Goal: Task Accomplishment & Management: Manage account settings

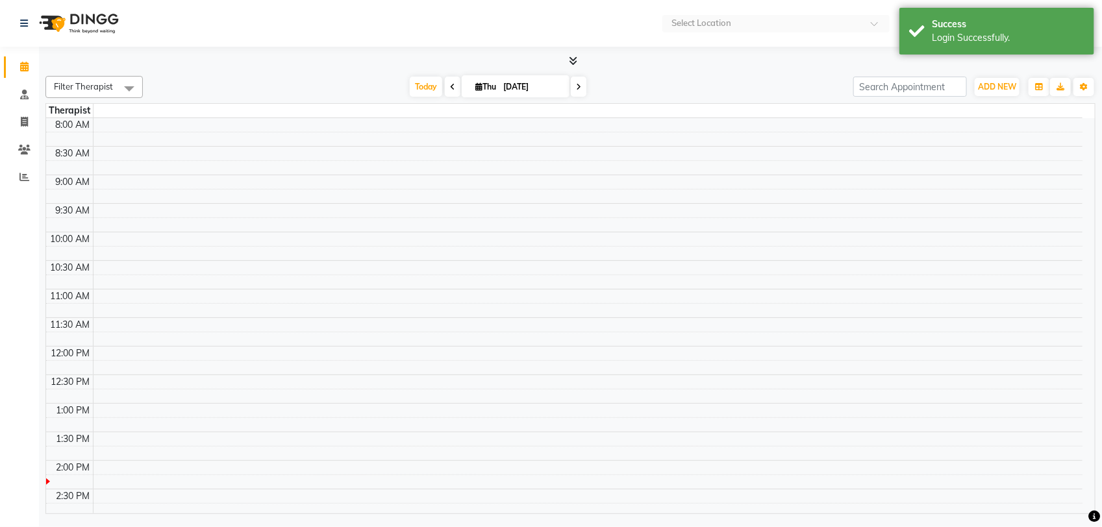
select select "en"
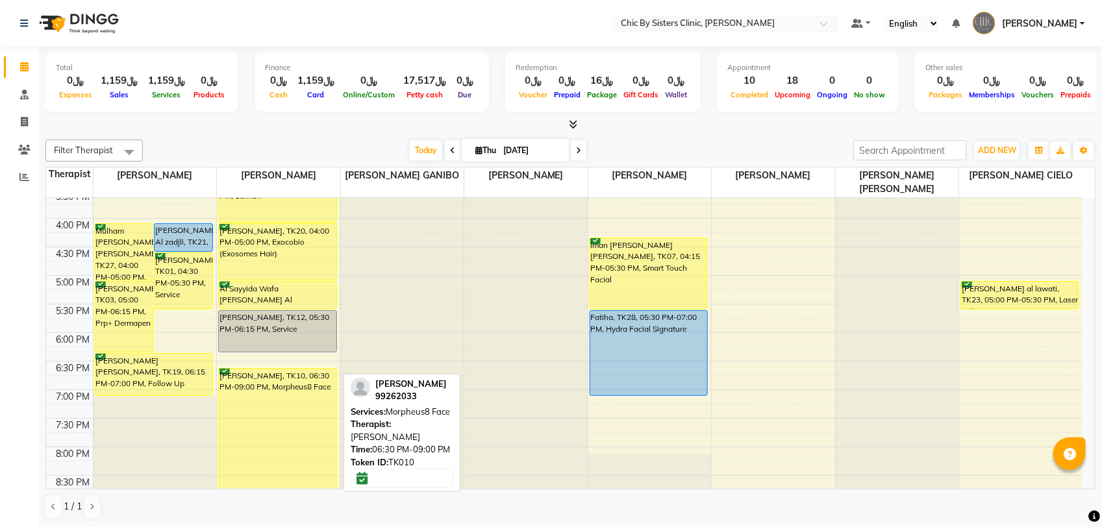
scroll to position [325, 0]
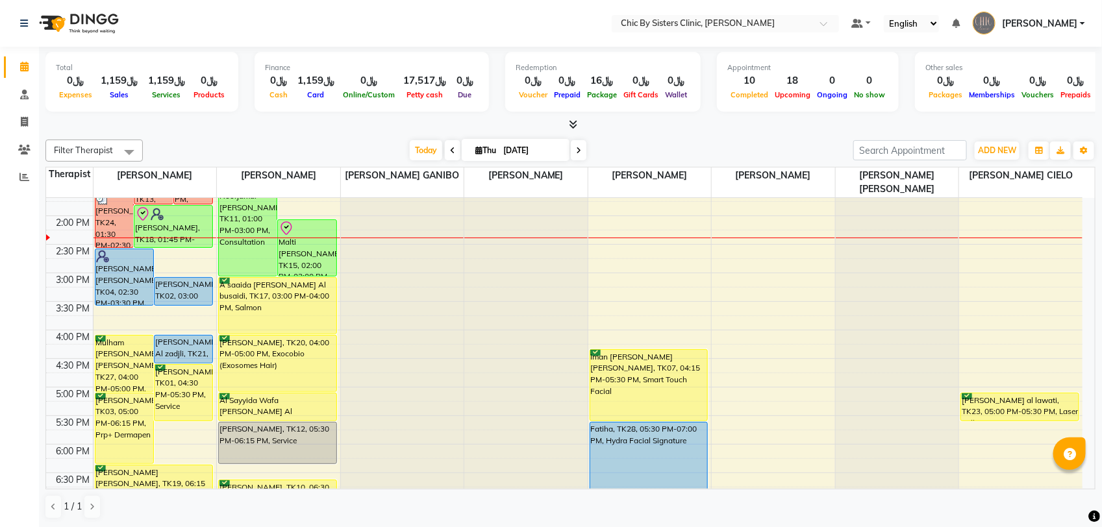
click at [180, 251] on div "8:00 AM 8:30 AM 9:00 AM 9:30 AM 10:00 AM 10:30 AM 11:00 AM 11:30 AM 12:00 PM 12…" at bounding box center [564, 330] width 1036 height 914
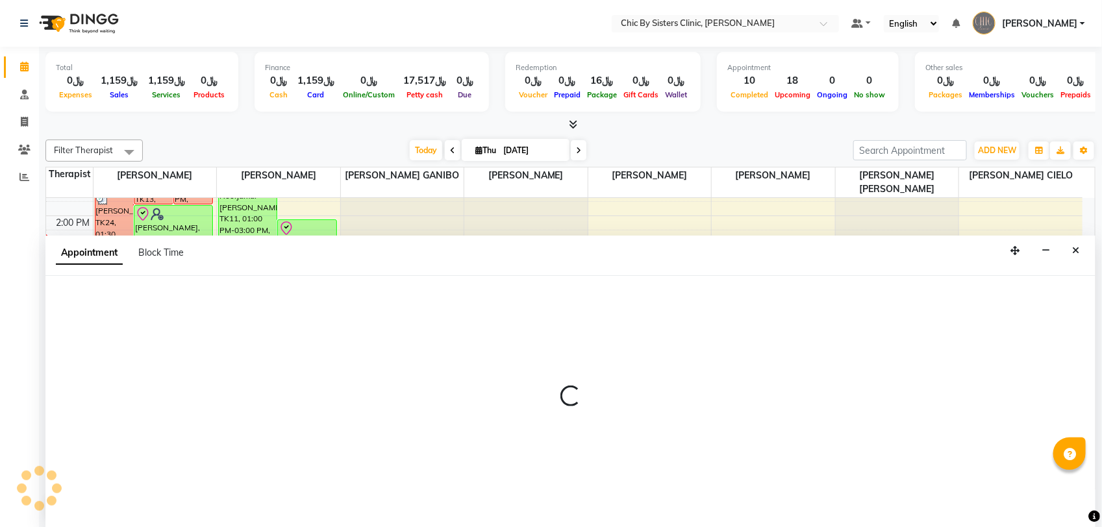
select select "49177"
select select "870"
select select "tentative"
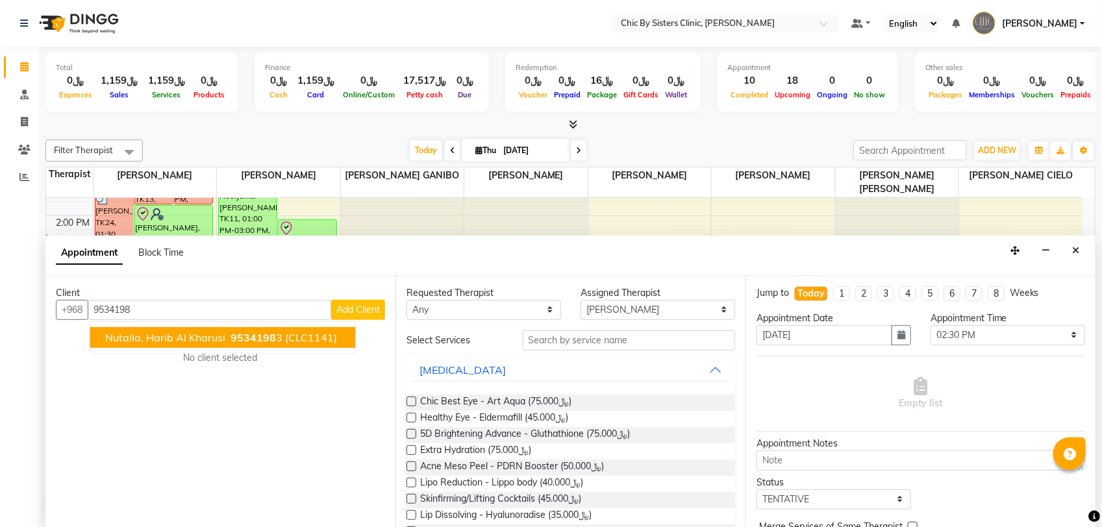
click at [202, 335] on span "Nutaila, Harib Al Kharusi" at bounding box center [166, 337] width 120 height 13
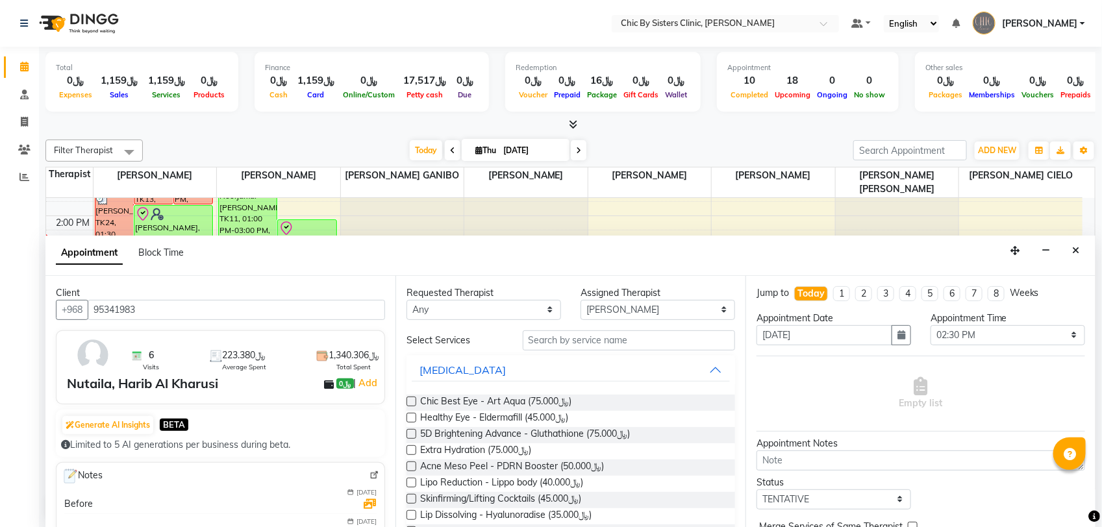
type input "95341983"
click at [582, 340] on input "text" at bounding box center [629, 341] width 212 height 20
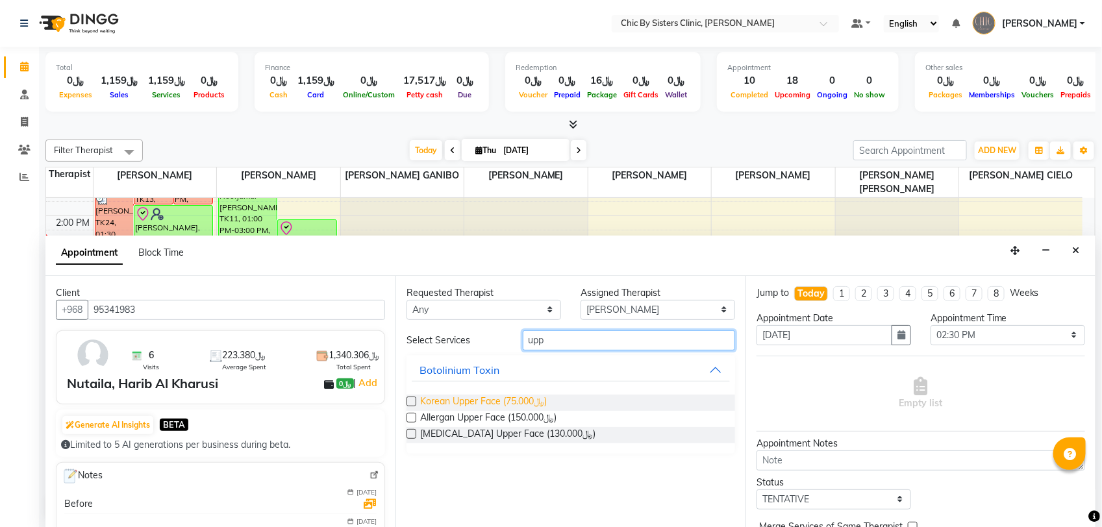
type input "upp"
click at [533, 400] on span "Korean Upper Face (﷼75.000)" at bounding box center [483, 403] width 127 height 16
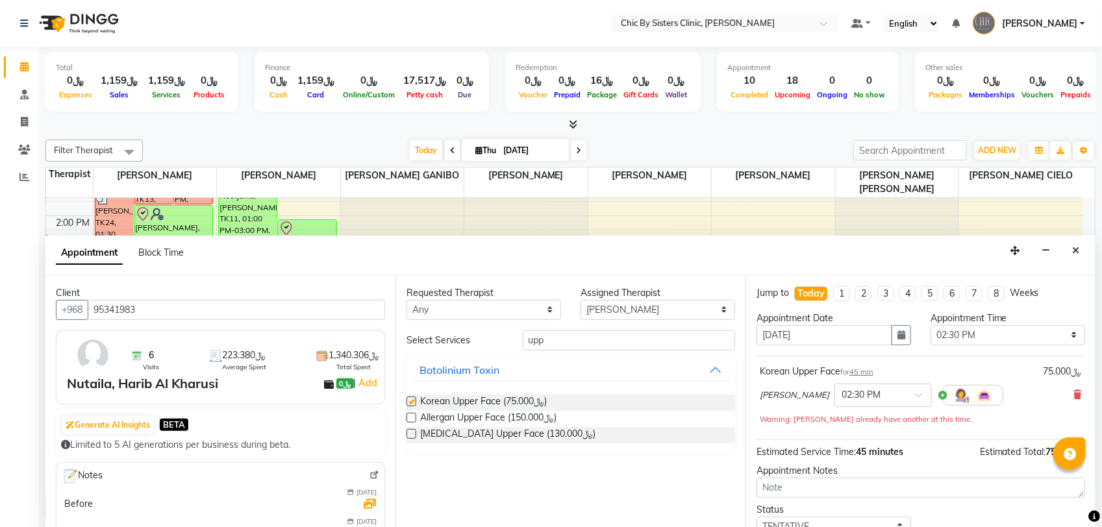
checkbox input "false"
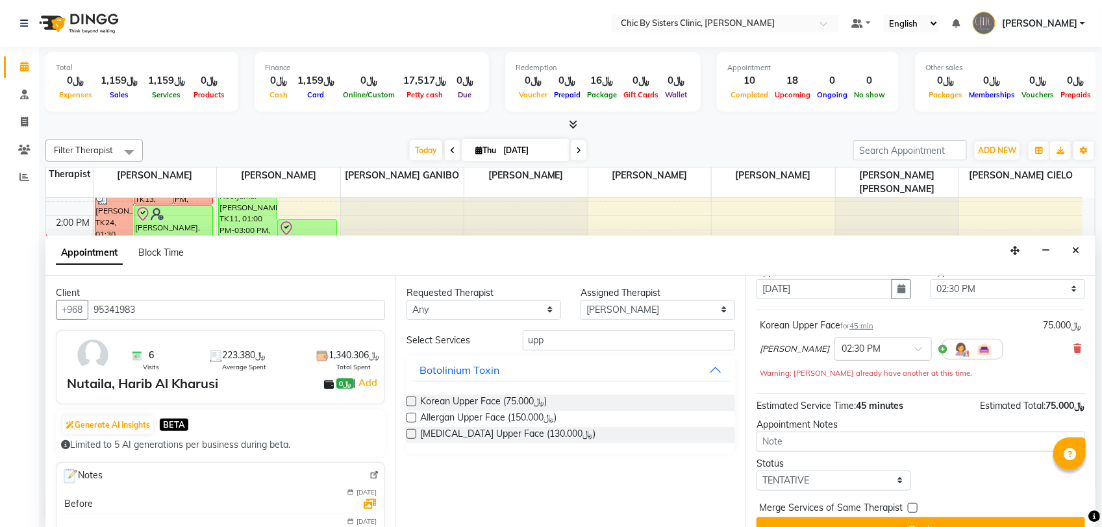
scroll to position [70, 0]
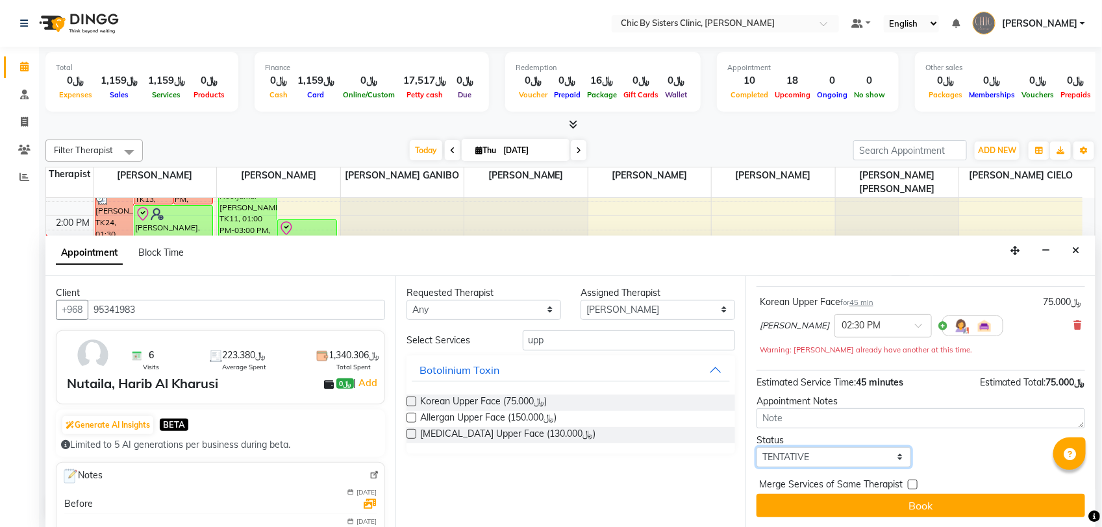
click at [881, 458] on select "Select TENTATIVE CONFIRM CHECK-IN UPCOMING" at bounding box center [834, 457] width 155 height 20
select select "upcoming"
click at [757, 447] on select "Select TENTATIVE CONFIRM CHECK-IN UPCOMING" at bounding box center [834, 457] width 155 height 20
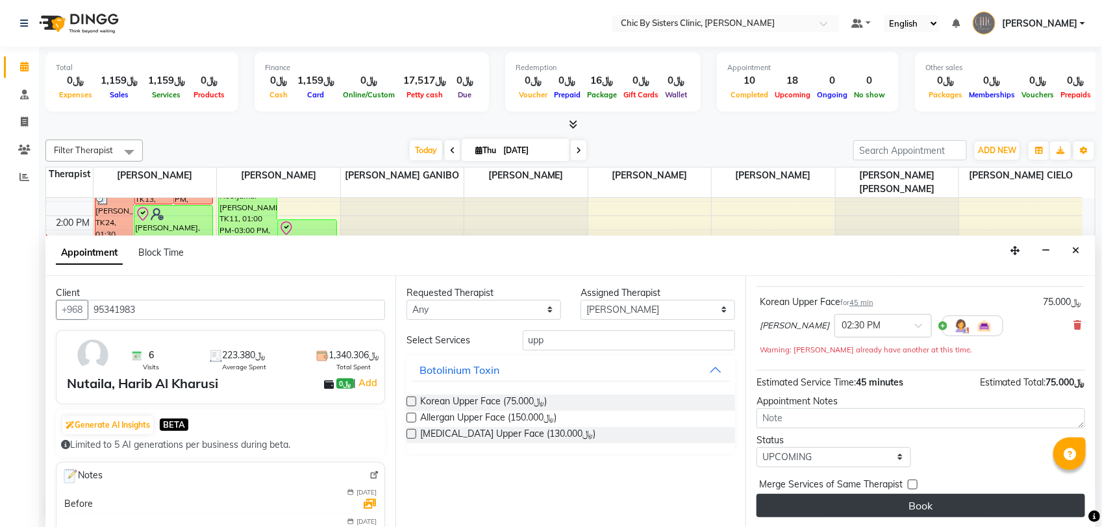
click at [870, 508] on button "Book" at bounding box center [921, 505] width 329 height 23
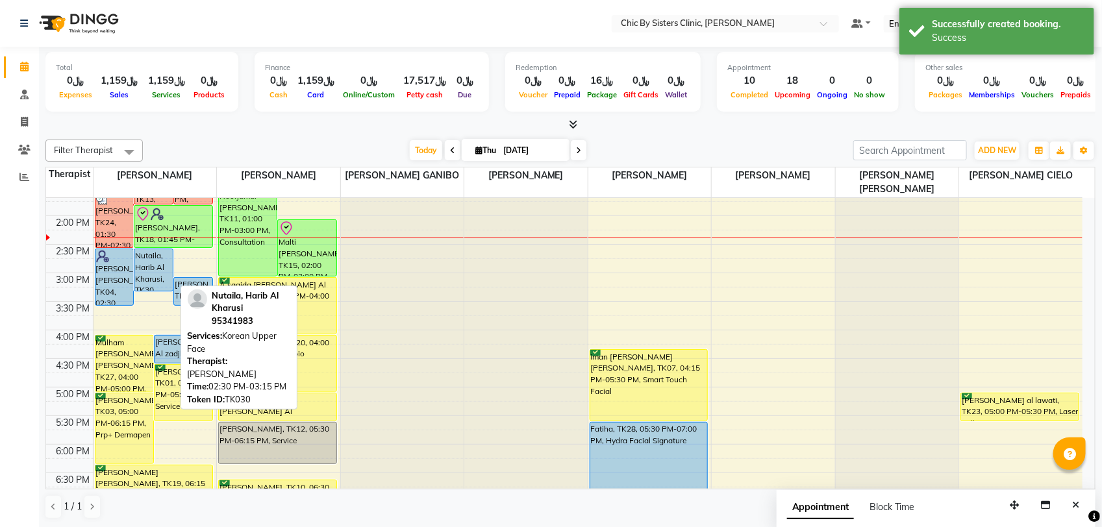
click at [148, 276] on div "Nutaila, Harib Al Kharusi, TK30, 02:30 PM-03:15 PM, Korean Upper Face" at bounding box center [153, 270] width 38 height 42
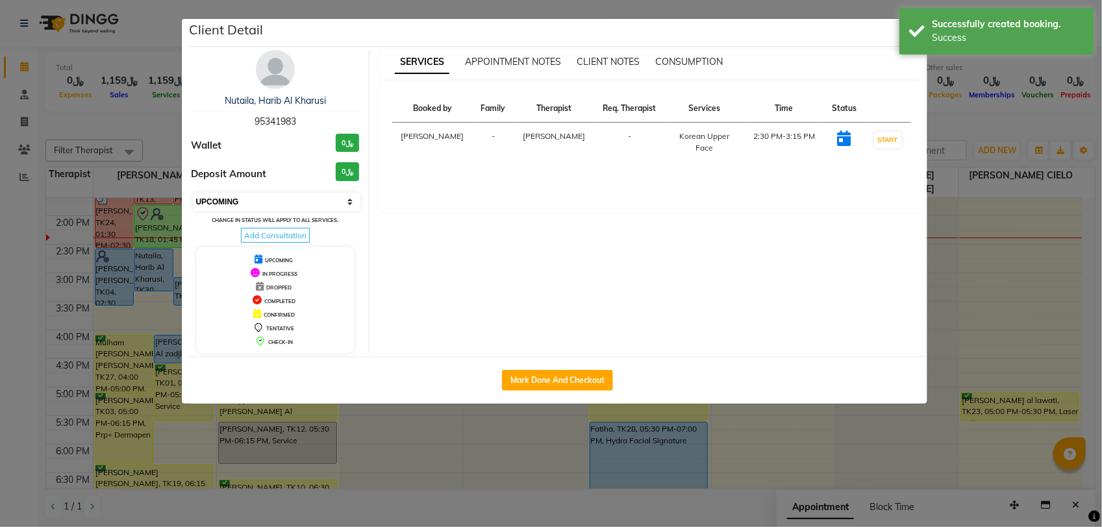
click at [308, 195] on select "Select IN SERVICE CONFIRMED TENTATIVE CHECK IN MARK DONE DROPPED UPCOMING" at bounding box center [277, 202] width 168 height 18
click at [193, 193] on select "Select IN SERVICE CONFIRMED TENTATIVE CHECK IN MARK DONE DROPPED UPCOMING" at bounding box center [277, 202] width 168 height 18
click at [257, 202] on select "Select IN SERVICE CONFIRMED TENTATIVE CHECK IN MARK DONE DROPPED UPCOMING" at bounding box center [277, 202] width 168 height 18
select select "6"
click at [193, 193] on select "Select IN SERVICE CONFIRMED TENTATIVE CHECK IN MARK DONE DROPPED UPCOMING" at bounding box center [277, 202] width 168 height 18
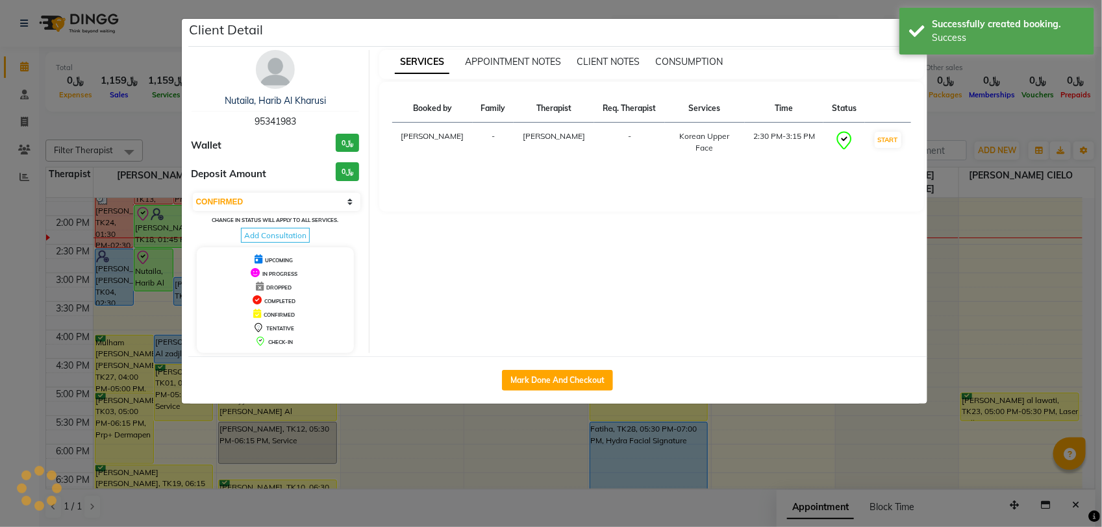
click at [158, 129] on ngb-modal-window "Client Detail Nutaila, Harib Al Kharusi 95341983 Wallet ﷼0 Deposit Amount ﷼0 Se…" at bounding box center [551, 263] width 1102 height 527
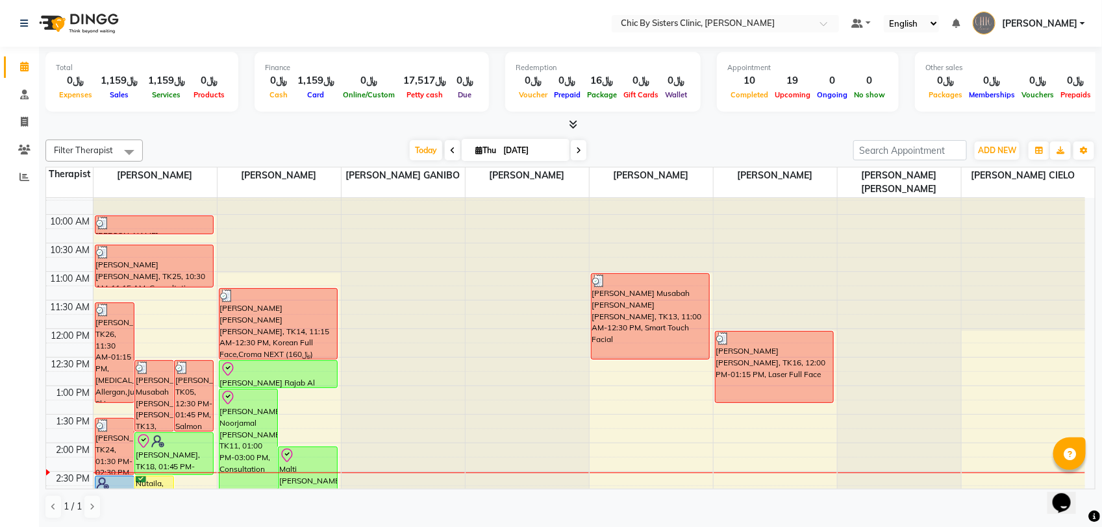
scroll to position [162, 0]
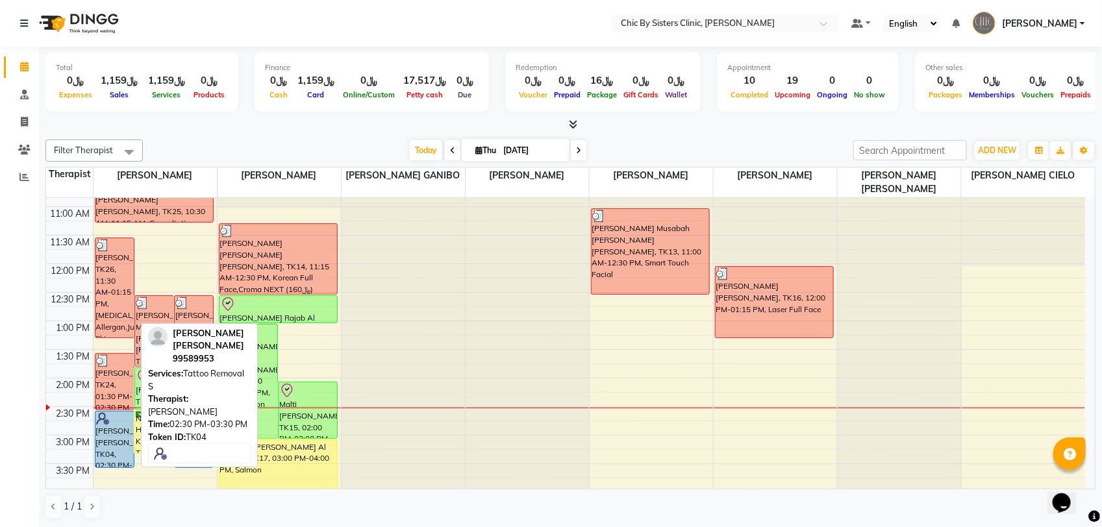
click at [111, 431] on div "[PERSON_NAME] [PERSON_NAME], TK04, 02:30 PM-03:30 PM, Tattoo Removal S" at bounding box center [114, 440] width 38 height 56
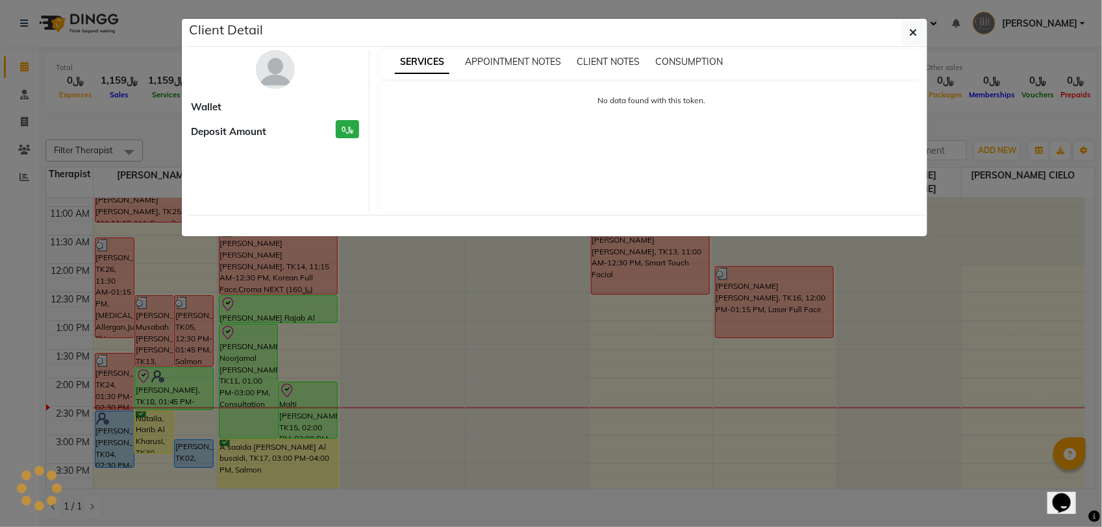
select select "5"
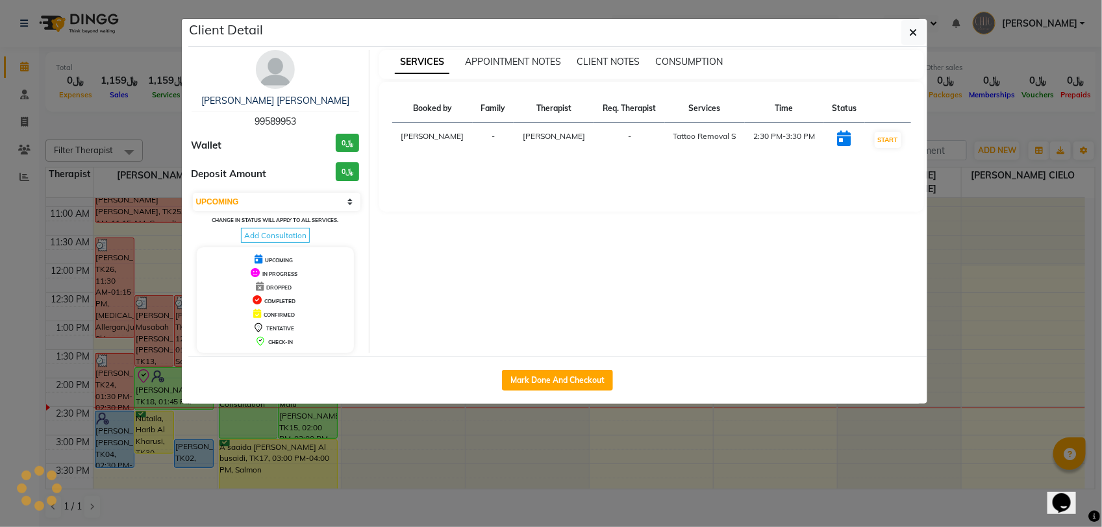
click at [279, 59] on img at bounding box center [275, 69] width 39 height 39
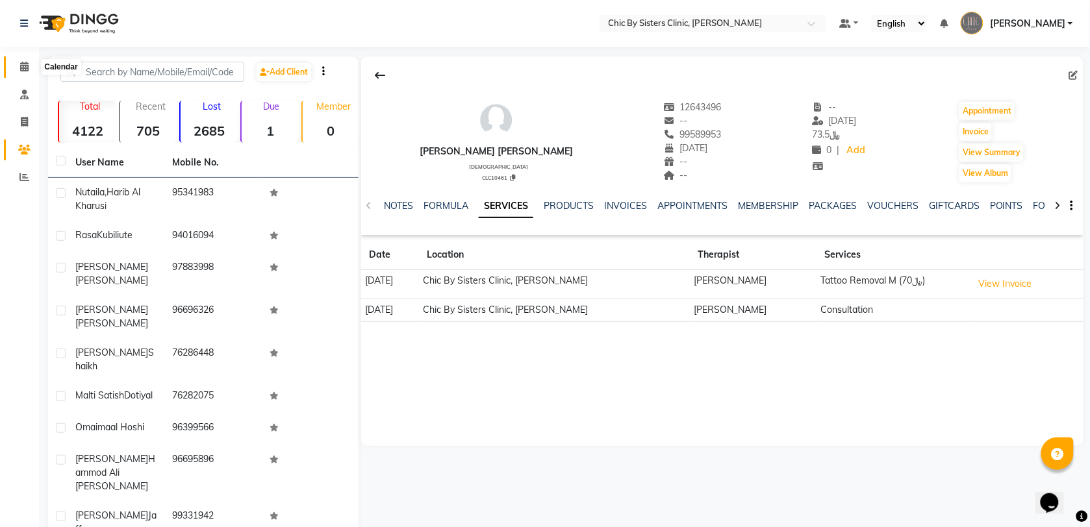
click at [19, 72] on span at bounding box center [24, 67] width 23 height 15
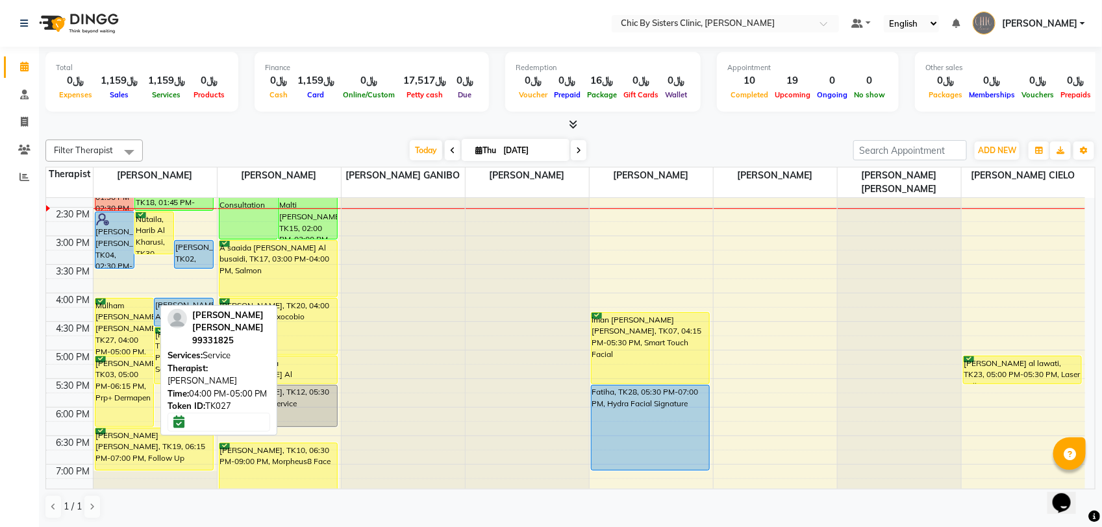
scroll to position [325, 0]
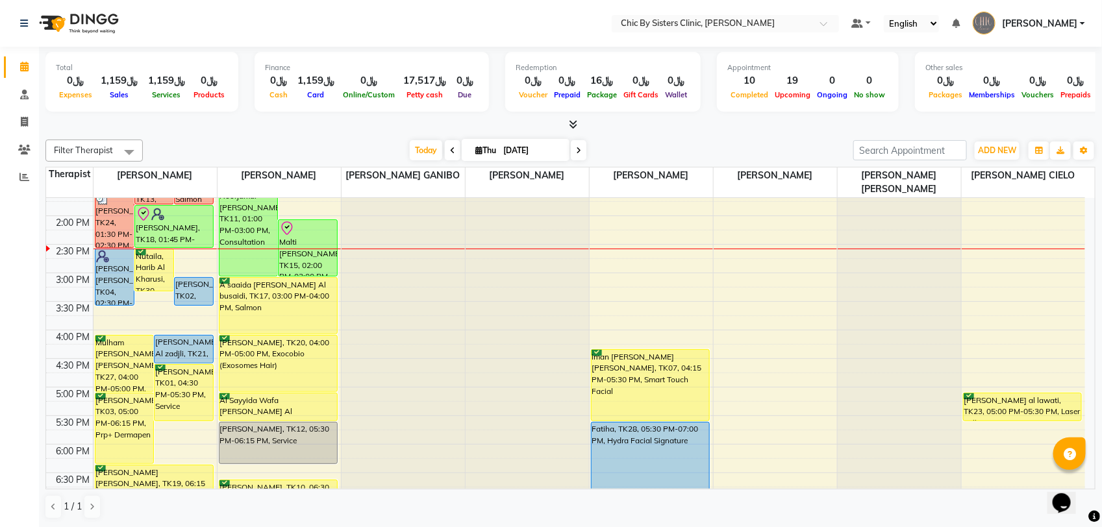
click at [475, 153] on icon at bounding box center [478, 150] width 7 height 8
select select "9"
select select "2025"
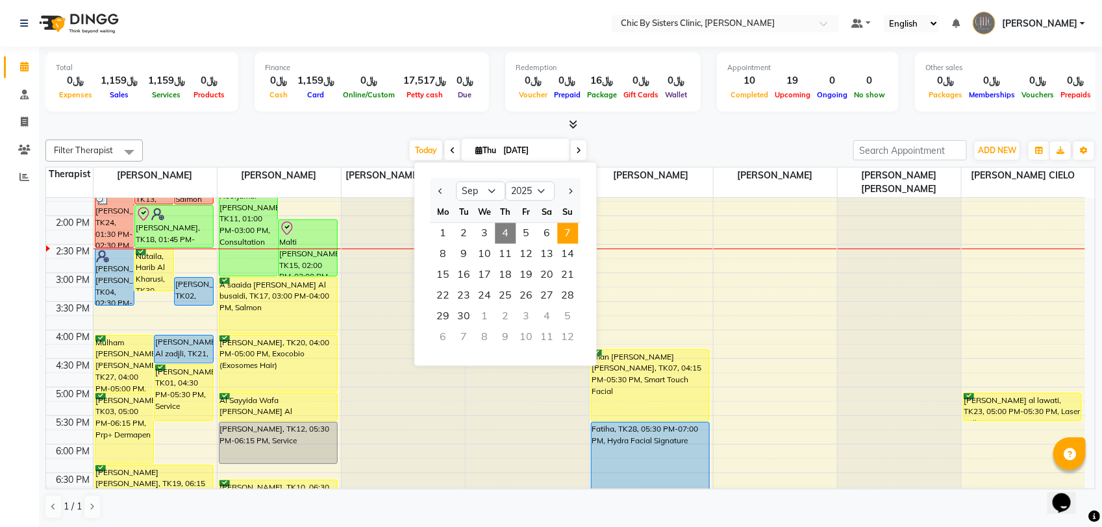
click at [566, 232] on span "7" at bounding box center [568, 233] width 21 height 21
type input "07-09-2025"
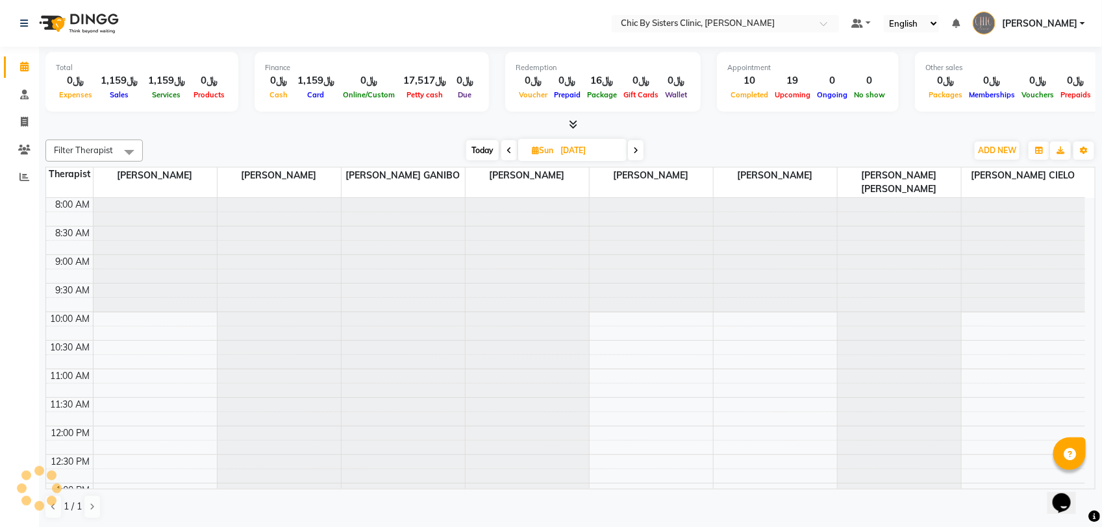
scroll to position [347, 0]
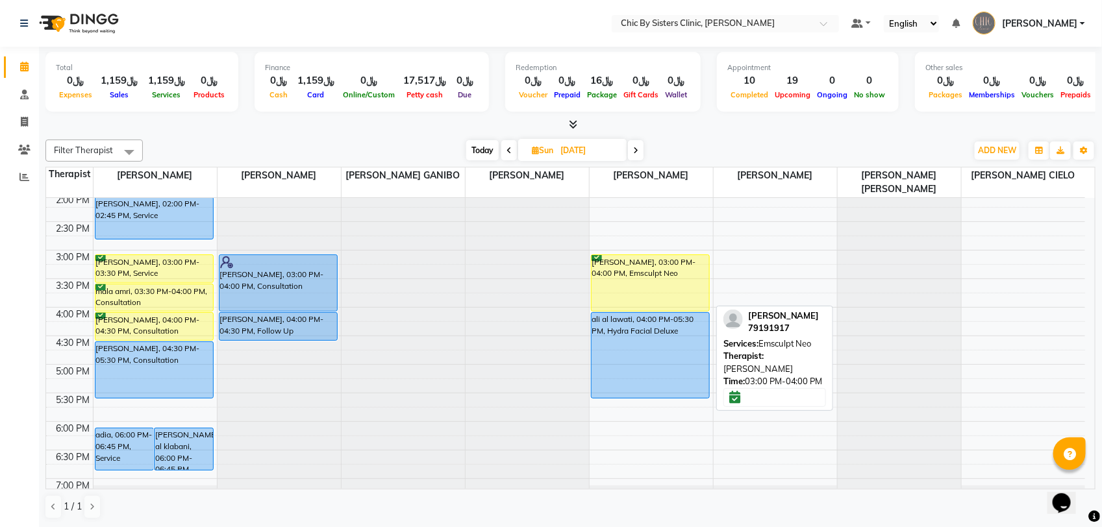
click at [638, 267] on div "Iman Farid, 03:00 PM-04:00 PM, Emsculpt Neo" at bounding box center [651, 283] width 118 height 56
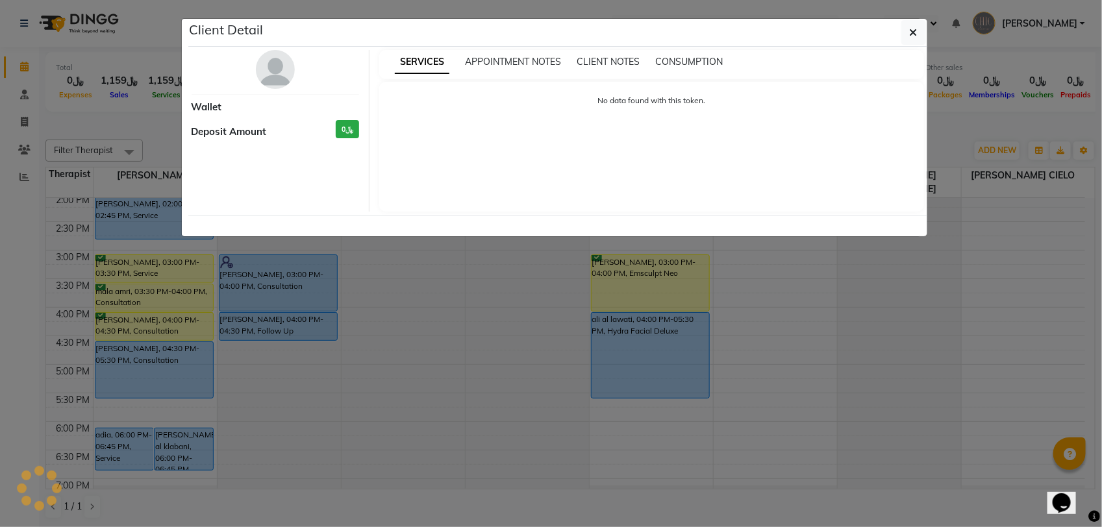
select select "6"
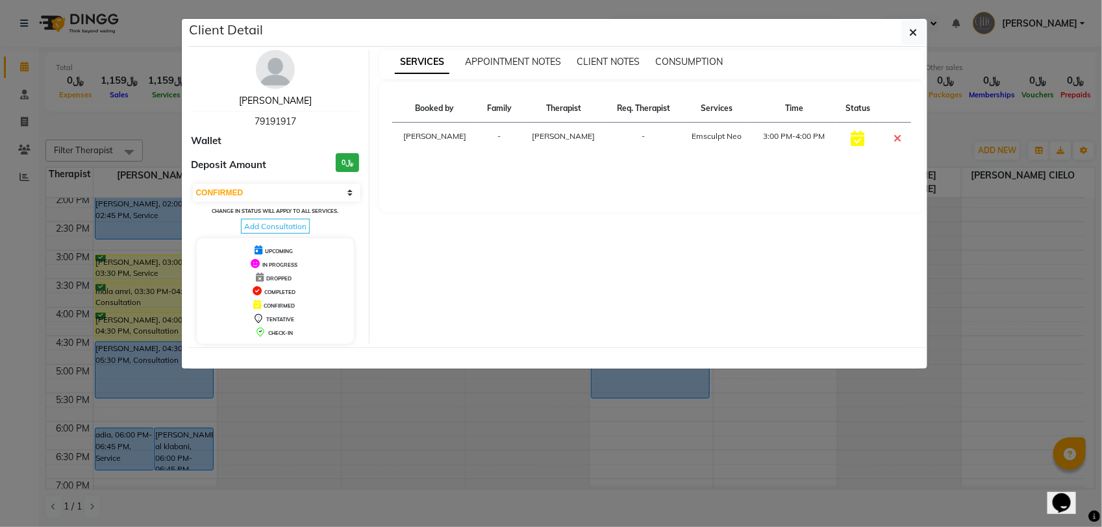
click at [292, 99] on link "Iman Farid" at bounding box center [275, 101] width 73 height 12
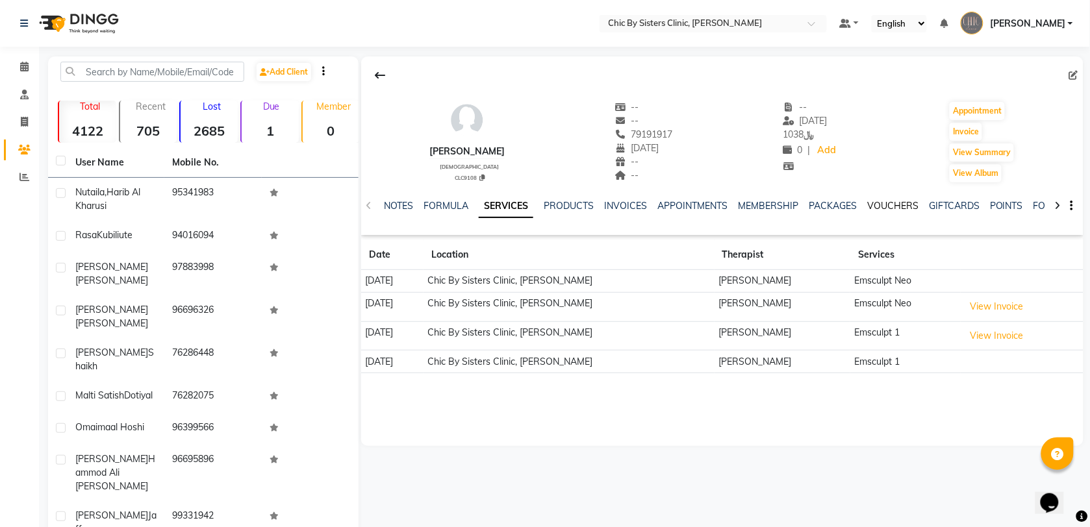
click at [875, 208] on link "VOUCHERS" at bounding box center [892, 206] width 51 height 12
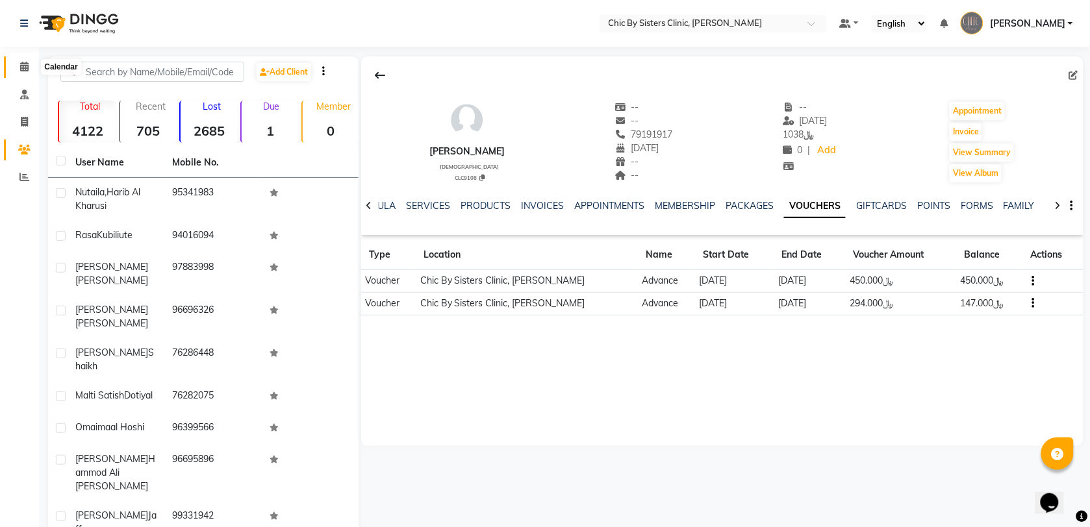
click at [24, 60] on span at bounding box center [24, 67] width 23 height 15
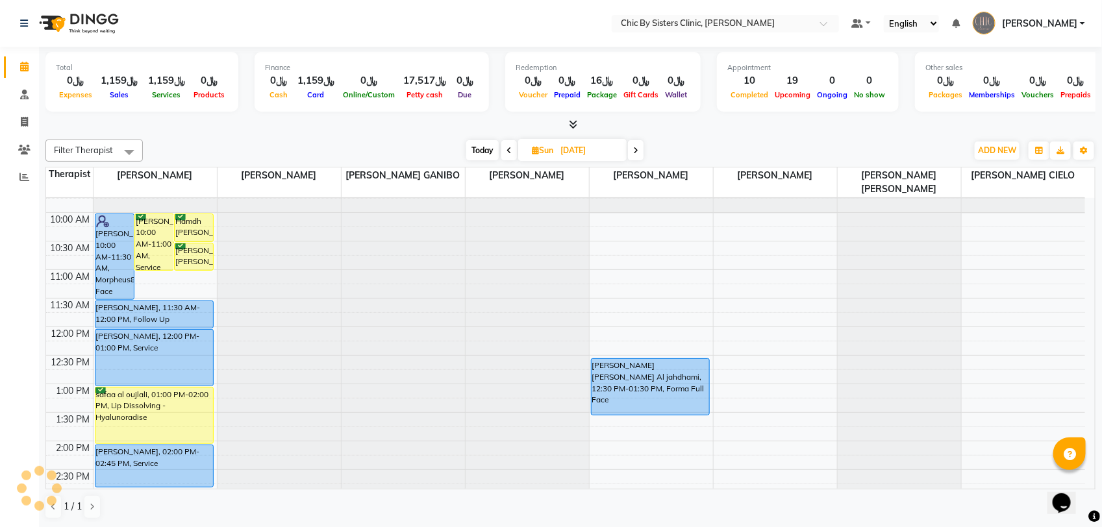
scroll to position [349, 0]
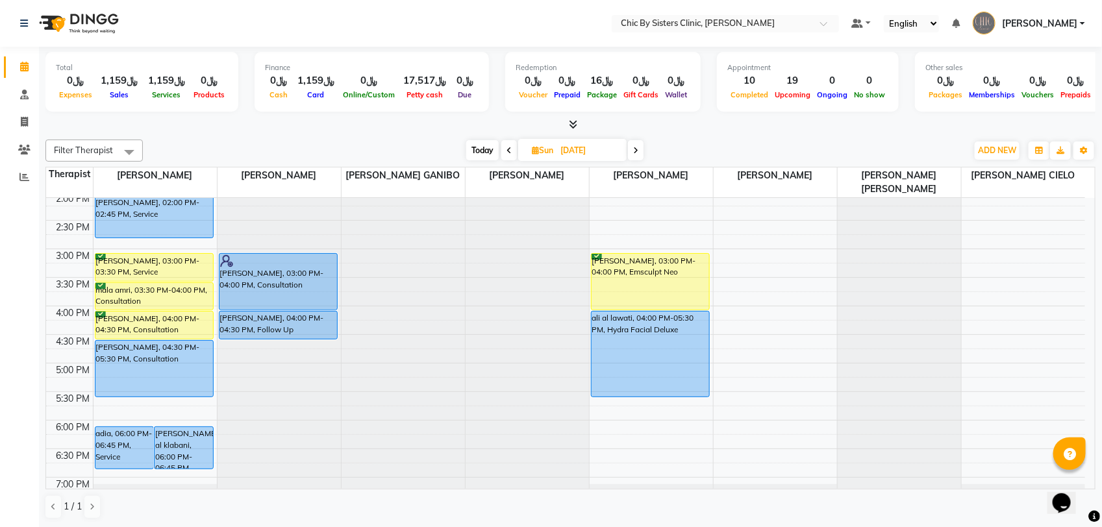
click at [471, 143] on span "Today" at bounding box center [482, 150] width 32 height 20
type input "[DATE]"
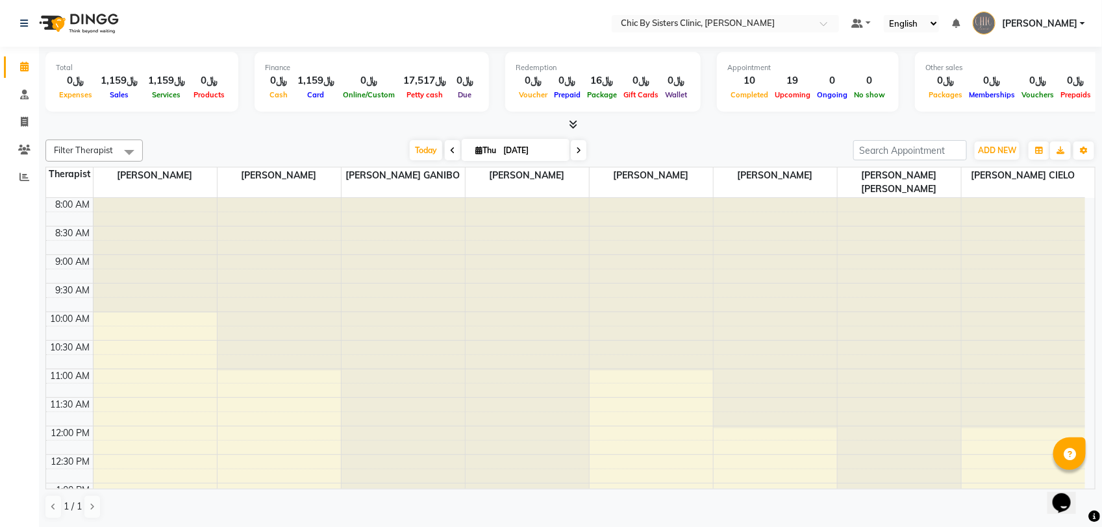
scroll to position [347, 0]
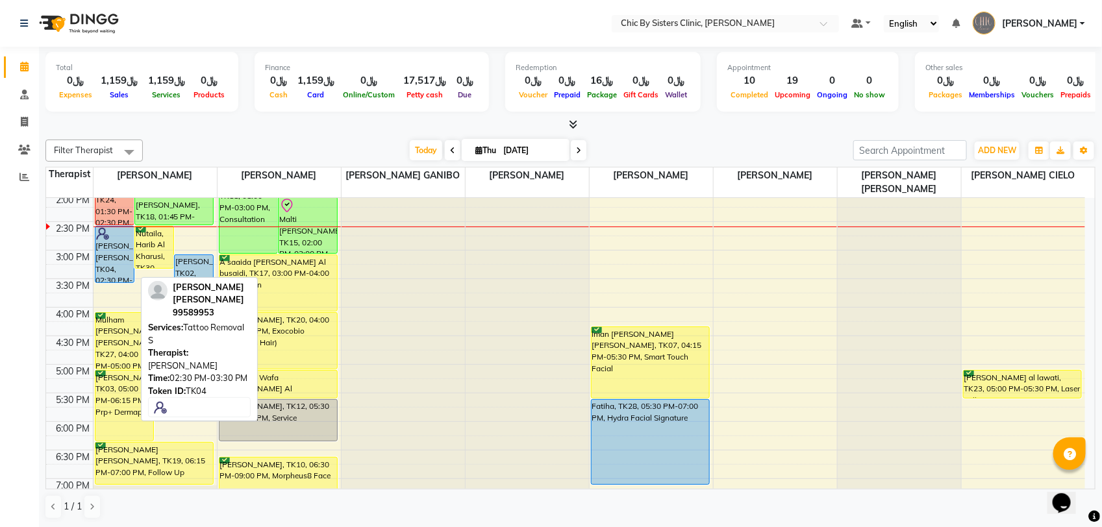
click at [114, 260] on div "[PERSON_NAME] [PERSON_NAME], TK04, 02:30 PM-03:30 PM, Tattoo Removal S" at bounding box center [114, 255] width 38 height 56
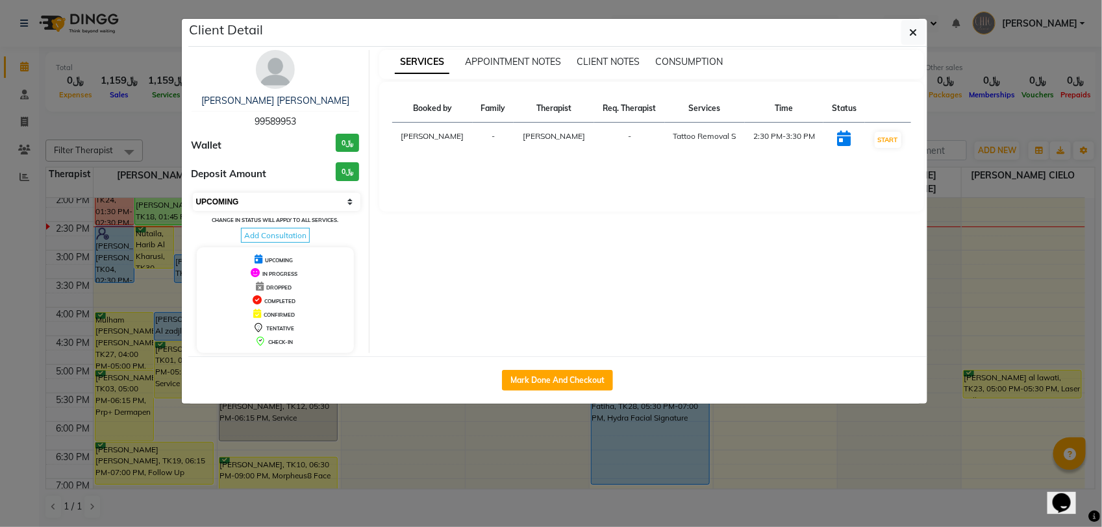
click at [240, 199] on select "Select IN SERVICE CONFIRMED TENTATIVE CHECK IN MARK DONE DROPPED UPCOMING" at bounding box center [277, 202] width 168 height 18
select select "8"
click at [193, 193] on select "Select IN SERVICE CONFIRMED TENTATIVE CHECK IN MARK DONE DROPPED UPCOMING" at bounding box center [277, 202] width 168 height 18
click at [141, 124] on ngb-modal-window "Client Detail Maisa Mohamed Abdullah Al jabri 99589953 Wallet ﷼0 Deposit Amount…" at bounding box center [551, 263] width 1102 height 527
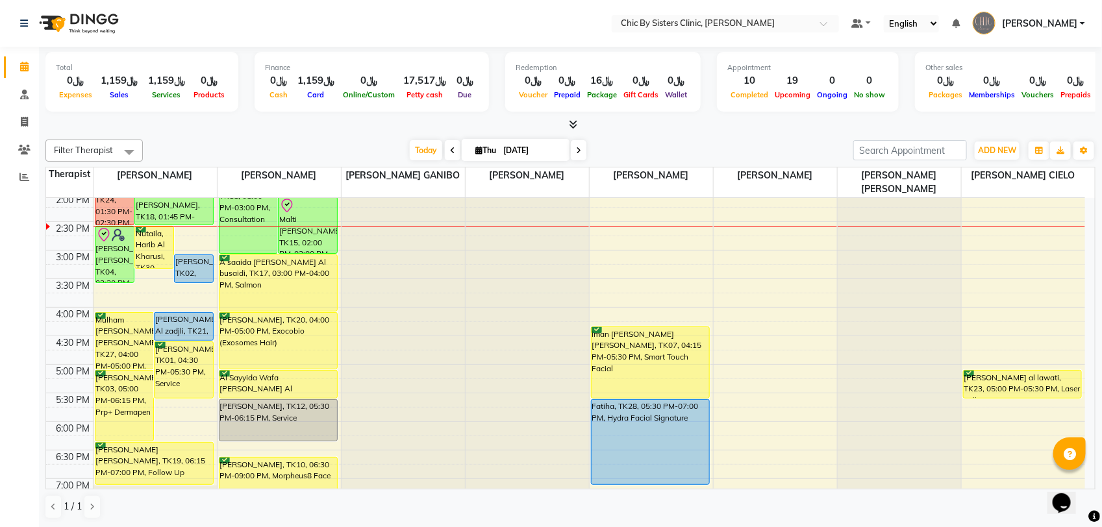
click at [475, 147] on icon at bounding box center [478, 150] width 7 height 8
select select "9"
select select "2025"
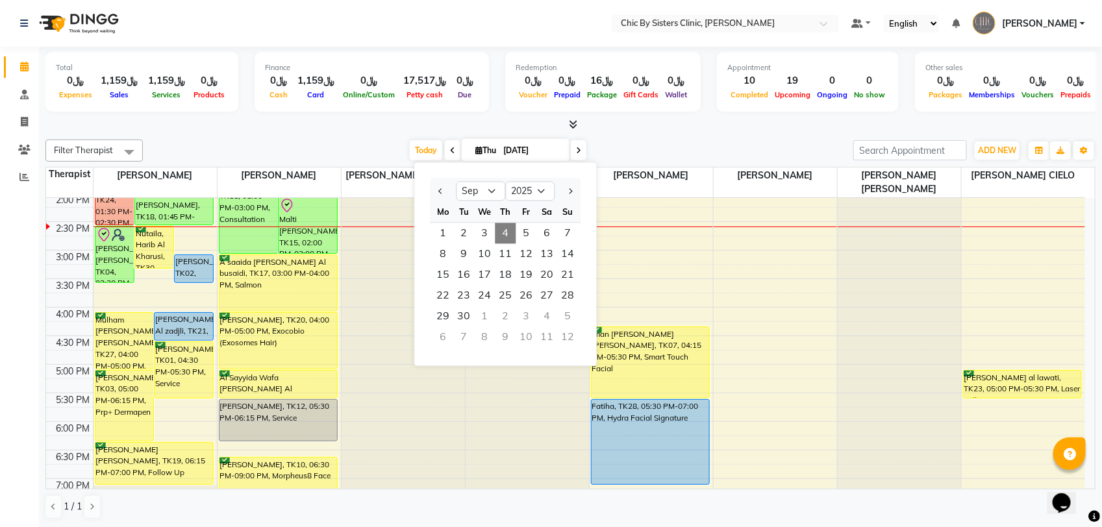
click at [564, 222] on div "Su" at bounding box center [568, 212] width 21 height 21
click at [570, 229] on span "7" at bounding box center [568, 233] width 21 height 21
type input "07-09-2025"
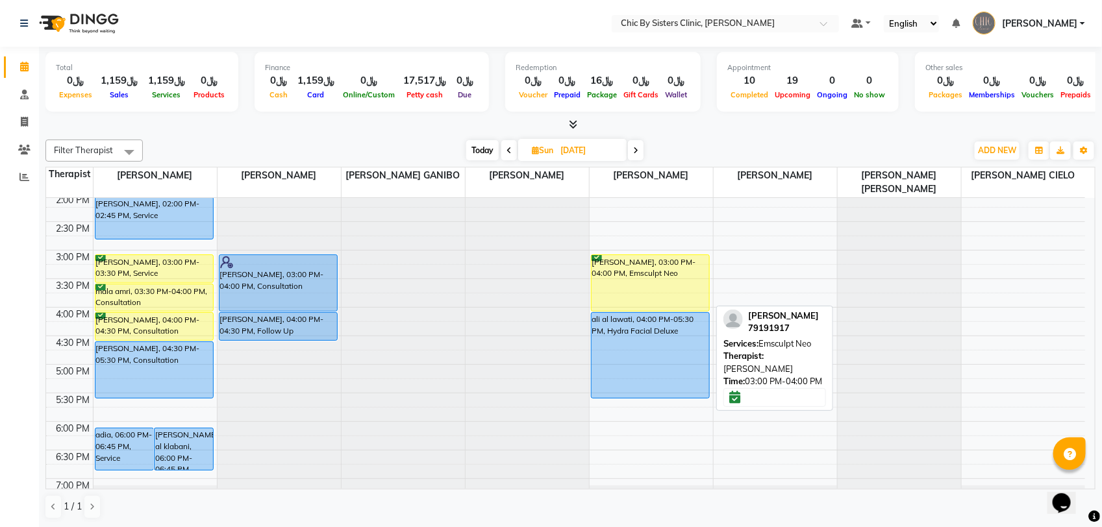
click at [642, 263] on div "Iman Farid, 03:00 PM-04:00 PM, Emsculpt Neo" at bounding box center [651, 283] width 118 height 56
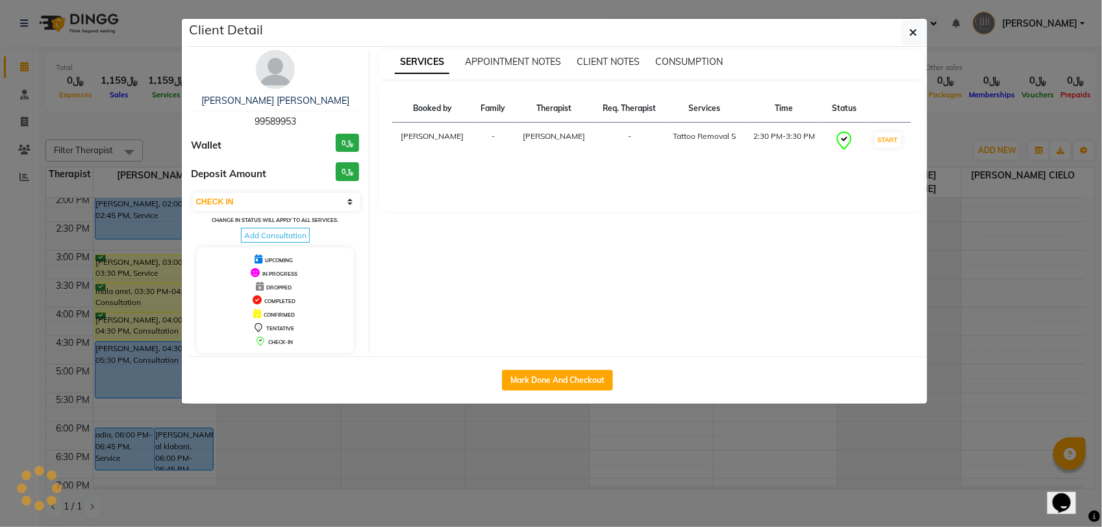
select select "6"
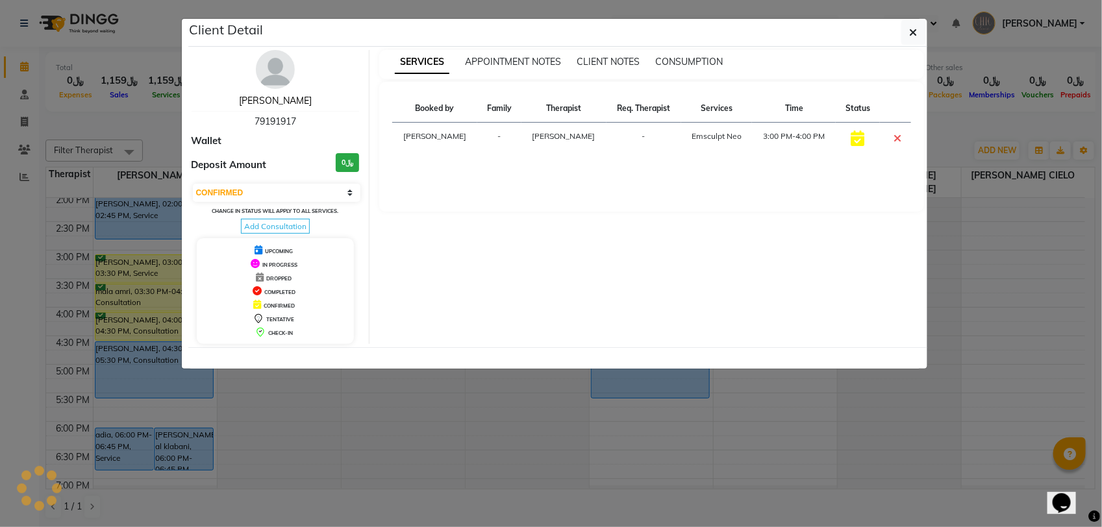
click at [288, 105] on link "Iman Farid" at bounding box center [275, 101] width 73 height 12
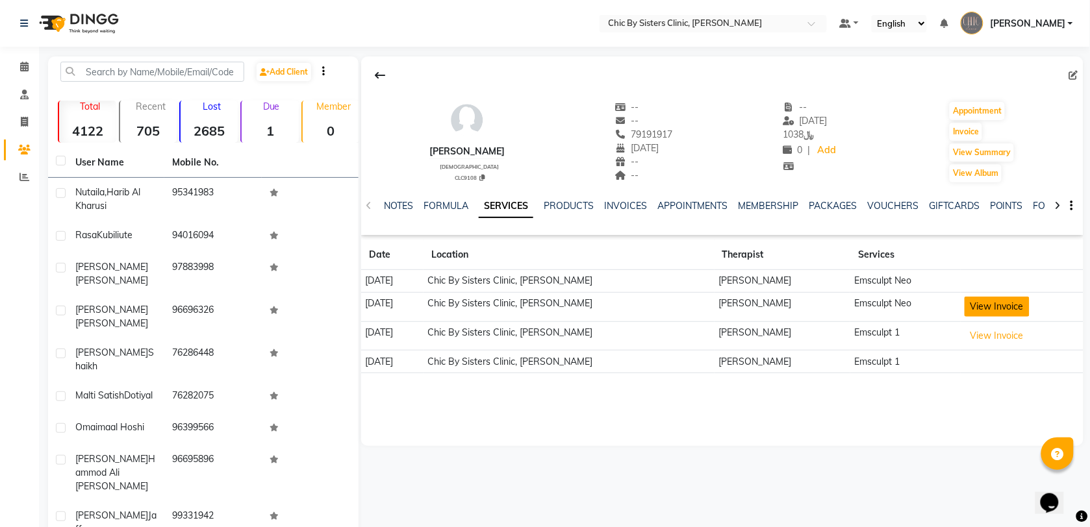
click at [1016, 309] on button "View Invoice" at bounding box center [996, 307] width 65 height 20
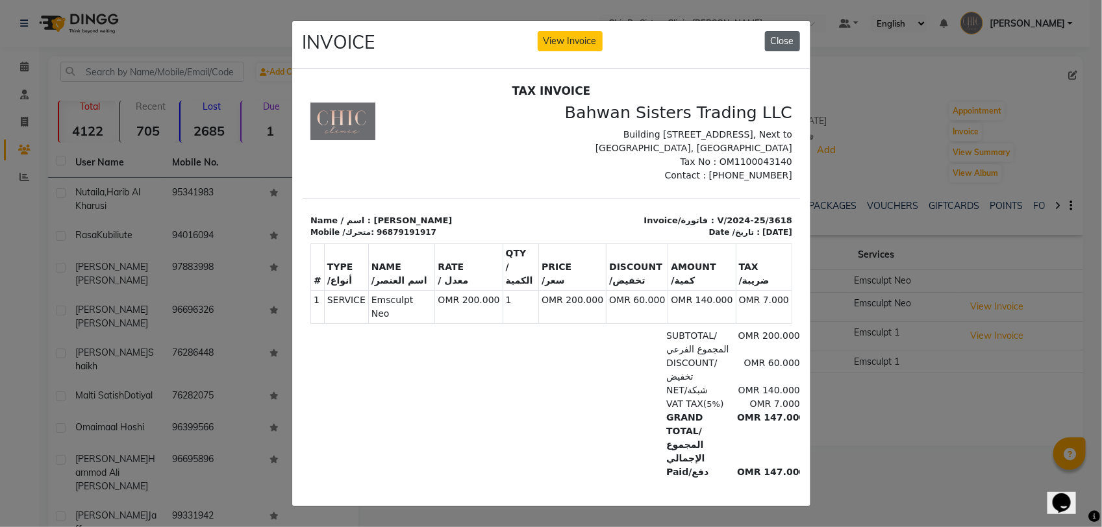
click at [781, 37] on button "Close" at bounding box center [782, 41] width 35 height 20
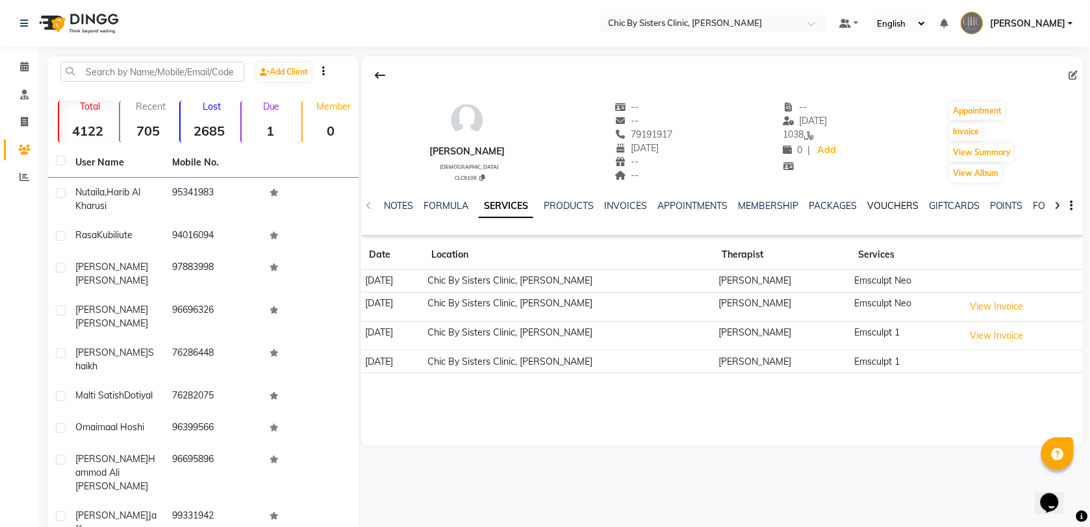
click at [897, 207] on link "VOUCHERS" at bounding box center [892, 206] width 51 height 12
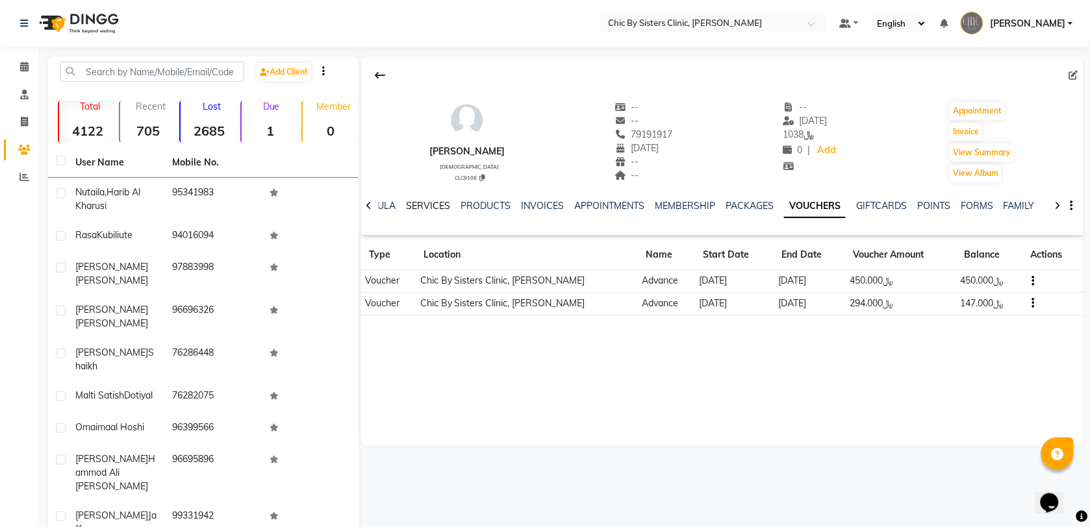
click at [409, 206] on link "SERVICES" at bounding box center [428, 206] width 44 height 12
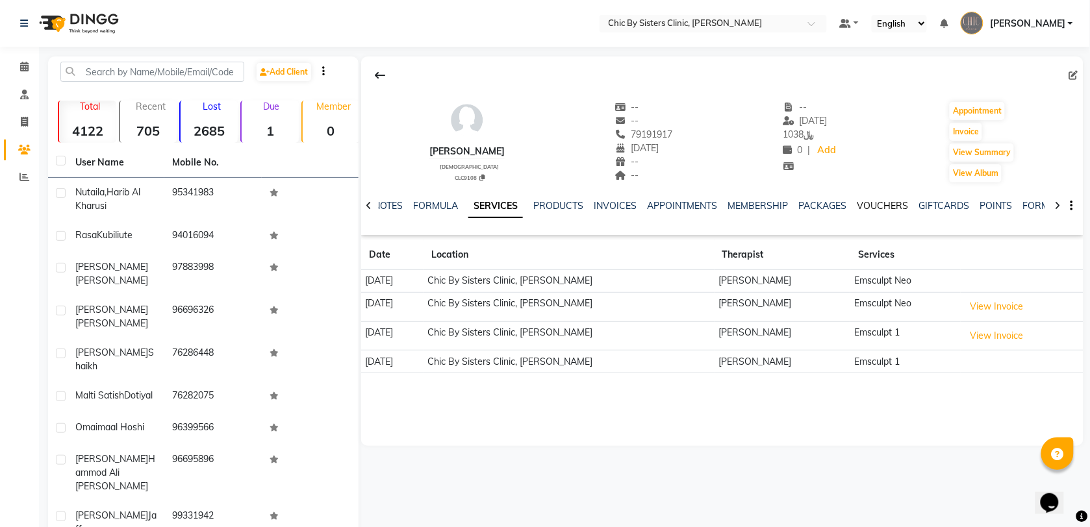
click at [875, 207] on link "VOUCHERS" at bounding box center [882, 206] width 51 height 12
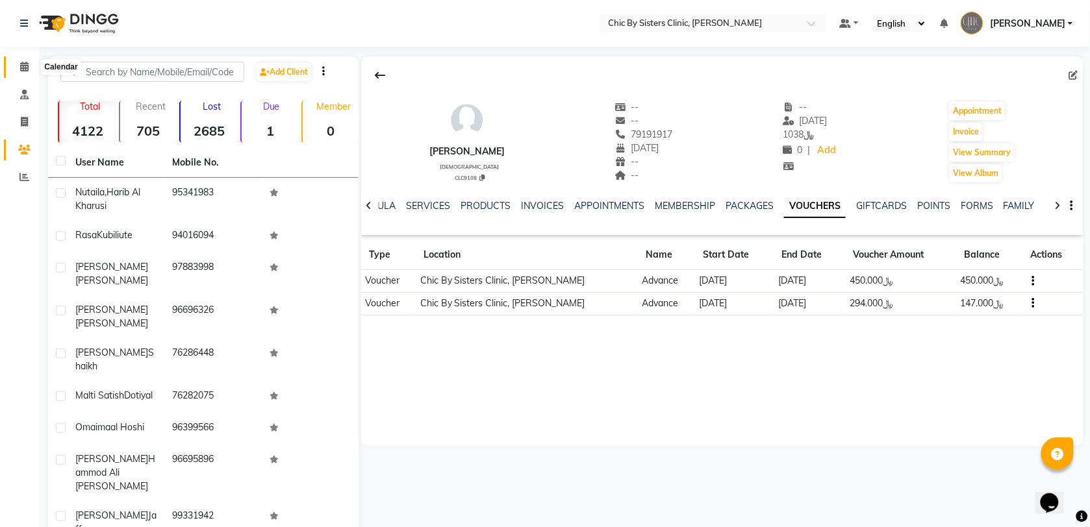
click at [20, 67] on icon at bounding box center [24, 67] width 8 height 10
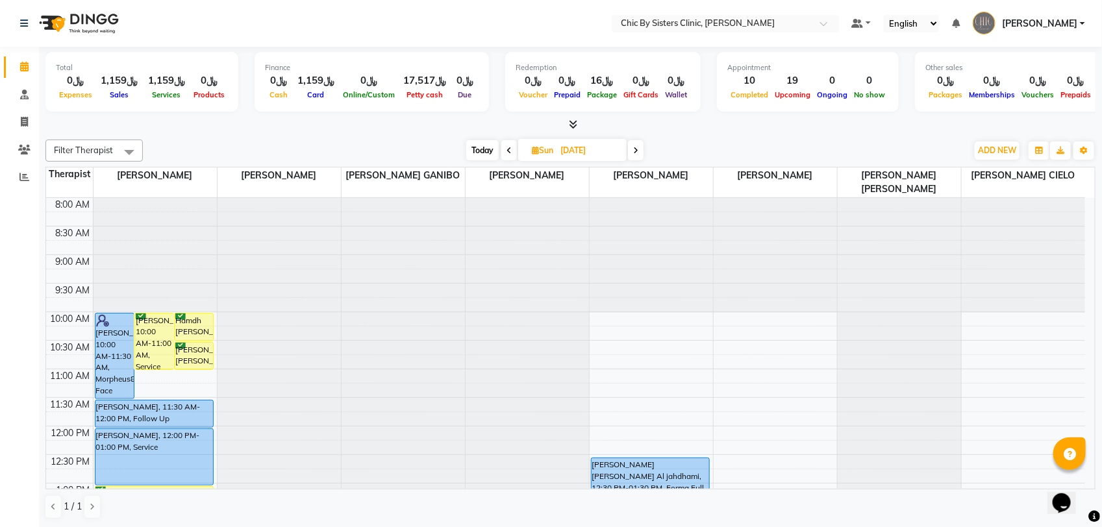
click at [484, 147] on span "Today" at bounding box center [482, 150] width 32 height 20
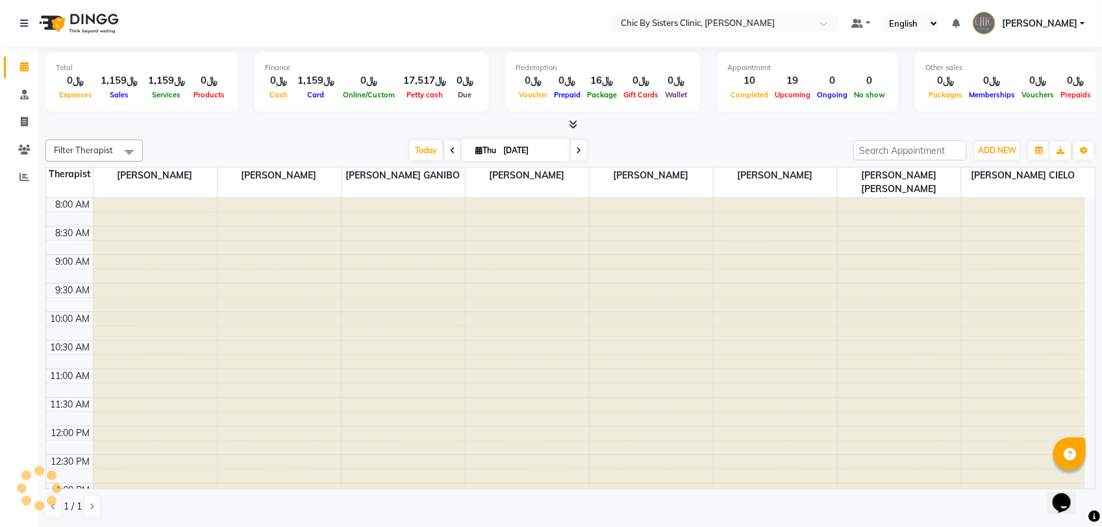
scroll to position [347, 0]
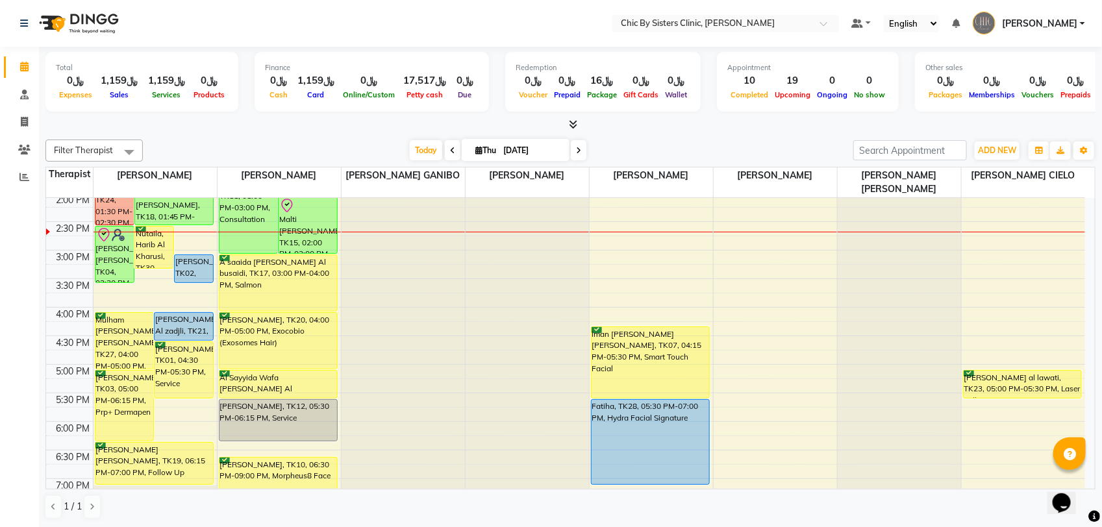
click at [576, 153] on icon at bounding box center [578, 151] width 5 height 8
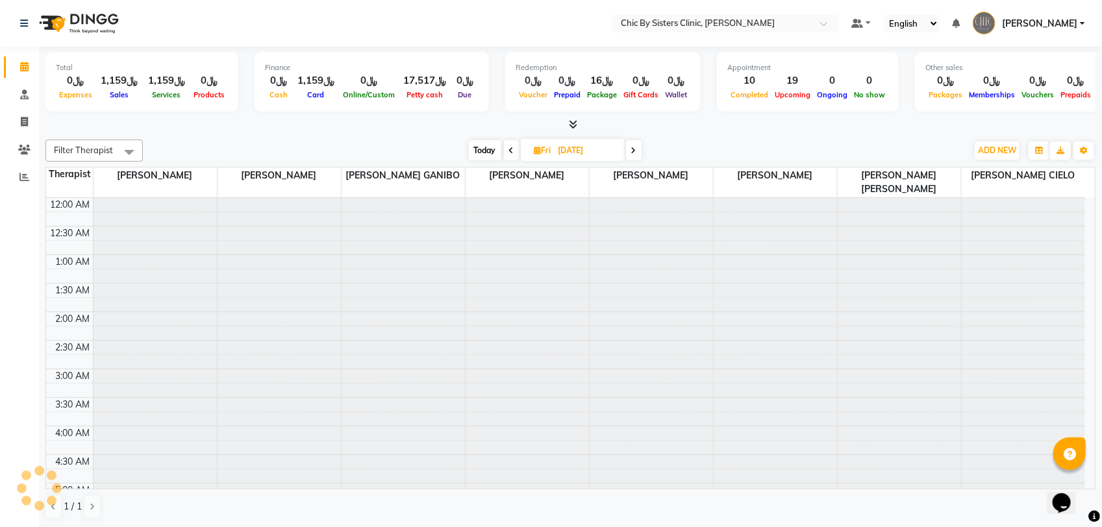
scroll to position [810, 0]
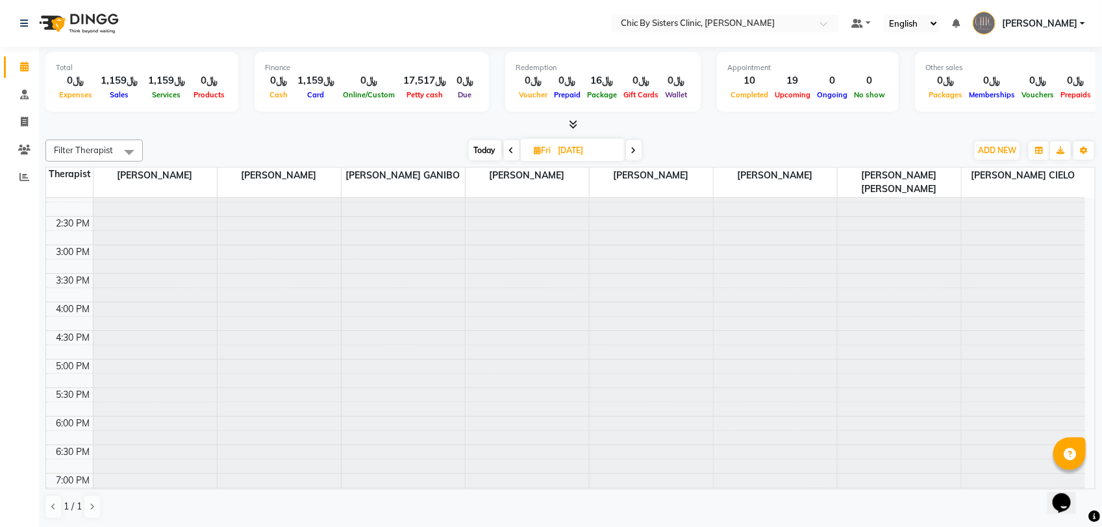
click at [638, 147] on span at bounding box center [634, 150] width 16 height 20
click at [640, 147] on span at bounding box center [635, 150] width 16 height 20
type input "07-09-2025"
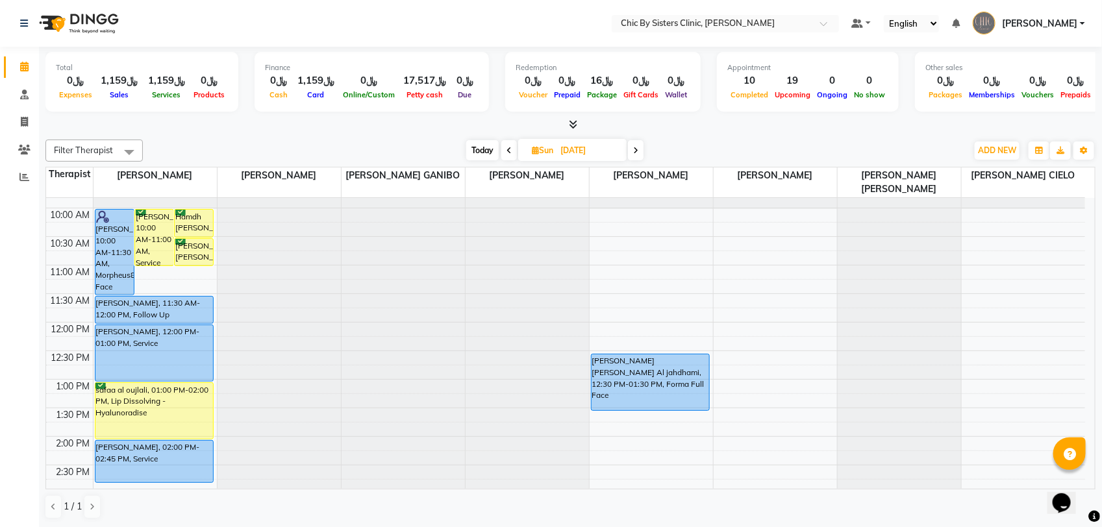
click at [0, 176] on html "Select Location × Chic By Sisters Clinic, Al Sarooj Default Panel My Panel Engl…" at bounding box center [551, 263] width 1102 height 527
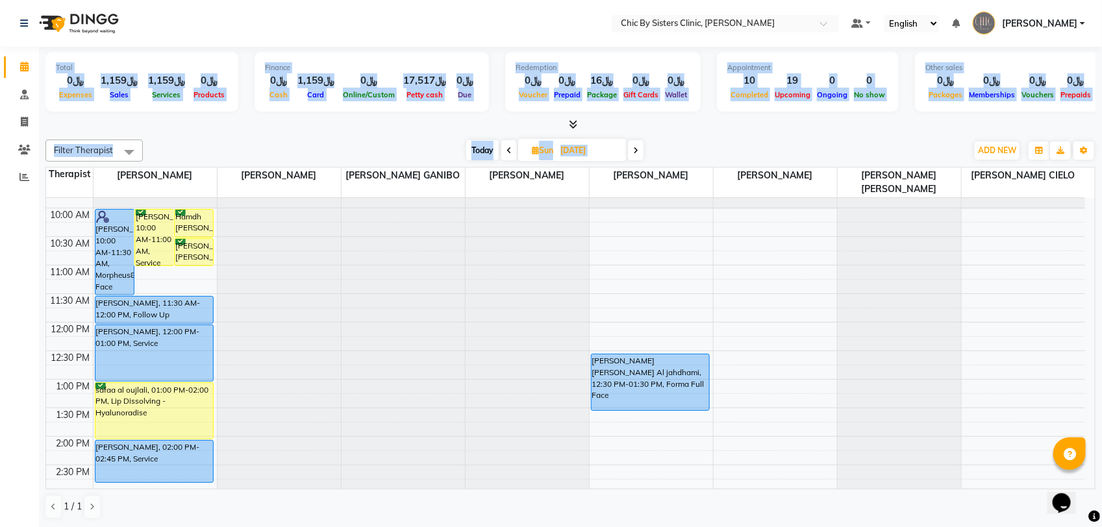
click at [893, 142] on div "Today Sun 07-09-2025" at bounding box center [554, 150] width 811 height 19
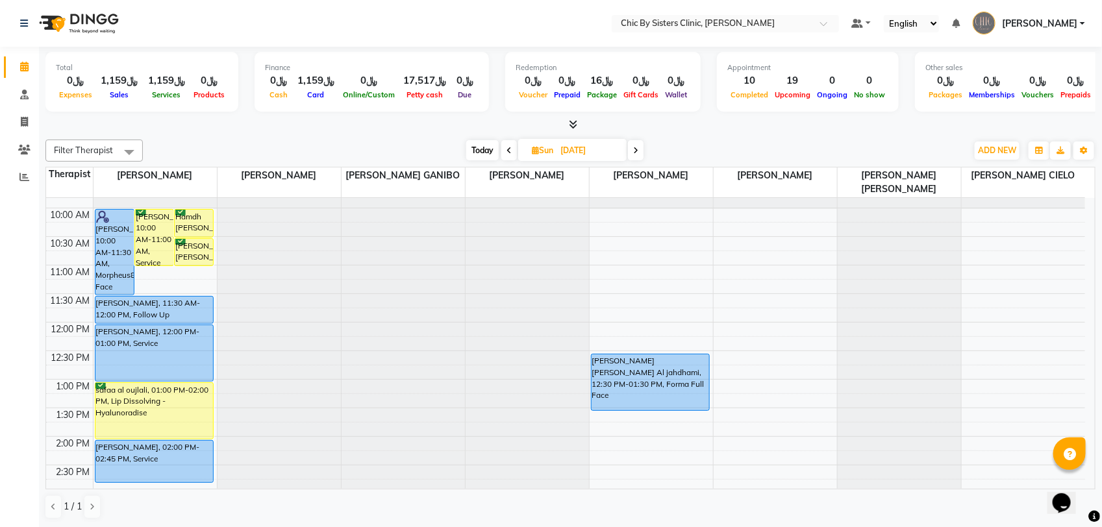
click at [595, 149] on input "07-09-2025" at bounding box center [589, 150] width 65 height 19
select select "9"
select select "2025"
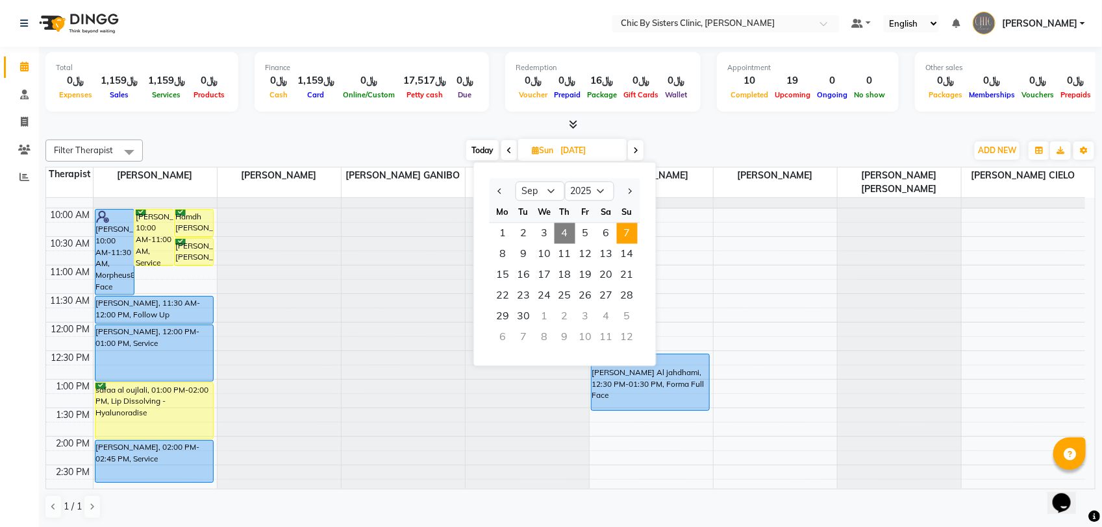
click at [723, 135] on div "Filter Therapist Select All DR. ASSEL SATVALDINOVA DR. AYMAN ELSAQA GERALDINE E…" at bounding box center [570, 329] width 1050 height 390
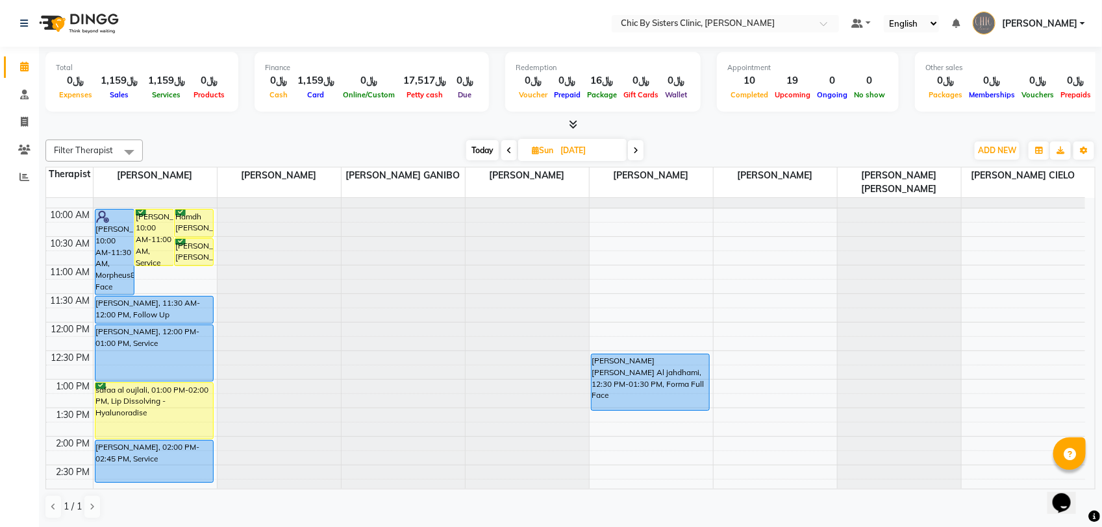
click at [573, 148] on input "07-09-2025" at bounding box center [589, 150] width 65 height 19
select select "9"
select select "2025"
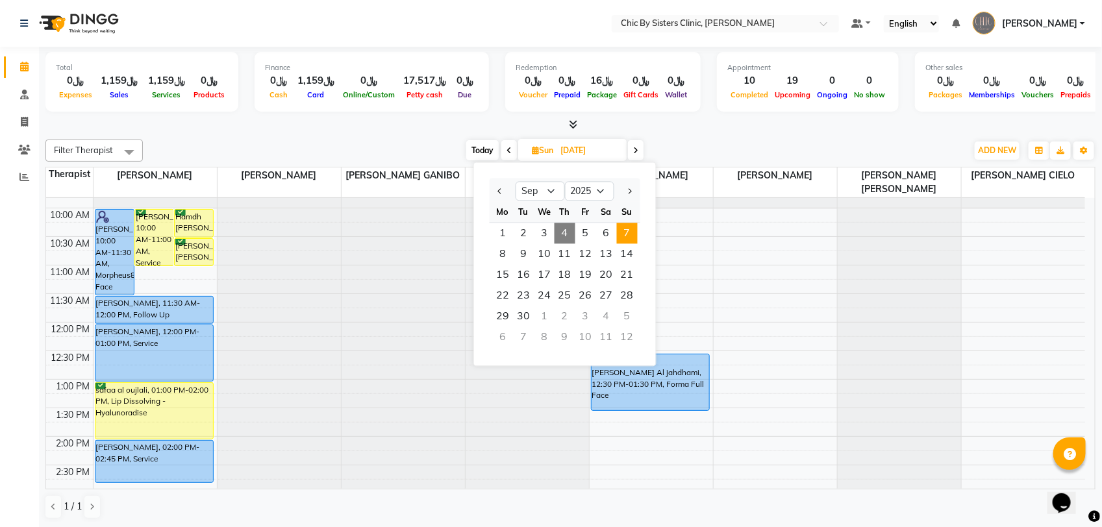
click at [720, 148] on div "Today Sun 07-09-2025 Jan Feb Mar Apr May Jun Jul Aug Sep Oct Nov Dec 2015 2016 …" at bounding box center [554, 150] width 811 height 19
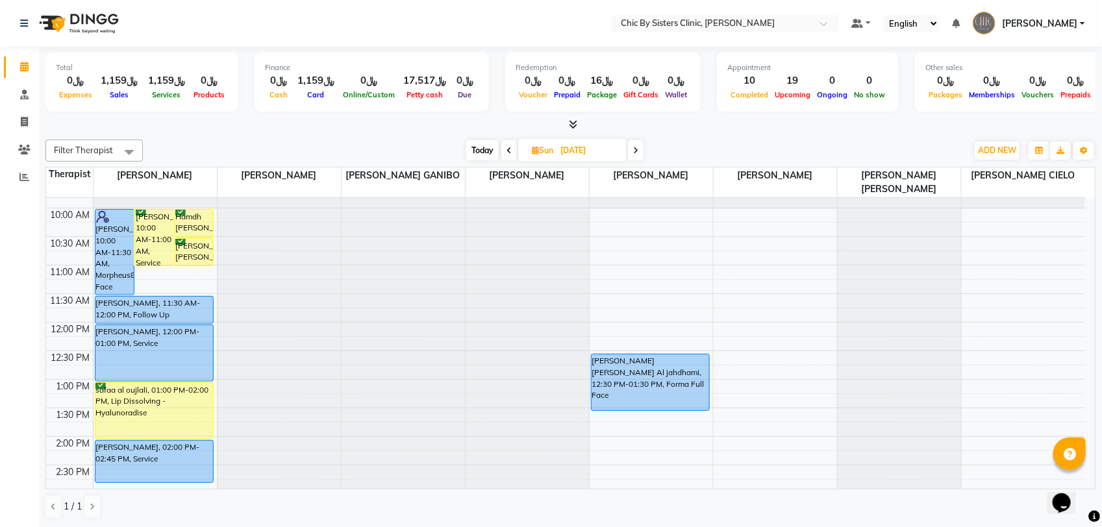
click at [609, 153] on input "07-09-2025" at bounding box center [589, 150] width 65 height 19
select select "9"
select select "2025"
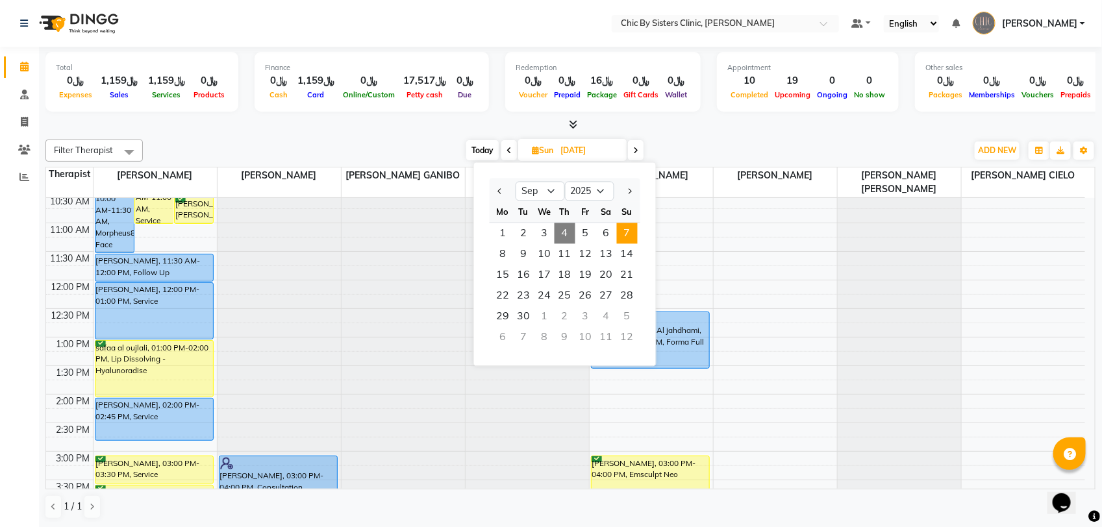
scroll to position [185, 0]
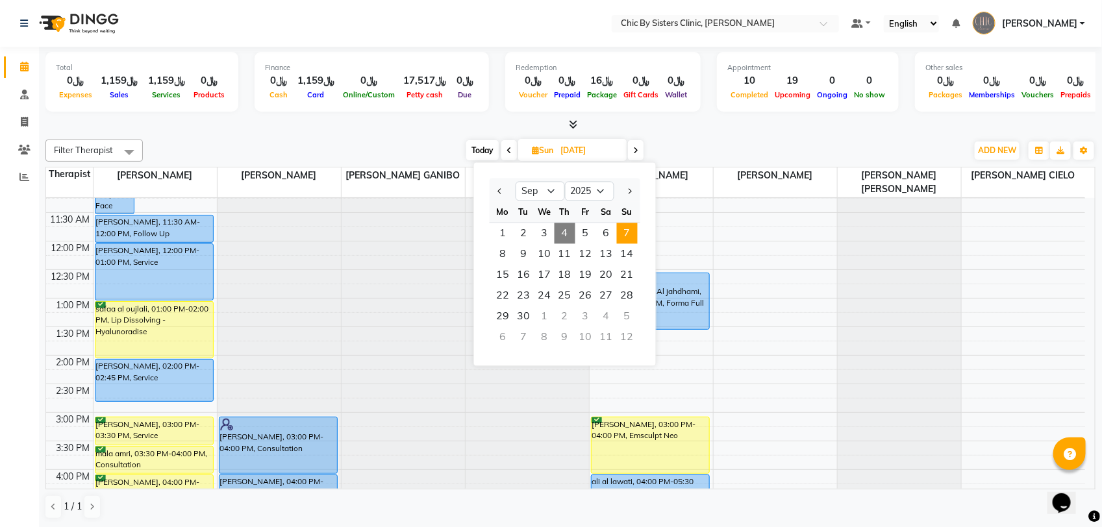
click at [489, 146] on span "Today" at bounding box center [482, 150] width 32 height 20
type input "[DATE]"
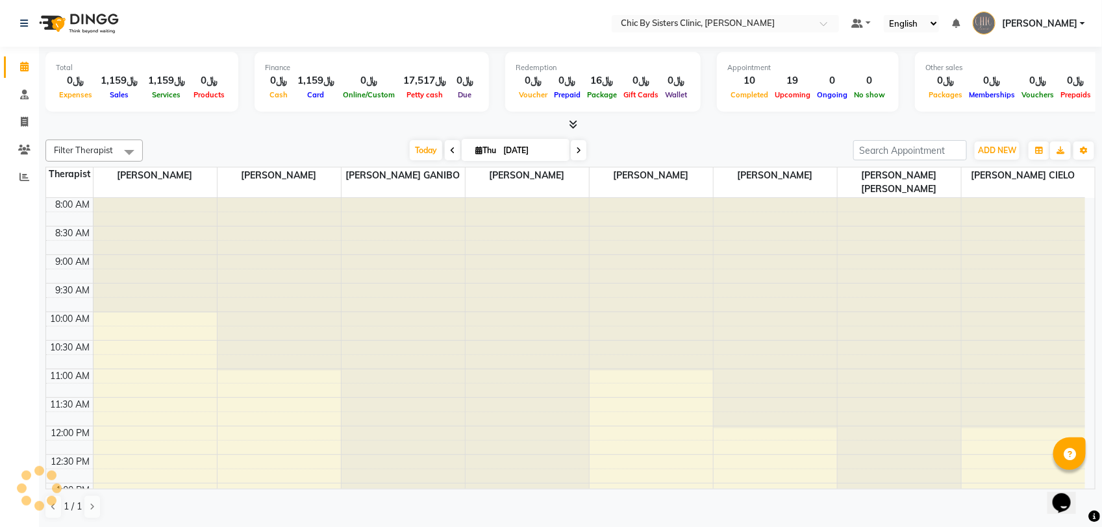
scroll to position [347, 0]
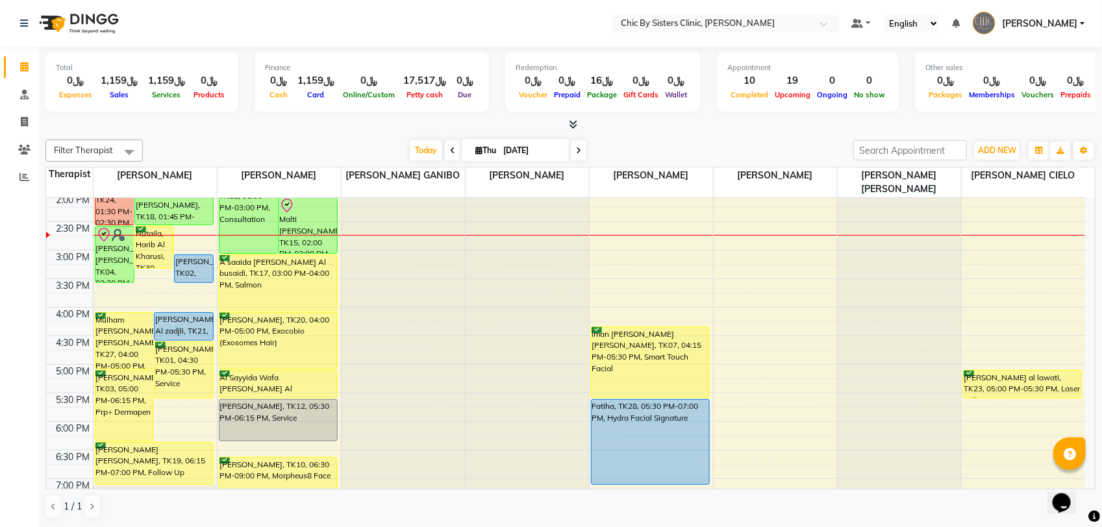
click at [531, 148] on input "[DATE]" at bounding box center [531, 150] width 65 height 19
select select "9"
select select "2025"
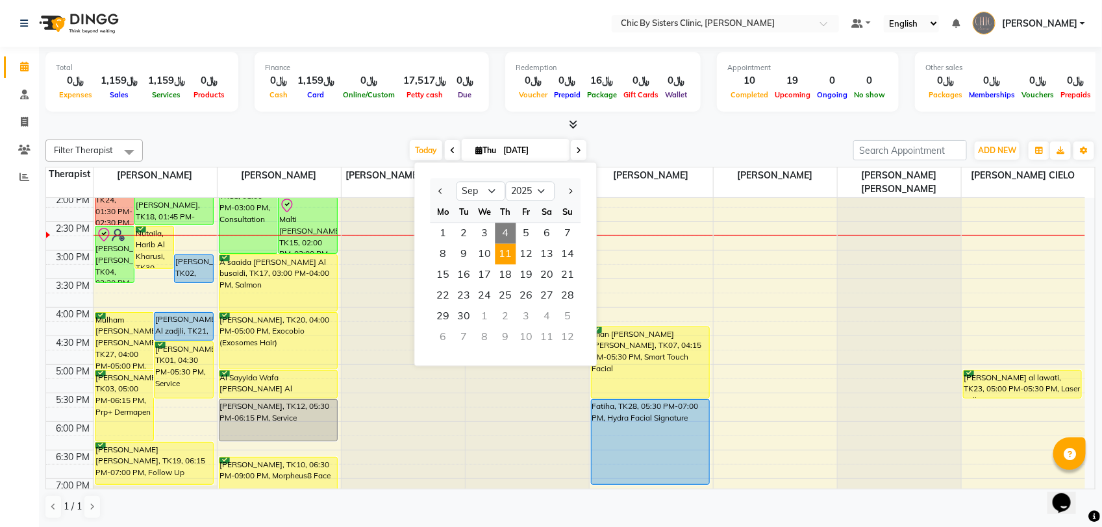
click at [501, 262] on span "11" at bounding box center [505, 254] width 21 height 21
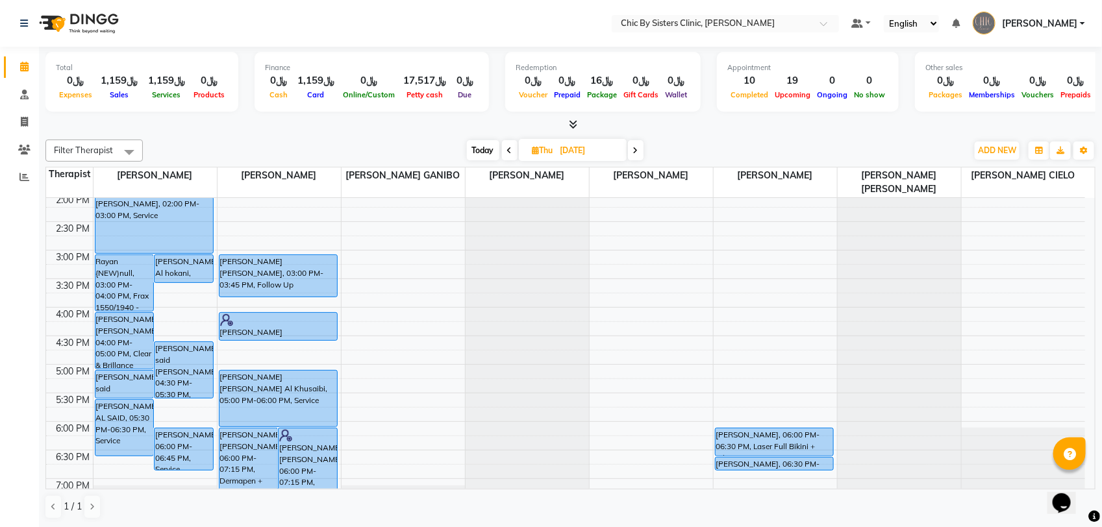
click at [488, 144] on span "Today" at bounding box center [483, 150] width 32 height 20
type input "[DATE]"
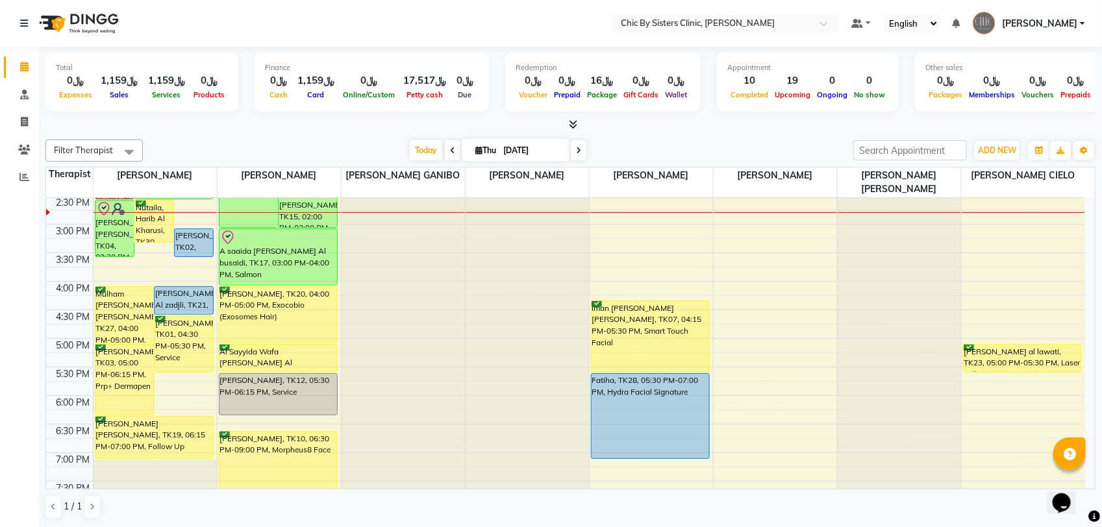
scroll to position [510, 0]
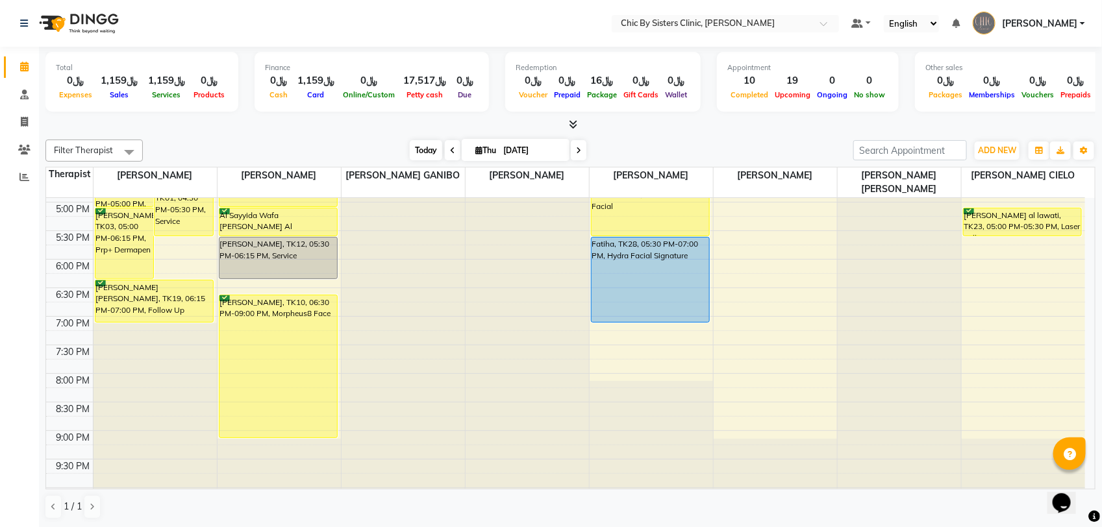
click at [426, 151] on span "Today" at bounding box center [426, 150] width 32 height 20
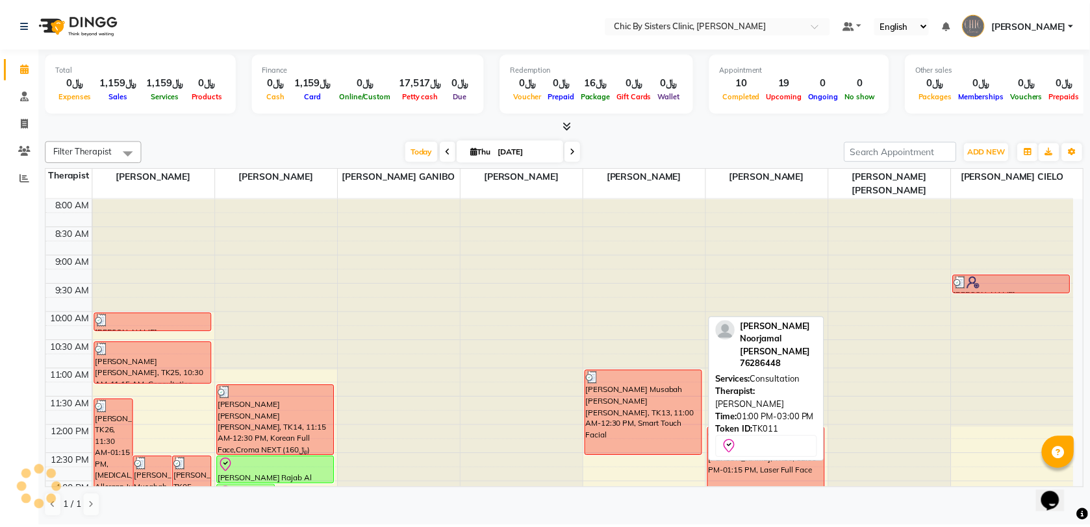
scroll to position [347, 0]
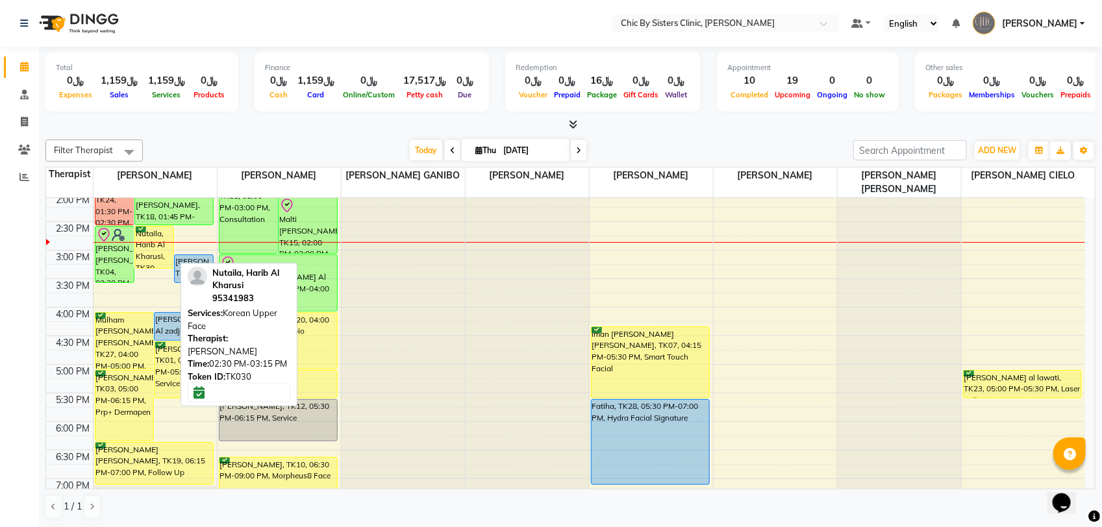
click at [160, 263] on div "Nutaila, Harib Al Kharusi, TK30, 02:30 PM-03:15 PM, Korean Upper Face" at bounding box center [154, 248] width 38 height 42
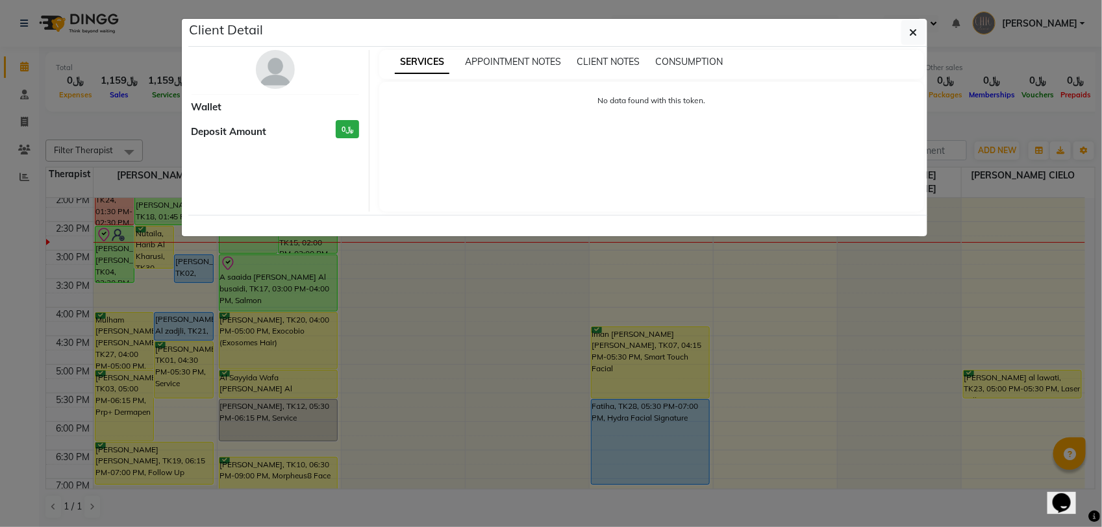
select select "6"
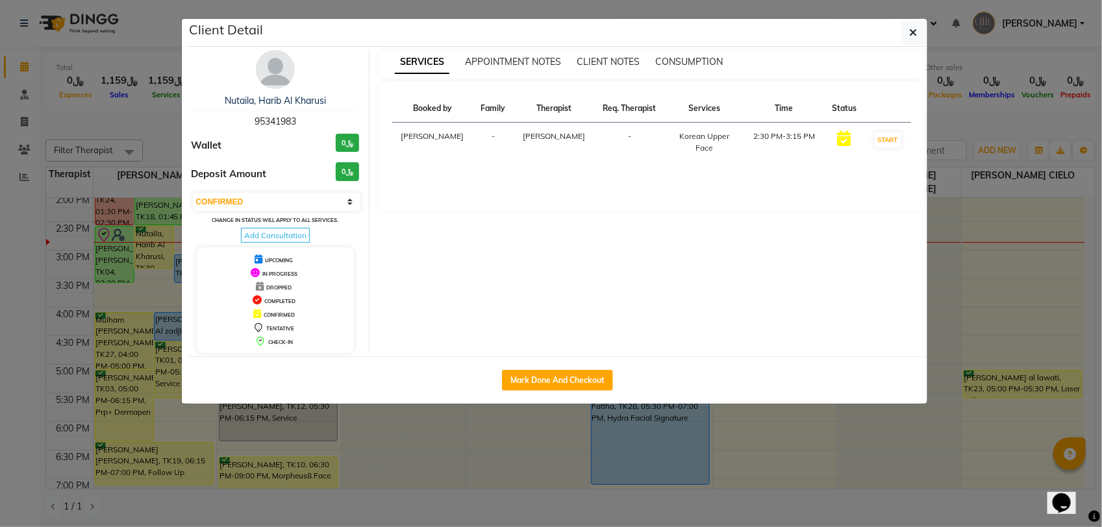
click at [274, 77] on img at bounding box center [275, 69] width 39 height 39
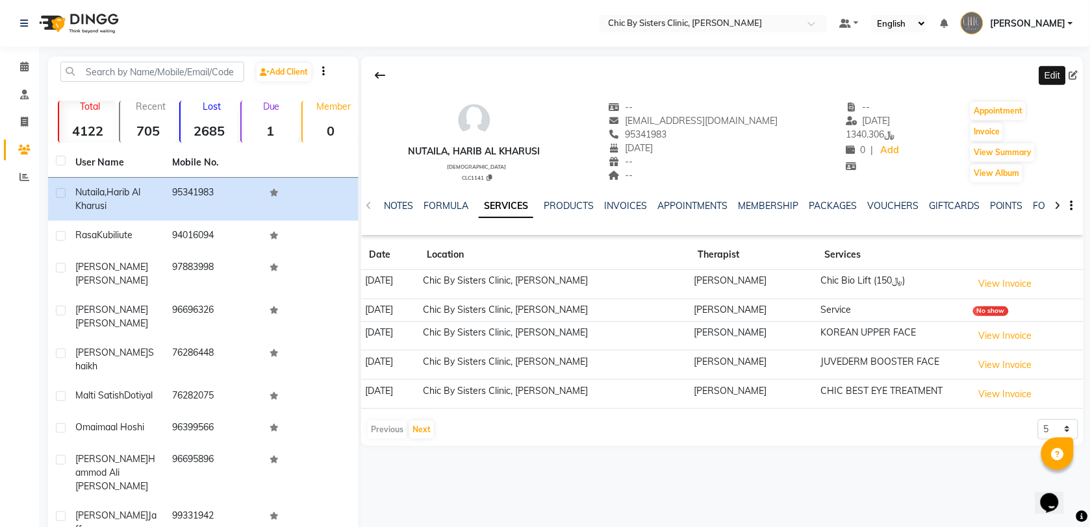
click at [1077, 79] on icon at bounding box center [1073, 75] width 9 height 9
select select "30"
select select "01"
select select "1983"
select select "[DEMOGRAPHIC_DATA]"
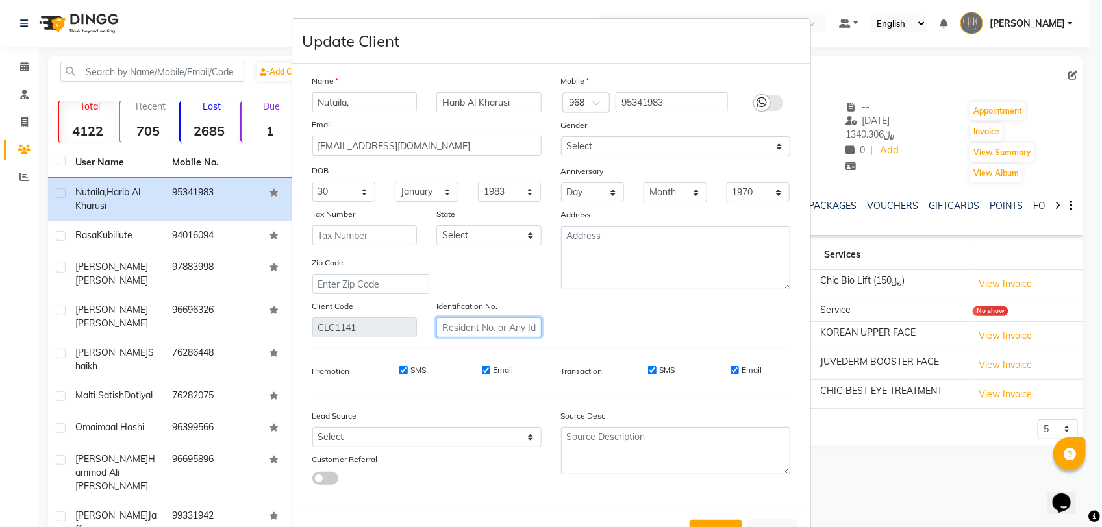
click at [510, 319] on input "text" at bounding box center [488, 328] width 105 height 20
click at [366, 106] on input "Nutaila," at bounding box center [364, 102] width 105 height 20
type input "Nutaila"
click at [505, 320] on input "text" at bounding box center [488, 328] width 105 height 20
type input "3672202"
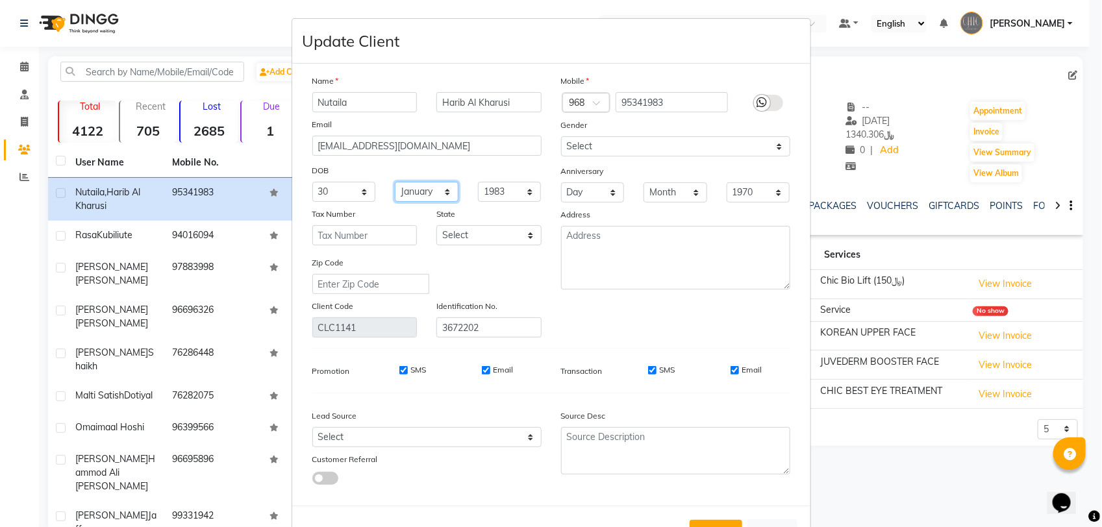
click at [421, 192] on select "Month January February March April May June July August September October Novem…" at bounding box center [427, 192] width 64 height 20
select select "06"
click at [395, 182] on select "Month January February March April May June July August September October Novem…" at bounding box center [427, 192] width 64 height 20
click at [491, 192] on select "1940 1941 1942 1943 1944 1945 1946 1947 1948 1949 1950 1951 1952 1953 1954 1955…" at bounding box center [510, 192] width 64 height 20
click at [478, 182] on select "1940 1941 1942 1943 1944 1945 1946 1947 1948 1949 1950 1951 1952 1953 1954 1955…" at bounding box center [510, 192] width 64 height 20
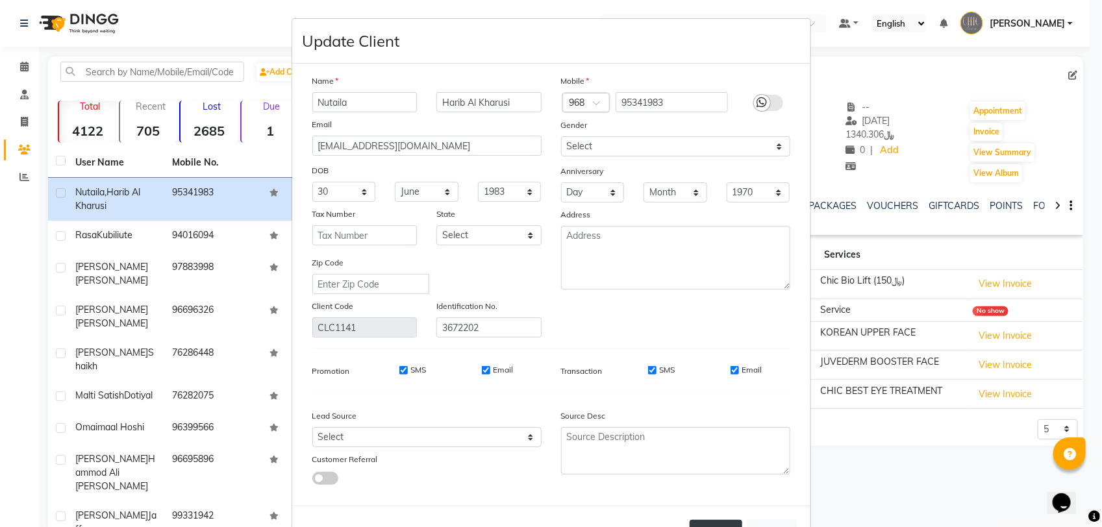
click at [724, 521] on button "Update" at bounding box center [716, 531] width 53 height 23
select select
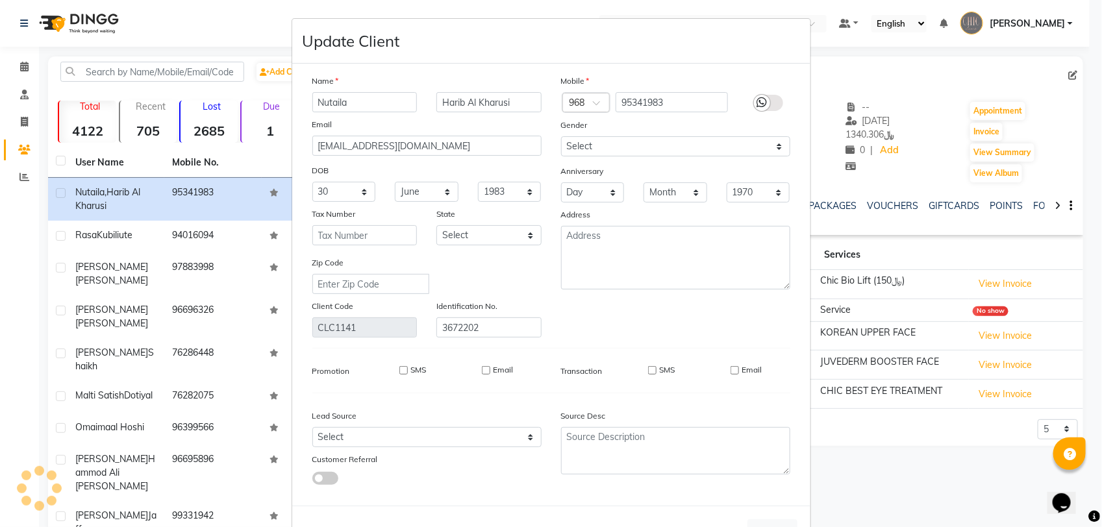
select select
checkbox input "false"
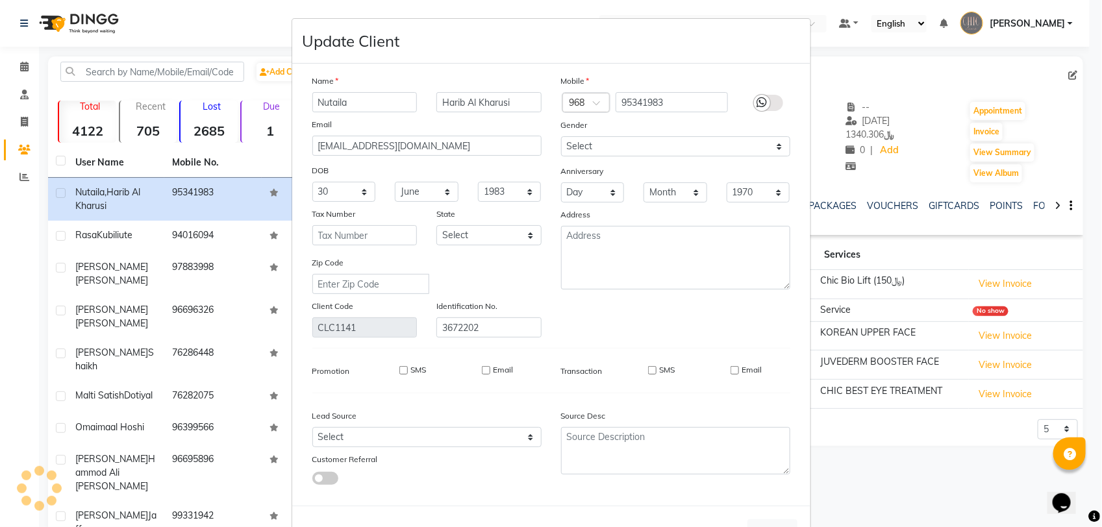
checkbox input "false"
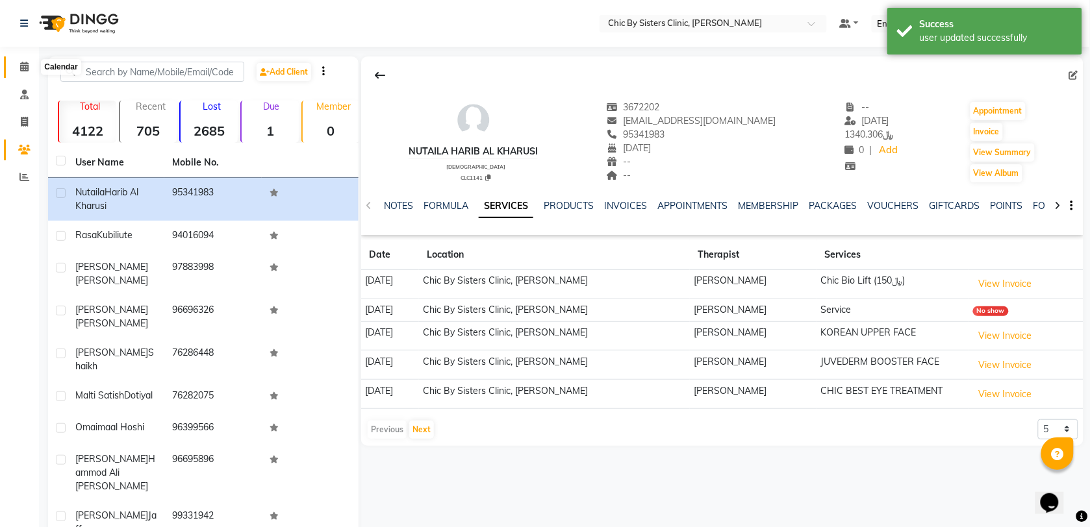
click at [23, 63] on icon at bounding box center [24, 67] width 8 height 10
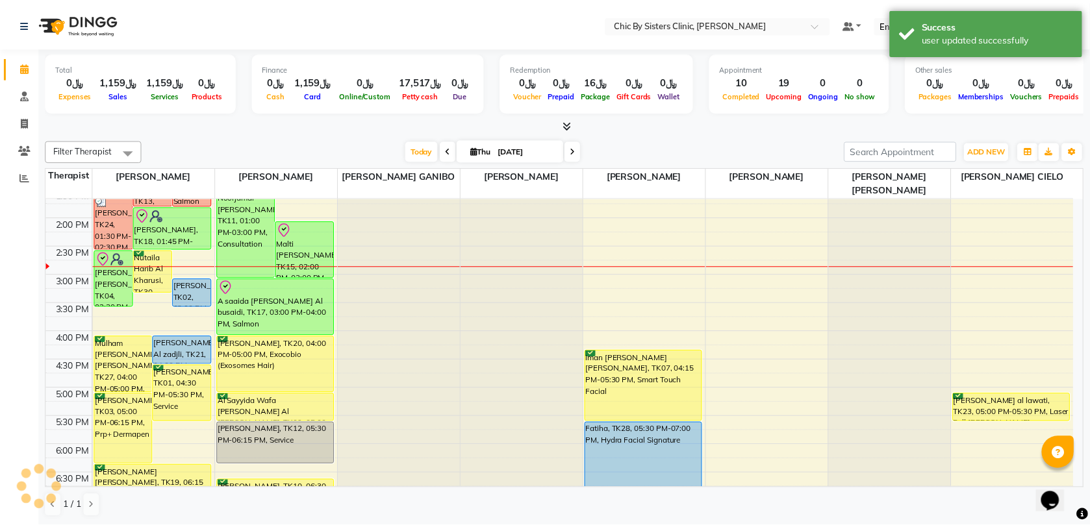
scroll to position [325, 0]
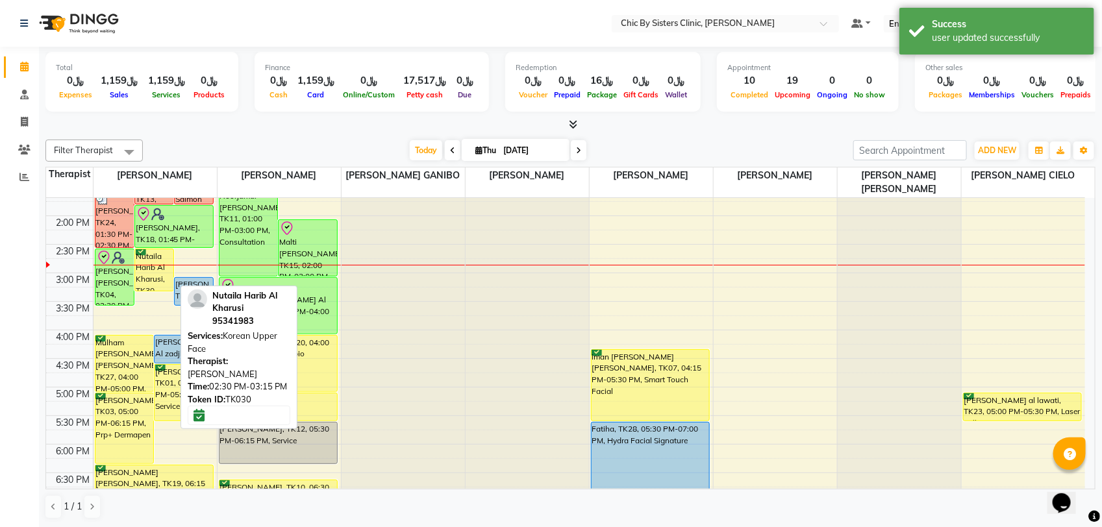
click at [148, 277] on div "Nutaila Harib Al Kharusi, TK30, 02:30 PM-03:15 PM, Korean Upper Face" at bounding box center [154, 270] width 38 height 42
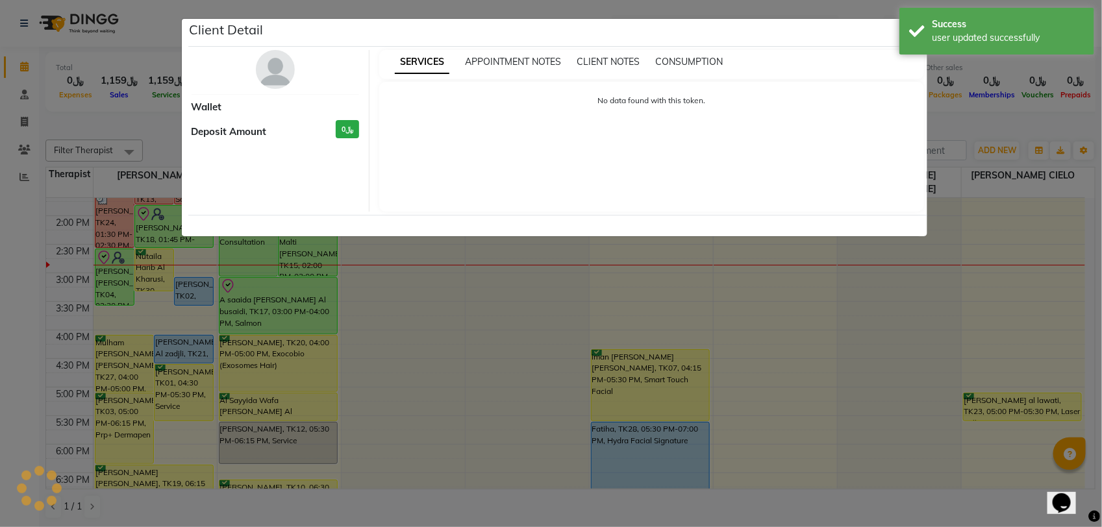
select select "6"
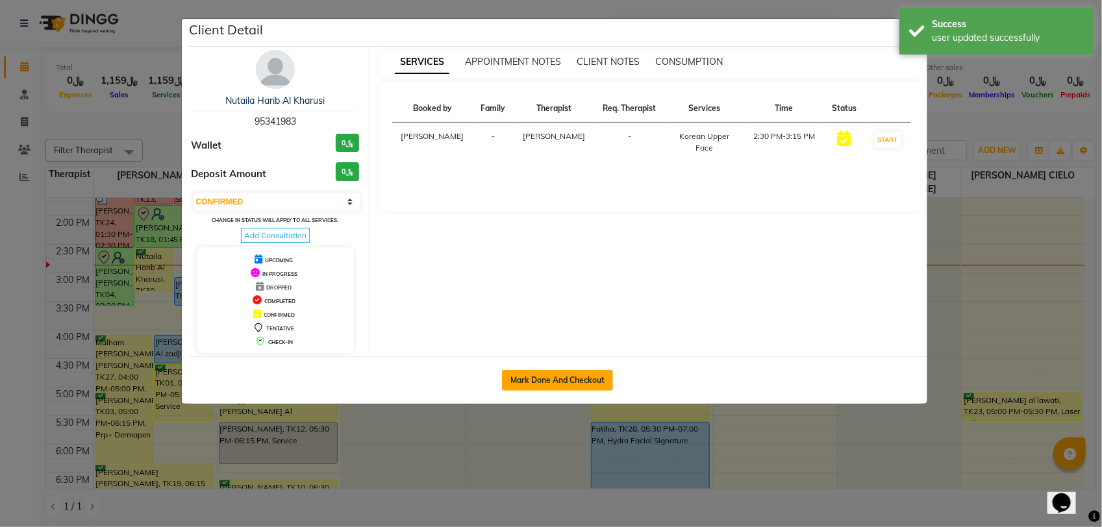
click at [572, 375] on button "Mark Done And Checkout" at bounding box center [557, 380] width 111 height 21
select select "service"
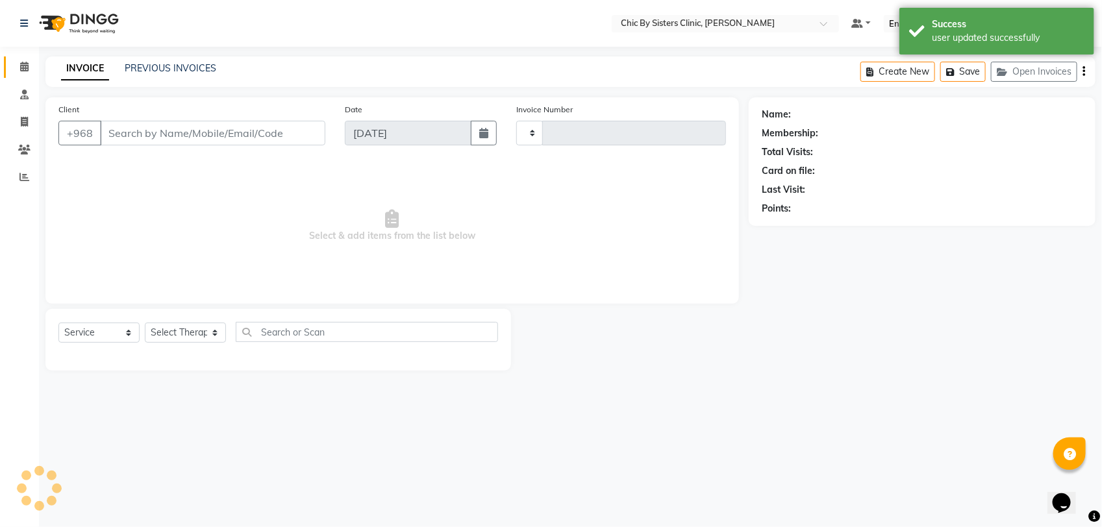
type input "2078"
select select "6348"
type input "95341983"
select select "49177"
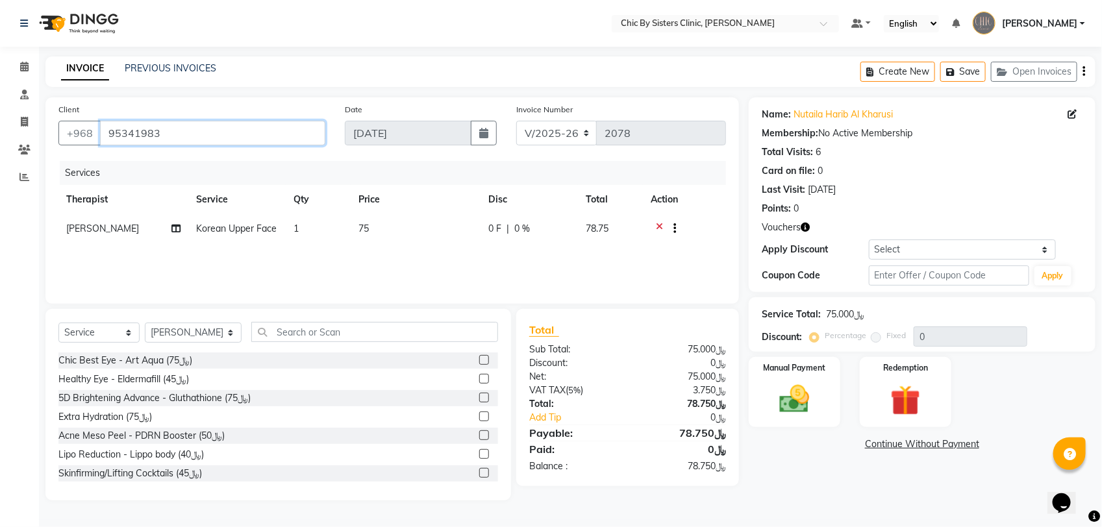
click at [169, 134] on input "95341983" at bounding box center [212, 133] width 225 height 25
click at [793, 394] on img at bounding box center [794, 399] width 51 height 36
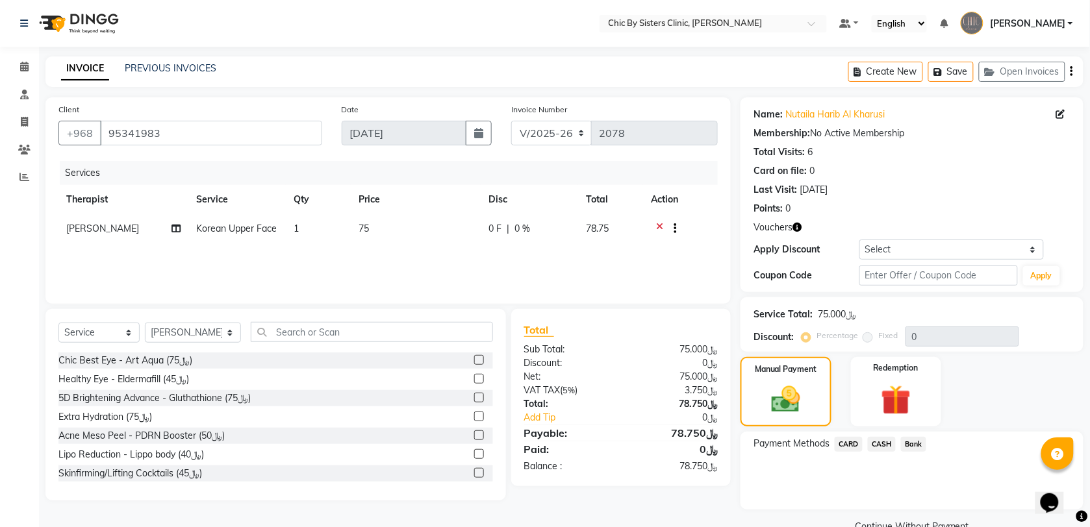
click at [845, 442] on span "CARD" at bounding box center [848, 444] width 28 height 15
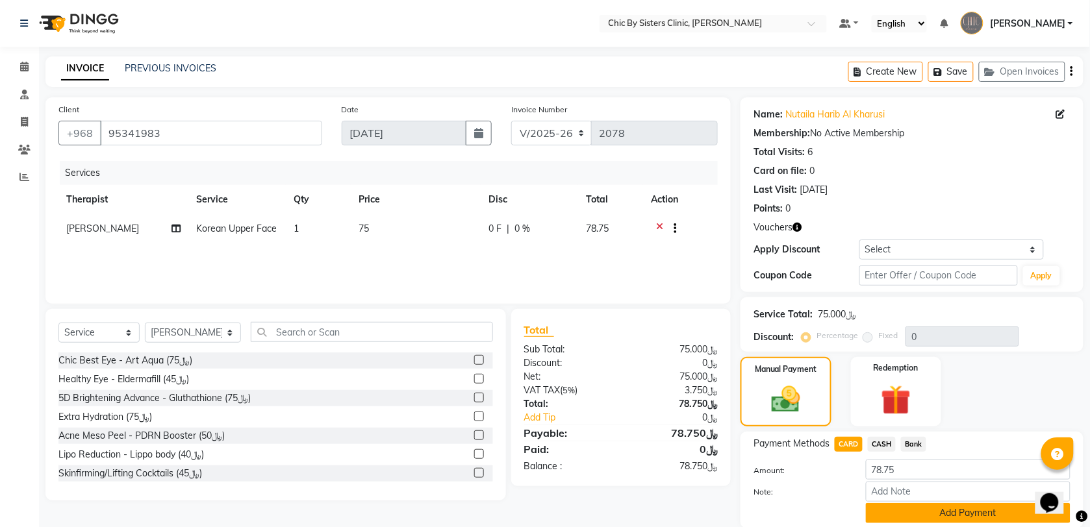
click at [899, 512] on button "Add Payment" at bounding box center [968, 513] width 205 height 20
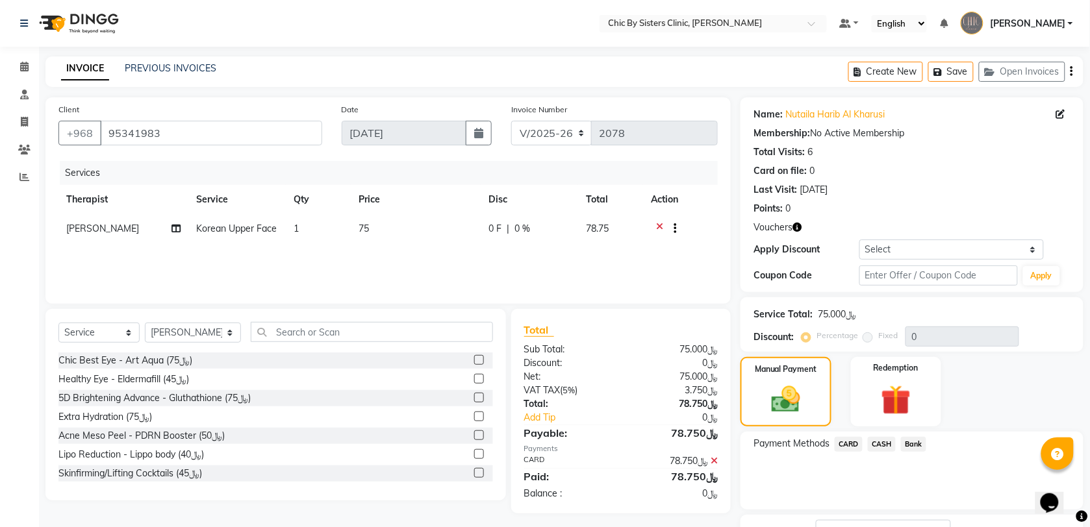
scroll to position [83, 0]
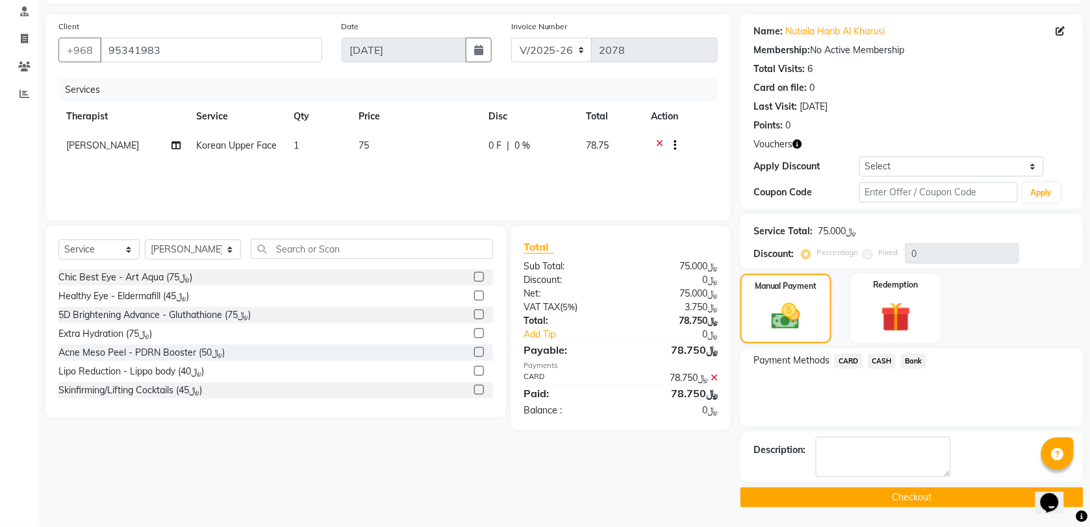
click at [869, 503] on button "Checkout" at bounding box center [911, 498] width 343 height 20
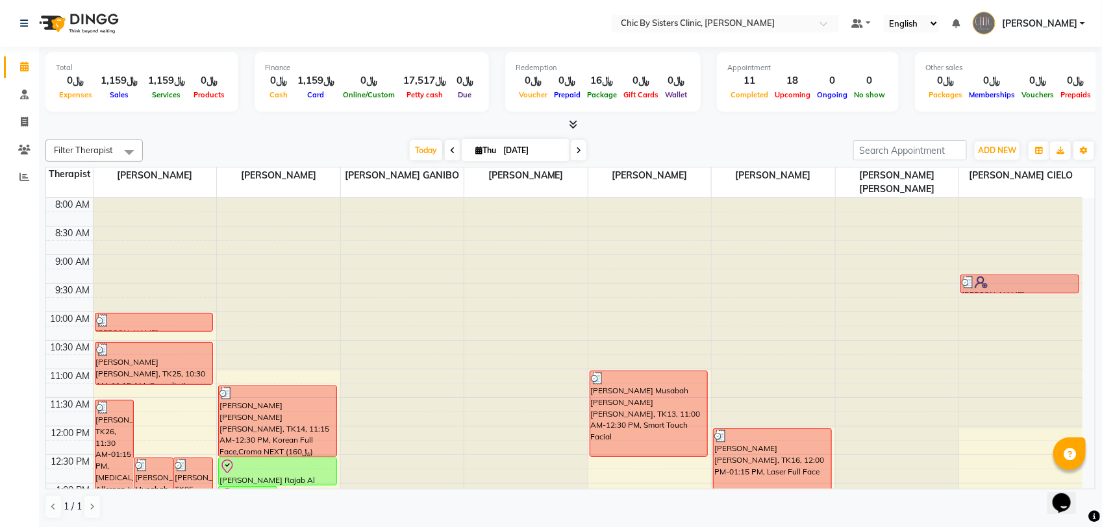
click at [542, 153] on input "[DATE]" at bounding box center [531, 150] width 65 height 19
select select "9"
select select "2025"
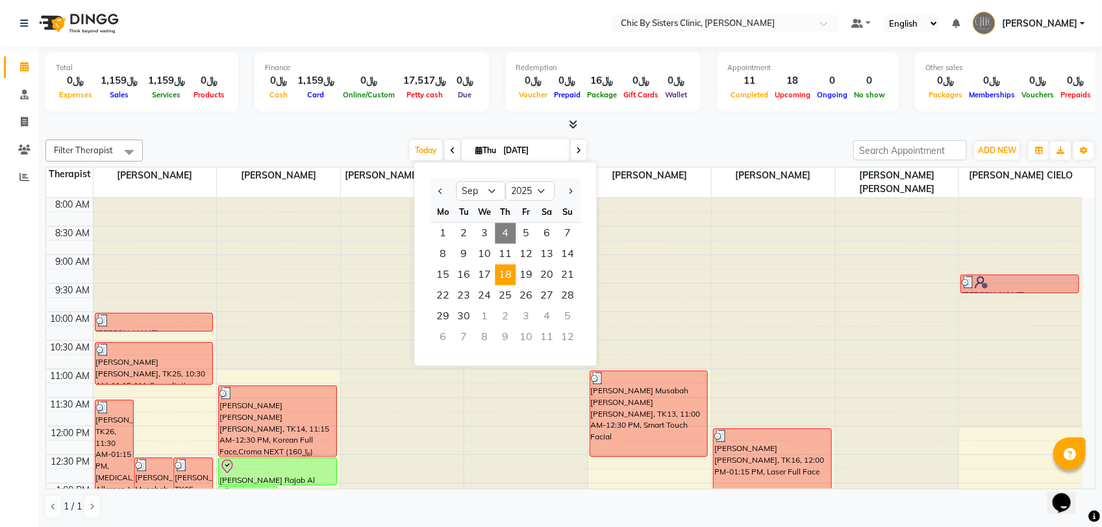
click at [502, 277] on span "18" at bounding box center [505, 275] width 21 height 21
type input "[DATE]"
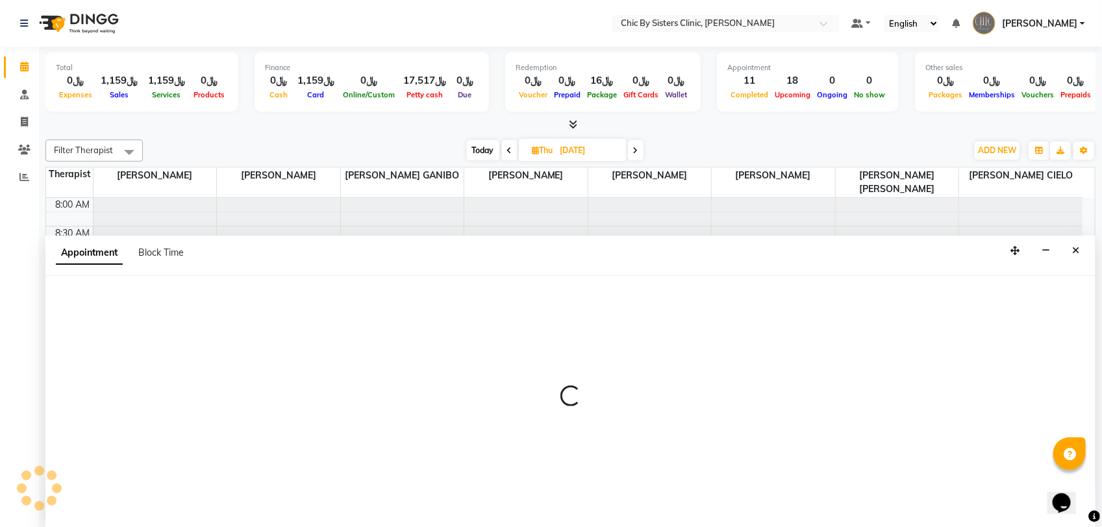
select select "49177"
select select "690"
select select "tentative"
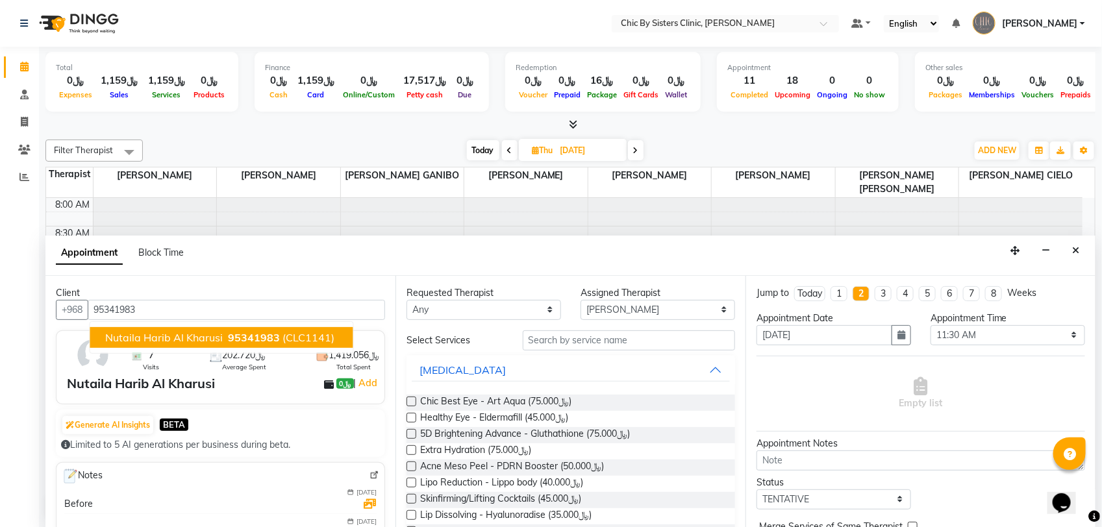
click at [286, 342] on span "(CLC1141)" at bounding box center [309, 337] width 52 height 13
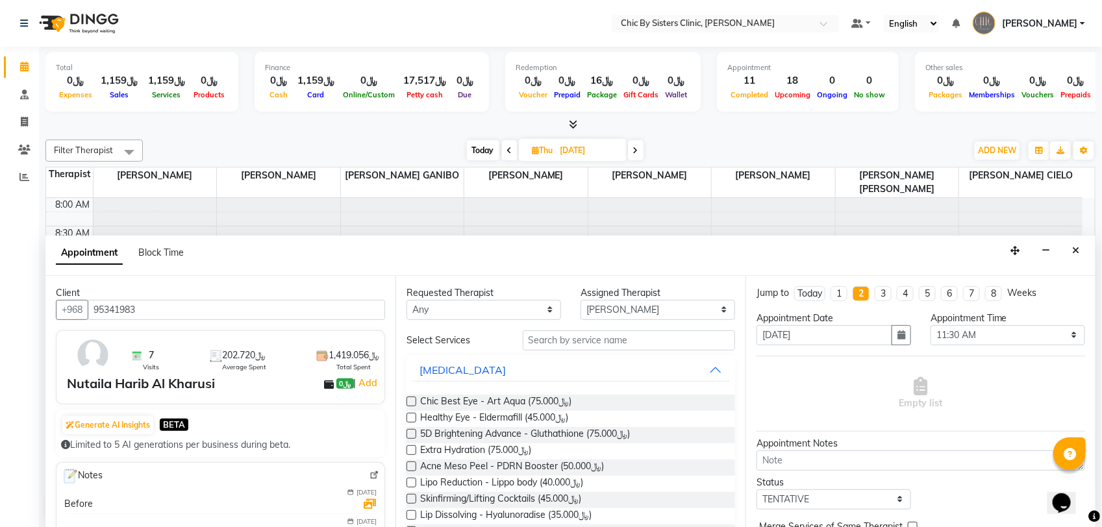
type input "95341983"
click at [651, 345] on input "text" at bounding box center [629, 341] width 212 height 20
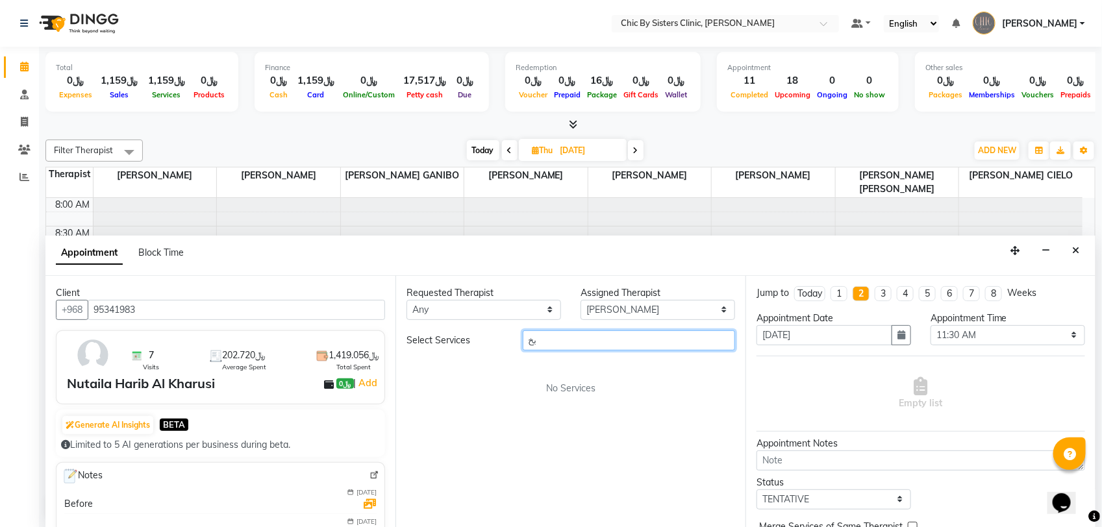
type input "ب"
type input "foll"
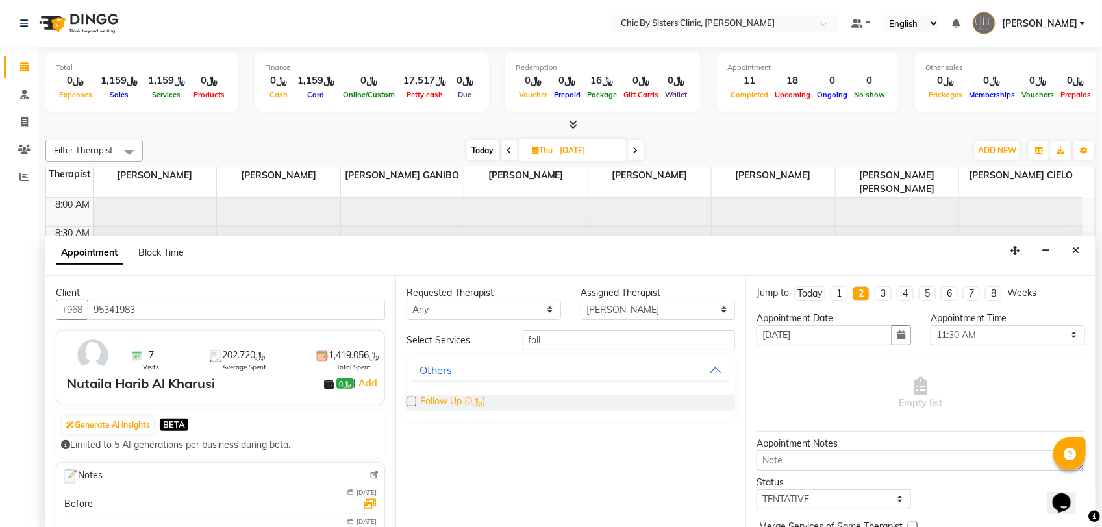
click at [461, 403] on span "Follow Up (﷼0)" at bounding box center [452, 403] width 65 height 16
checkbox input "false"
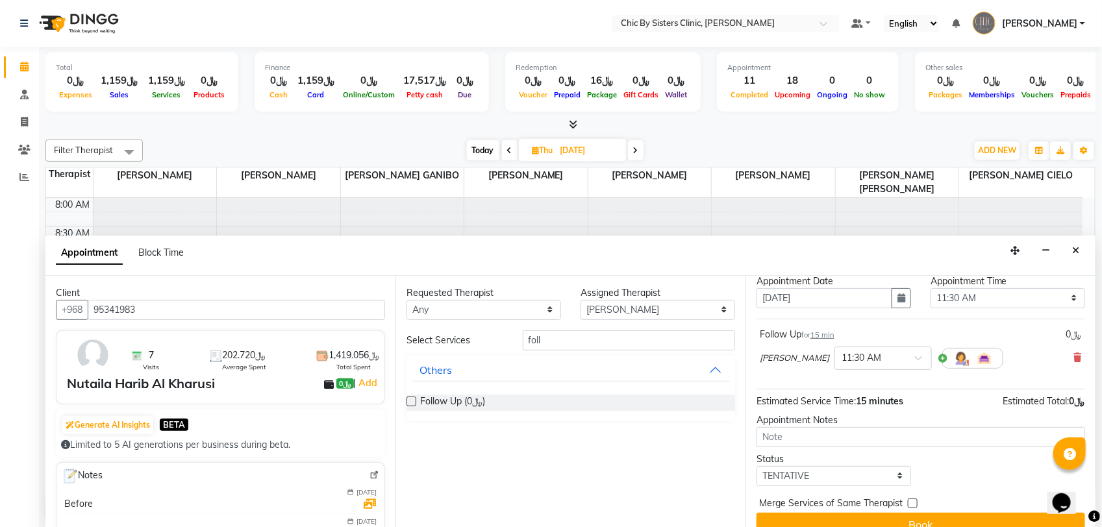
scroll to position [57, 0]
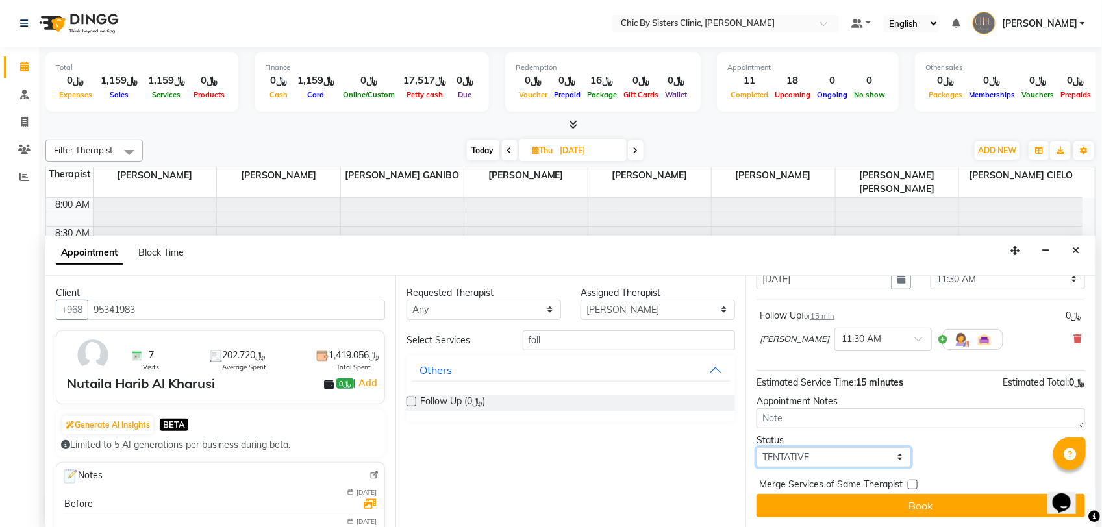
click at [895, 453] on select "Select TENTATIVE CONFIRM UPCOMING" at bounding box center [834, 457] width 155 height 20
select select "upcoming"
click at [757, 447] on select "Select TENTATIVE CONFIRM UPCOMING" at bounding box center [834, 457] width 155 height 20
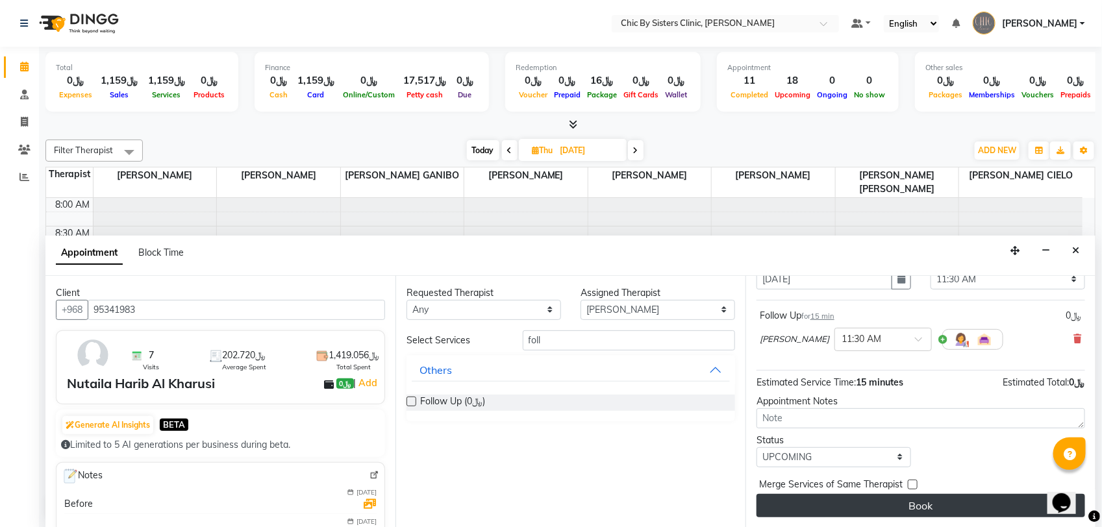
click at [895, 502] on button "Book" at bounding box center [921, 505] width 329 height 23
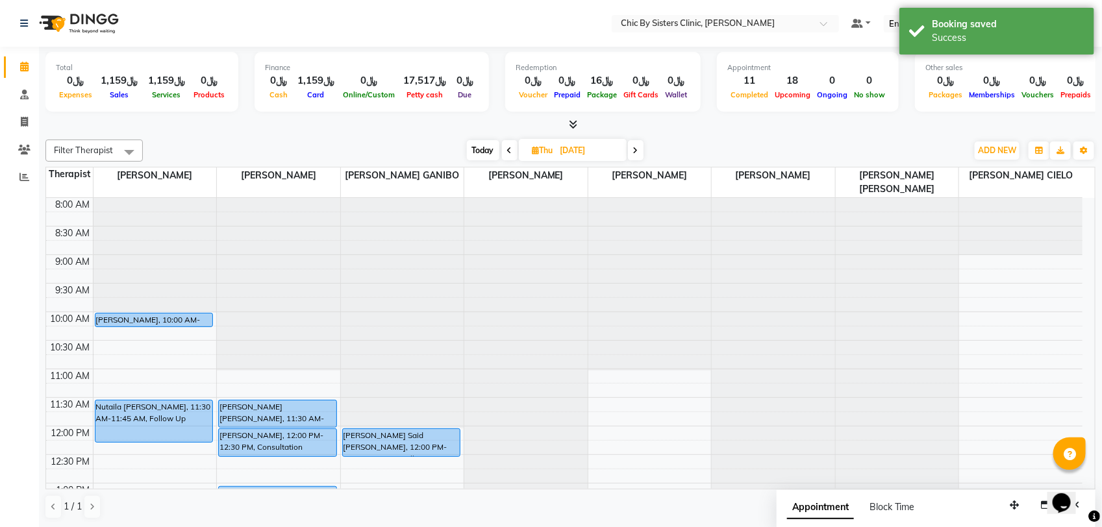
drag, startPoint x: 176, startPoint y: 412, endPoint x: 180, endPoint y: 430, distance: 18.0
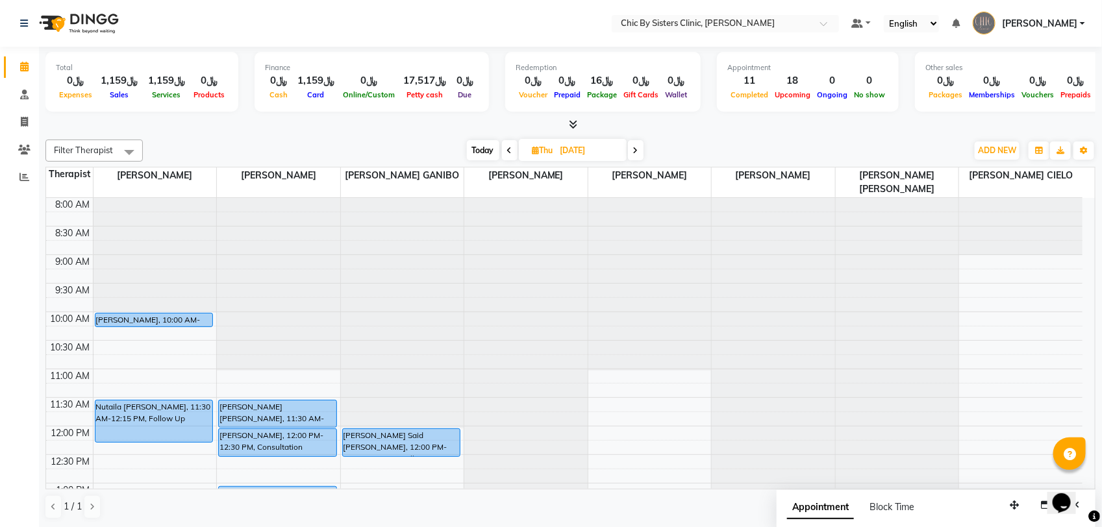
click at [477, 151] on span "Today" at bounding box center [483, 150] width 32 height 20
type input "[DATE]"
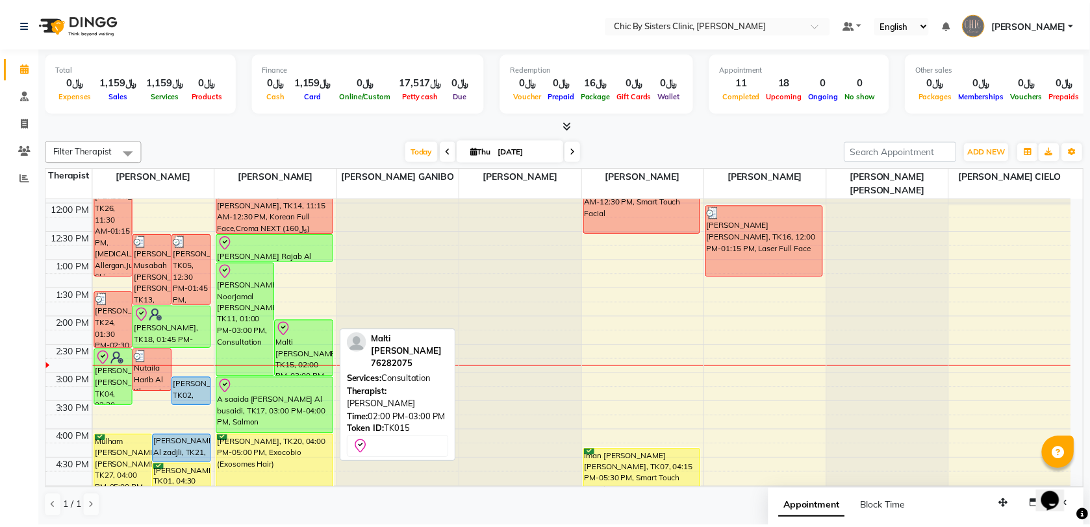
scroll to position [185, 0]
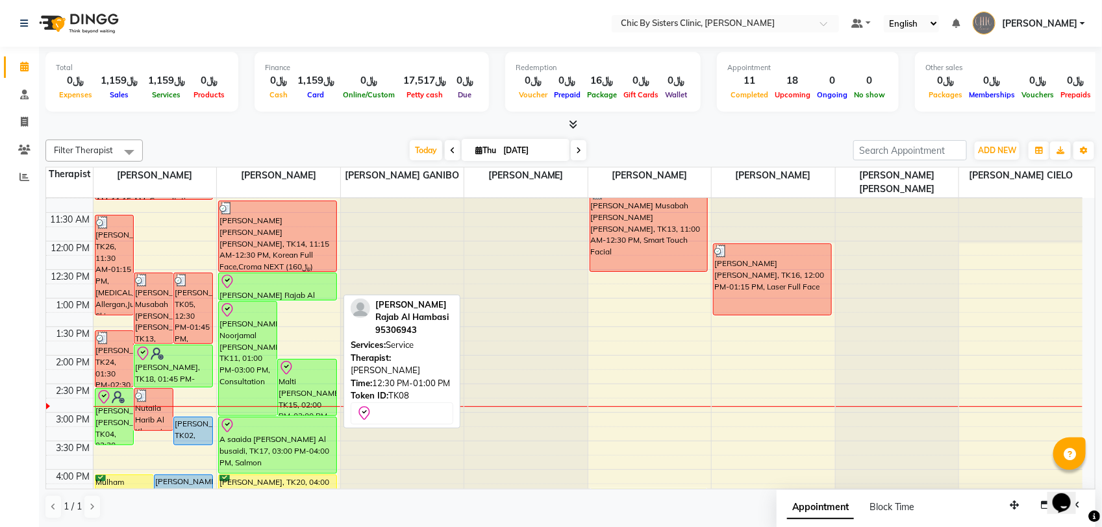
click at [302, 281] on div at bounding box center [277, 282] width 116 height 16
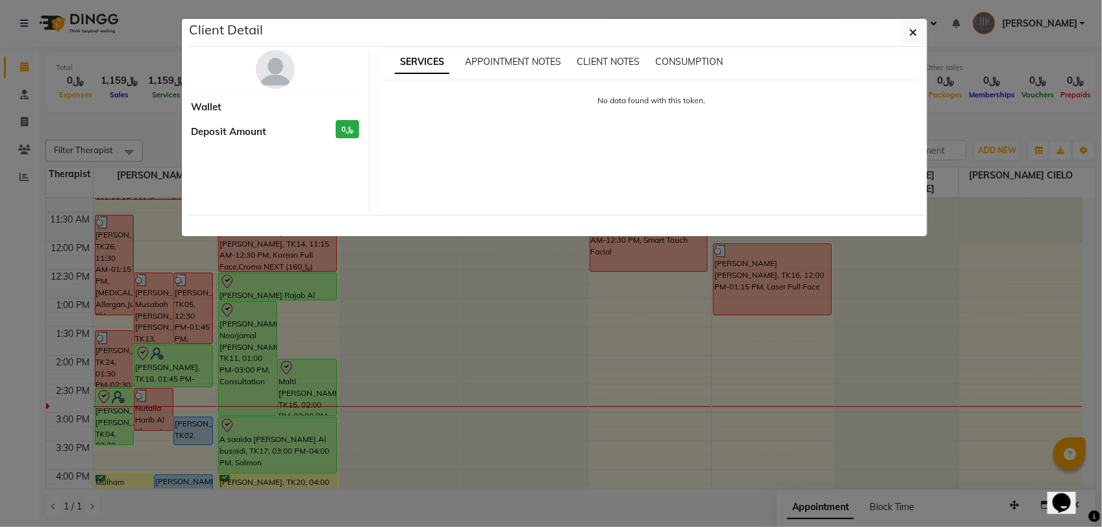
select select "8"
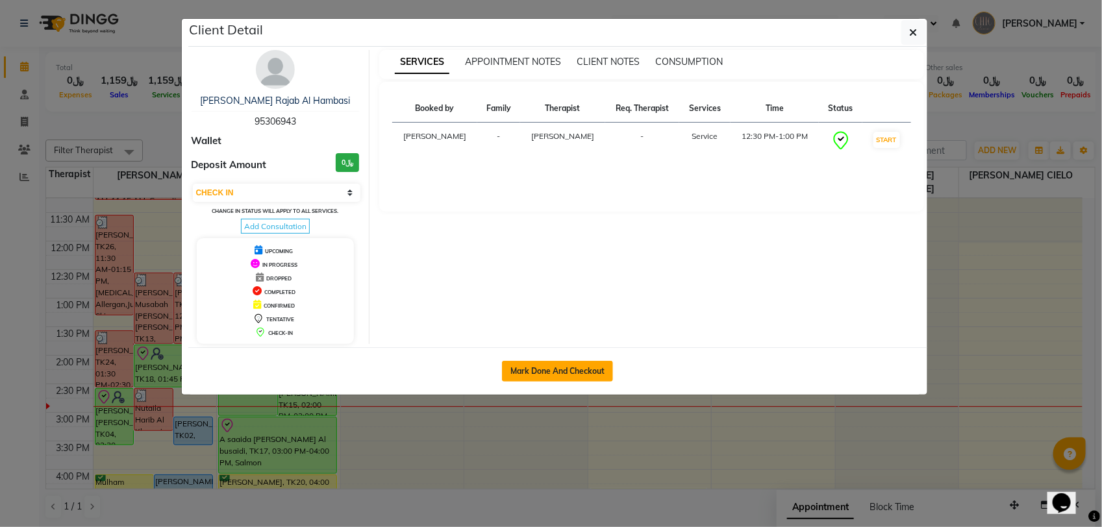
click at [552, 368] on button "Mark Done And Checkout" at bounding box center [557, 371] width 111 height 21
select select "service"
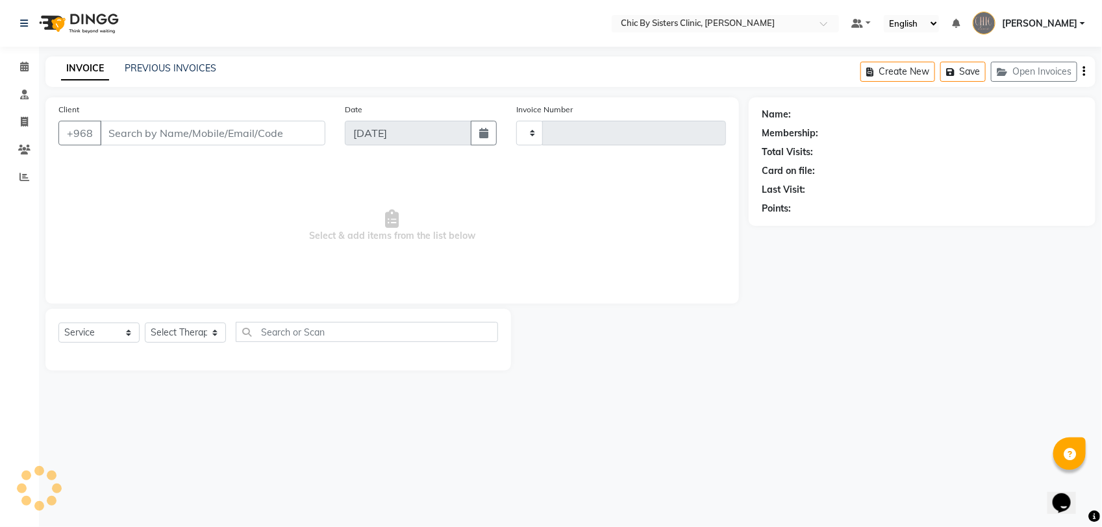
type input "2079"
select select "6348"
type input "95306943"
select select "49178"
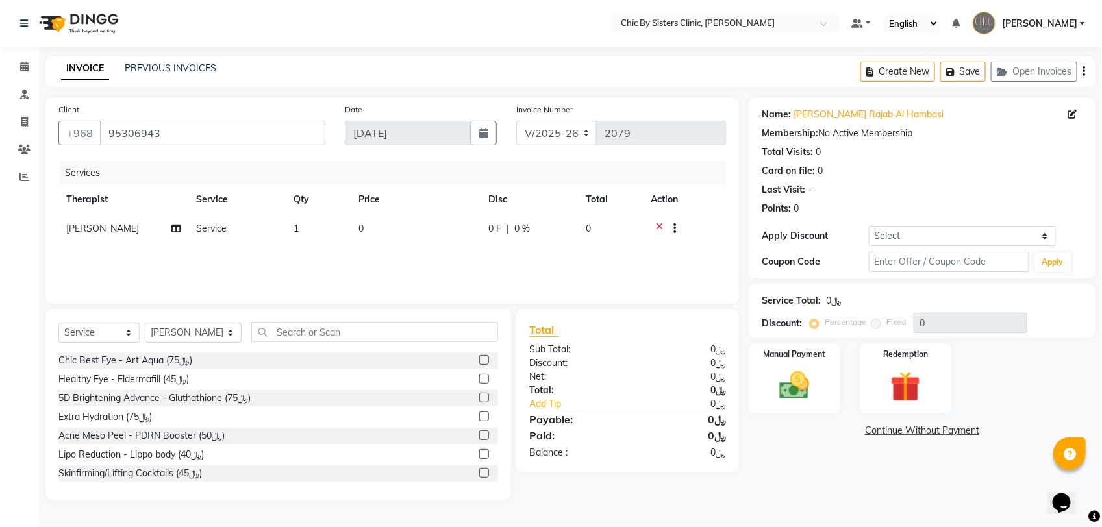
click at [660, 228] on icon at bounding box center [659, 230] width 7 height 16
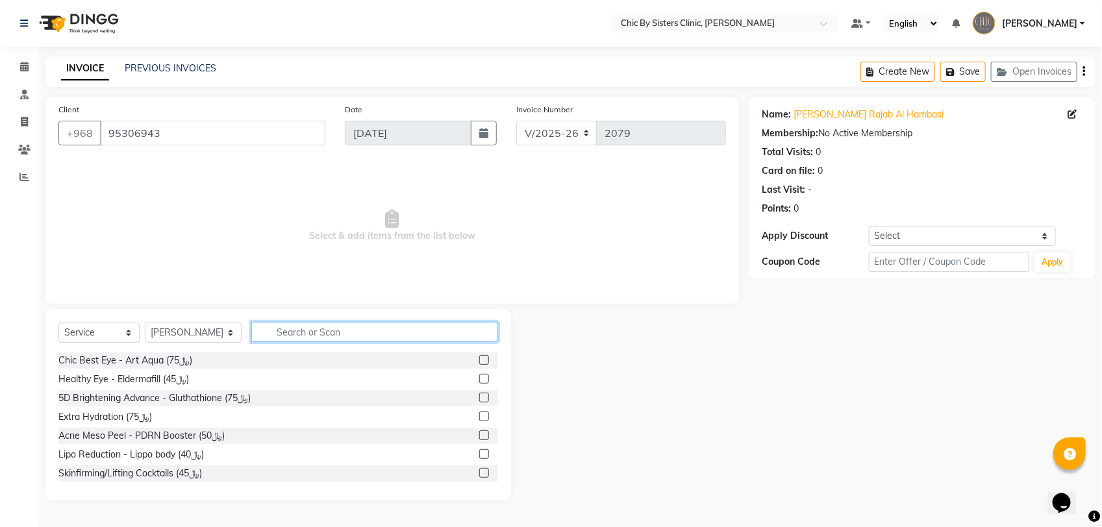
click at [397, 335] on input "text" at bounding box center [374, 332] width 247 height 20
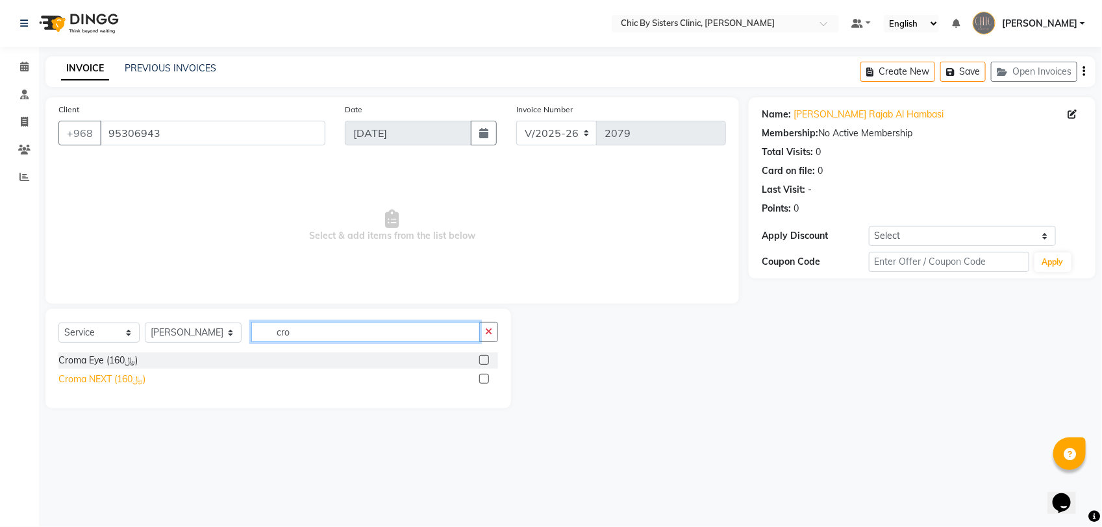
type input "cro"
click at [116, 374] on div "Croma NEXT (﷼160)" at bounding box center [101, 380] width 87 height 14
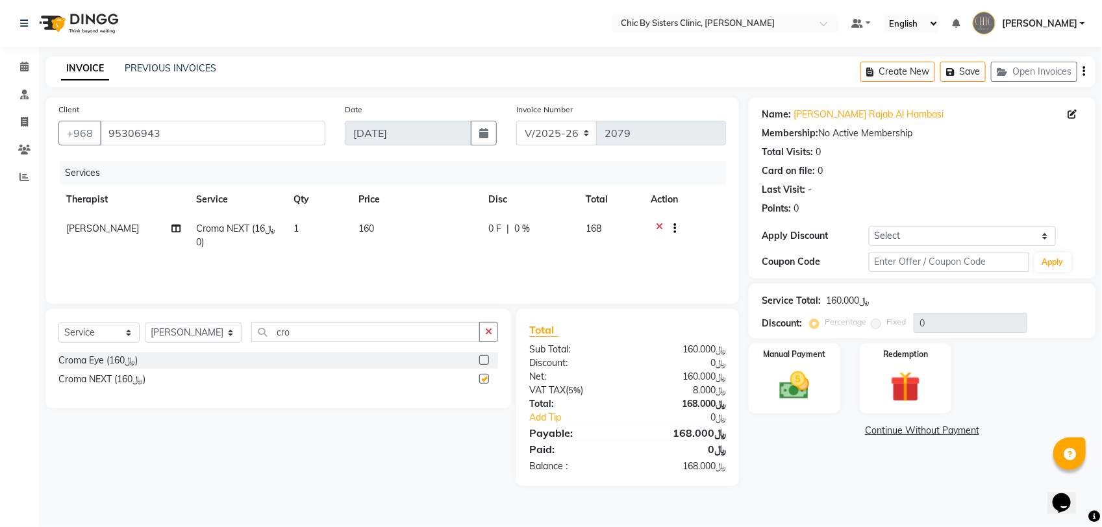
checkbox input "false"
click at [316, 331] on input "cro" at bounding box center [365, 332] width 229 height 20
type input "xel"
click at [144, 362] on div "Xeladerm 2.2 (﷼120)" at bounding box center [102, 361] width 88 height 14
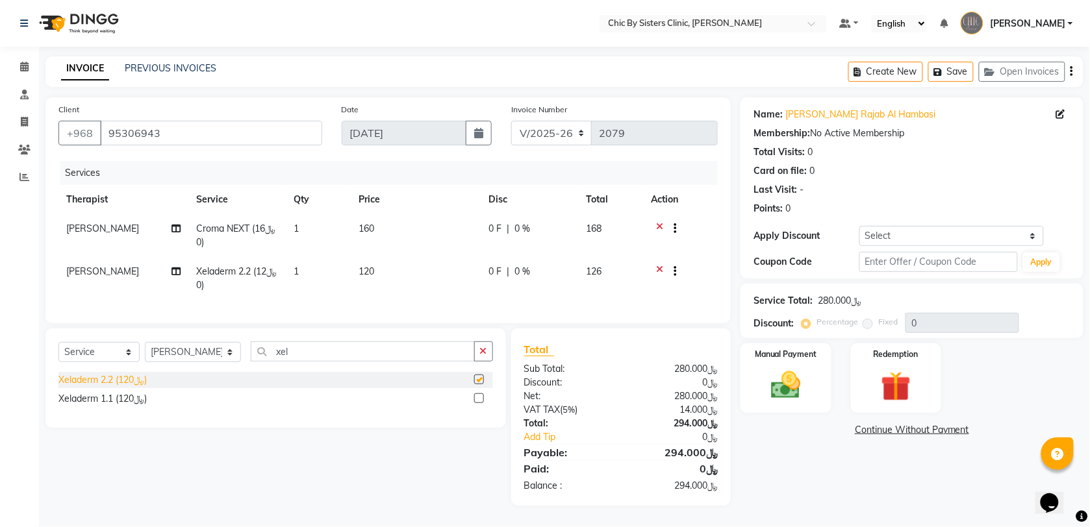
checkbox input "false"
click at [274, 362] on input "xel" at bounding box center [363, 352] width 224 height 20
click at [302, 362] on input "xel" at bounding box center [363, 352] width 224 height 20
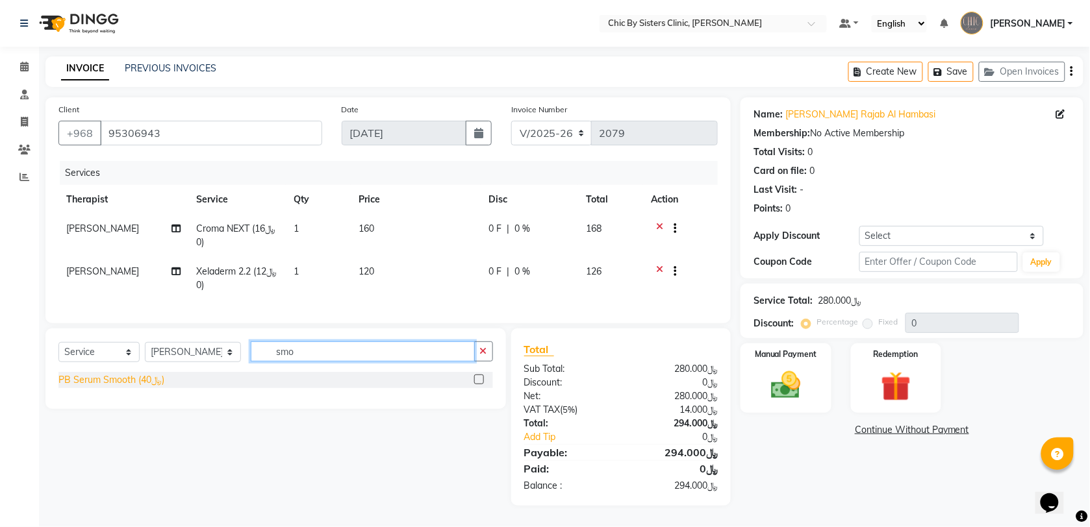
type input "smo"
click at [148, 387] on div "PB Serum Smooth (﷼40)" at bounding box center [111, 380] width 106 height 14
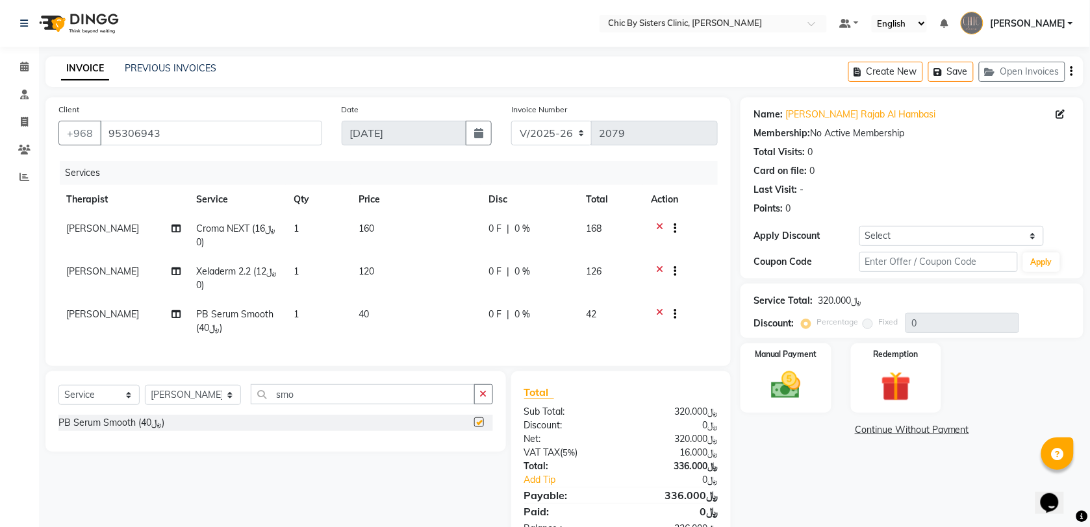
checkbox input "false"
click at [294, 309] on span "1" at bounding box center [296, 314] width 5 height 12
select select "49178"
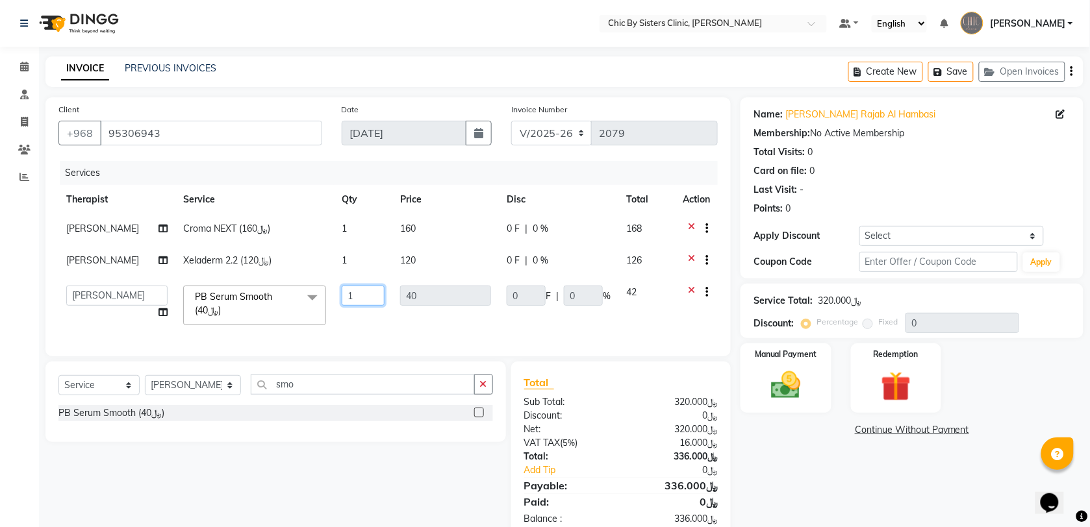
click at [355, 306] on input "1" at bounding box center [363, 296] width 43 height 20
type input "2"
click at [913, 236] on select "Select Coupon → Forma - Full Face (Summer Offer) - Redemption Code Coupon → Ems…" at bounding box center [951, 236] width 184 height 20
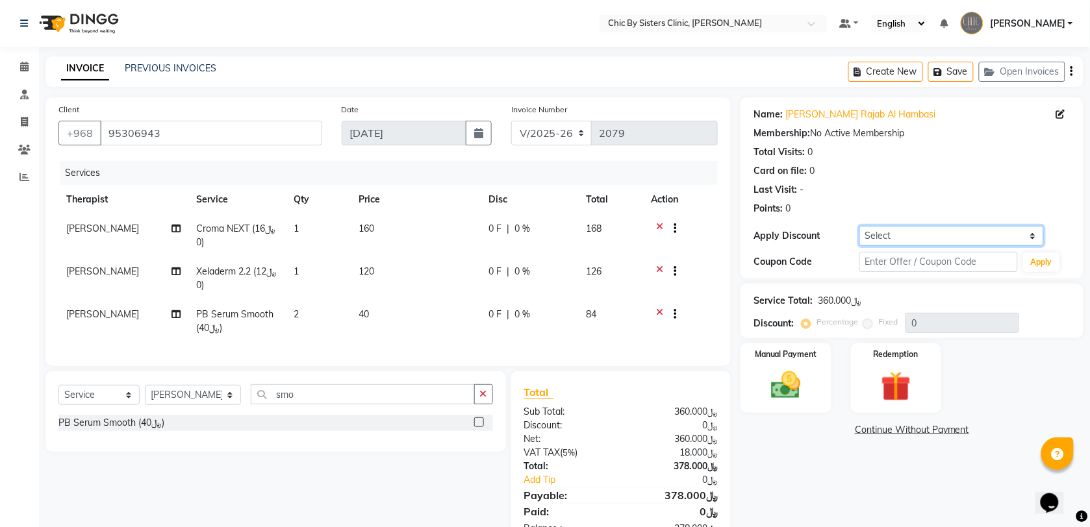
select select "4: Object"
click at [859, 226] on select "Select Coupon → Forma - Full Face (Summer Offer) - Redemption Code Coupon → Ems…" at bounding box center [951, 236] width 184 height 20
type input "15"
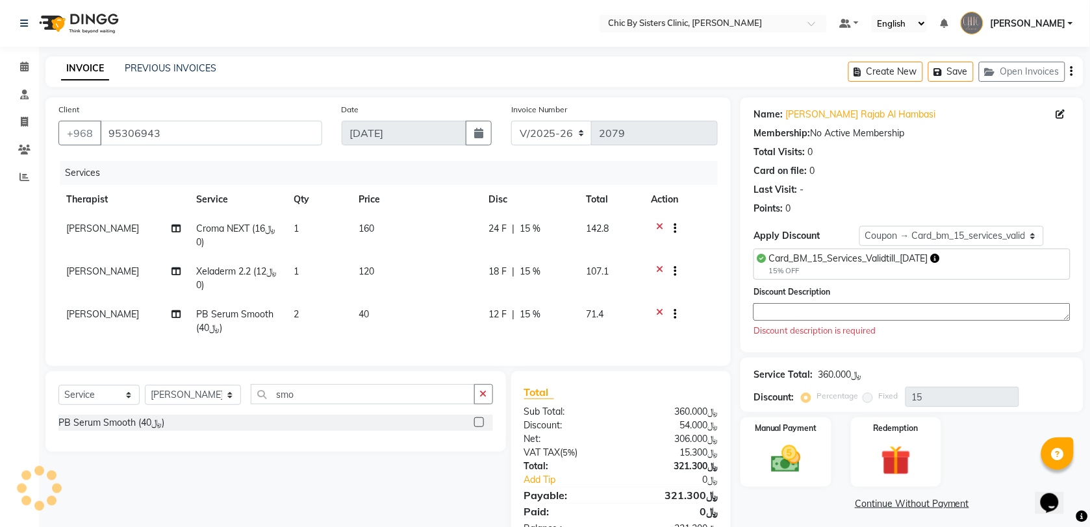
click at [911, 310] on textarea at bounding box center [911, 312] width 317 height 18
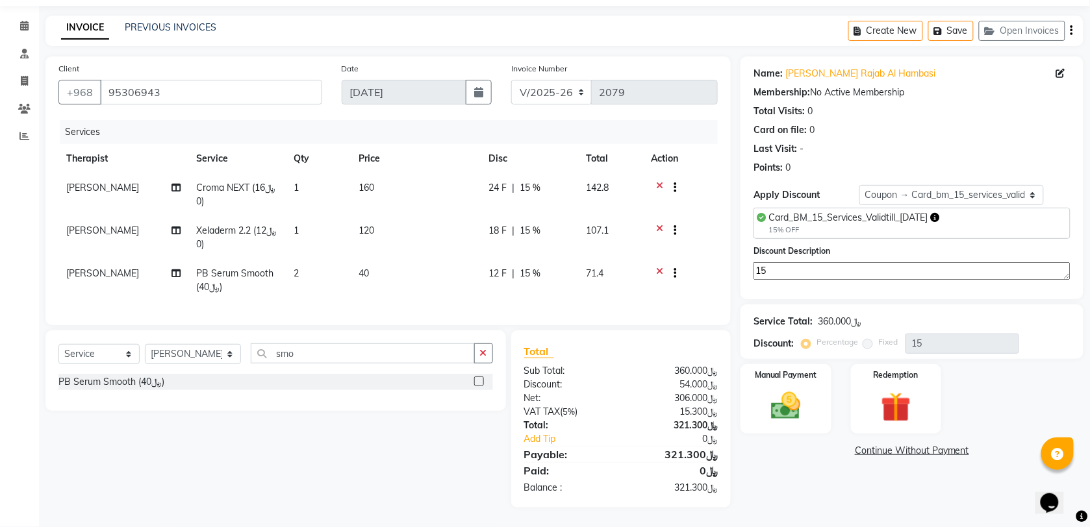
scroll to position [53, 0]
type textarea "15"
click at [150, 80] on input "95306943" at bounding box center [211, 92] width 222 height 25
click at [809, 400] on img at bounding box center [785, 406] width 51 height 36
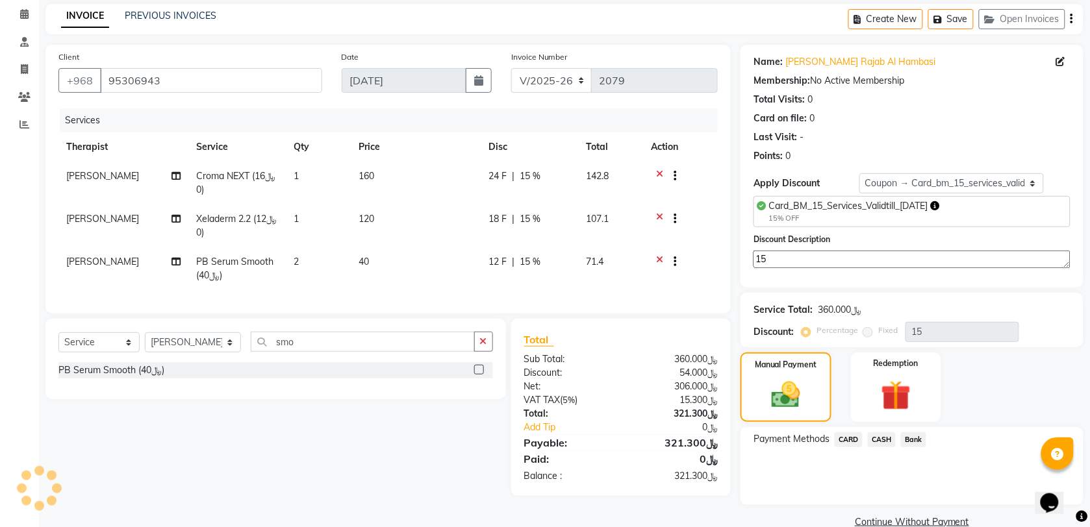
click at [858, 442] on span "CARD" at bounding box center [848, 439] width 28 height 15
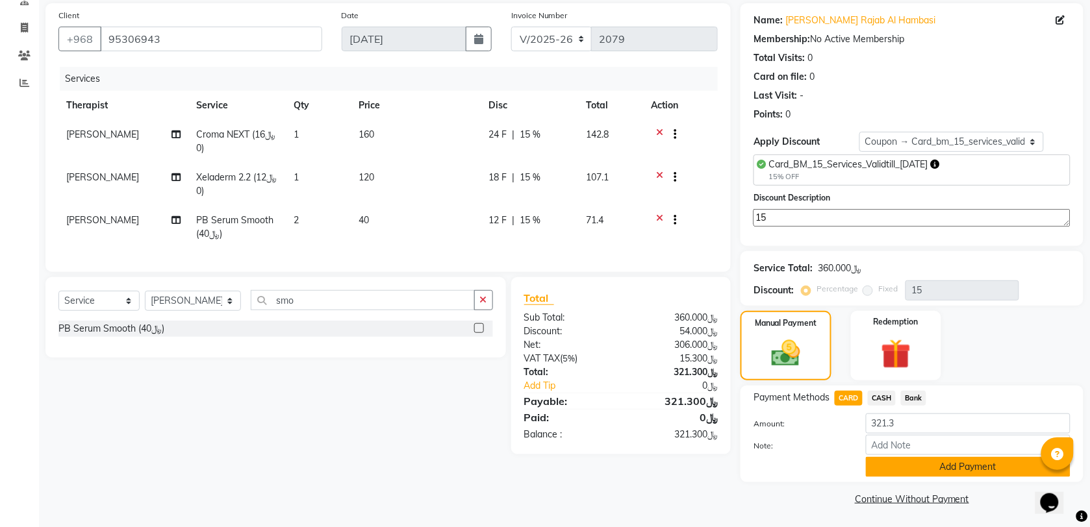
click at [936, 466] on button "Add Payment" at bounding box center [968, 467] width 205 height 20
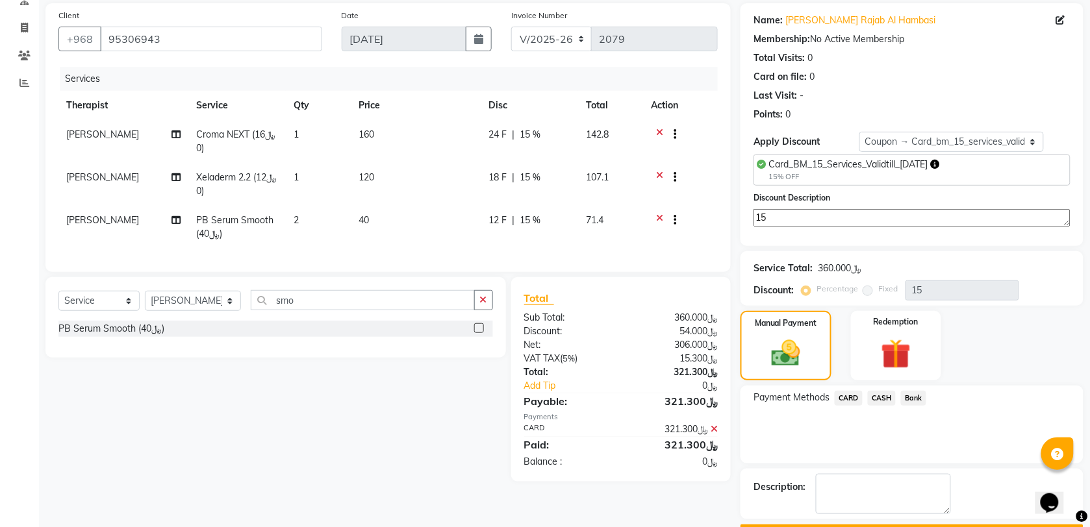
scroll to position [131, 0]
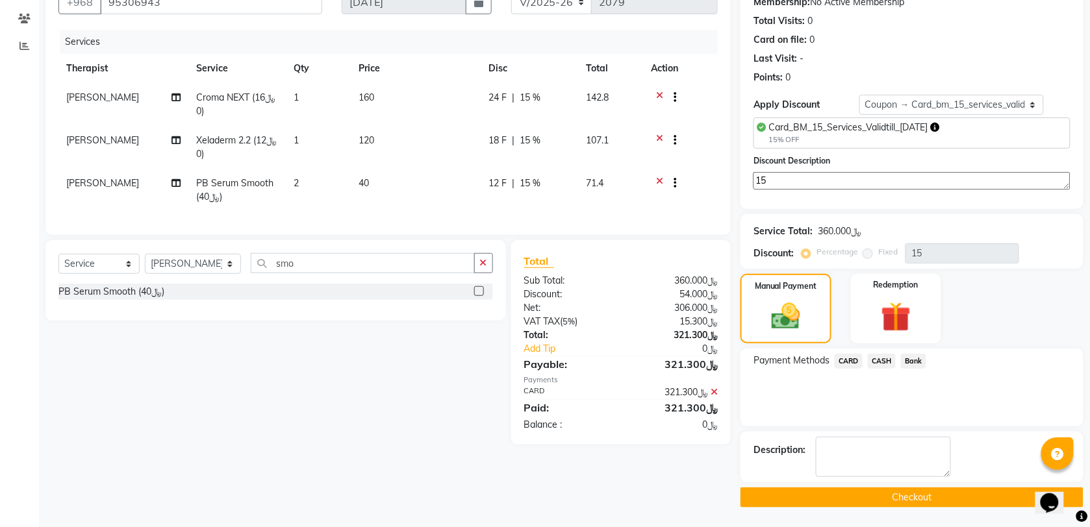
click at [780, 501] on button "Checkout" at bounding box center [911, 498] width 343 height 20
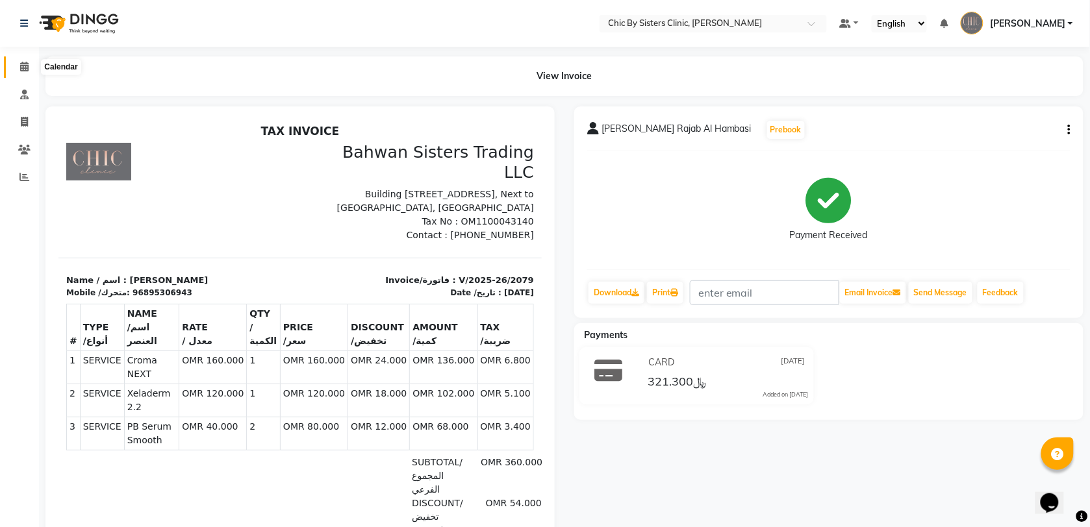
click at [28, 68] on span at bounding box center [24, 67] width 23 height 15
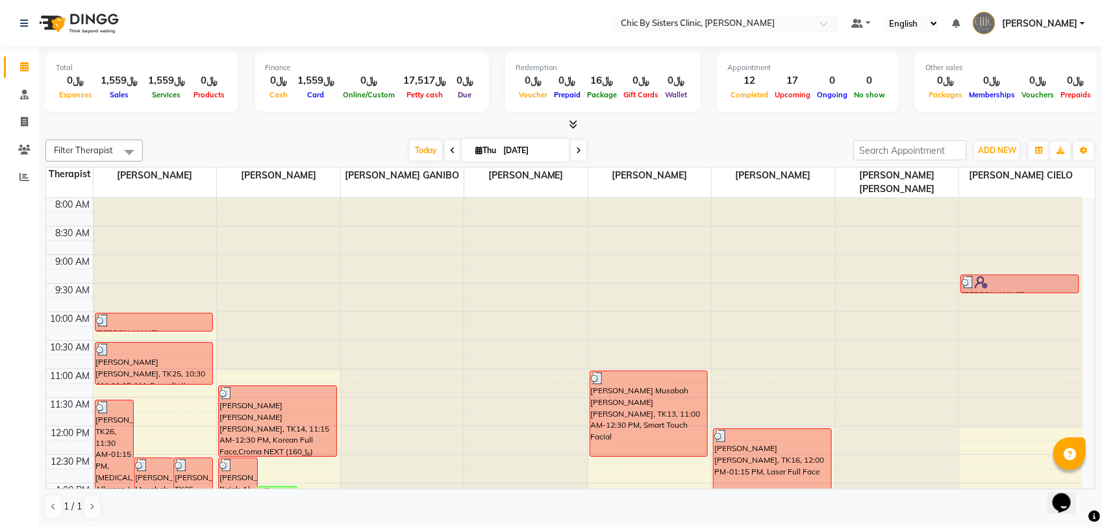
scroll to position [244, 0]
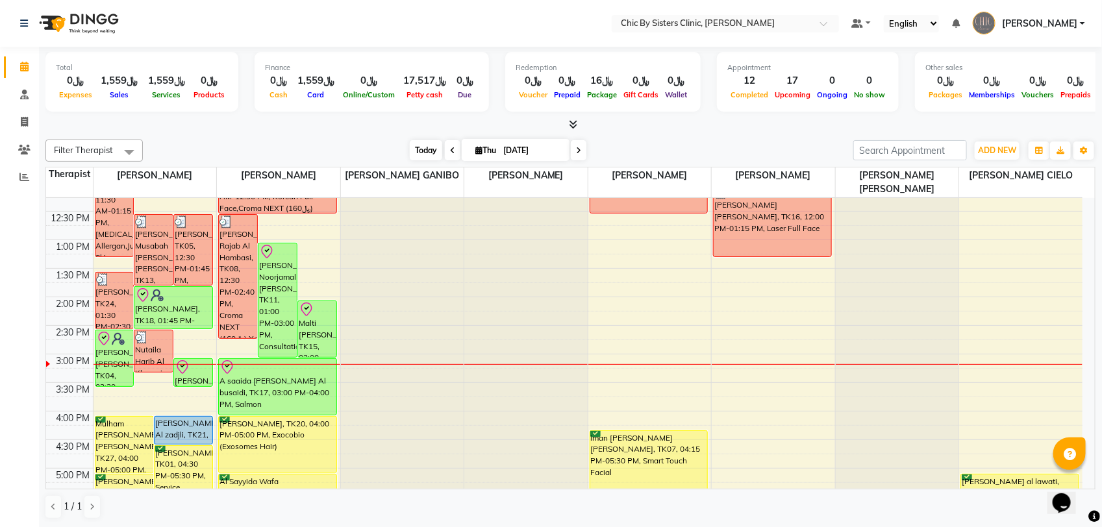
click at [426, 153] on span "Today" at bounding box center [426, 150] width 32 height 20
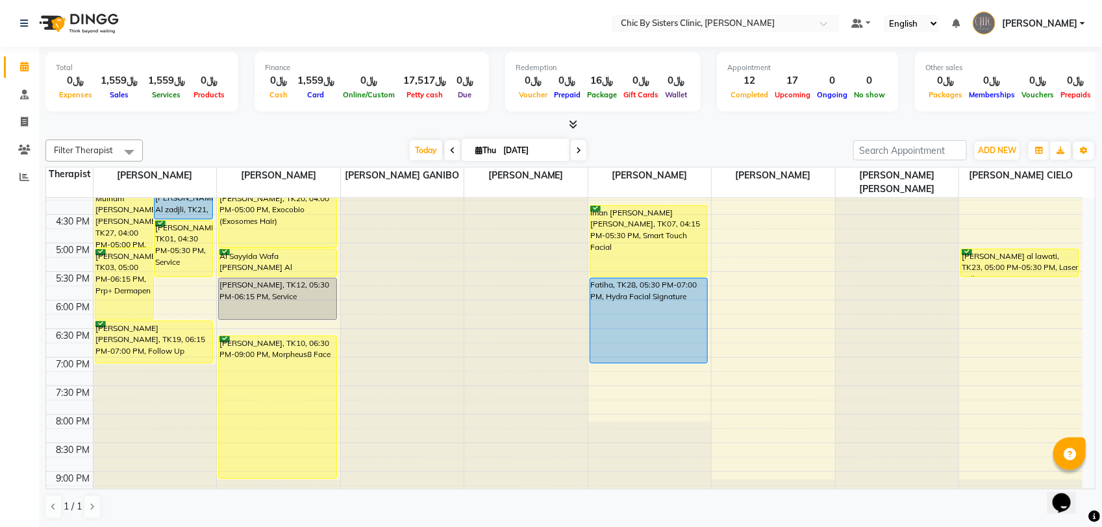
scroll to position [323, 0]
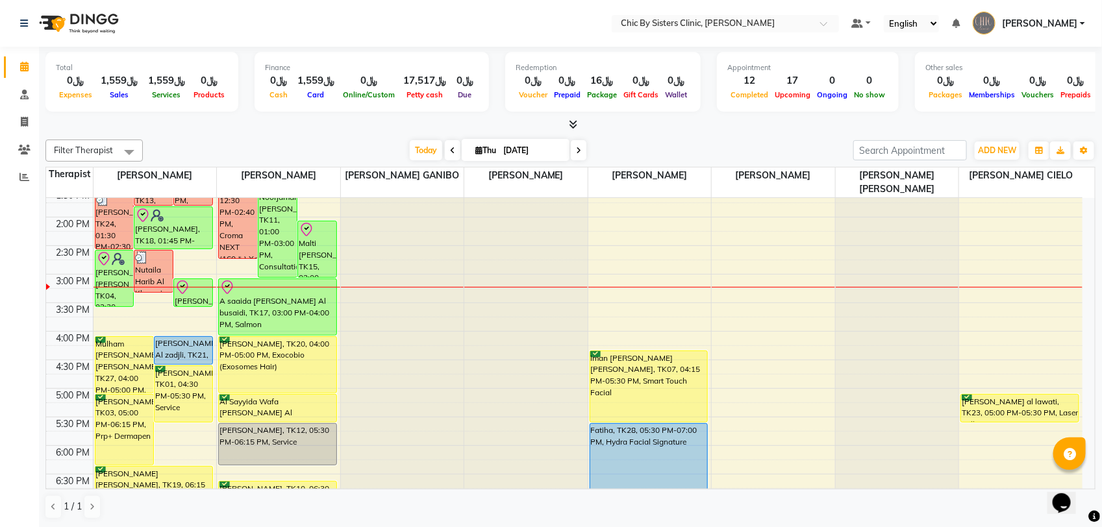
click at [529, 144] on input "[DATE]" at bounding box center [531, 150] width 65 height 19
select select "9"
select select "2025"
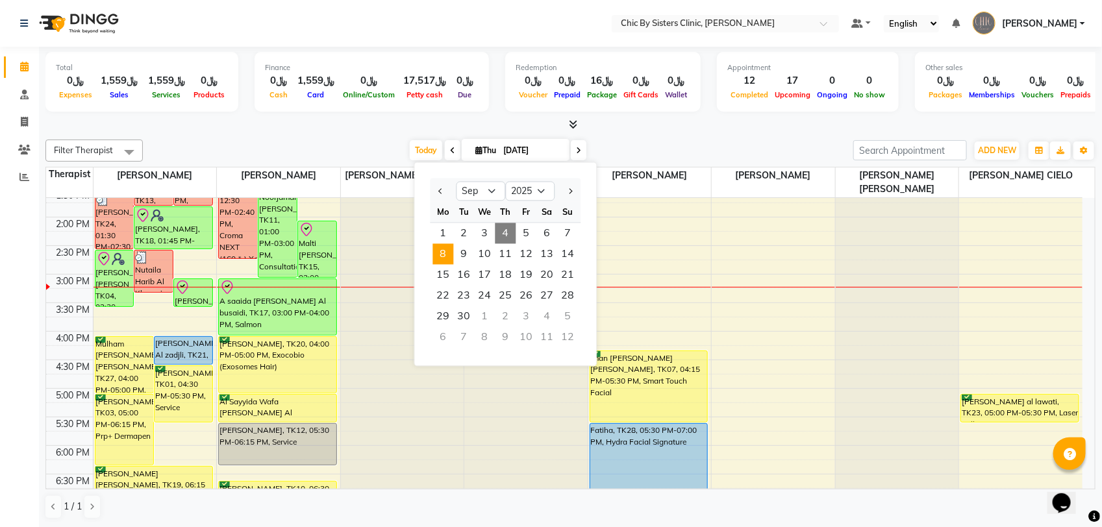
click at [446, 258] on span "8" at bounding box center [443, 254] width 21 height 21
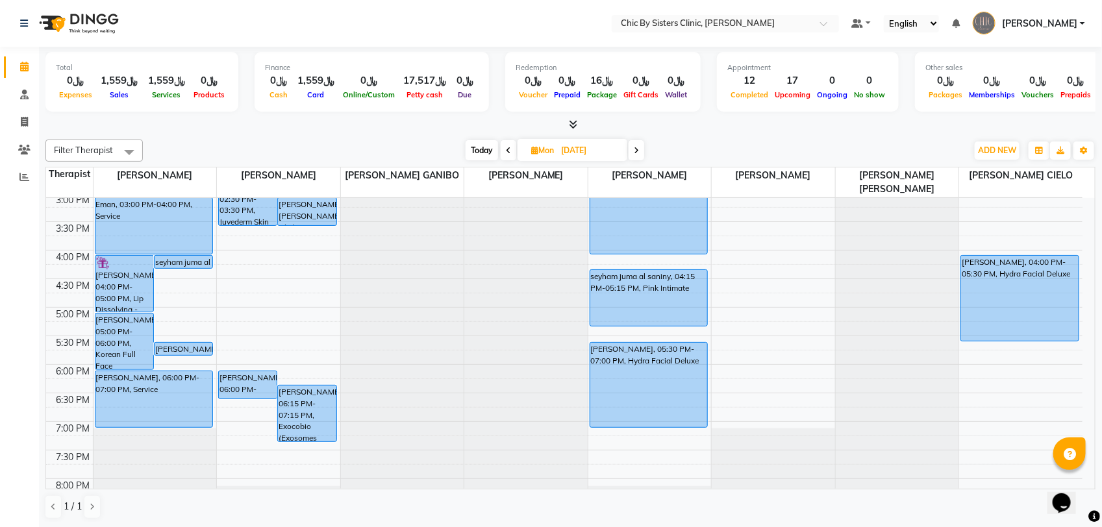
scroll to position [242, 0]
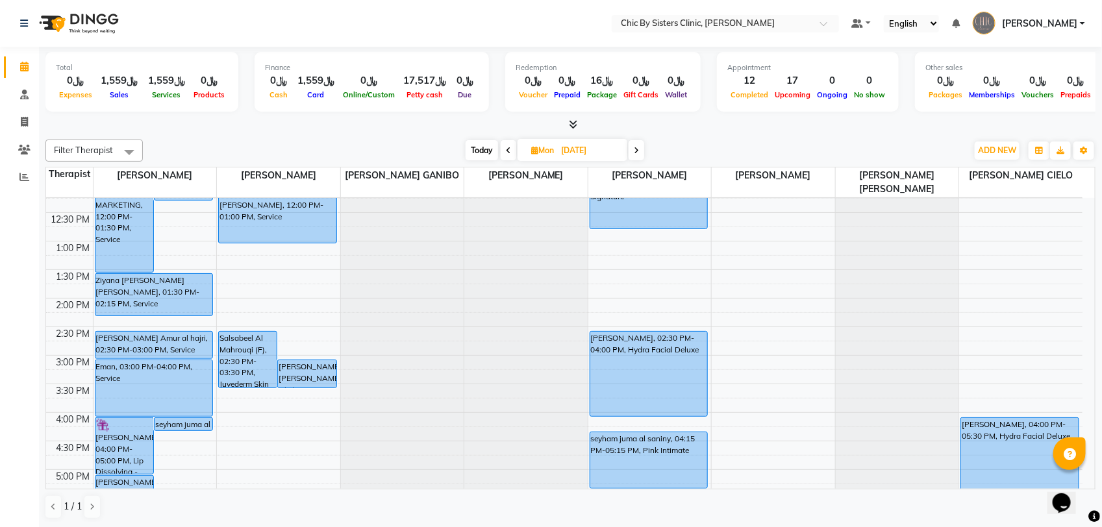
click at [479, 153] on span "Today" at bounding box center [482, 150] width 32 height 20
type input "[DATE]"
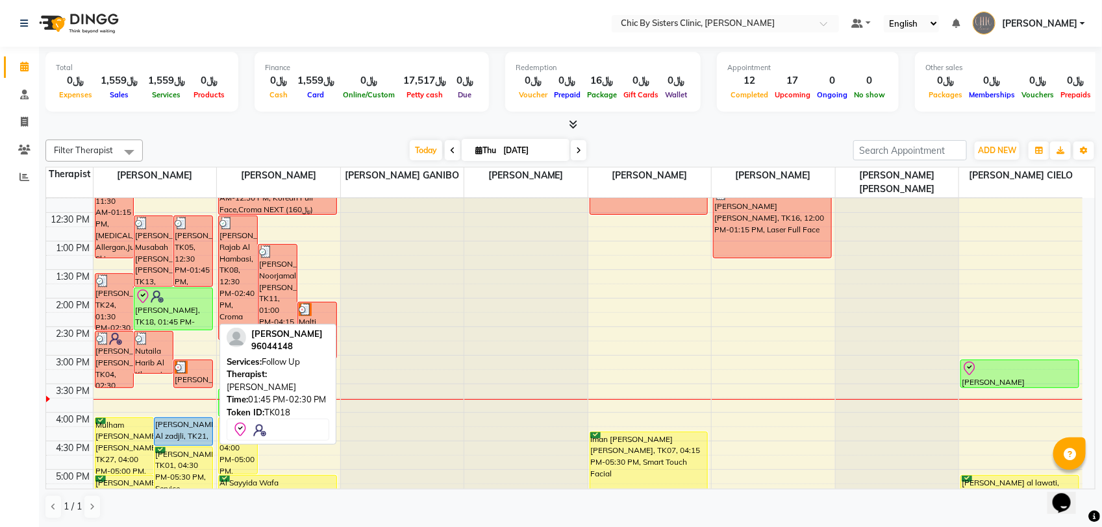
click at [160, 305] on div "[PERSON_NAME], TK18, 01:45 PM-02:30 PM, Follow Up" at bounding box center [173, 309] width 78 height 42
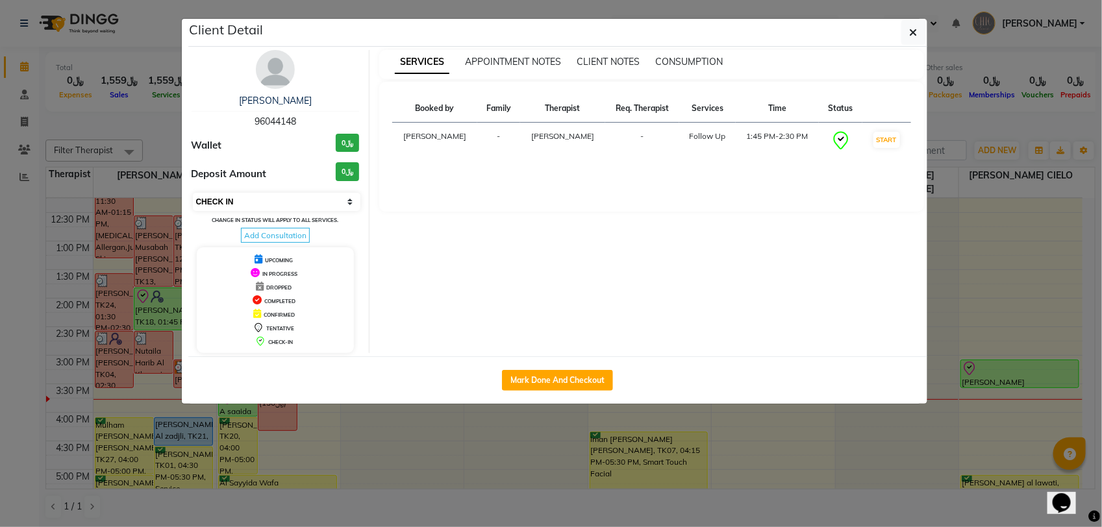
click at [258, 205] on select "Select IN SERVICE CONFIRMED TENTATIVE CHECK IN MARK DONE DROPPED UPCOMING" at bounding box center [277, 202] width 168 height 18
select select "3"
click at [193, 193] on select "Select IN SERVICE CONFIRMED TENTATIVE CHECK IN MARK DONE DROPPED UPCOMING" at bounding box center [277, 202] width 168 height 18
click at [166, 137] on ngb-modal-window "Client Detail Nesreen alzadjali 96044148 Wallet ﷼0 Deposit Amount ﷼0 Select IN …" at bounding box center [551, 263] width 1102 height 527
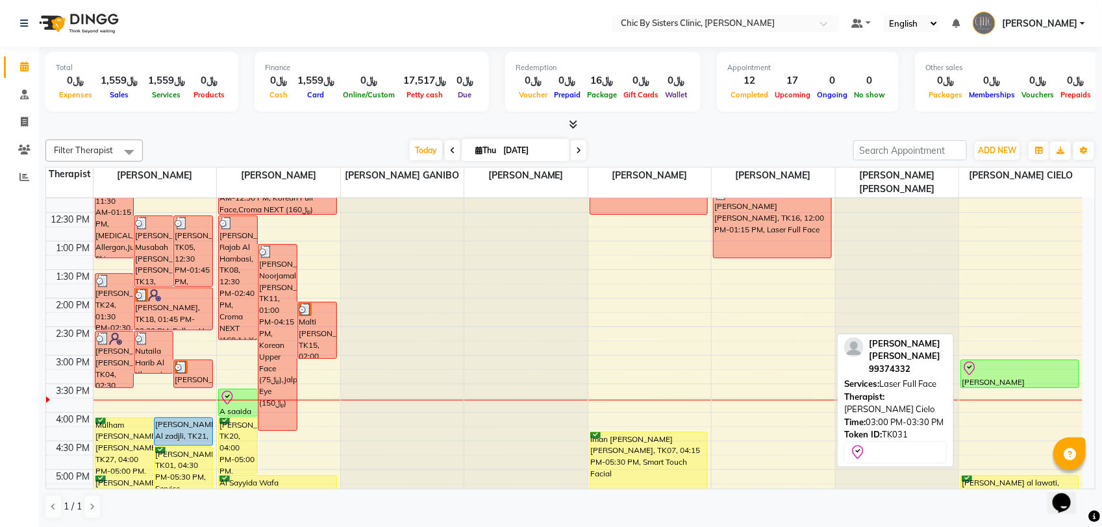
click at [1018, 372] on div at bounding box center [1020, 369] width 116 height 16
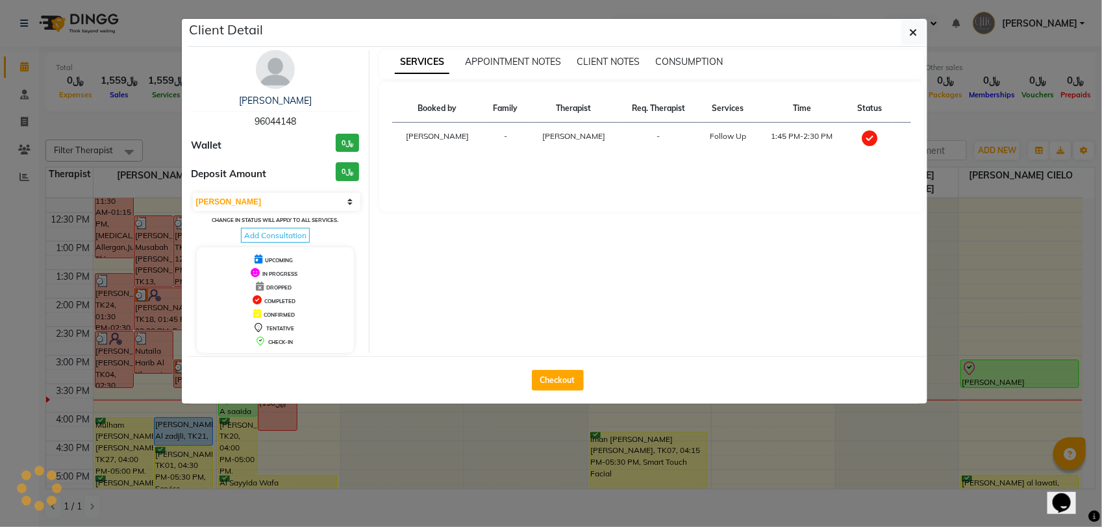
select select "8"
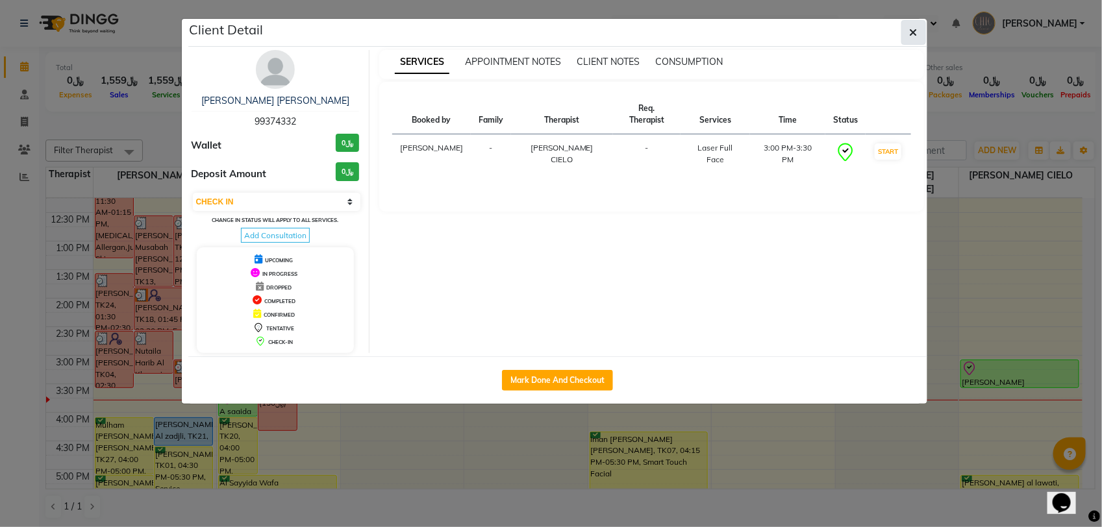
click at [914, 32] on icon "button" at bounding box center [914, 32] width 8 height 10
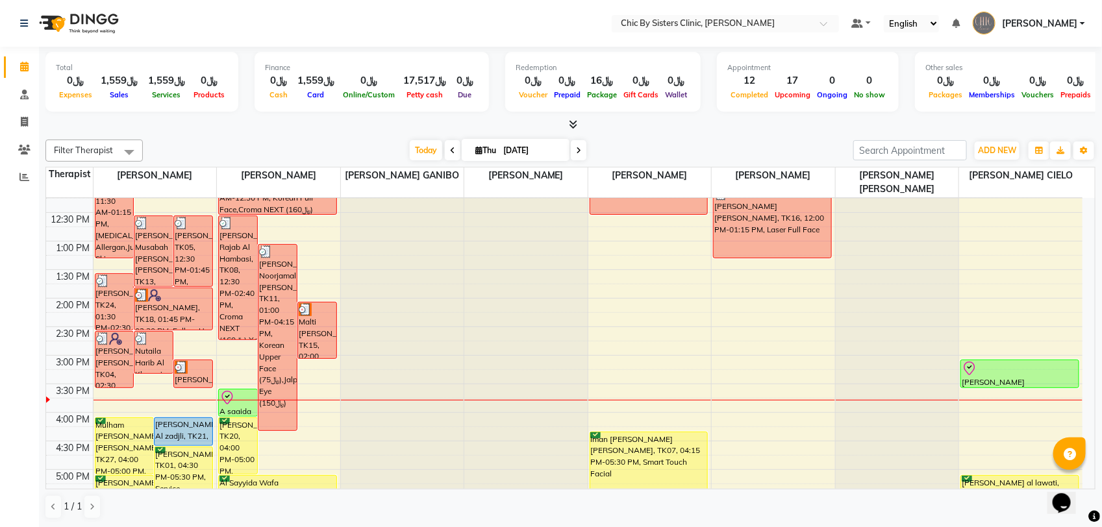
click at [533, 158] on input "[DATE]" at bounding box center [531, 150] width 65 height 19
select select "9"
select select "2025"
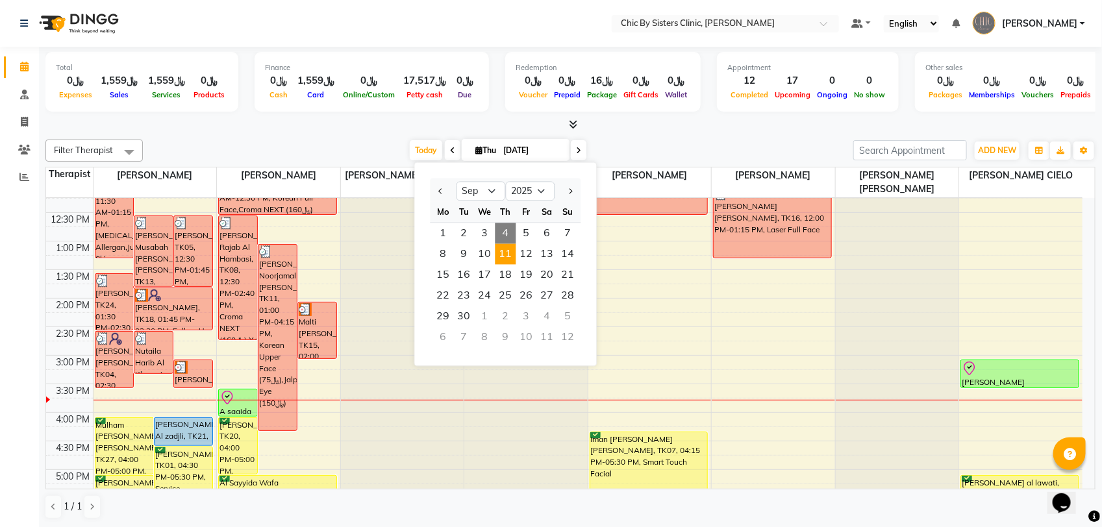
click at [504, 252] on span "11" at bounding box center [505, 254] width 21 height 21
type input "11-09-2025"
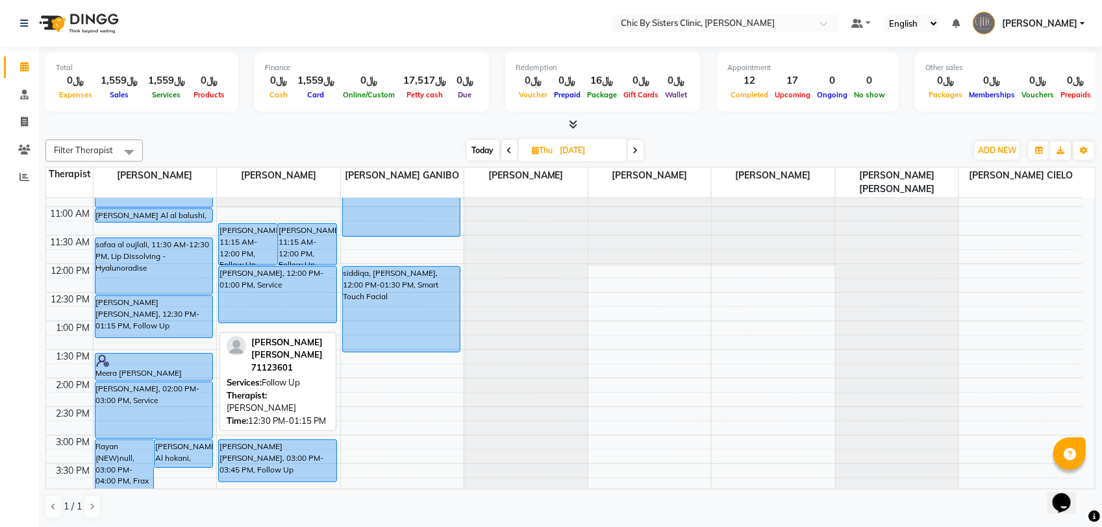
scroll to position [81, 0]
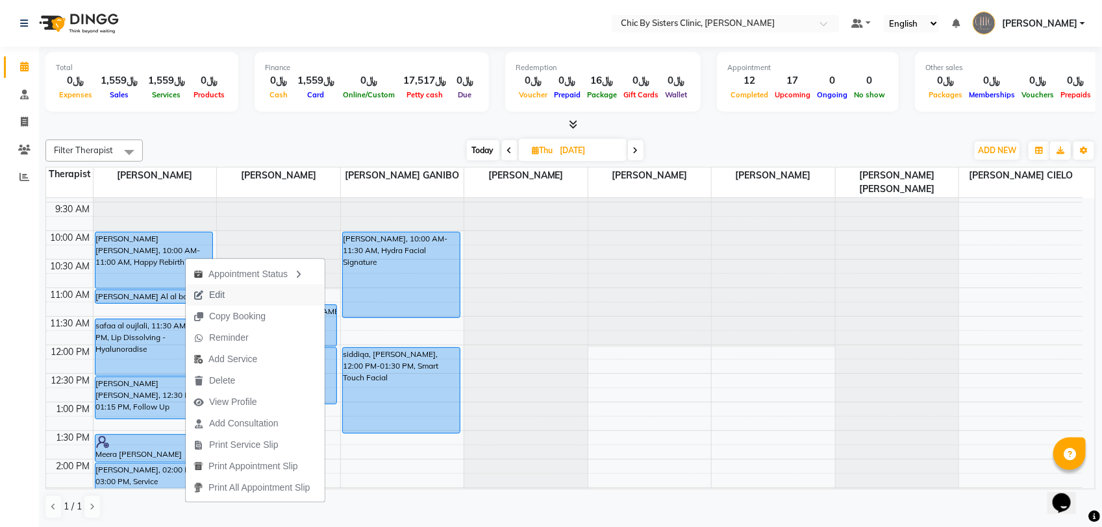
click at [236, 297] on button "Edit" at bounding box center [255, 294] width 139 height 21
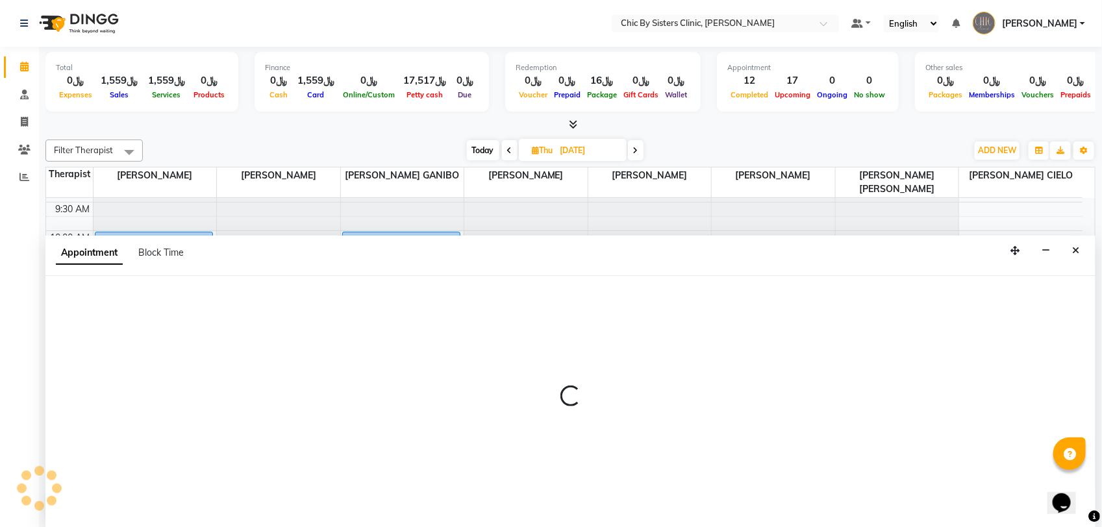
select select "tentative"
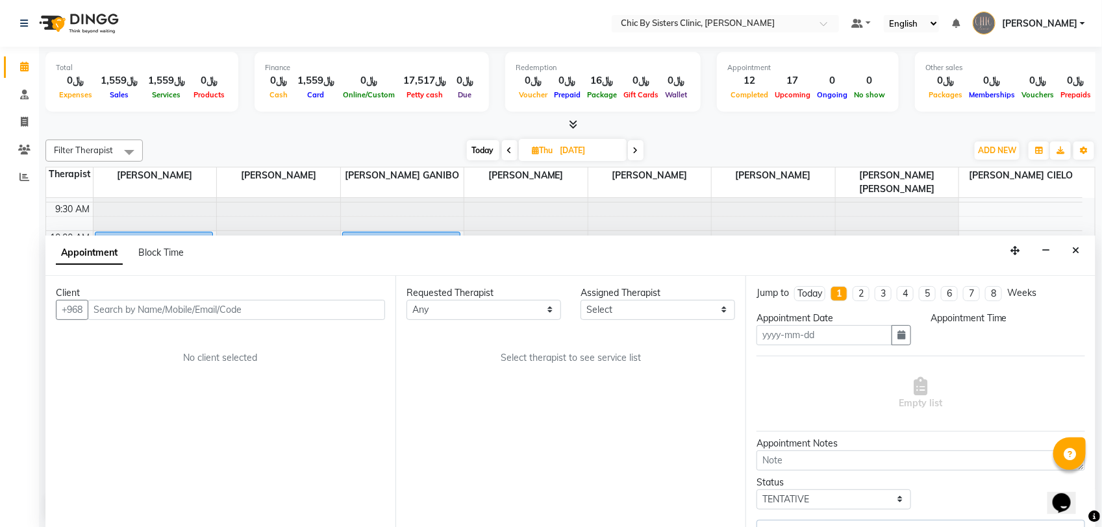
type input "11-09-2025"
select select "upcoming"
select select "600"
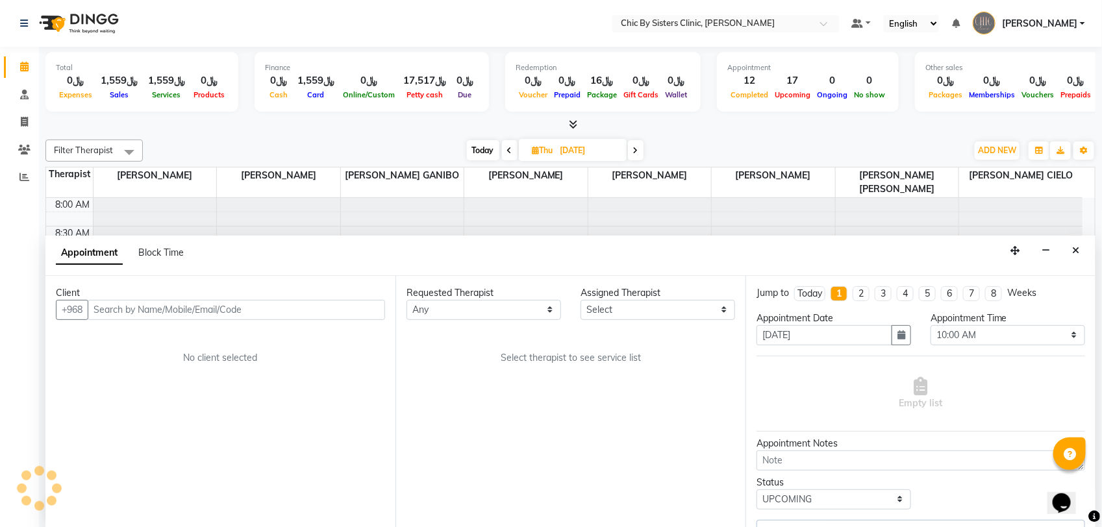
select select "49177"
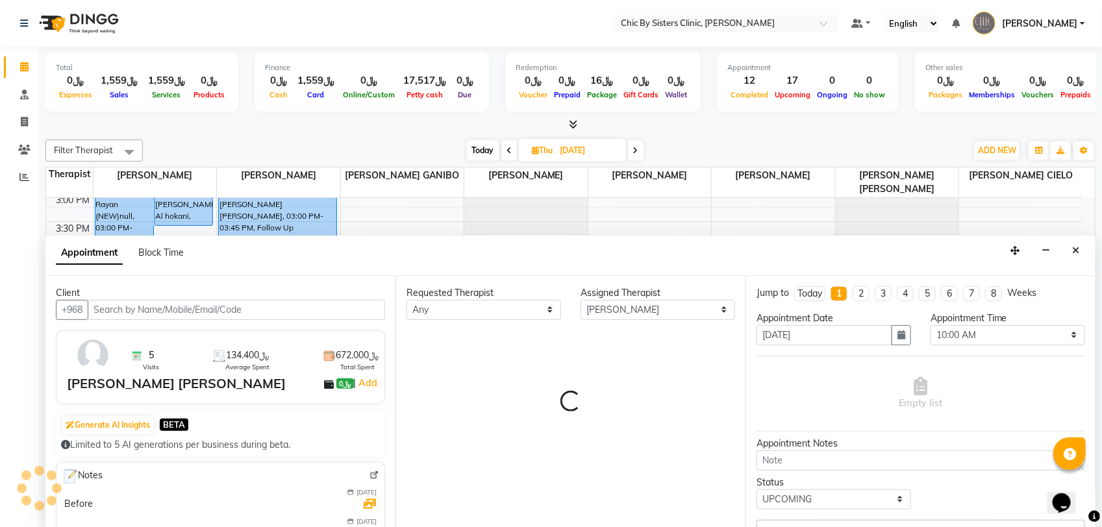
select select "3125"
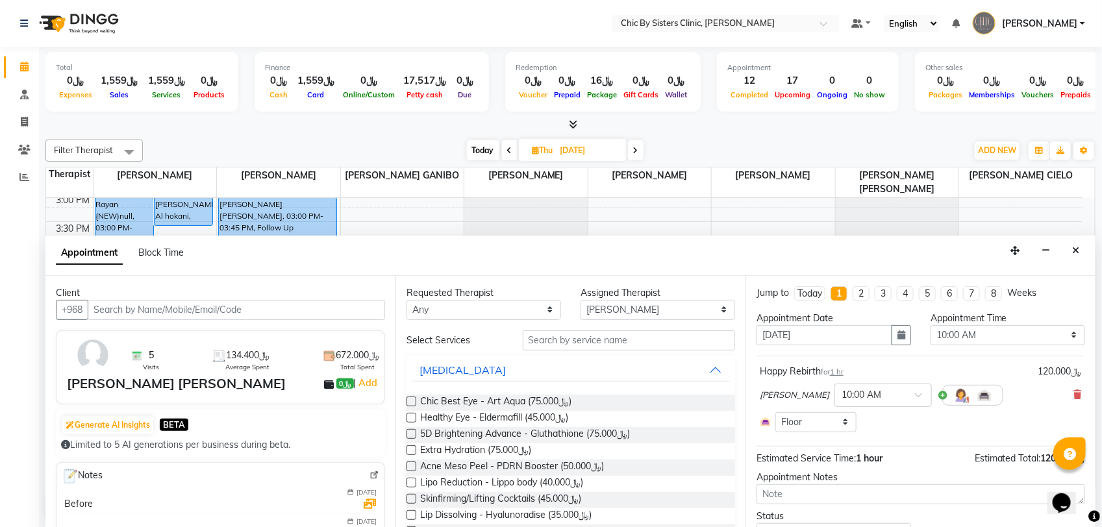
click at [1070, 395] on div "Happy Rebirth for 1 hr ﷼120.000 DR. ASSEL SATVALDINOVA × 10:00 AM Select Room F…" at bounding box center [921, 399] width 329 height 74
click at [1074, 397] on icon at bounding box center [1078, 394] width 8 height 9
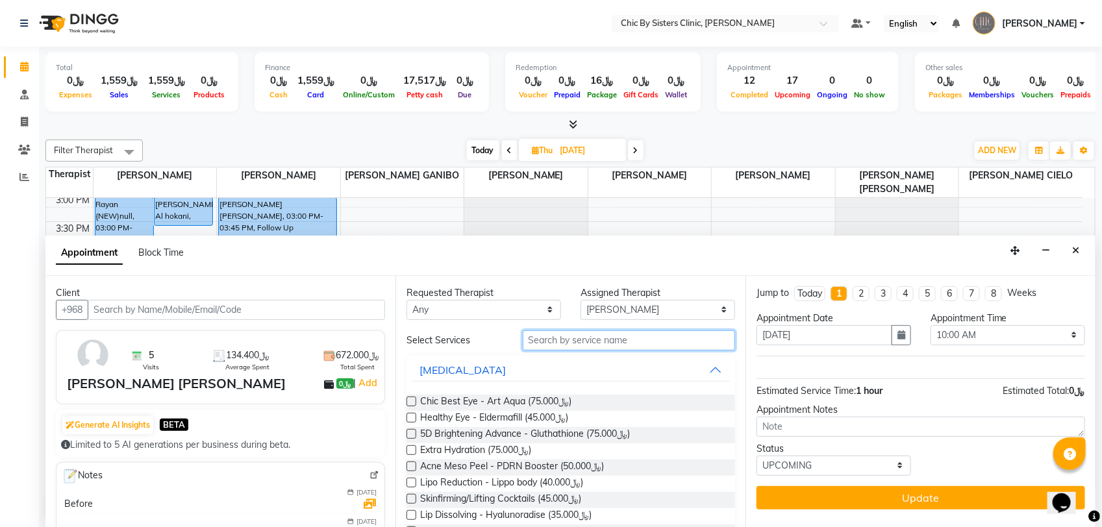
click at [645, 345] on input "text" at bounding box center [629, 341] width 212 height 20
type input "s"
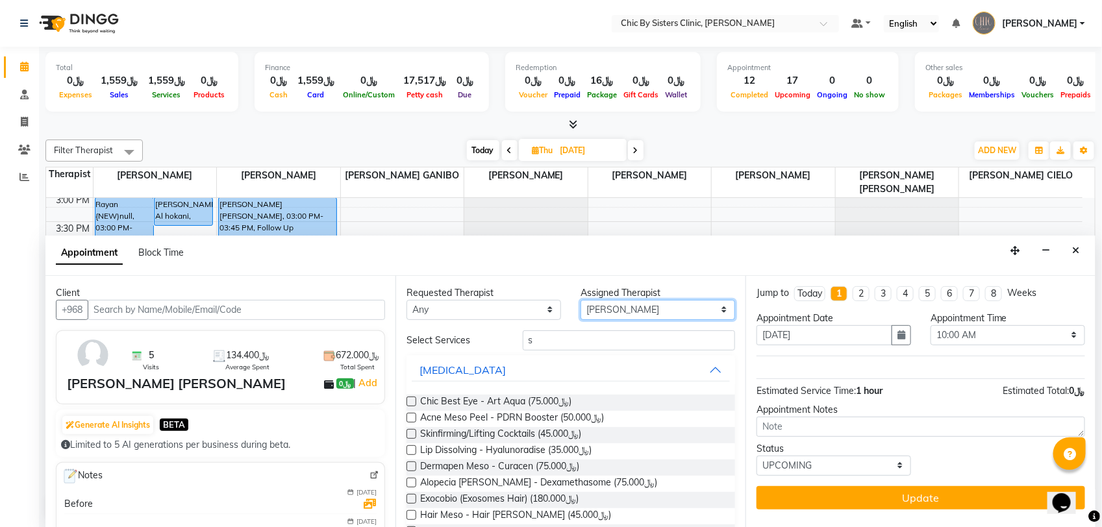
click at [674, 313] on select "Select DR. ASSEL SATVALDINOVA DR. AYMAN ELSAQA GERALDINE ENRIQUEZ MAGO JOANNA R…" at bounding box center [658, 310] width 155 height 20
select select "49181"
click at [581, 300] on select "Select DR. ASSEL SATVALDINOVA DR. AYMAN ELSAQA GERALDINE ENRIQUEZ MAGO JOANNA R…" at bounding box center [658, 310] width 155 height 20
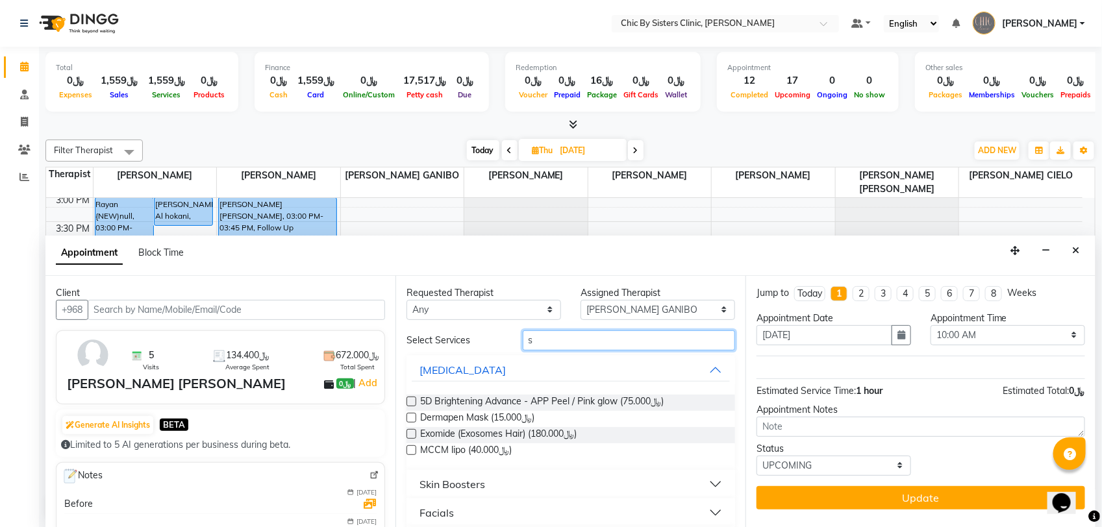
click at [595, 345] on input "s" at bounding box center [629, 341] width 212 height 20
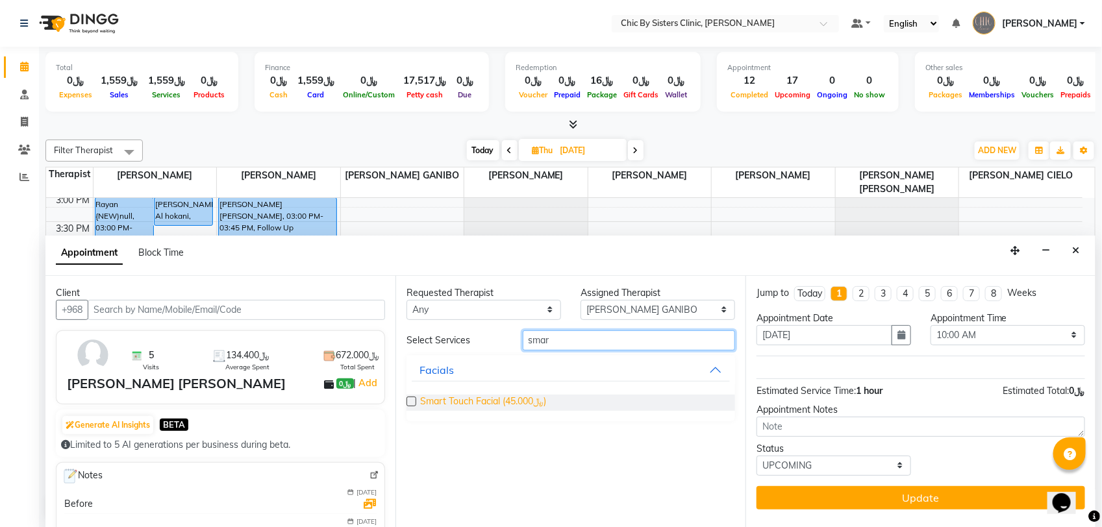
type input "smar"
click at [544, 396] on span "Smart Touch Facial (﷼45.000)" at bounding box center [483, 403] width 126 height 16
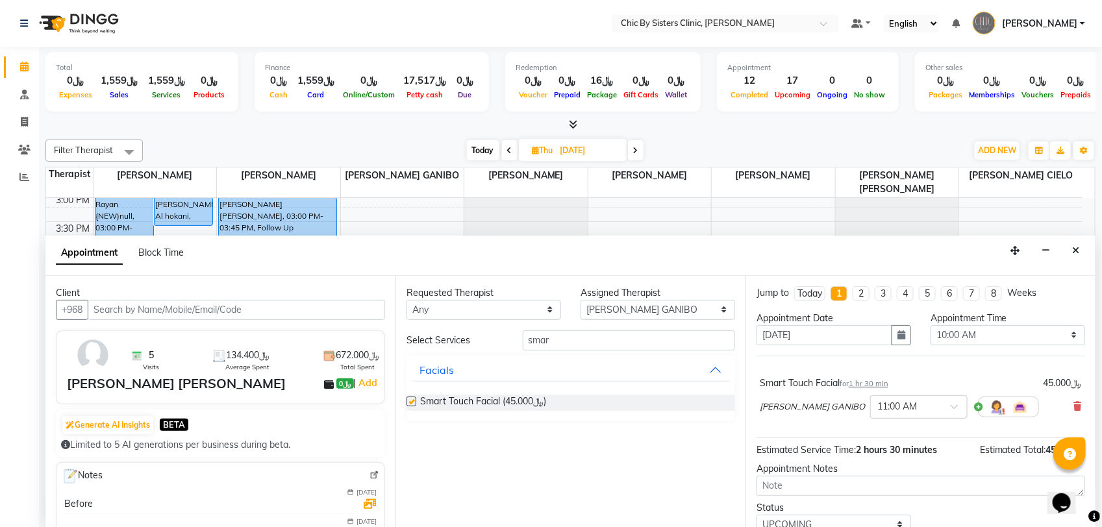
checkbox input "false"
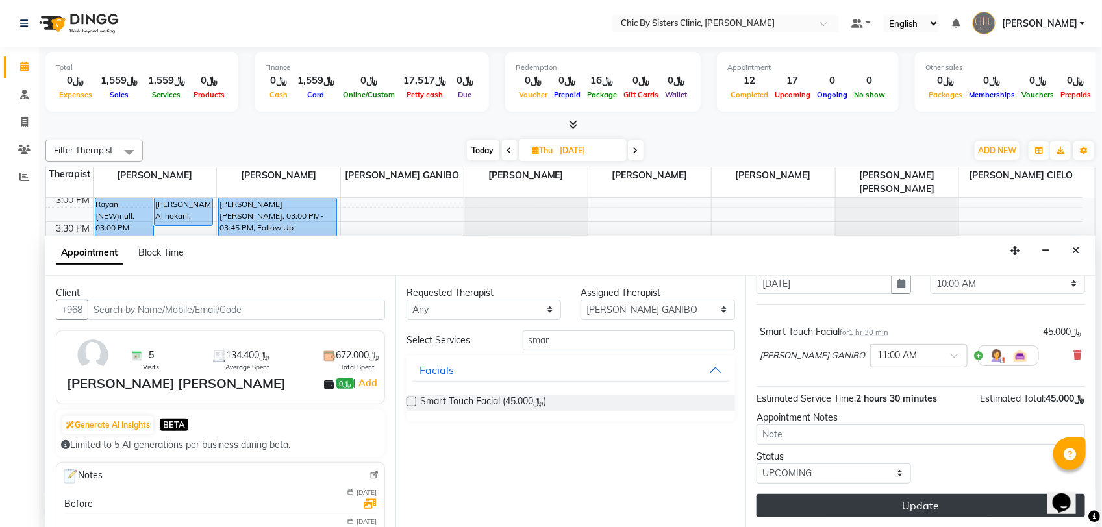
scroll to position [53, 0]
click at [893, 501] on button "Update" at bounding box center [921, 505] width 329 height 23
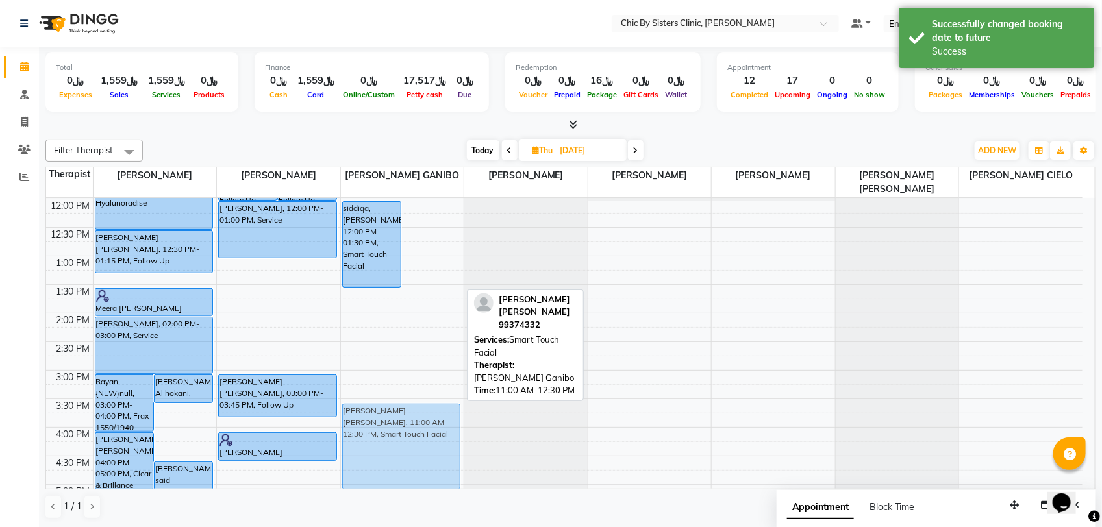
scroll to position [228, 0]
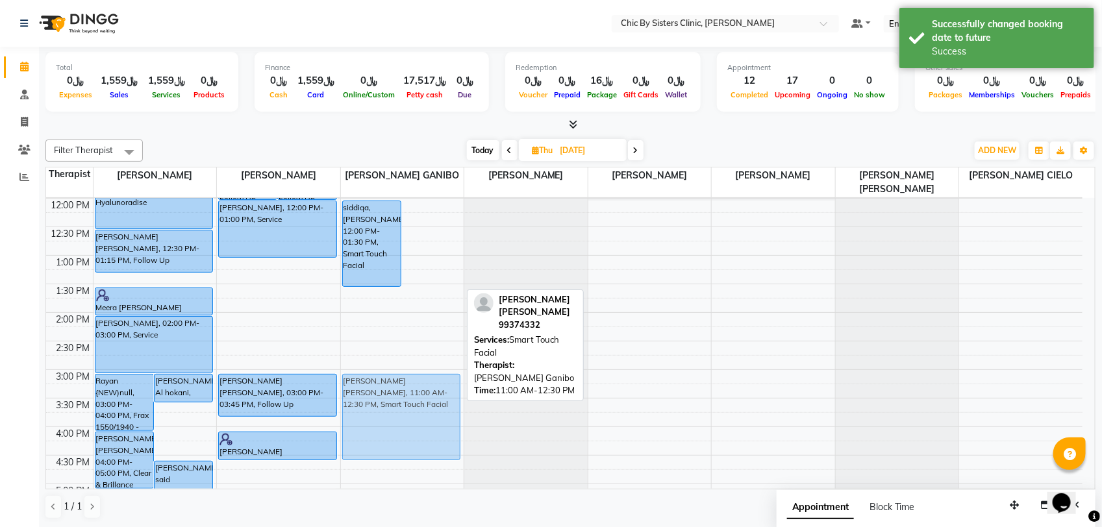
drag, startPoint x: 432, startPoint y: 260, endPoint x: 439, endPoint y: 430, distance: 170.3
click at [439, 430] on div "Ammar Abdulla Abbas, 10:00 AM-11:30 AM, Hydra Facial Signature Naeema Mohamed A…" at bounding box center [402, 427] width 123 height 914
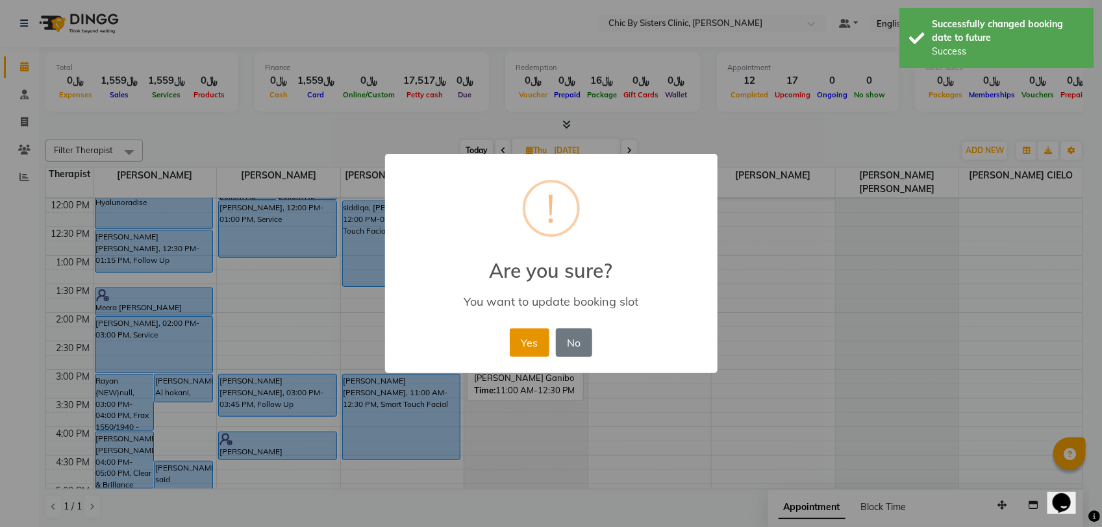
click at [540, 341] on button "Yes" at bounding box center [530, 343] width 40 height 29
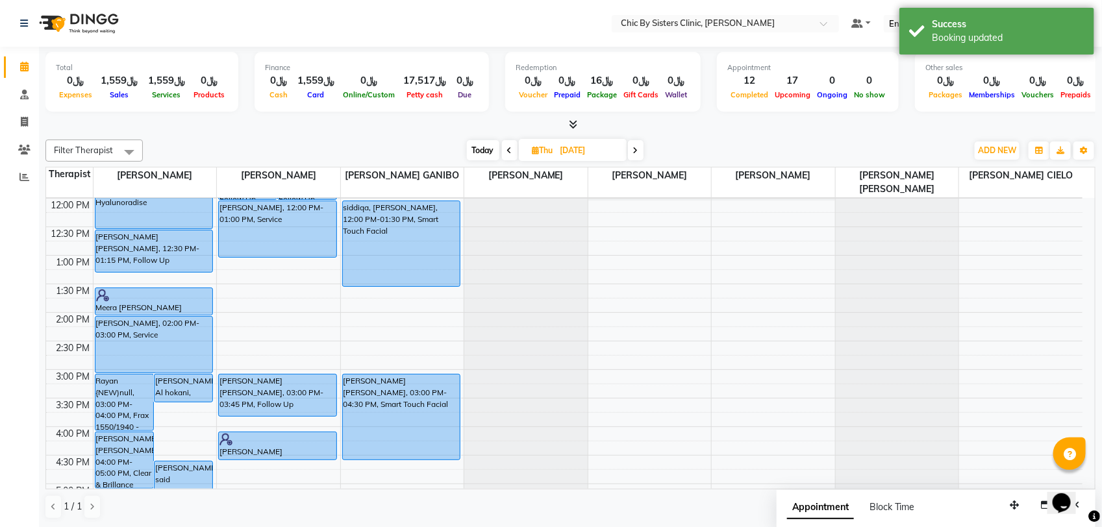
click at [568, 147] on input "11-09-2025" at bounding box center [589, 150] width 65 height 19
select select "9"
select select "2025"
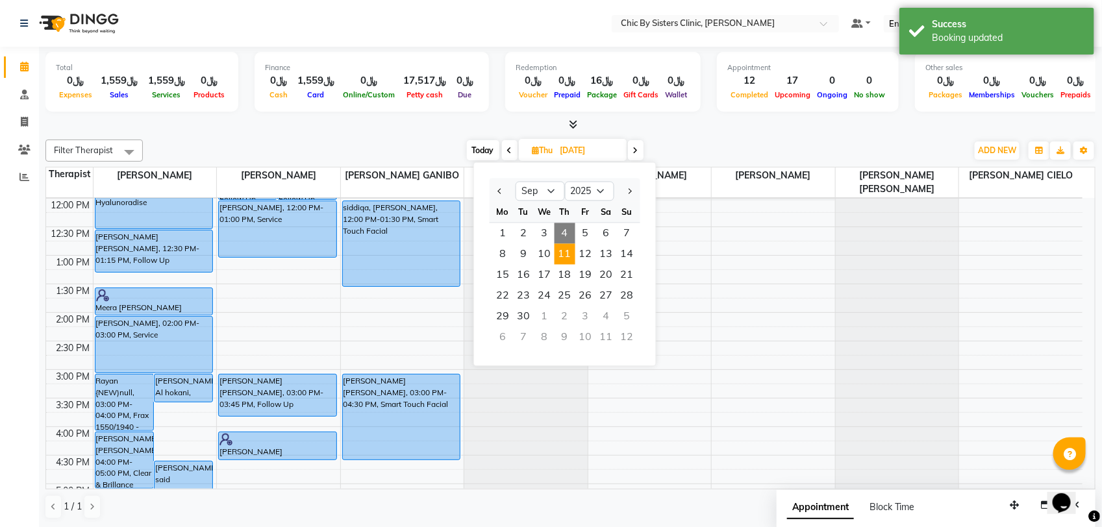
click at [375, 145] on div "Today Thu 11-09-2025 Jan Feb Mar Apr May Jun Jul Aug Sep Oct Nov Dec 2015 2016 …" at bounding box center [554, 150] width 811 height 19
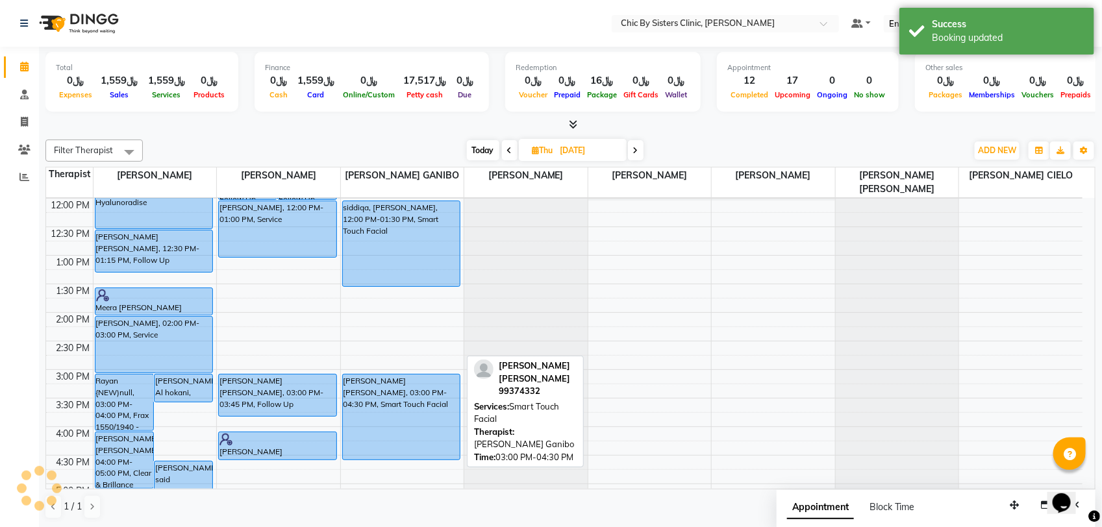
click at [423, 394] on div "Naeema Mohamed Al Zadjali, 03:00 PM-04:30 PM, Smart Touch Facial" at bounding box center [402, 417] width 118 height 85
click at [424, 388] on div "Naeema Mohamed Al Zadjali, 03:00 PM-04:30 PM, Smart Touch Facial" at bounding box center [402, 417] width 118 height 85
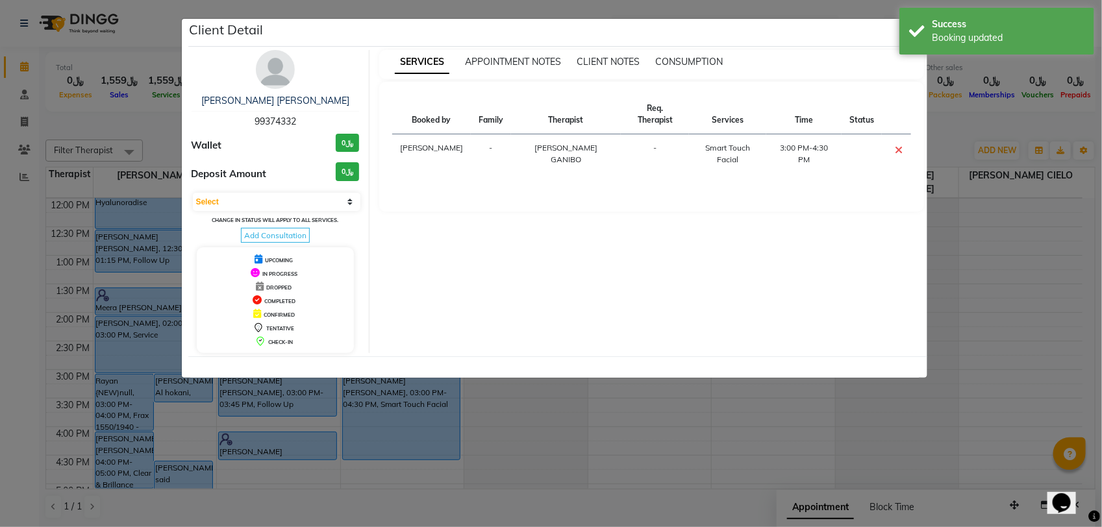
click at [289, 125] on span "99374332" at bounding box center [276, 122] width 42 height 12
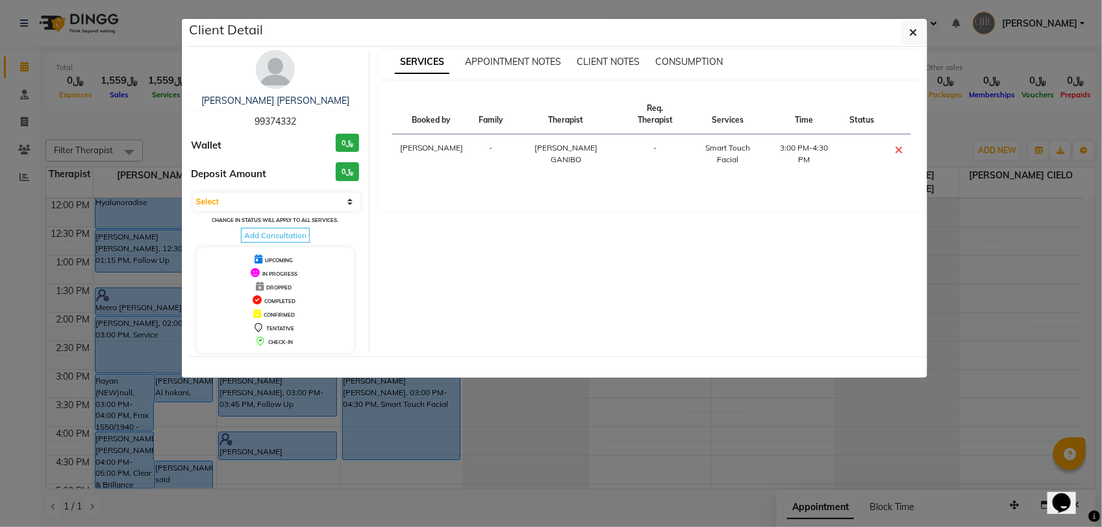
click at [289, 125] on span "99374332" at bounding box center [276, 122] width 42 height 12
copy span "99374332"
click at [146, 118] on ngb-modal-window "Client Detail Naeema Mohamed Al Zadjali 99374332 Wallet ﷼0 Deposit Amount ﷼0 Se…" at bounding box center [551, 263] width 1102 height 527
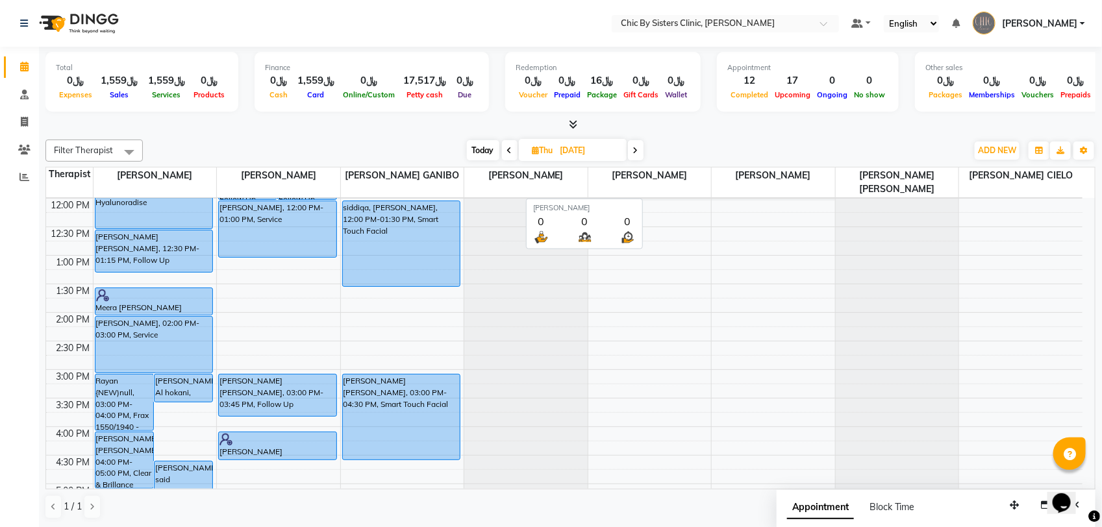
click at [603, 144] on input "11-09-2025" at bounding box center [589, 150] width 65 height 19
select select "9"
select select "2025"
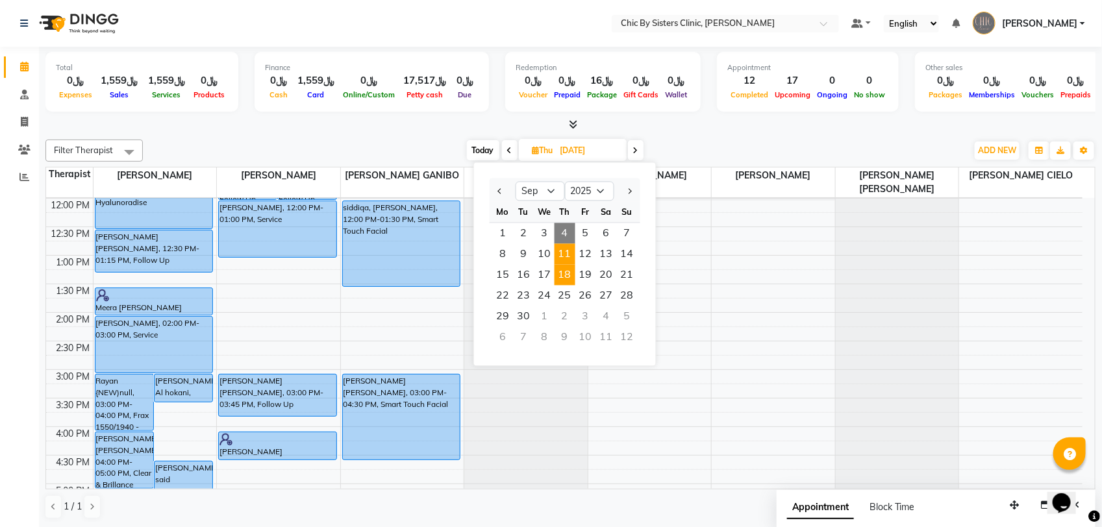
click at [565, 271] on span "18" at bounding box center [565, 275] width 21 height 21
type input "18-09-2025"
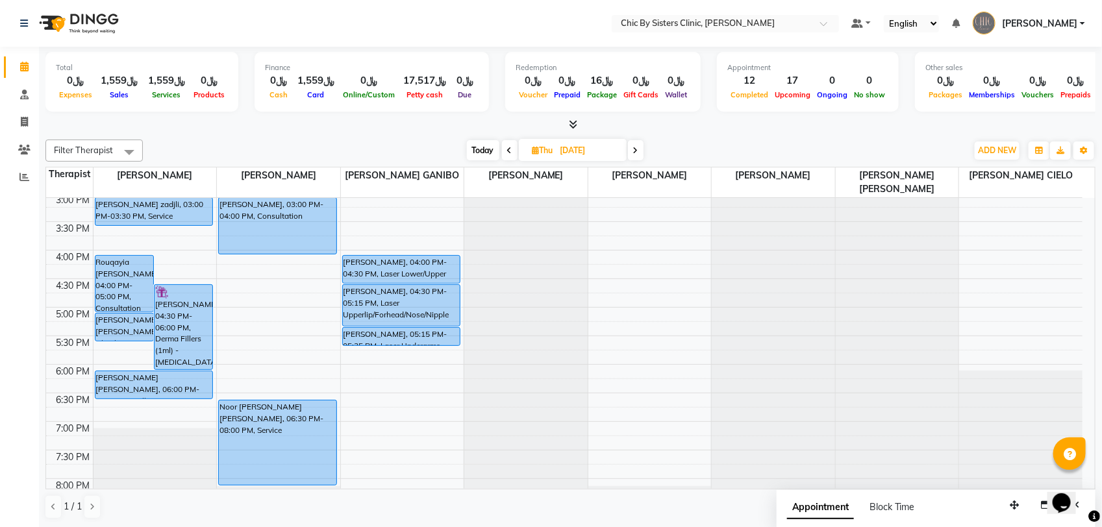
scroll to position [242, 0]
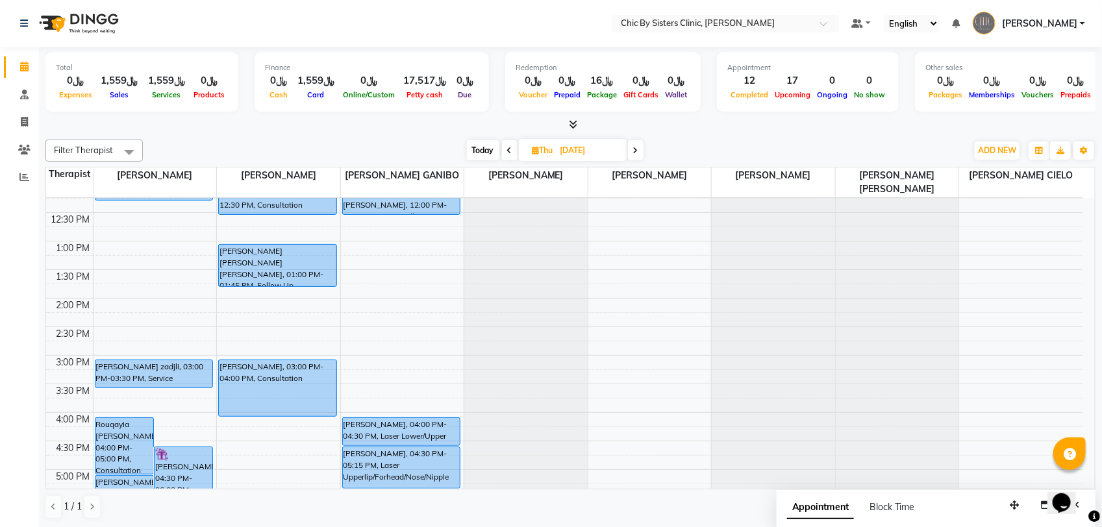
click at [145, 394] on div "8:00 AM 8:30 AM 9:00 AM 9:30 AM 10:00 AM 10:30 AM 11:00 AM 11:30 AM 12:00 PM 12…" at bounding box center [564, 413] width 1036 height 914
select select "49177"
select select "930"
select select "tentative"
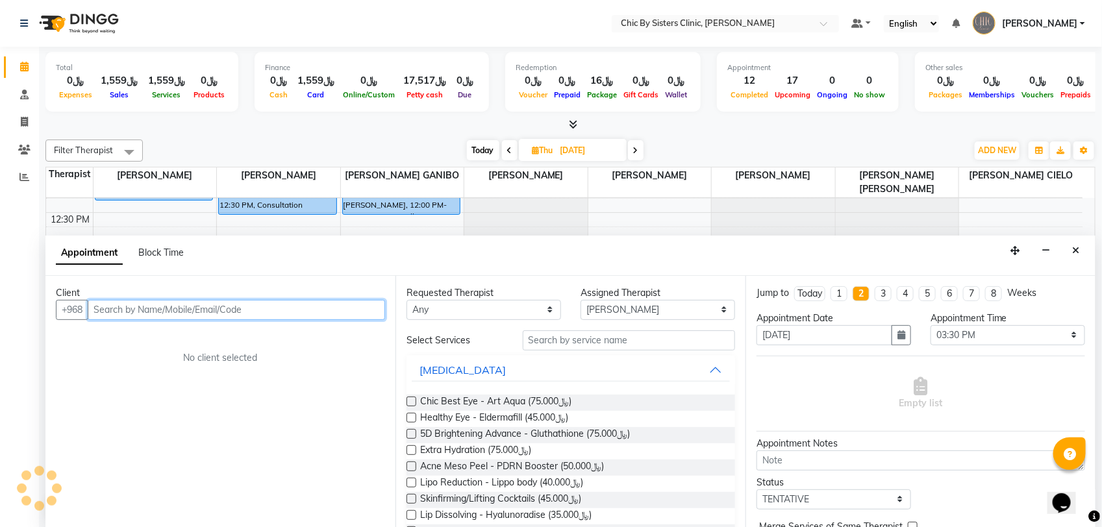
paste input "99374332"
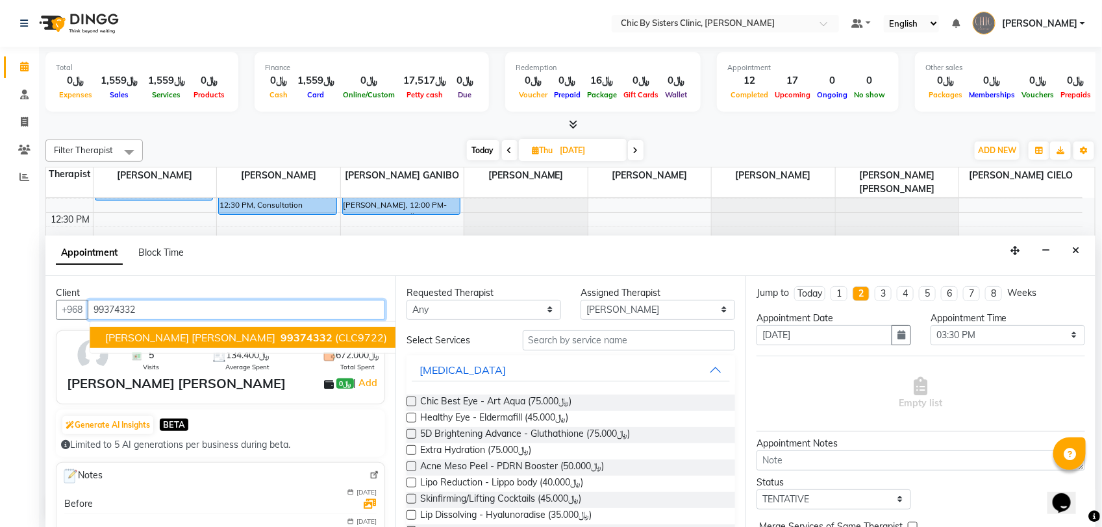
click at [231, 345] on button "Naeema Mohamed Al Zadjali 99374332 (CLC9722)" at bounding box center [248, 337] width 316 height 21
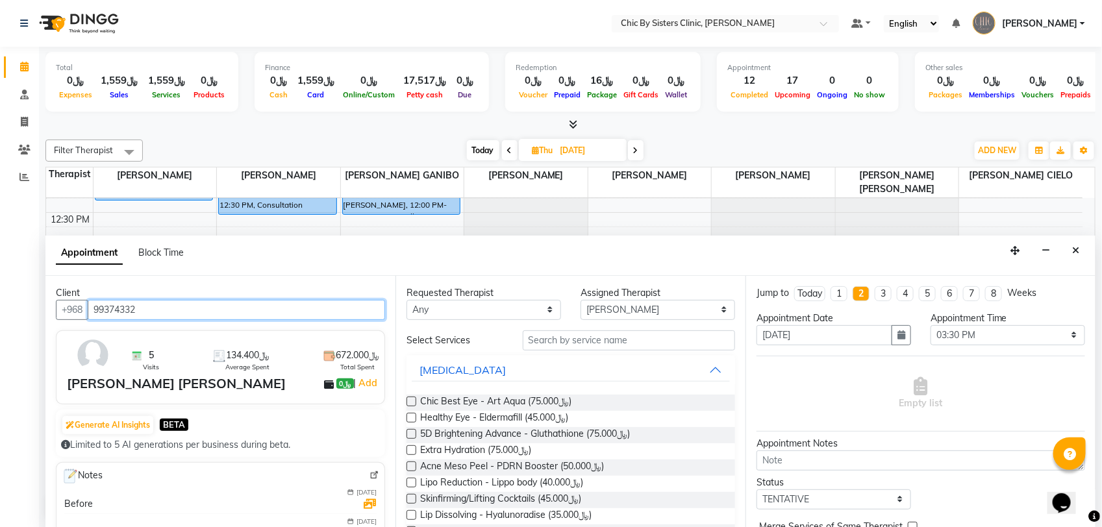
type input "99374332"
click at [727, 345] on div at bounding box center [629, 341] width 232 height 20
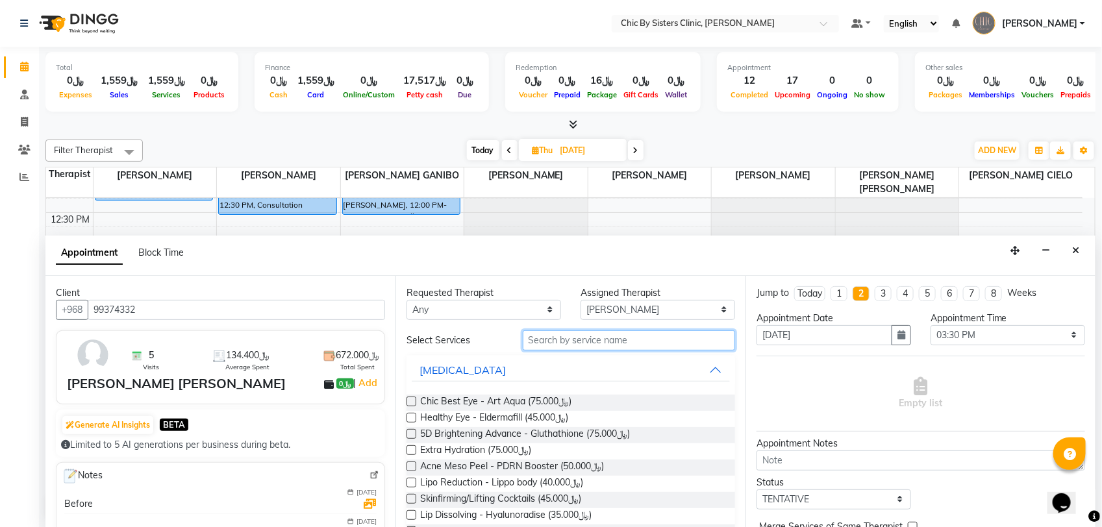
click at [697, 345] on input "text" at bounding box center [629, 341] width 212 height 20
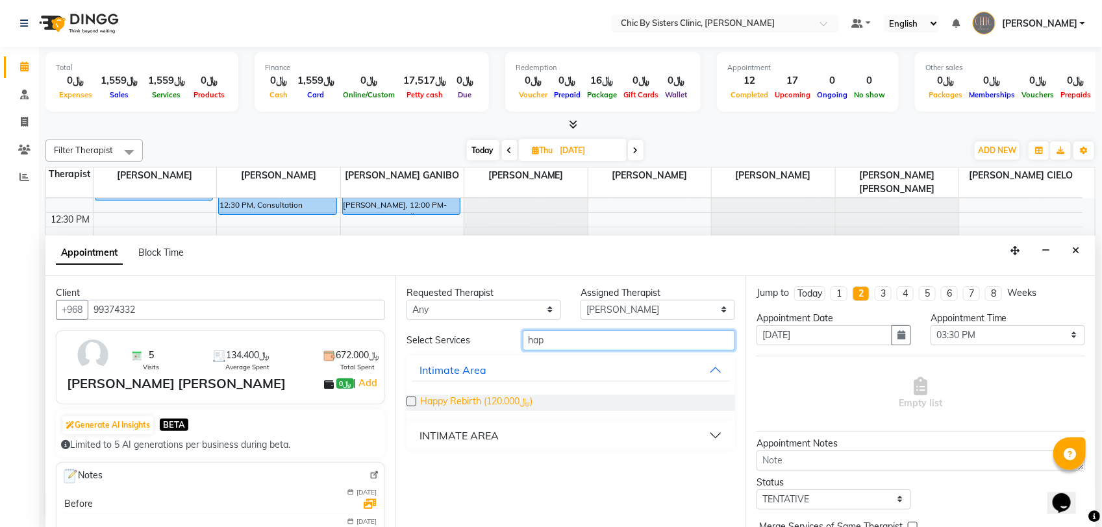
type input "hap"
click at [508, 403] on span "Happy Rebirth (﷼120.000)" at bounding box center [476, 403] width 112 height 16
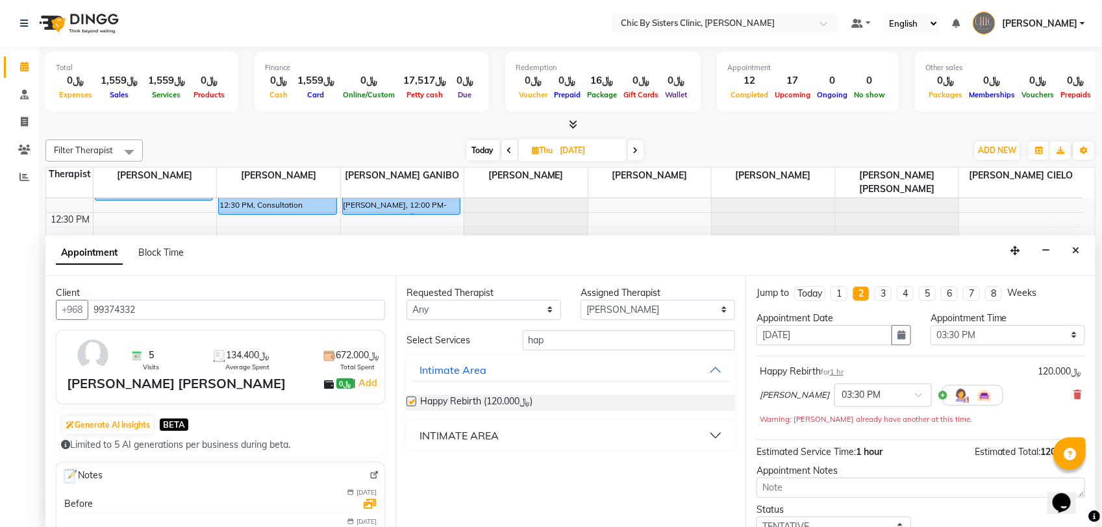
checkbox input "false"
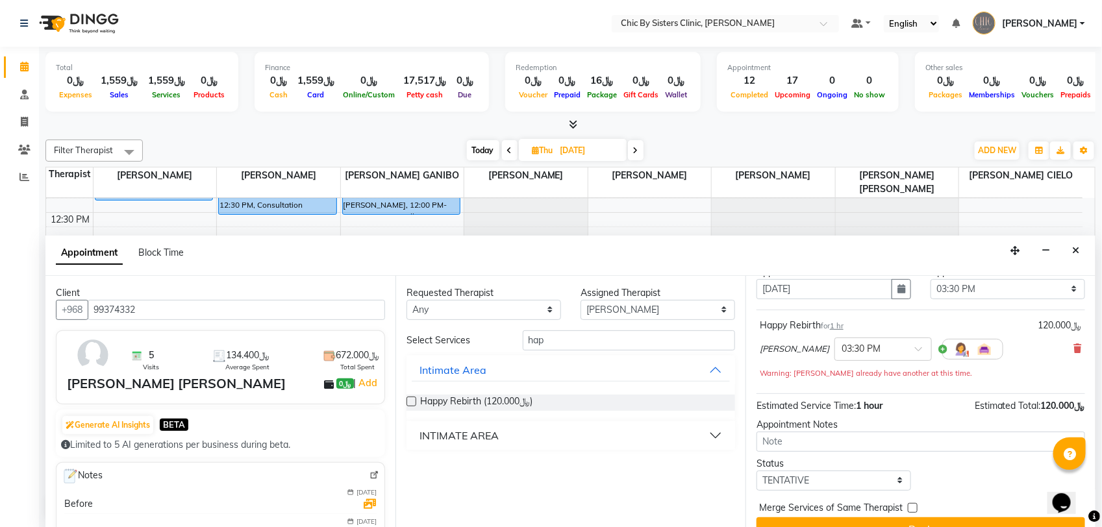
scroll to position [70, 0]
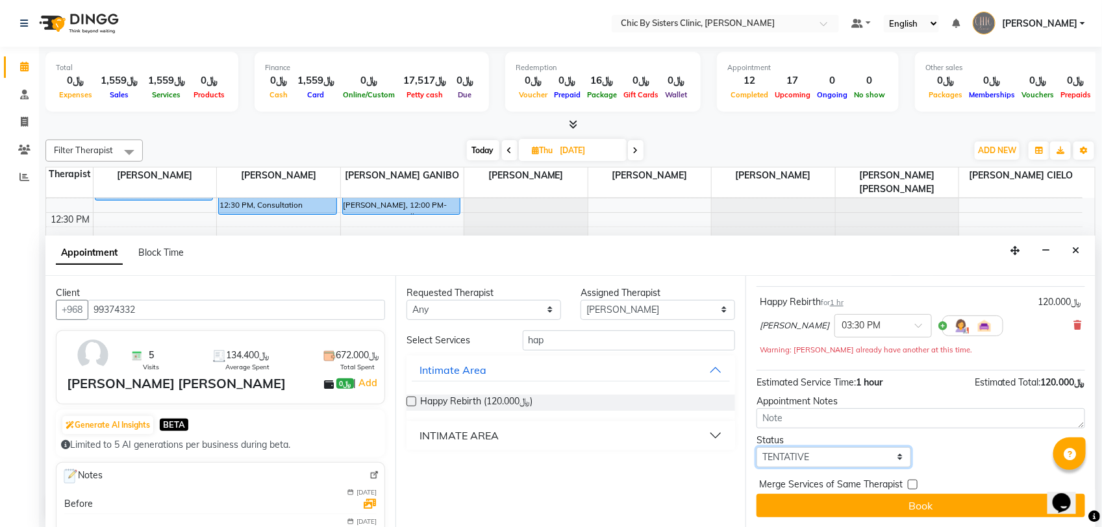
click at [890, 456] on select "Select TENTATIVE CONFIRM UPCOMING" at bounding box center [834, 457] width 155 height 20
select select "upcoming"
click at [757, 447] on select "Select TENTATIVE CONFIRM UPCOMING" at bounding box center [834, 457] width 155 height 20
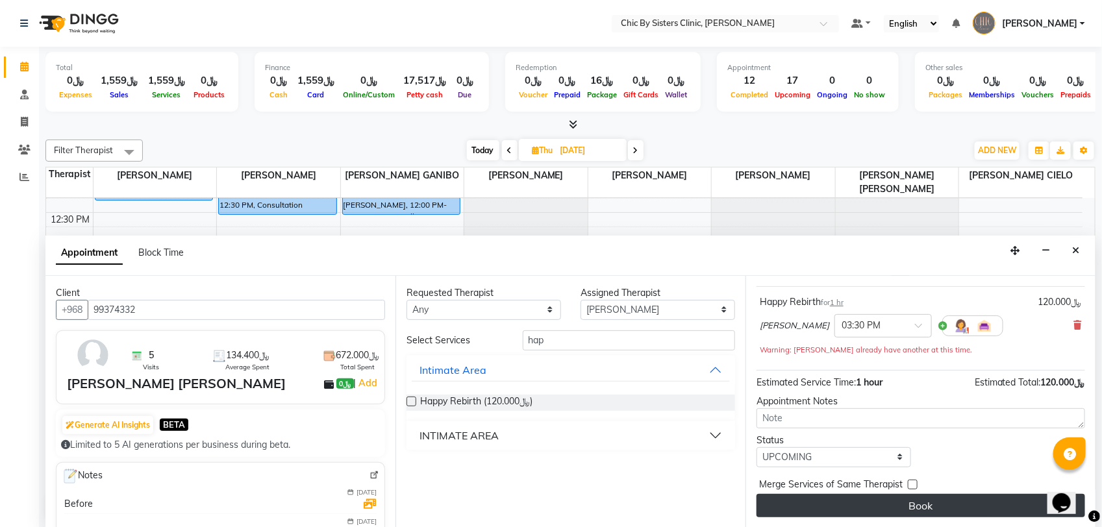
click at [901, 501] on button "Book" at bounding box center [921, 505] width 329 height 23
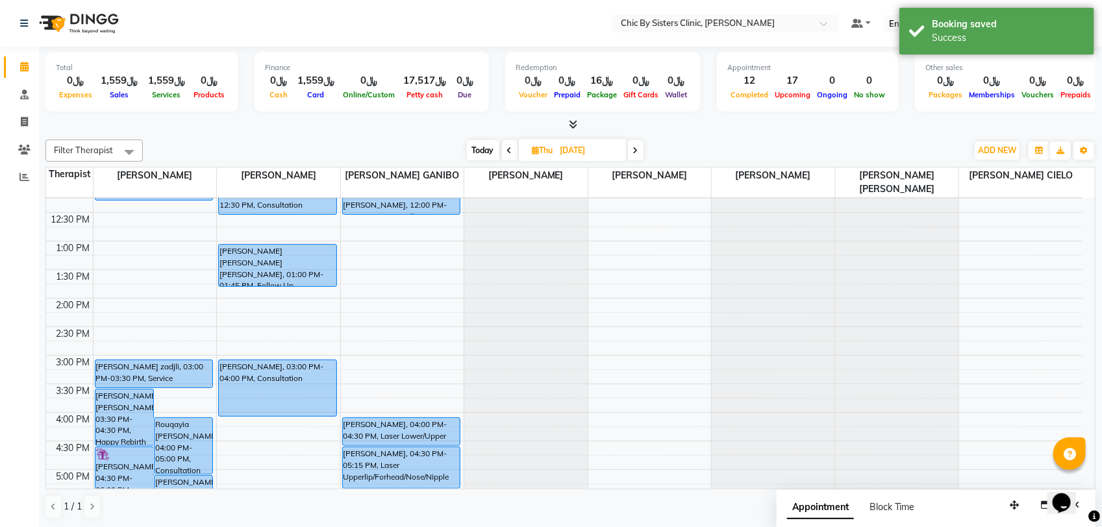
click at [481, 153] on span "Today" at bounding box center [483, 150] width 32 height 20
type input "[DATE]"
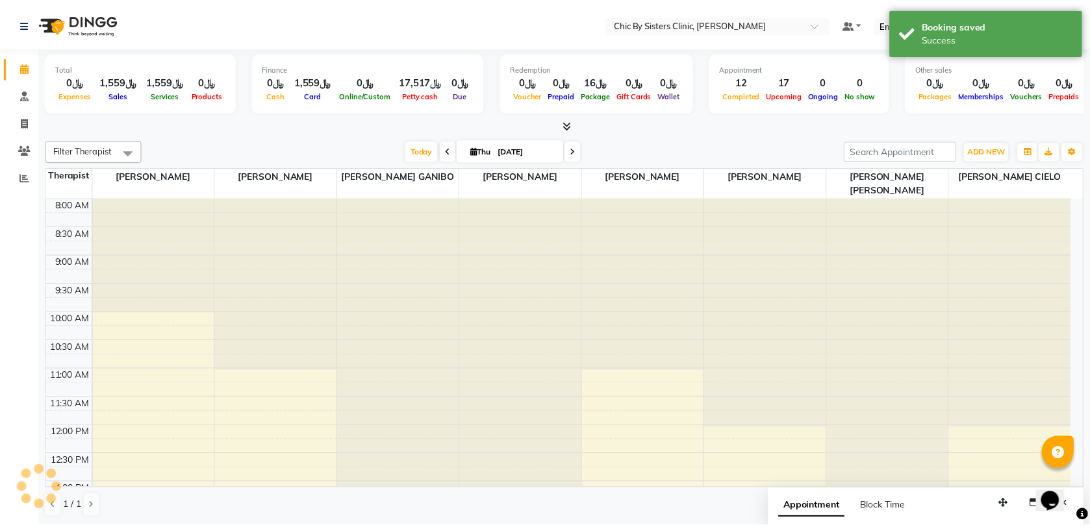
scroll to position [405, 0]
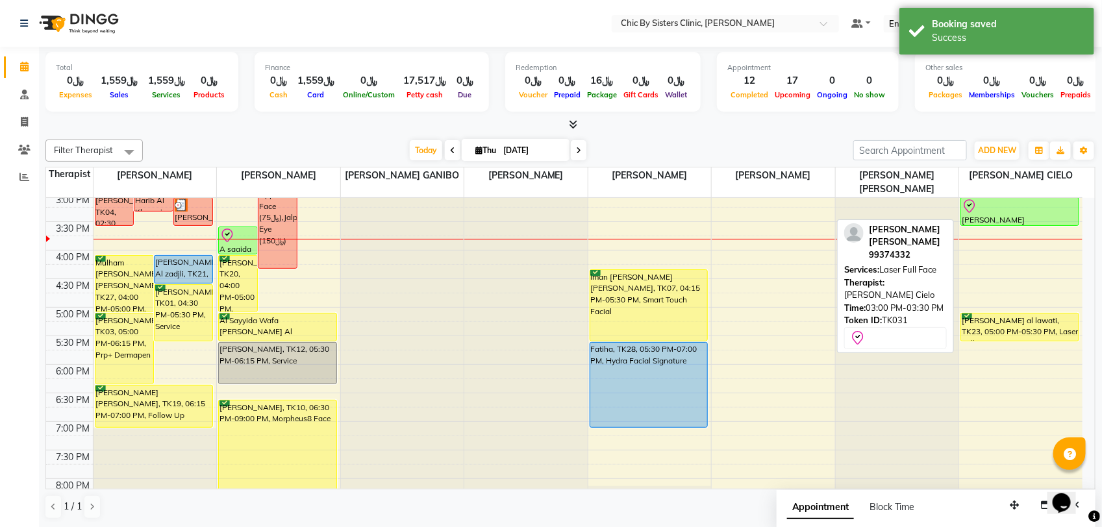
click at [1014, 210] on div at bounding box center [1020, 207] width 116 height 16
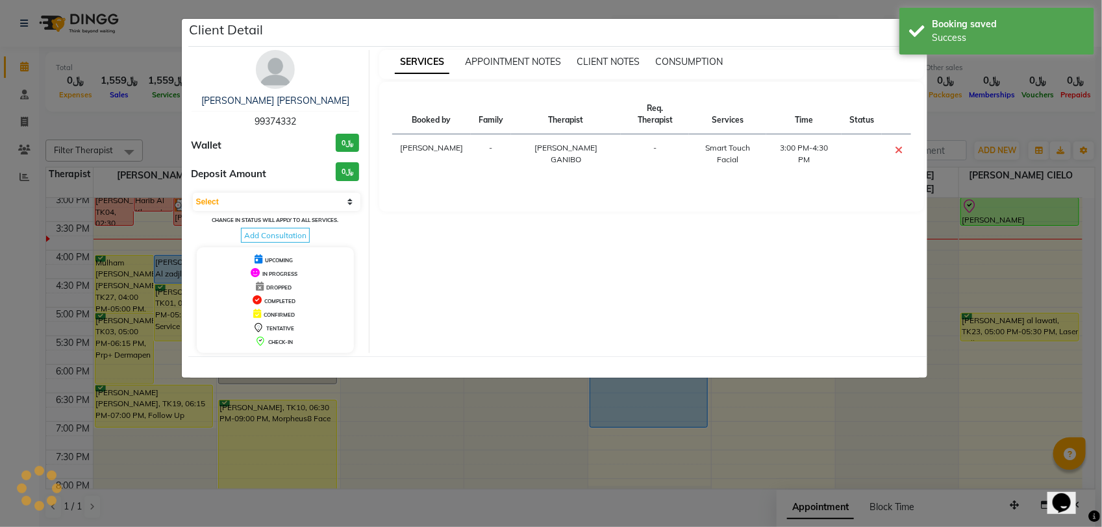
select select "8"
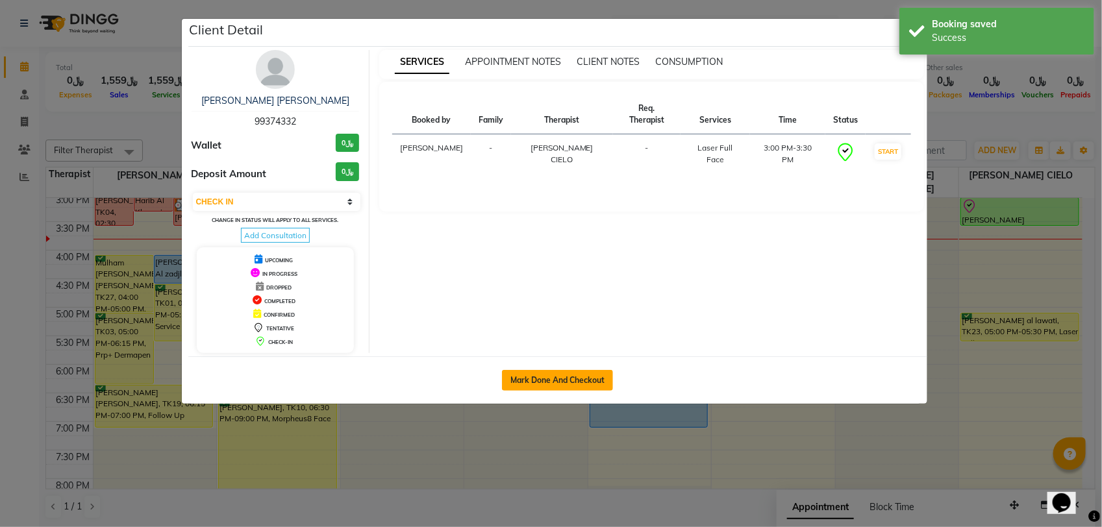
click at [602, 377] on button "Mark Done And Checkout" at bounding box center [557, 380] width 111 height 21
select select "service"
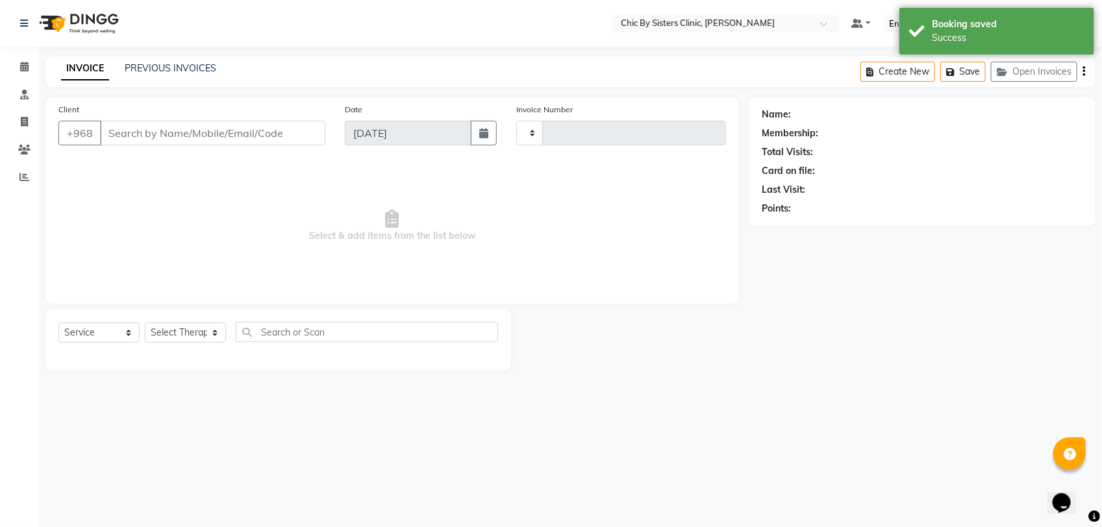
type input "2082"
select select "6348"
type input "99374332"
select select "89287"
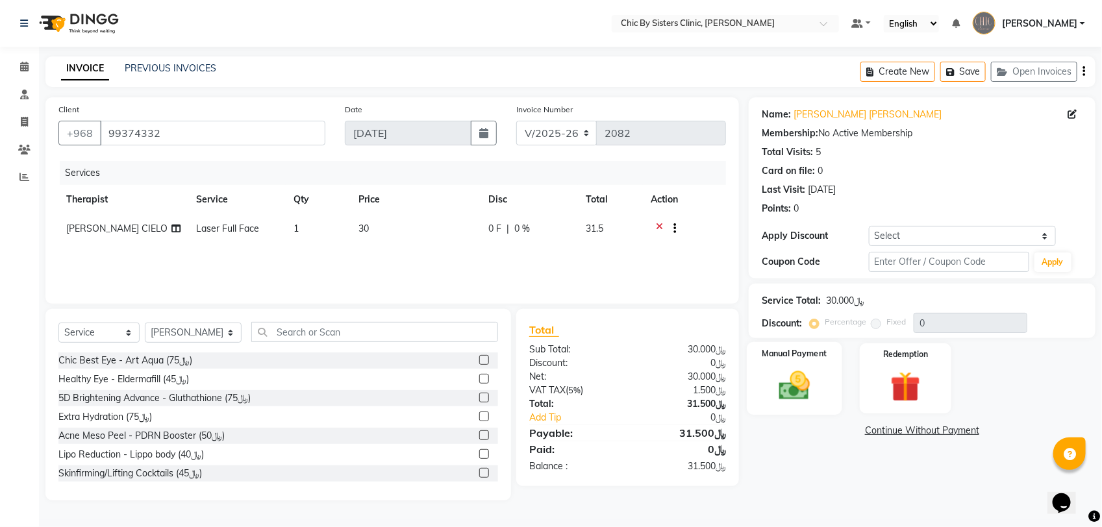
click at [797, 384] on img at bounding box center [794, 386] width 51 height 36
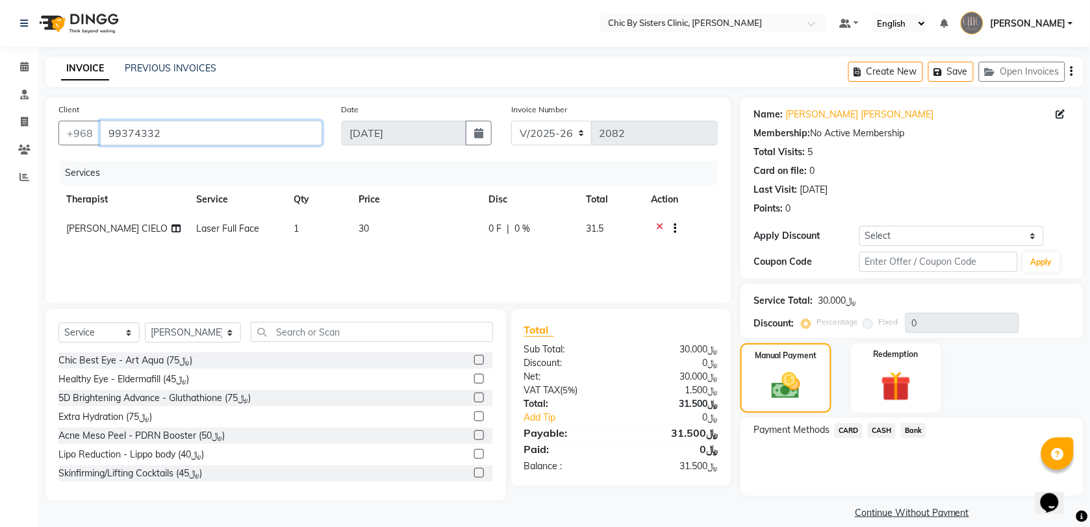
click at [151, 131] on input "99374332" at bounding box center [211, 133] width 222 height 25
click at [854, 429] on span "CARD" at bounding box center [848, 430] width 28 height 15
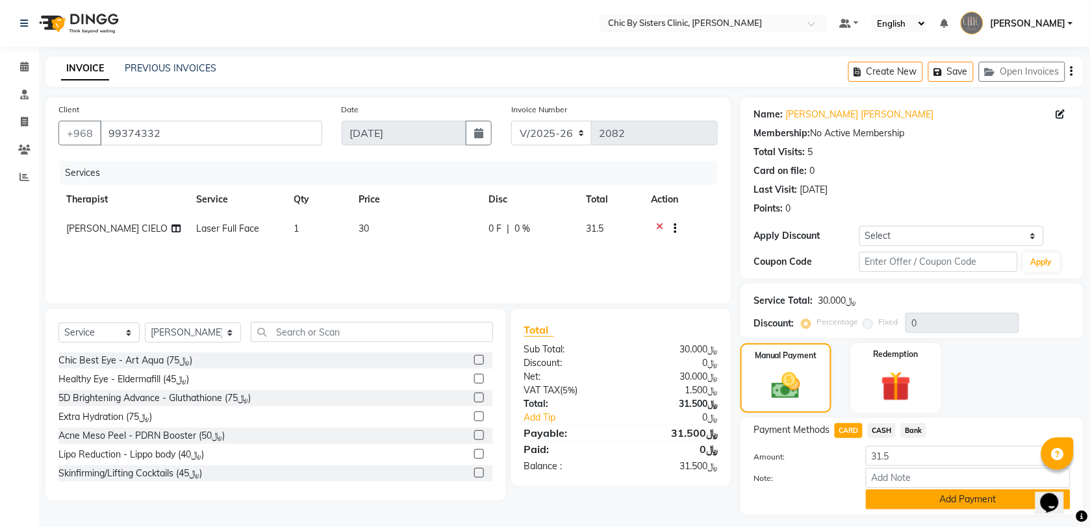
click at [917, 505] on button "Add Payment" at bounding box center [968, 500] width 205 height 20
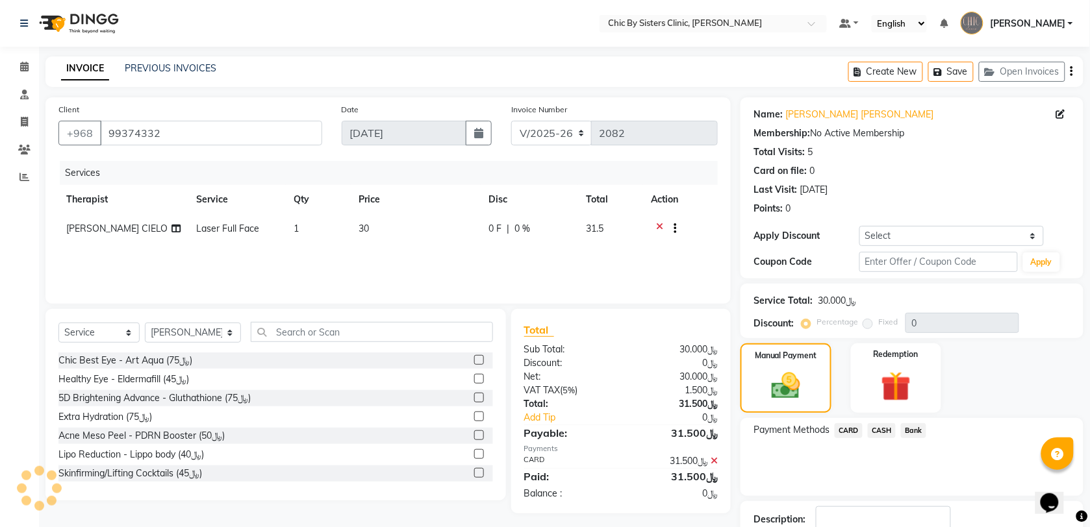
scroll to position [69, 0]
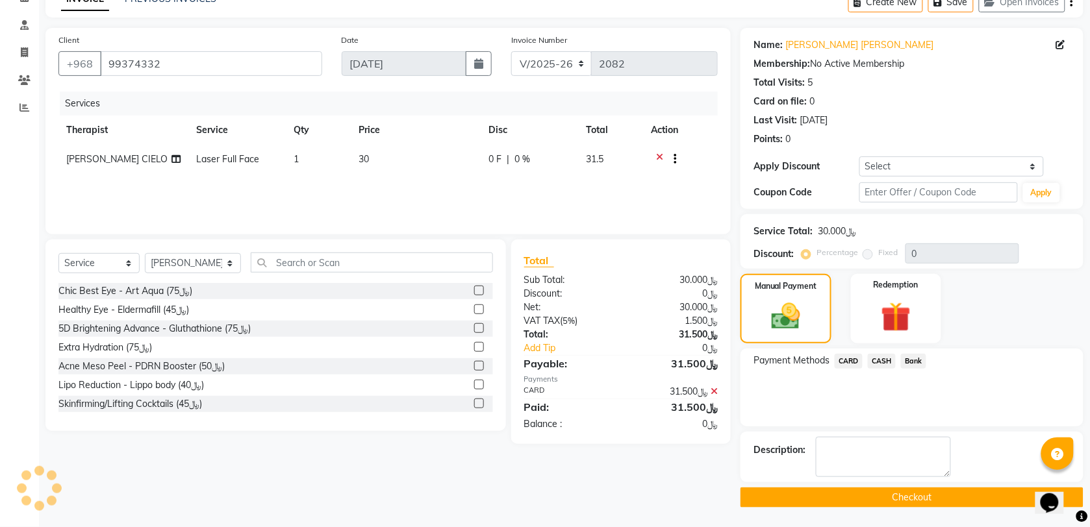
click at [812, 497] on button "Checkout" at bounding box center [911, 498] width 343 height 20
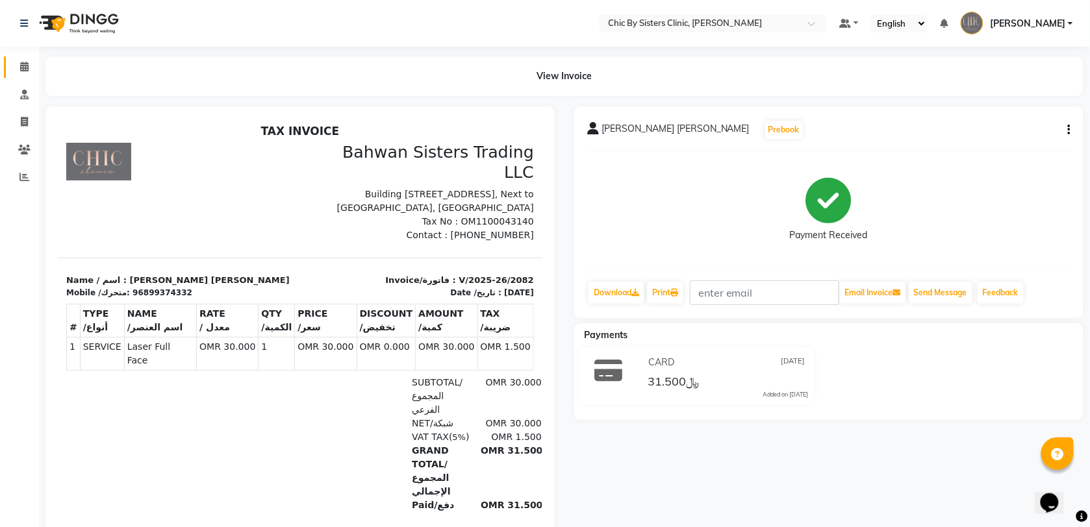
click at [24, 68] on icon at bounding box center [24, 67] width 8 height 10
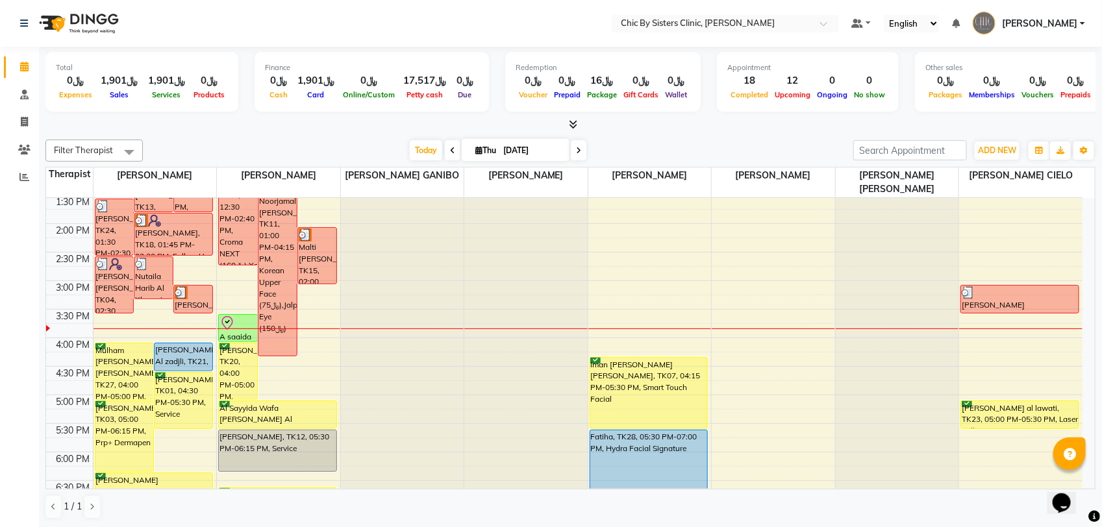
scroll to position [406, 0]
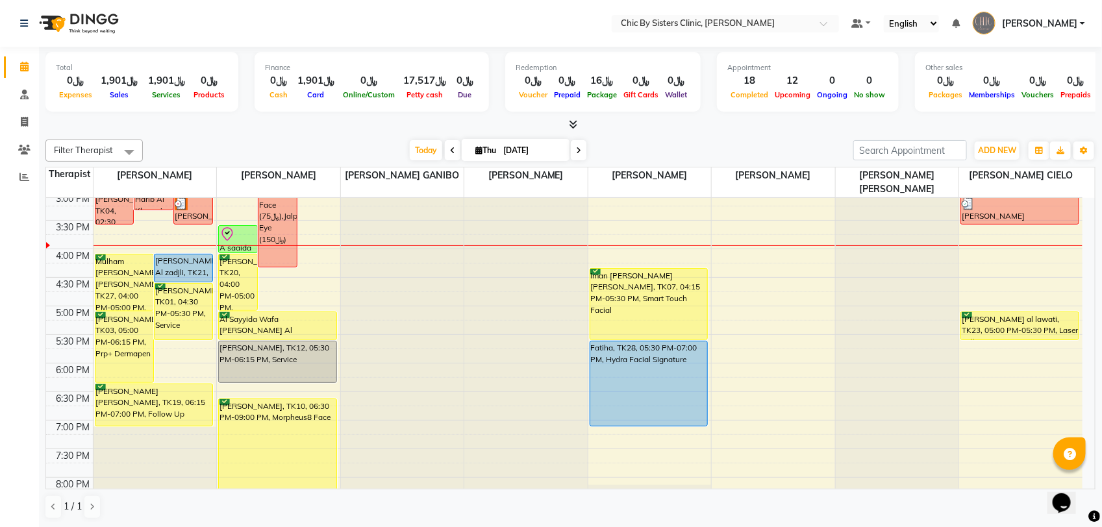
click at [1040, 19] on span "[PERSON_NAME]" at bounding box center [1039, 24] width 75 height 14
click at [1036, 89] on link "Sign out" at bounding box center [1018, 93] width 119 height 20
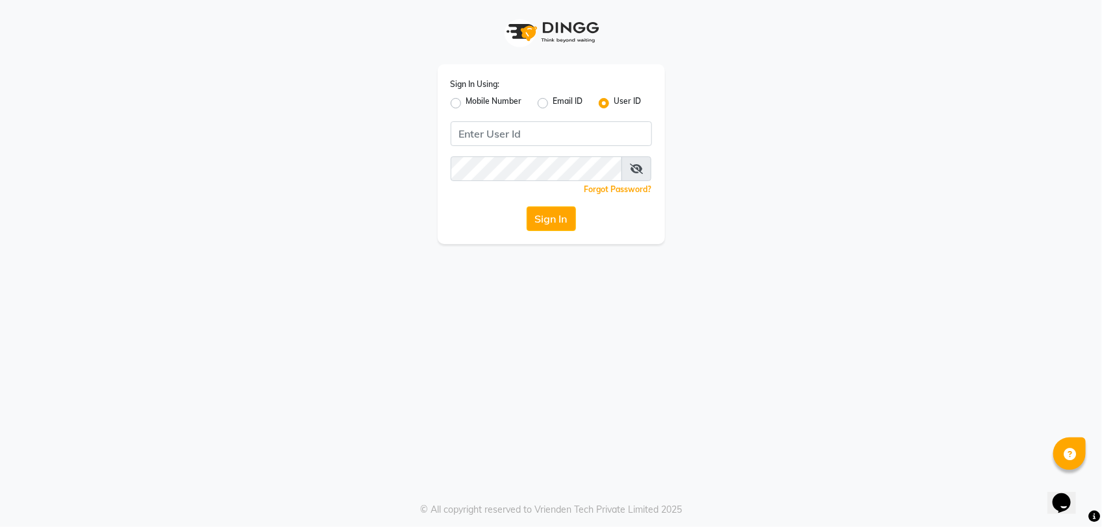
click at [466, 102] on label "Mobile Number" at bounding box center [494, 103] width 56 height 16
click at [466, 102] on input "Mobile Number" at bounding box center [470, 99] width 8 height 8
radio input "true"
radio input "false"
click at [495, 131] on input "Username" at bounding box center [573, 133] width 158 height 25
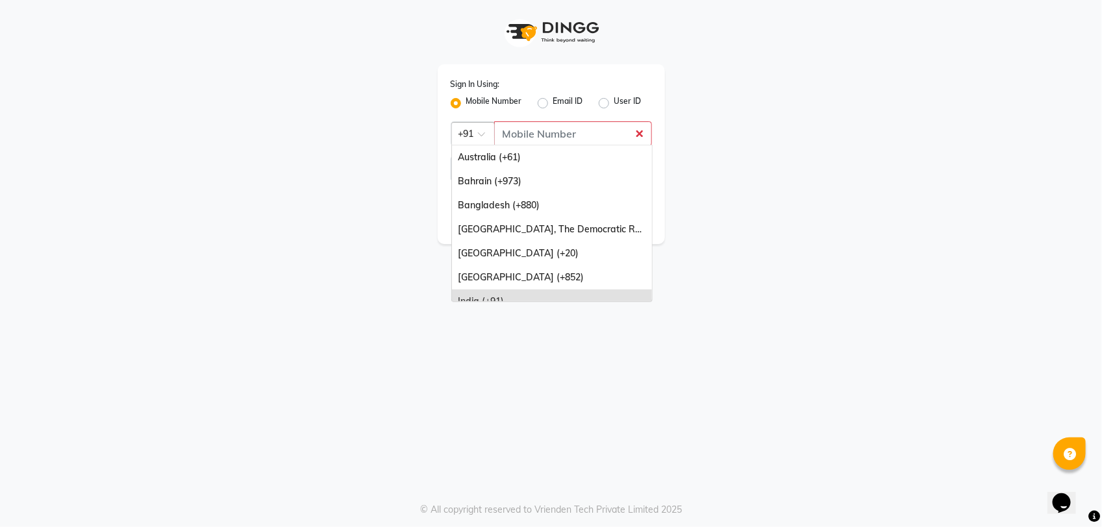
click at [482, 136] on span at bounding box center [486, 138] width 16 height 14
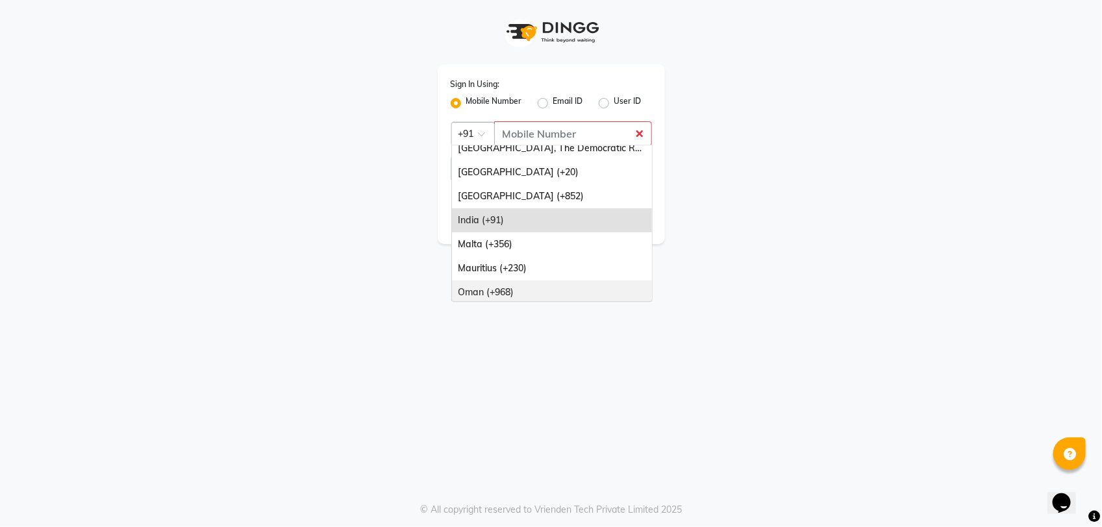
drag, startPoint x: 494, startPoint y: 289, endPoint x: 498, endPoint y: 280, distance: 9.9
click at [495, 289] on div "Oman (+968)" at bounding box center [552, 293] width 200 height 24
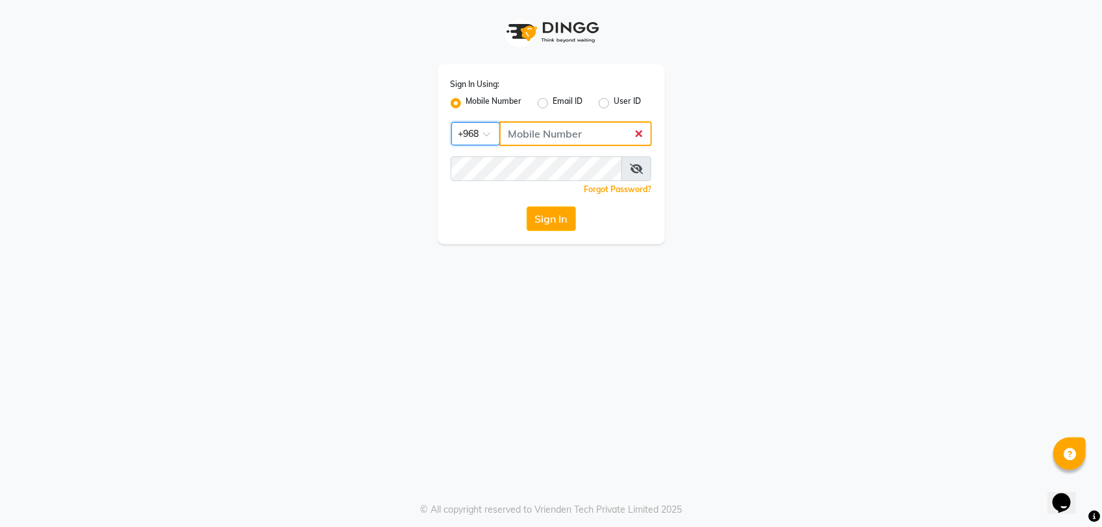
click at [547, 127] on input "Username" at bounding box center [575, 133] width 153 height 25
type input "71972226"
click at [557, 213] on button "Sign In" at bounding box center [551, 219] width 49 height 25
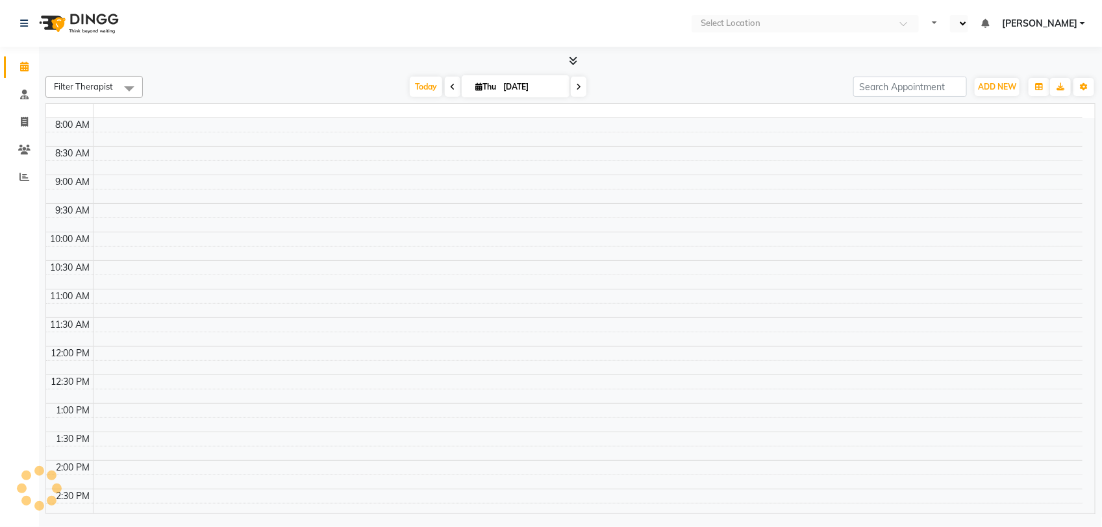
select select "en"
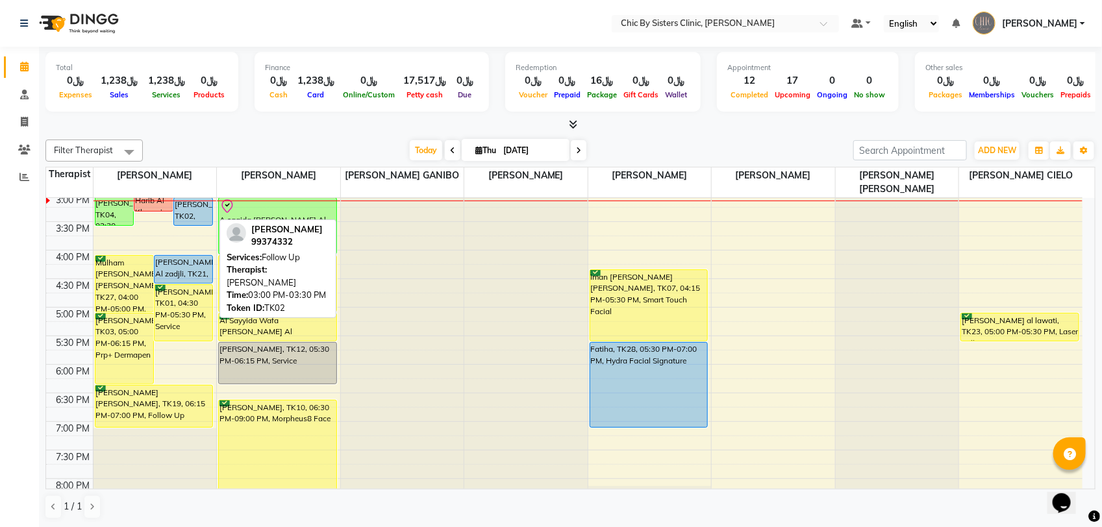
click at [198, 210] on div "[PERSON_NAME], TK02, 03:00 PM-03:30 PM, Follow Up" at bounding box center [193, 211] width 38 height 27
select select "5"
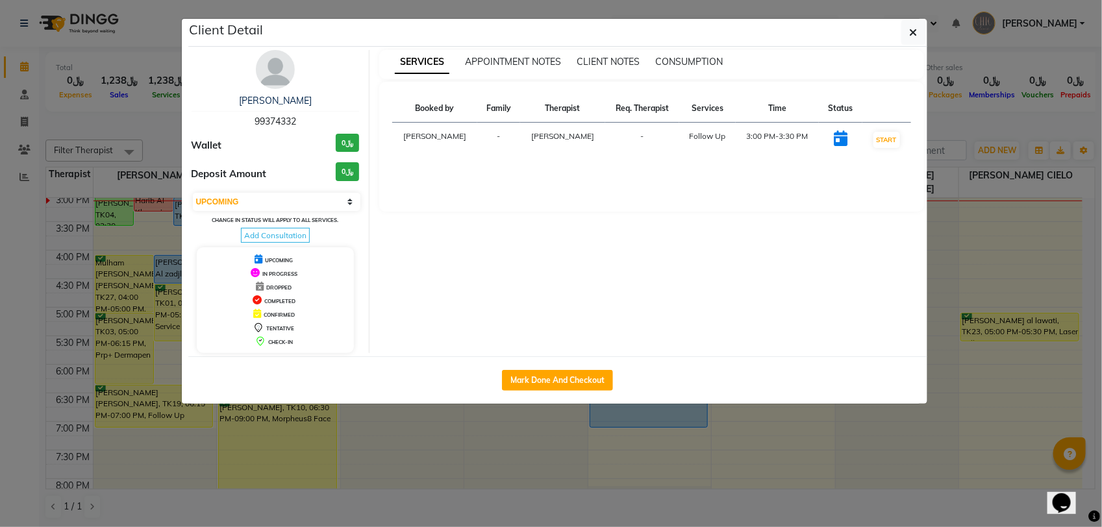
click at [274, 73] on img at bounding box center [275, 69] width 39 height 39
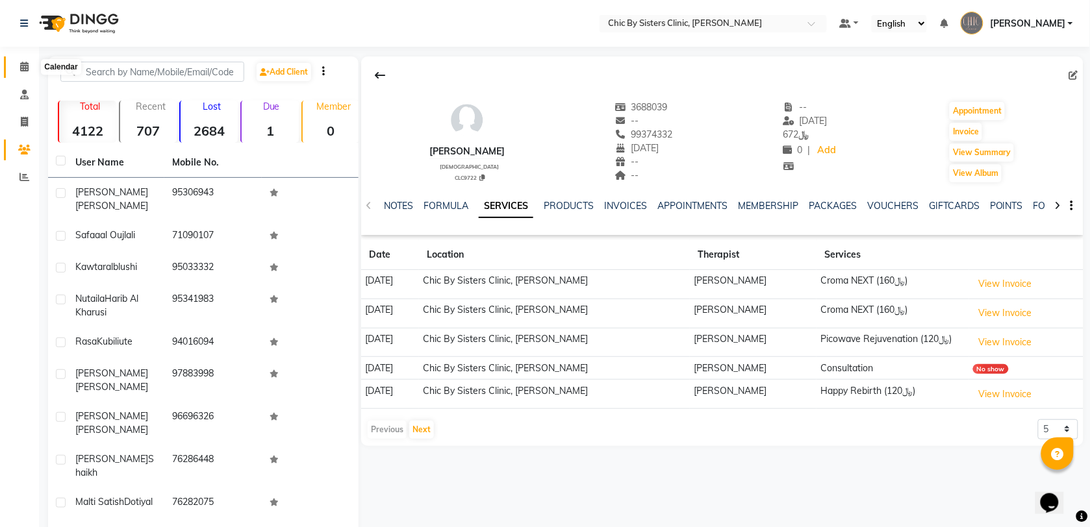
click at [20, 65] on icon at bounding box center [24, 67] width 8 height 10
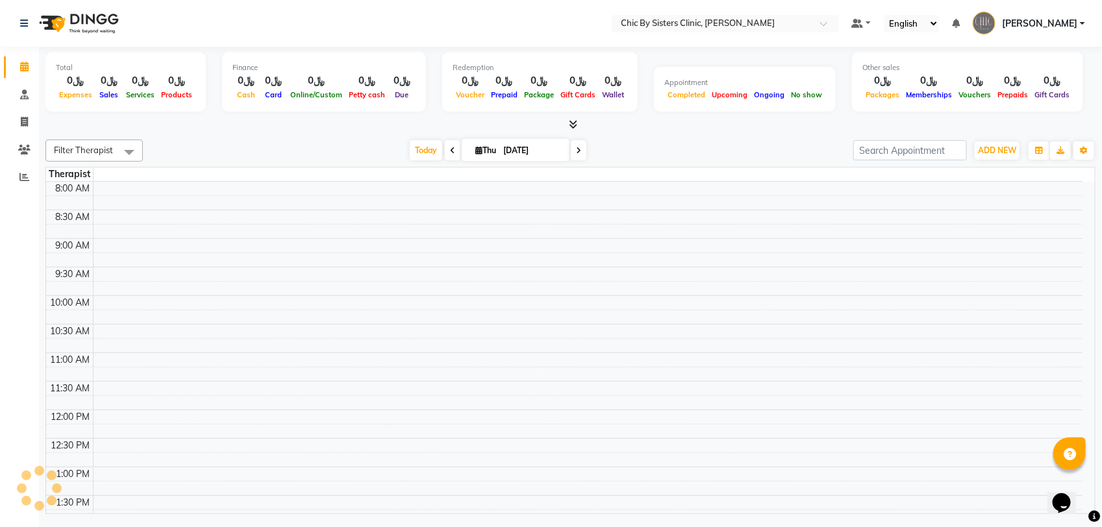
scroll to position [405, 0]
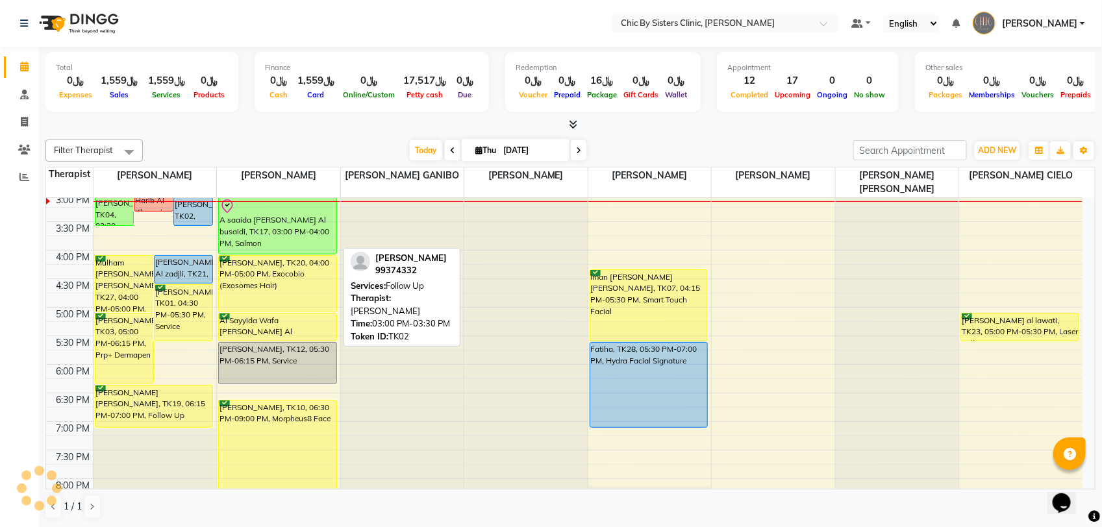
click at [195, 207] on div "[PERSON_NAME], TK02, 03:00 PM-03:30 PM, Follow Up" at bounding box center [193, 211] width 38 height 27
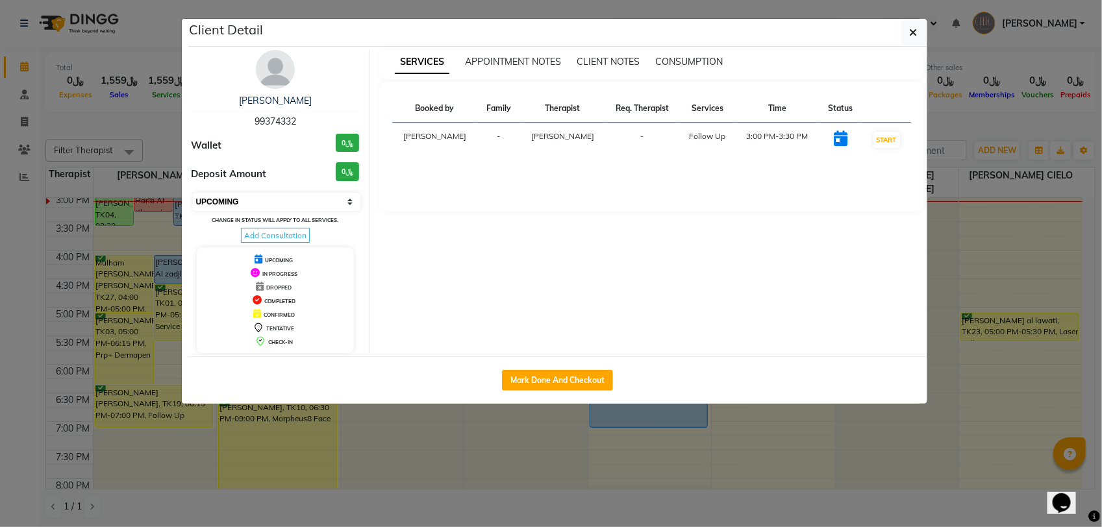
click at [292, 200] on select "Select IN SERVICE CONFIRMED TENTATIVE CHECK IN MARK DONE DROPPED UPCOMING" at bounding box center [277, 202] width 168 height 18
select select "8"
click at [193, 193] on select "Select IN SERVICE CONFIRMED TENTATIVE CHECK IN MARK DONE DROPPED UPCOMING" at bounding box center [277, 202] width 168 height 18
click at [144, 127] on ngb-modal-window "Client Detail Naeema Al Zadjali 99374332 Wallet ﷼0 Deposit Amount ﷼0 Select IN …" at bounding box center [551, 263] width 1102 height 527
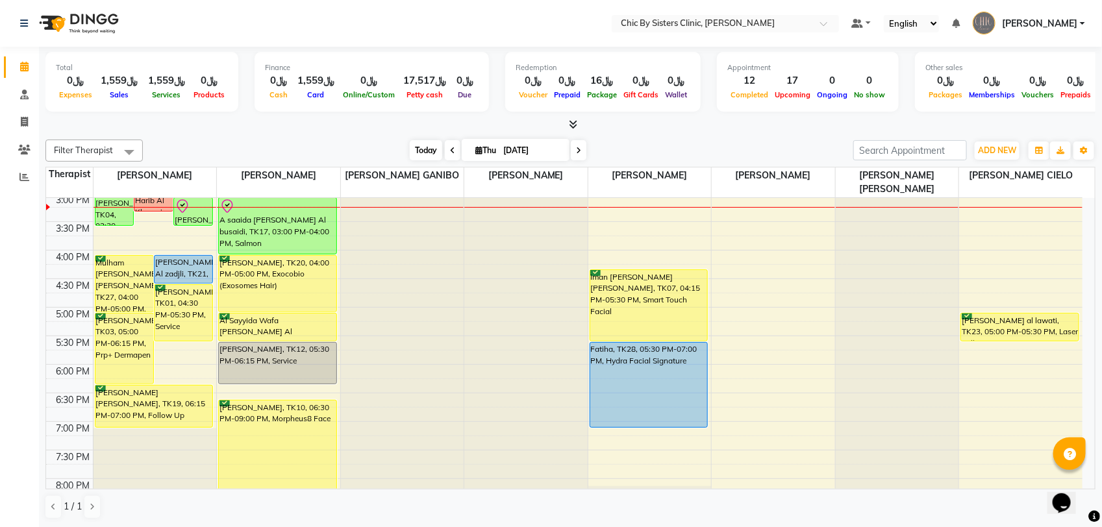
click at [424, 153] on span "Today" at bounding box center [426, 150] width 32 height 20
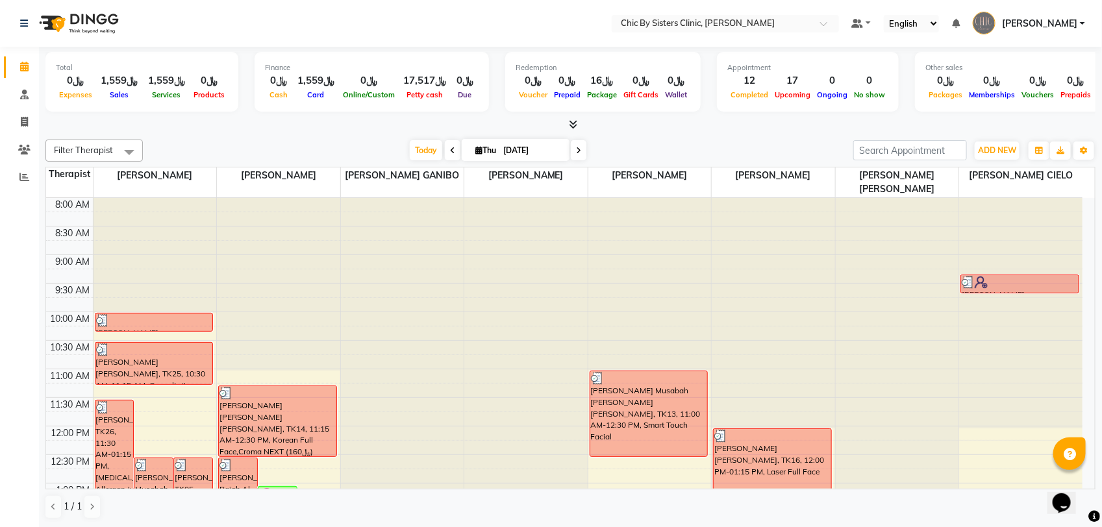
scroll to position [325, 0]
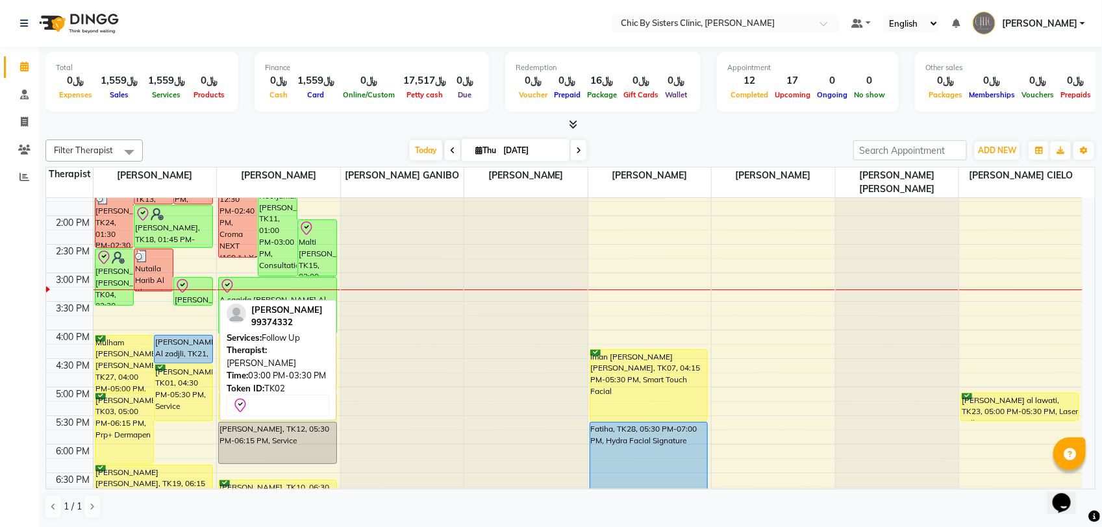
click at [207, 295] on div "[PERSON_NAME], TK02, 03:00 PM-03:30 PM, Follow Up" at bounding box center [193, 291] width 38 height 27
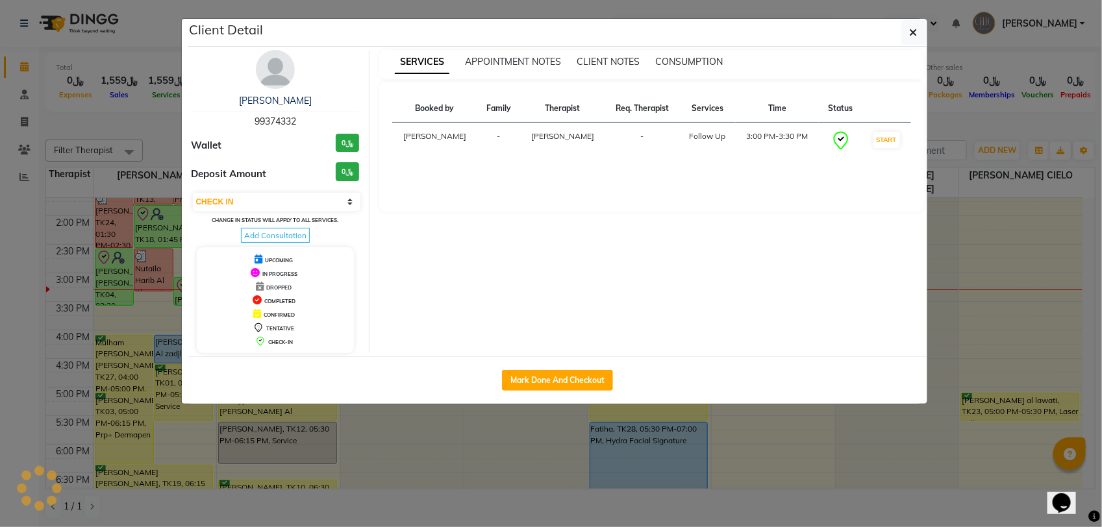
select select "3"
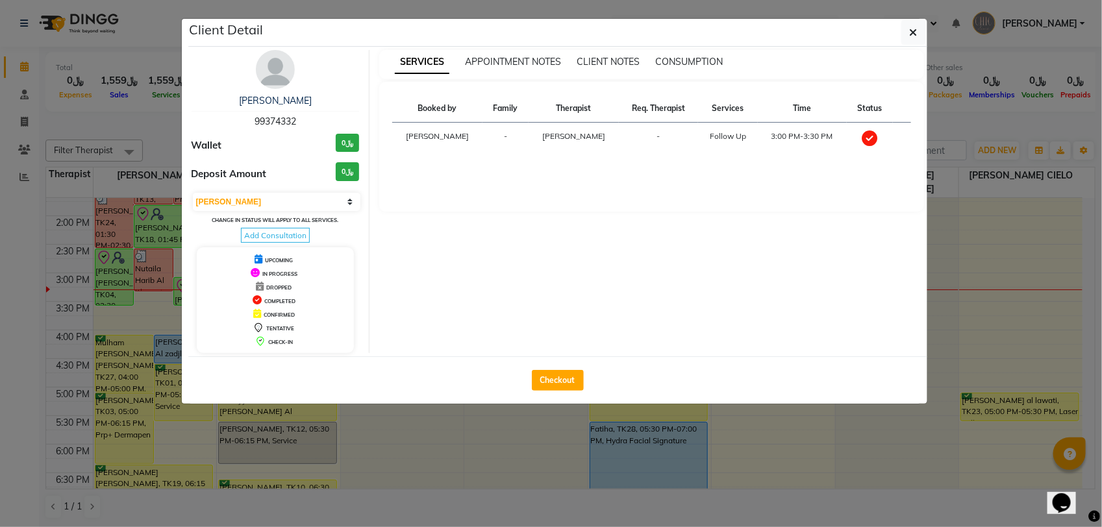
click at [279, 119] on span "99374332" at bounding box center [276, 122] width 42 height 12
copy span "99374332"
click at [1000, 121] on ngb-modal-window "Client Detail Naeema Al Zadjali 99374332 Wallet ﷼0 Deposit Amount ﷼0 Select MAR…" at bounding box center [551, 263] width 1102 height 527
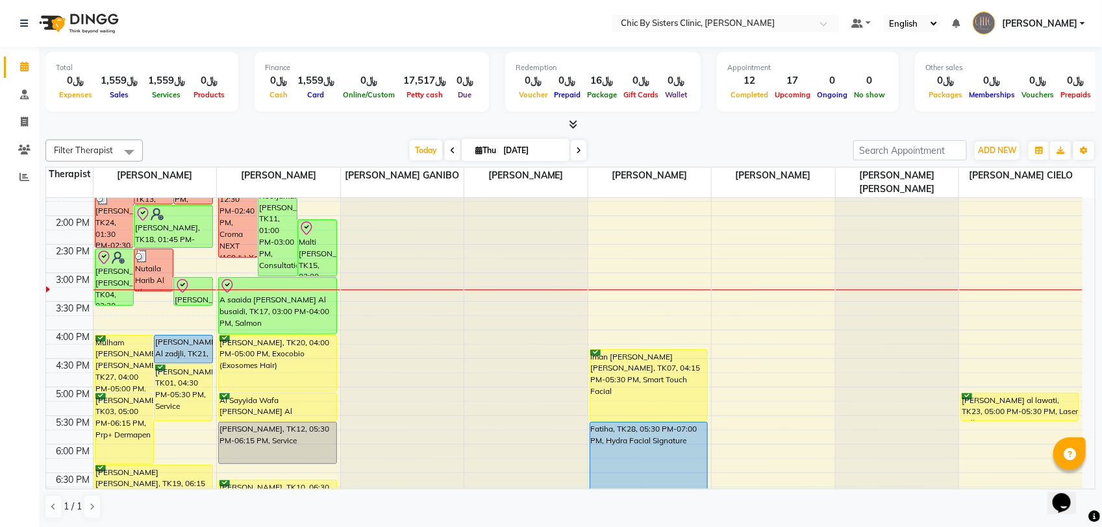
click at [990, 283] on div "8:00 AM 8:30 AM 9:00 AM 9:30 AM 10:00 AM 10:30 AM 11:00 AM 11:30 AM 12:00 PM 12…" at bounding box center [564, 330] width 1036 height 914
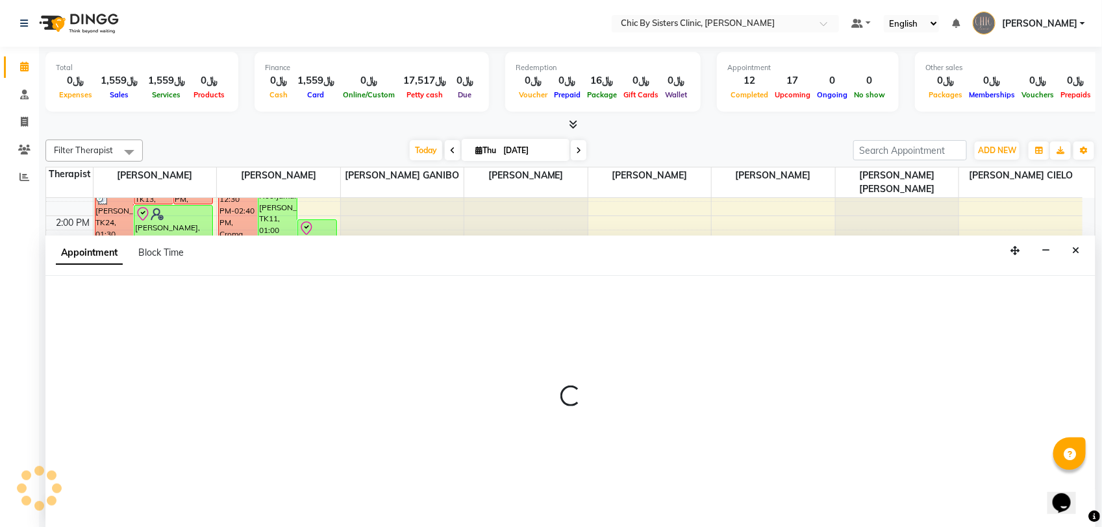
select select "89287"
select select "900"
select select "tentative"
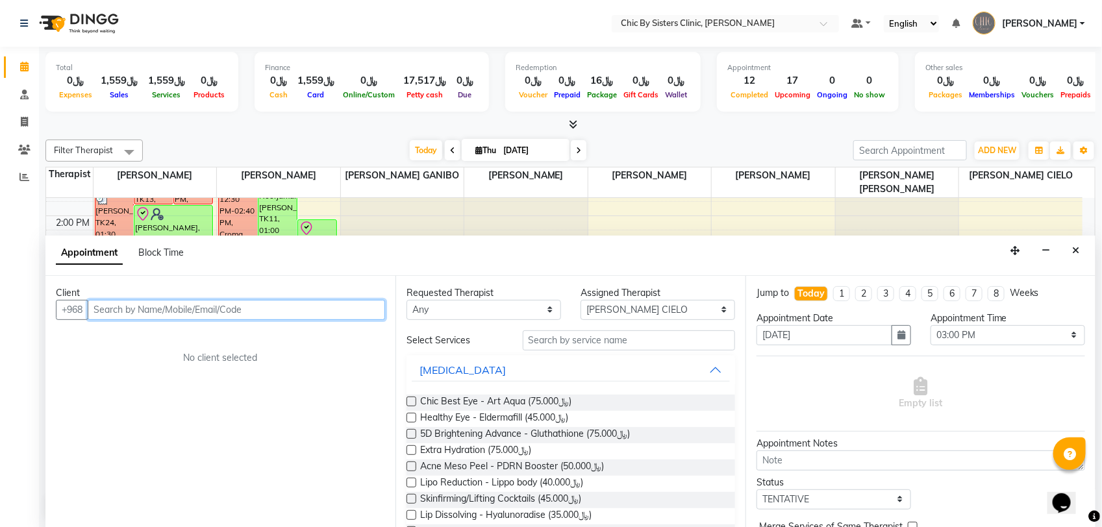
paste input "99374332"
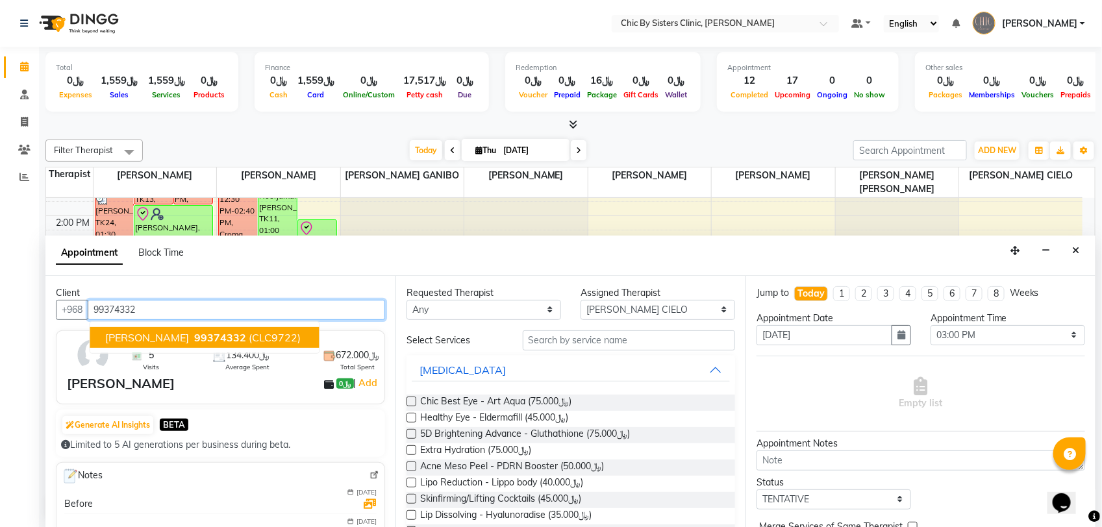
click at [231, 335] on span "99374332" at bounding box center [221, 337] width 52 height 13
type input "99374332"
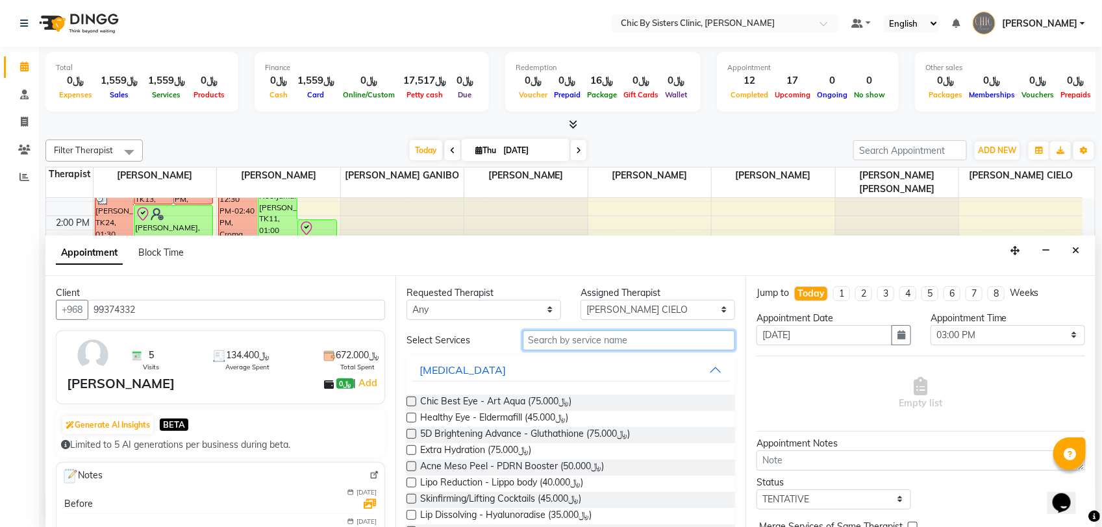
click at [611, 340] on input "text" at bounding box center [629, 341] width 212 height 20
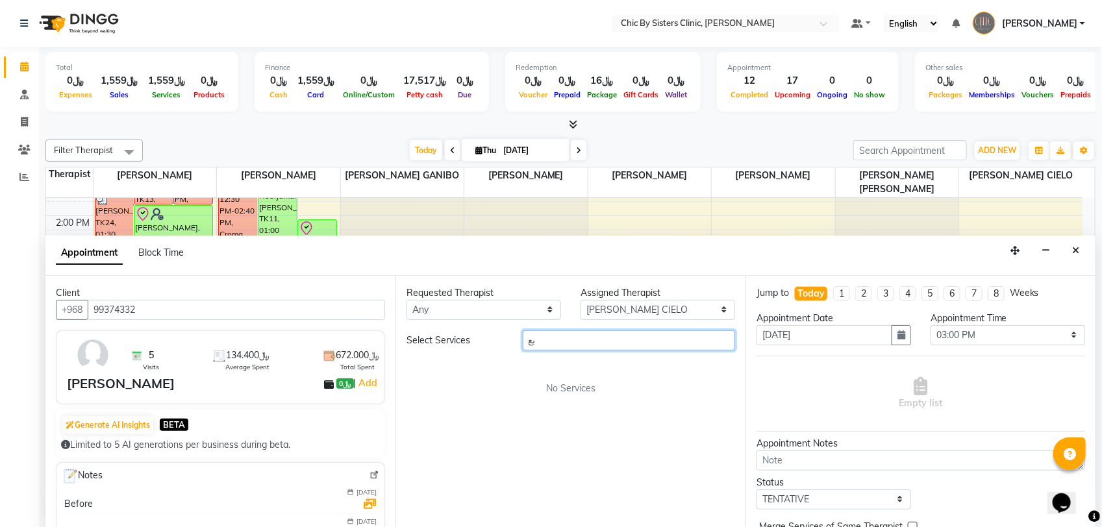
type input "ب"
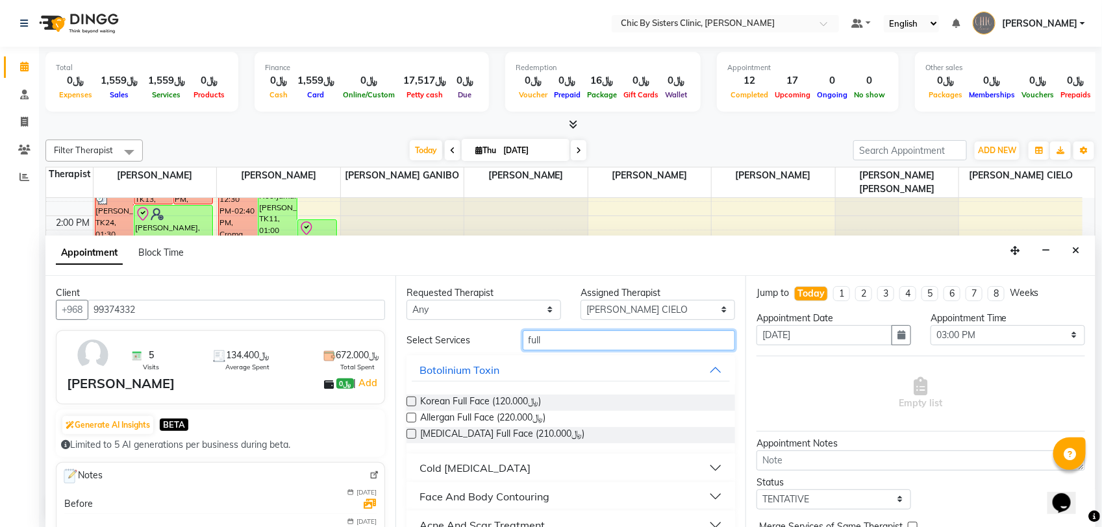
type input "full"
click at [525, 470] on div "Cold [MEDICAL_DATA]" at bounding box center [475, 468] width 111 height 16
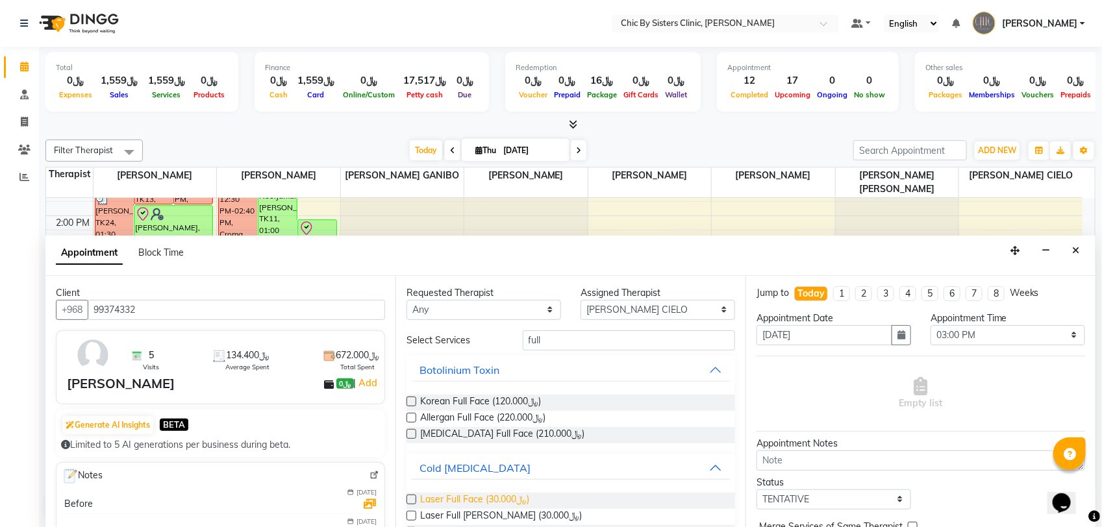
click at [502, 497] on span "Laser Full Face (﷼30.000)" at bounding box center [474, 501] width 109 height 16
checkbox input "false"
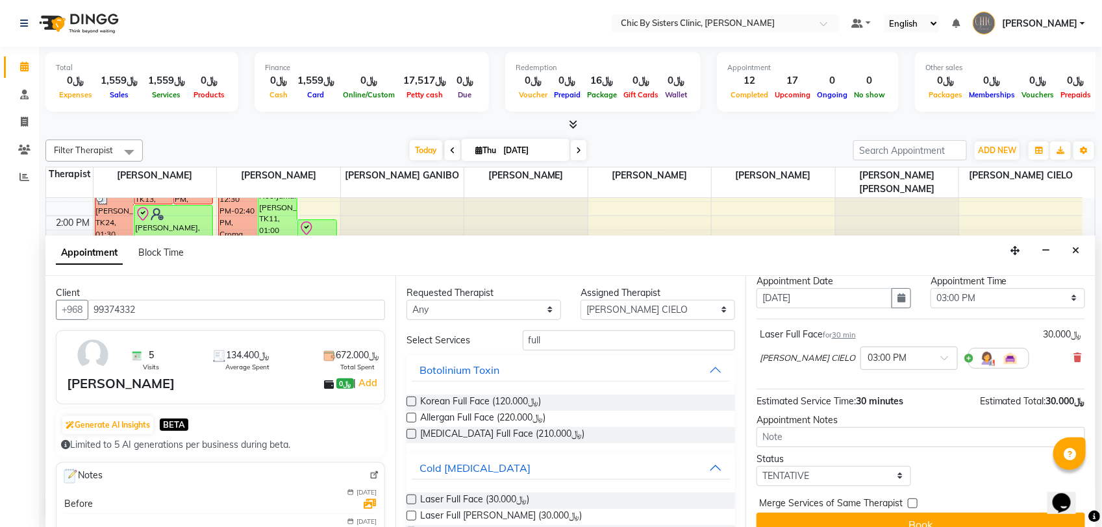
scroll to position [57, 0]
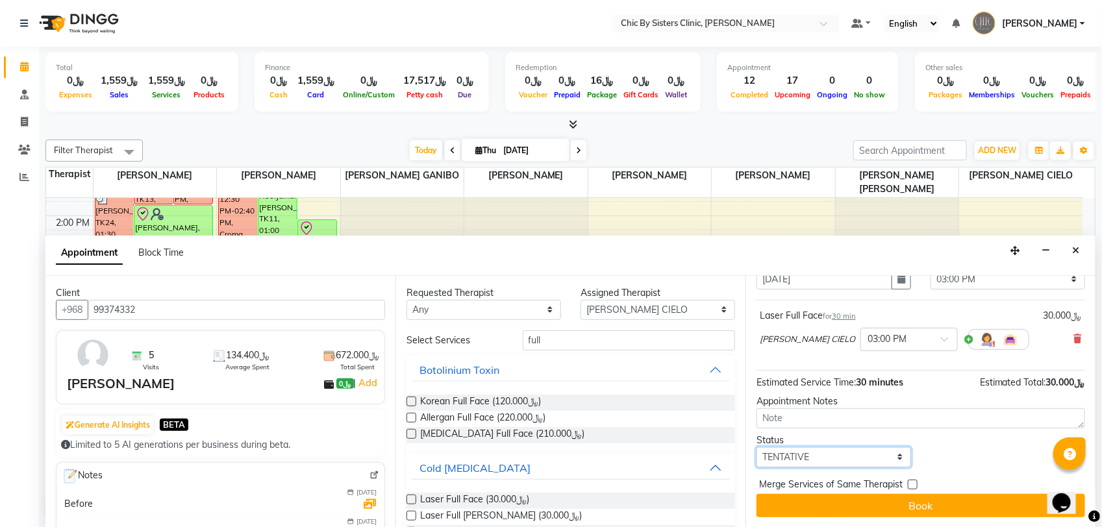
click at [879, 456] on select "Select TENTATIVE CONFIRM CHECK-IN UPCOMING" at bounding box center [834, 457] width 155 height 20
select select "upcoming"
click at [757, 447] on select "Select TENTATIVE CONFIRM CHECK-IN UPCOMING" at bounding box center [834, 457] width 155 height 20
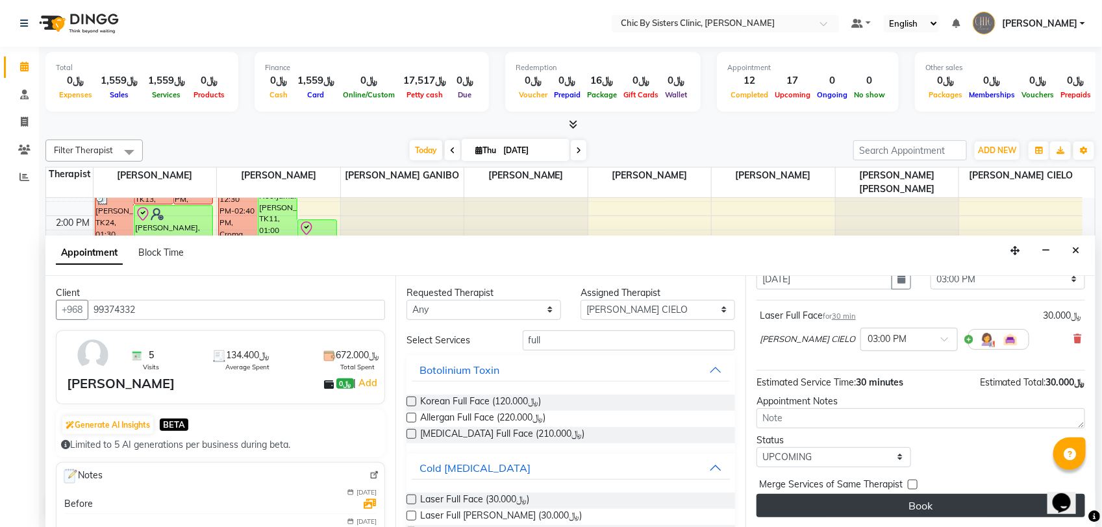
click at [858, 504] on button "Book" at bounding box center [921, 505] width 329 height 23
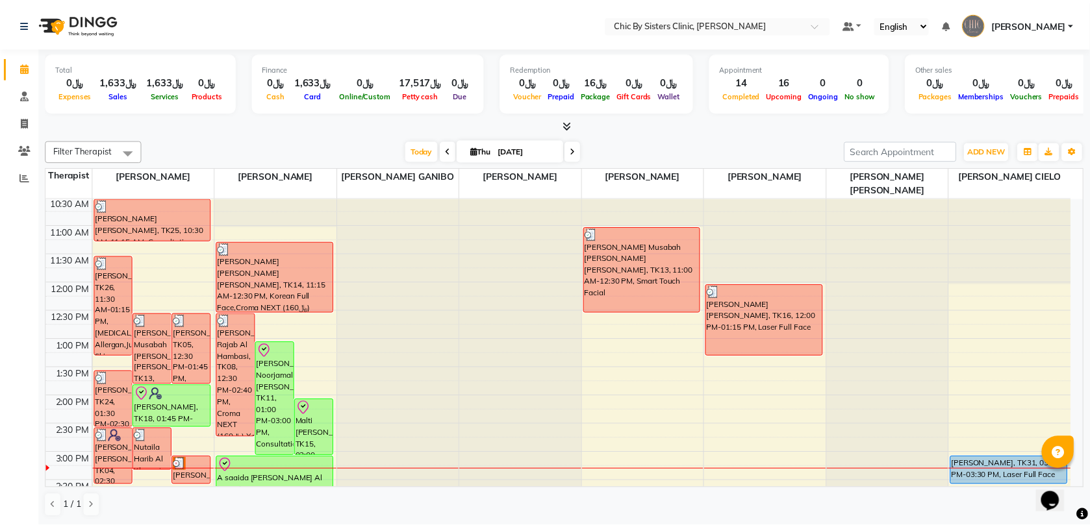
scroll to position [162, 0]
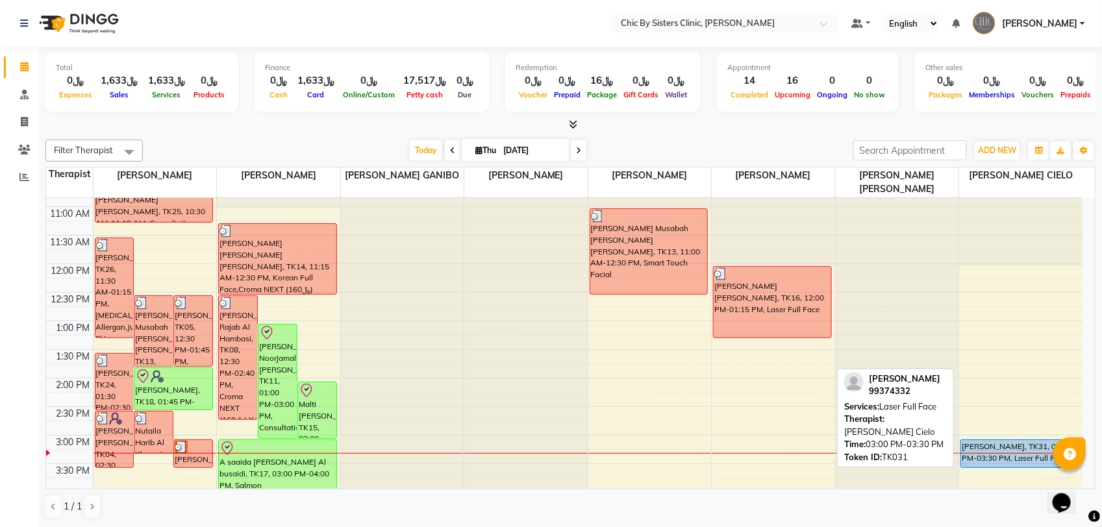
click at [1027, 449] on div "[PERSON_NAME], TK31, 03:00 PM-03:30 PM, Laser Full Face" at bounding box center [1020, 453] width 118 height 27
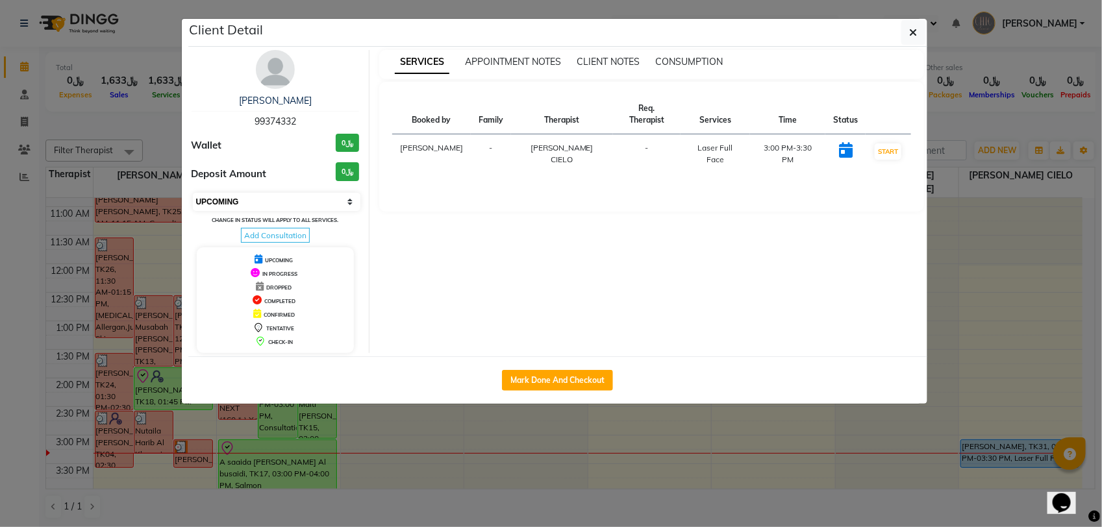
click at [340, 196] on select "Select IN SERVICE CONFIRMED TENTATIVE CHECK IN MARK DONE DROPPED UPCOMING" at bounding box center [277, 202] width 168 height 18
select select "8"
click at [193, 193] on select "Select IN SERVICE CONFIRMED TENTATIVE CHECK IN MARK DONE DROPPED UPCOMING" at bounding box center [277, 202] width 168 height 18
click at [160, 129] on ngb-modal-window "Client Detail [PERSON_NAME] 99374332 Wallet ﷼0 Deposit Amount ﷼0 Select IN SERV…" at bounding box center [551, 263] width 1102 height 527
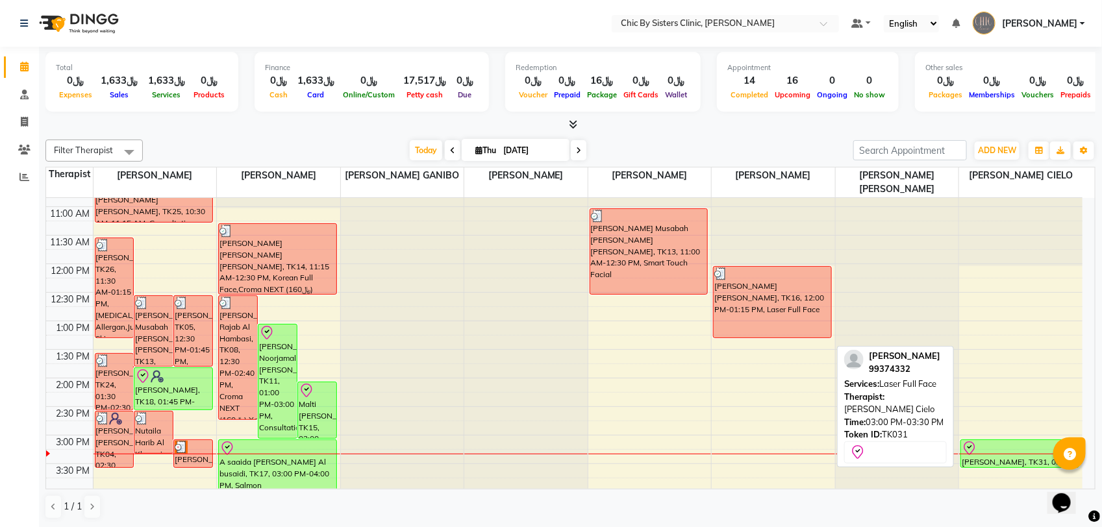
click at [1027, 447] on div at bounding box center [1020, 449] width 116 height 16
select select "8"
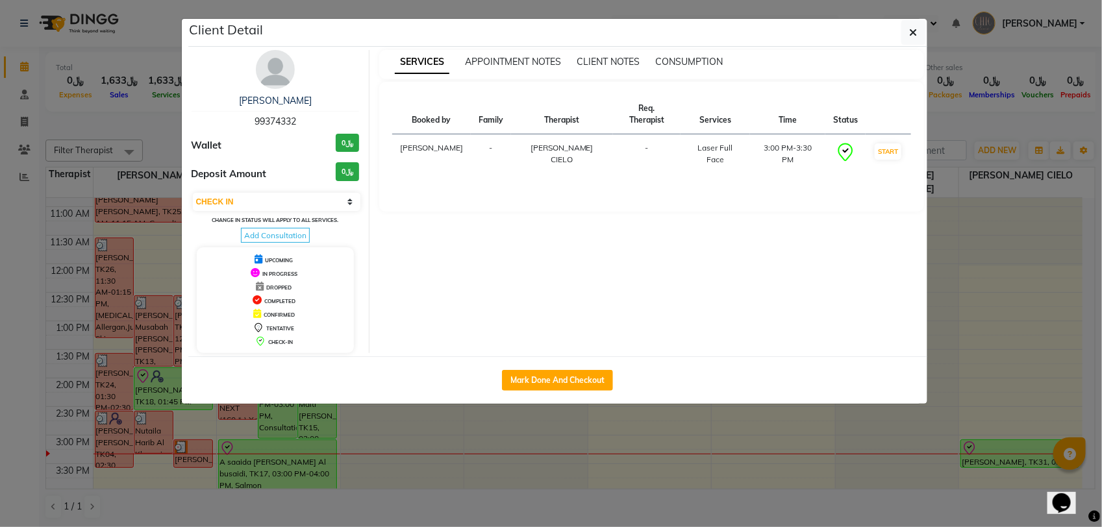
click at [277, 79] on img at bounding box center [275, 69] width 39 height 39
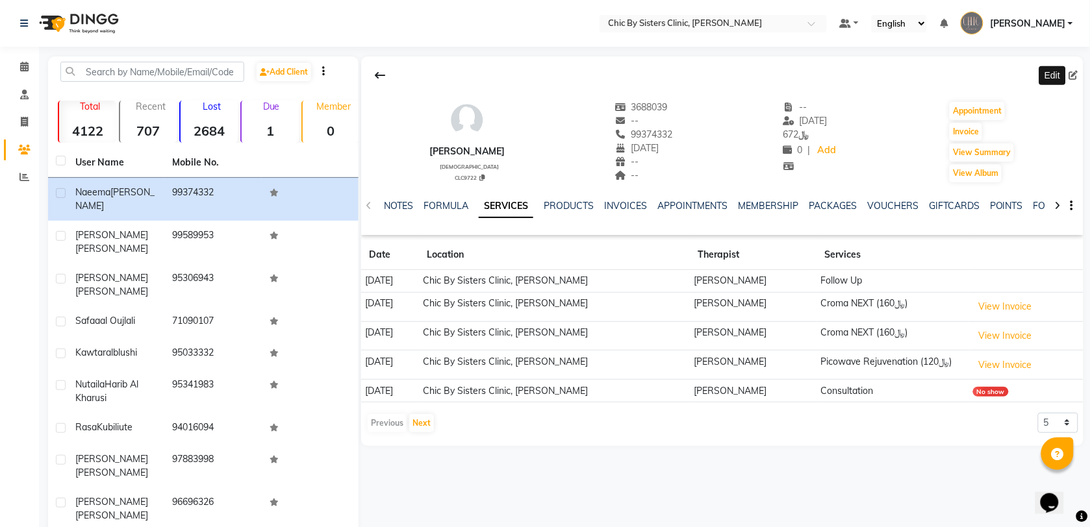
click at [1073, 78] on icon at bounding box center [1073, 75] width 9 height 9
select select "28"
select select "08"
select select "1972"
select select "[DEMOGRAPHIC_DATA]"
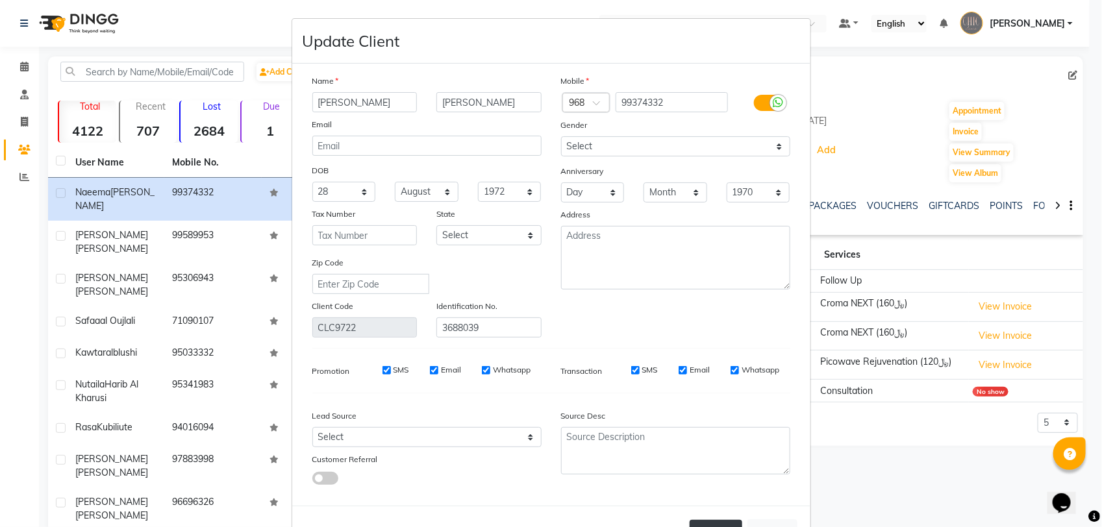
type input "[PERSON_NAME]"
click at [732, 523] on button "Update" at bounding box center [716, 531] width 53 height 23
select select
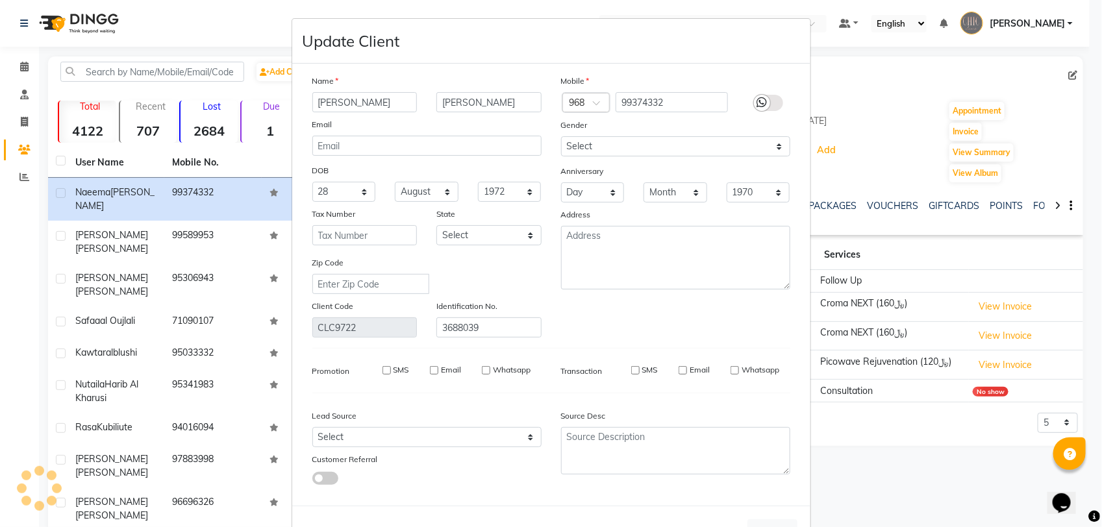
select select
checkbox input "false"
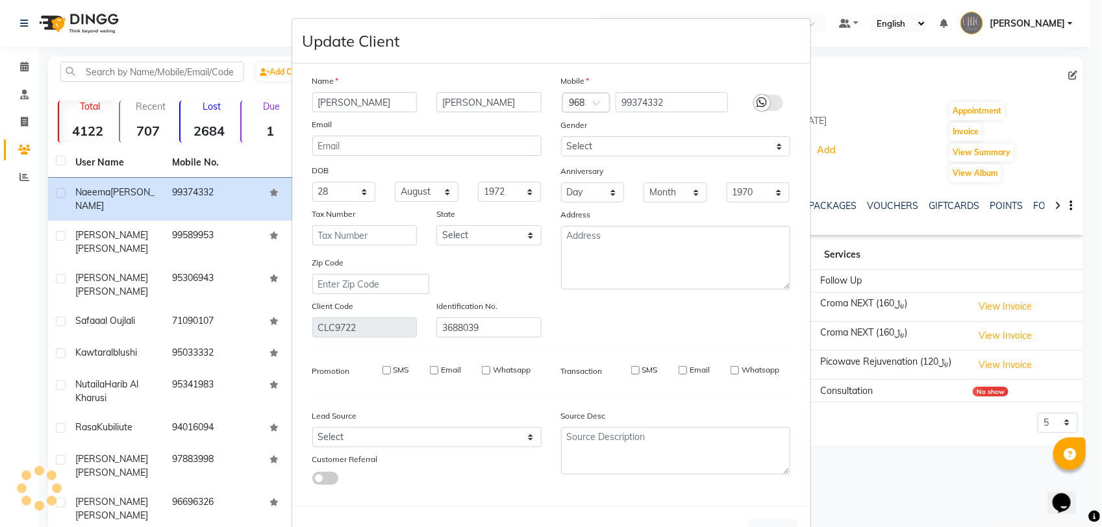
checkbox input "false"
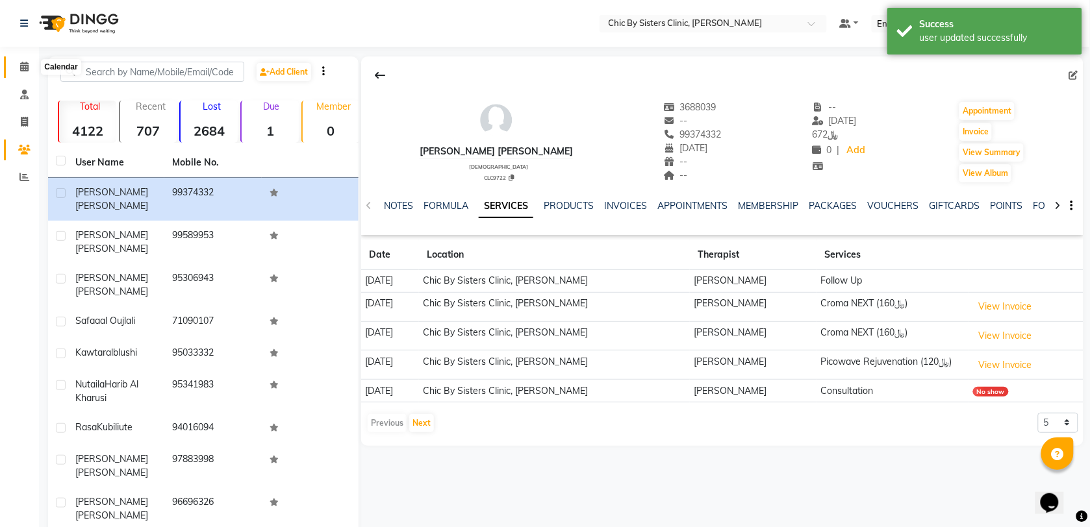
click at [27, 68] on icon at bounding box center [24, 67] width 8 height 10
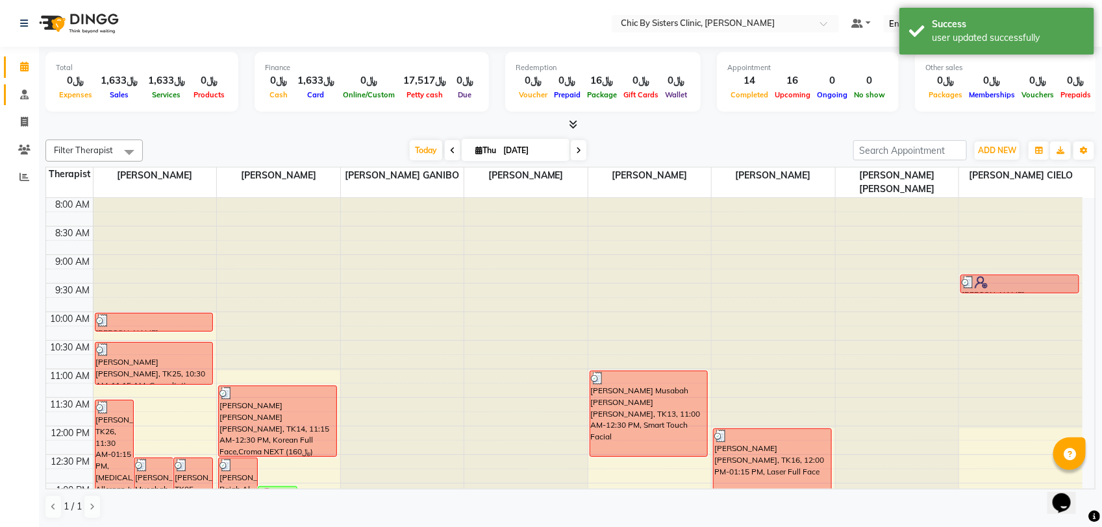
scroll to position [405, 0]
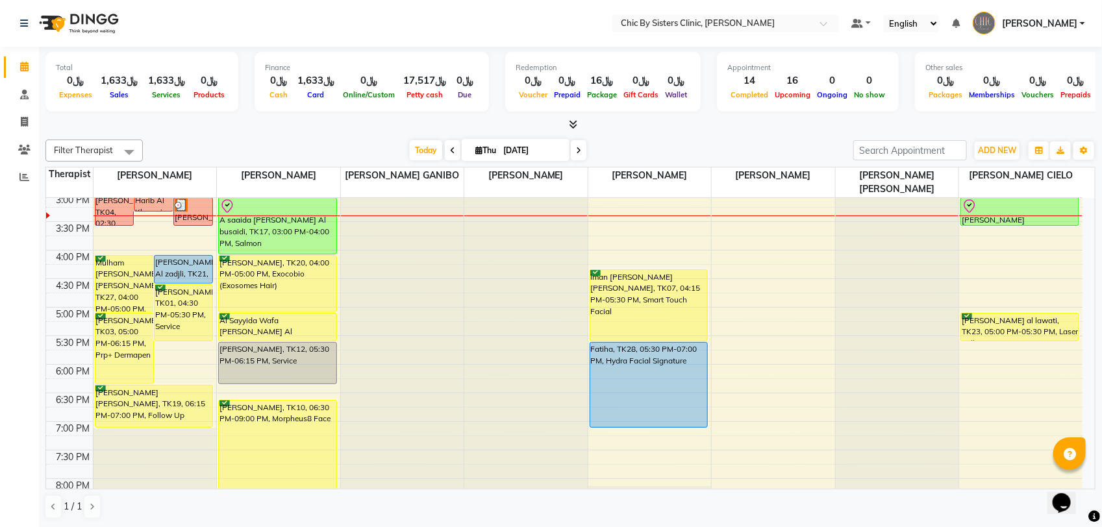
click at [526, 147] on input "[DATE]" at bounding box center [531, 150] width 65 height 19
select select "9"
select select "2025"
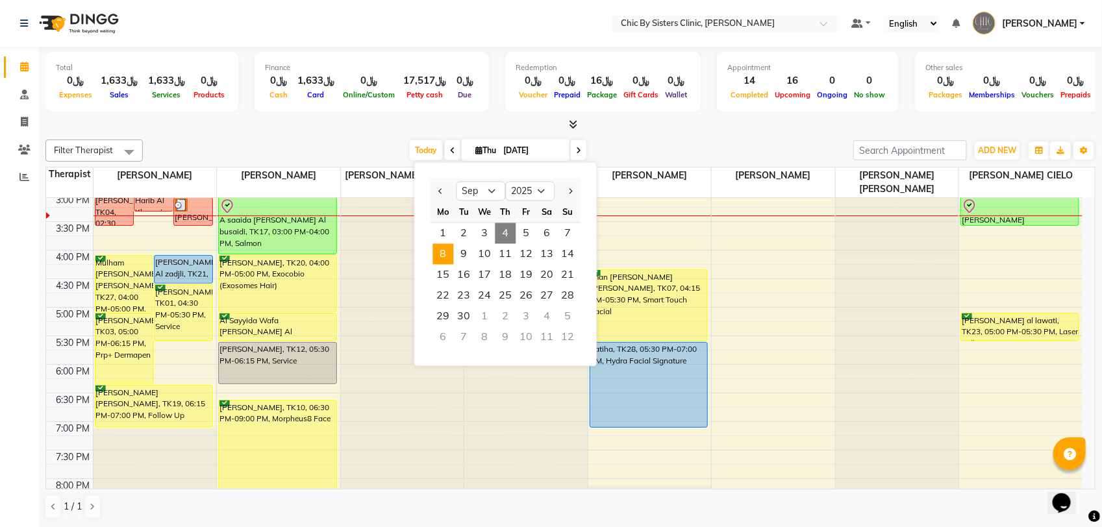
click at [443, 261] on span "8" at bounding box center [443, 254] width 21 height 21
type input "[DATE]"
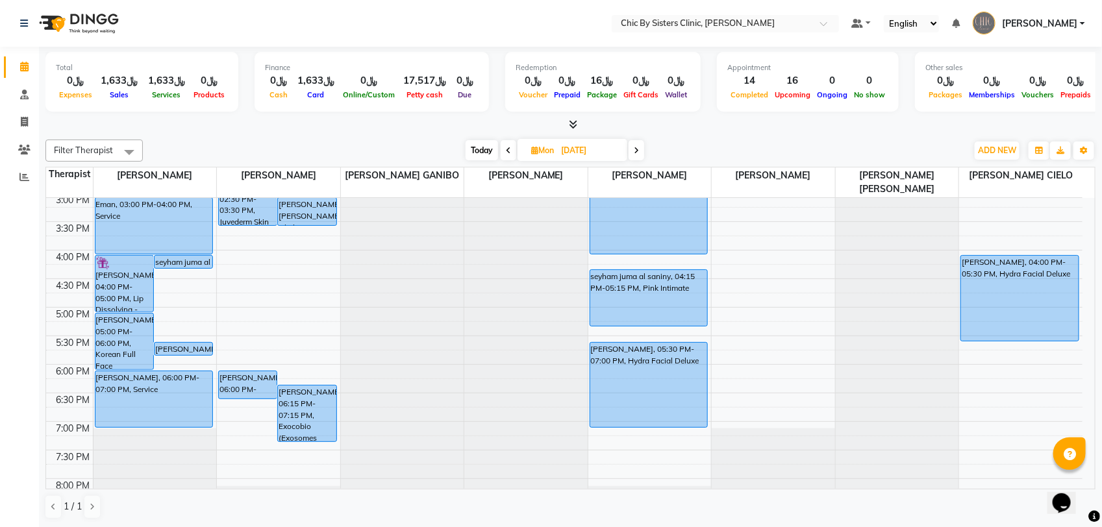
click at [251, 267] on div "8:00 AM 8:30 AM 9:00 AM 9:30 AM 10:00 AM 10:30 AM 11:00 AM 11:30 AM 12:00 PM 12…" at bounding box center [564, 250] width 1036 height 914
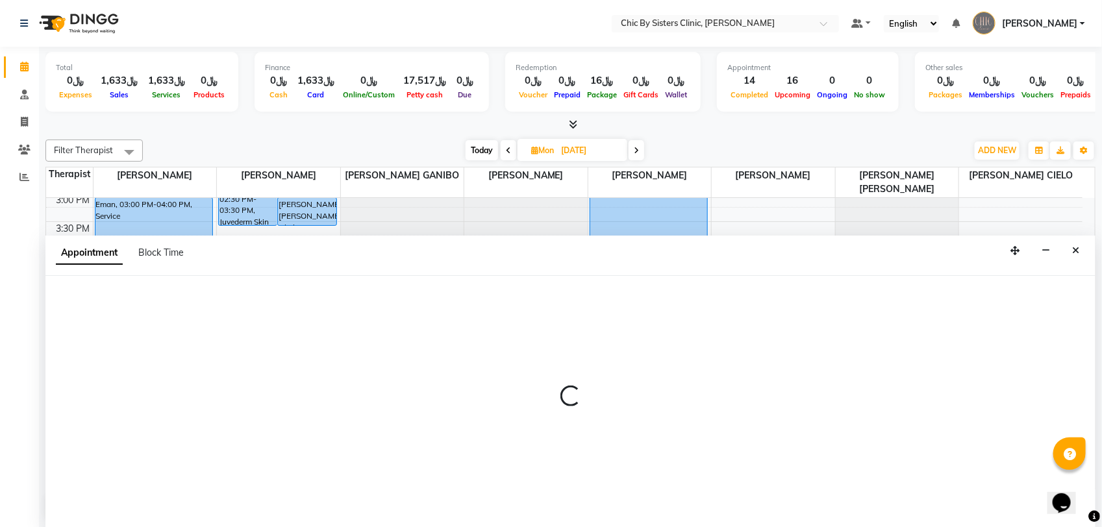
select select "49178"
select select "tentative"
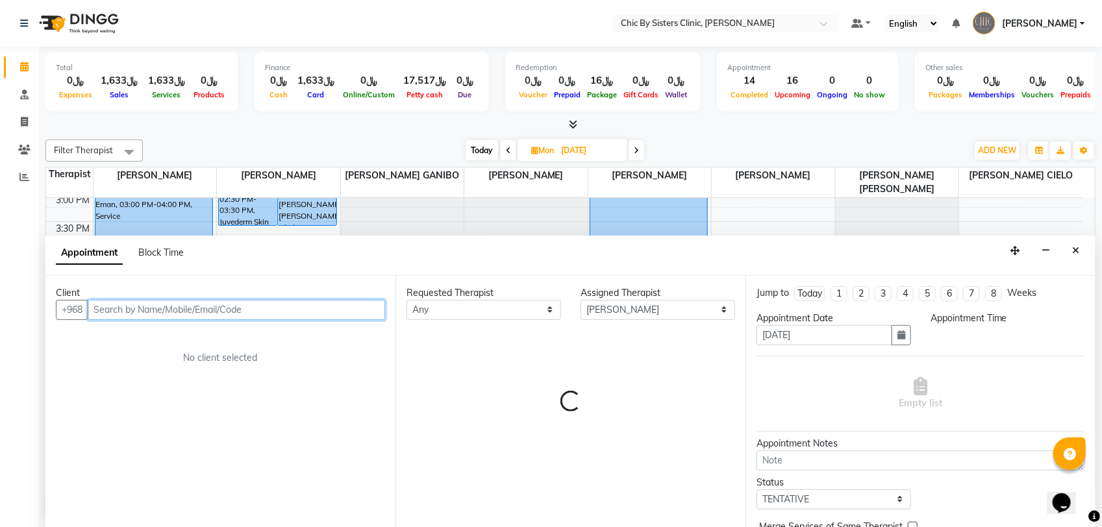
select select "960"
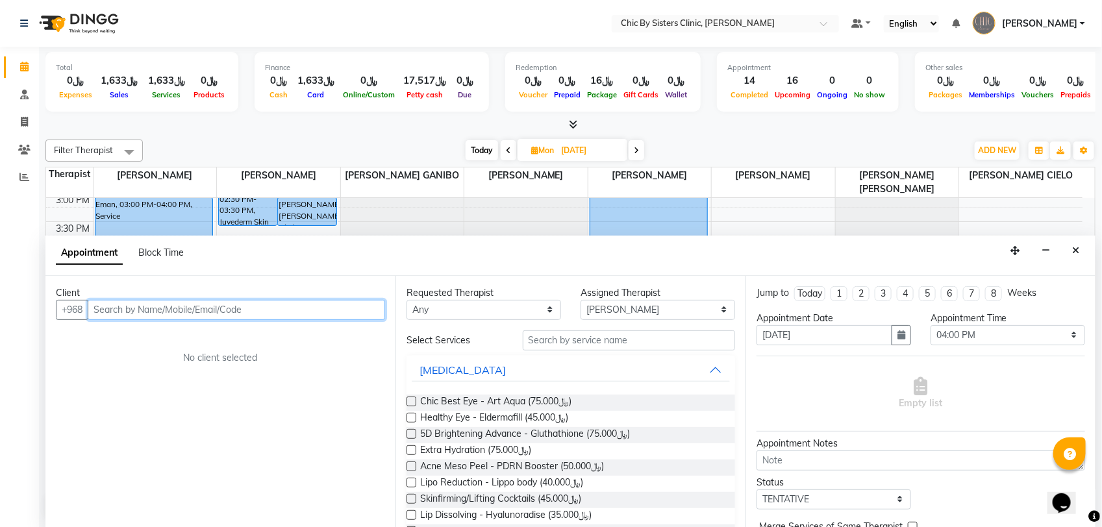
paste input "96896405760"
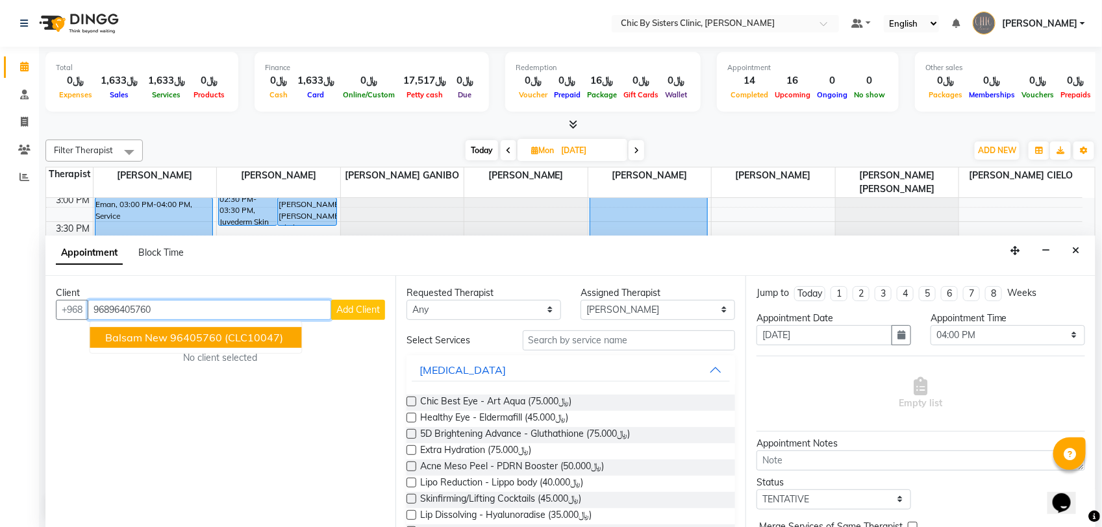
click at [247, 333] on span "(CLC10047)" at bounding box center [254, 337] width 58 height 13
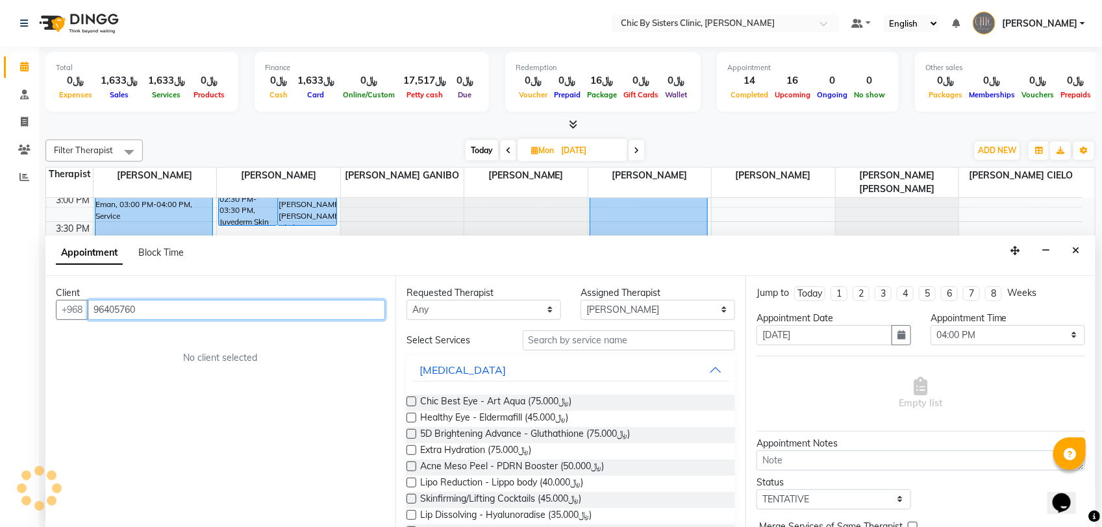
type input "96405760"
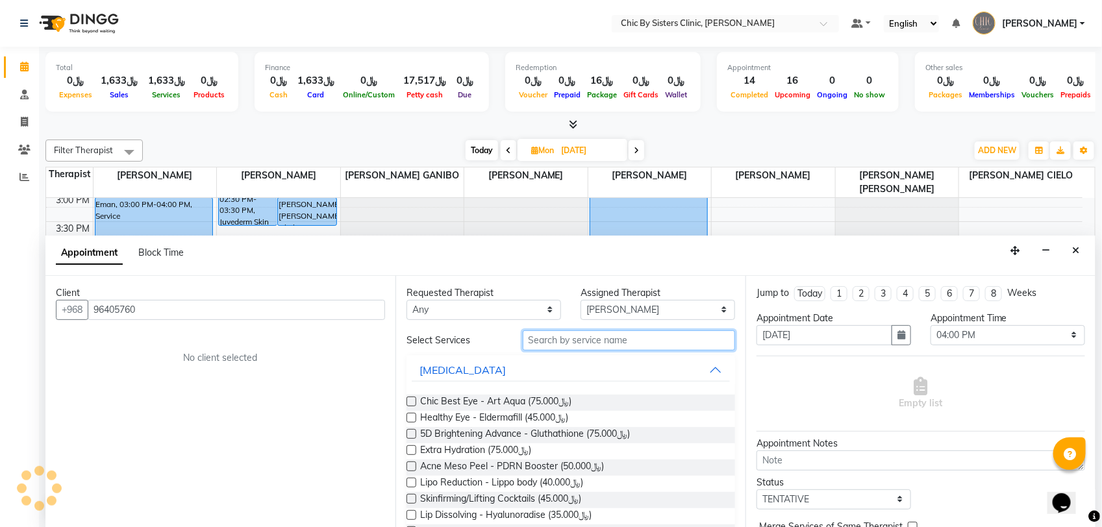
click at [606, 342] on input "text" at bounding box center [629, 341] width 212 height 20
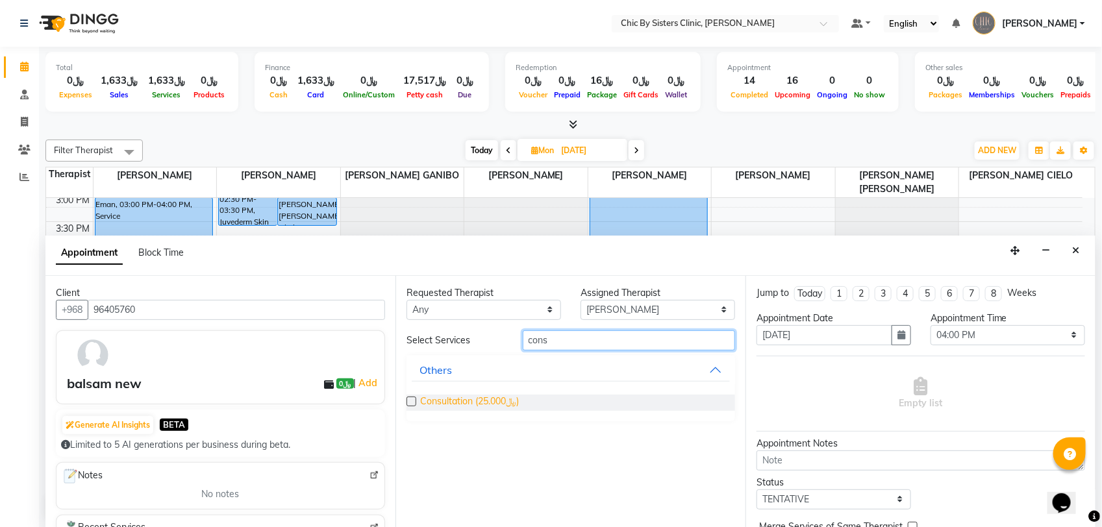
type input "cons"
click at [508, 395] on span "Consultation (﷼25.000)" at bounding box center [469, 403] width 99 height 16
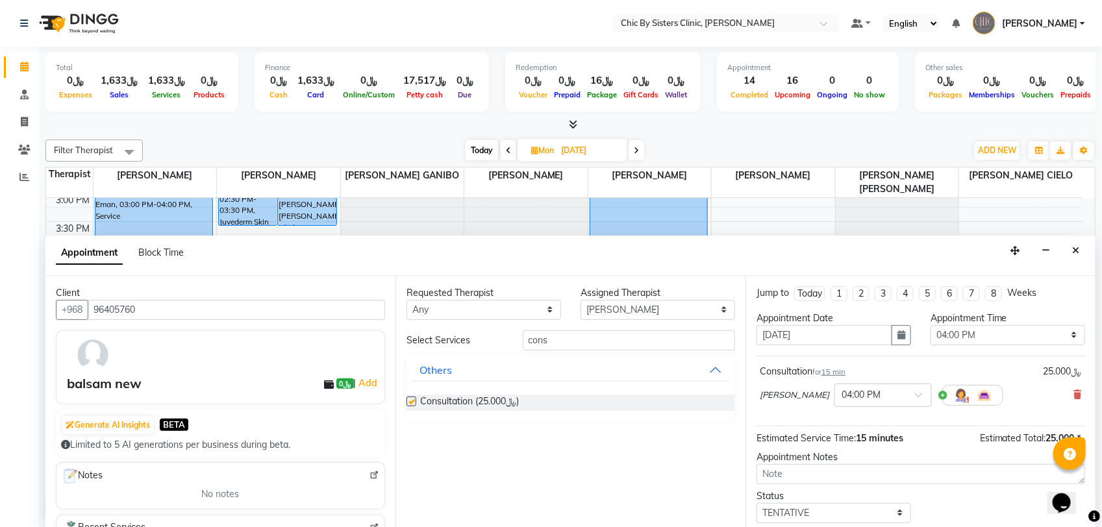
checkbox input "false"
drag, startPoint x: 849, startPoint y: 510, endPoint x: 849, endPoint y: 501, distance: 8.4
click at [849, 510] on select "Select TENTATIVE CONFIRM UPCOMING" at bounding box center [834, 513] width 155 height 20
click at [757, 504] on select "Select TENTATIVE CONFIRM UPCOMING" at bounding box center [834, 513] width 155 height 20
click at [849, 514] on select "Select TENTATIVE CONFIRM UPCOMING" at bounding box center [834, 513] width 155 height 20
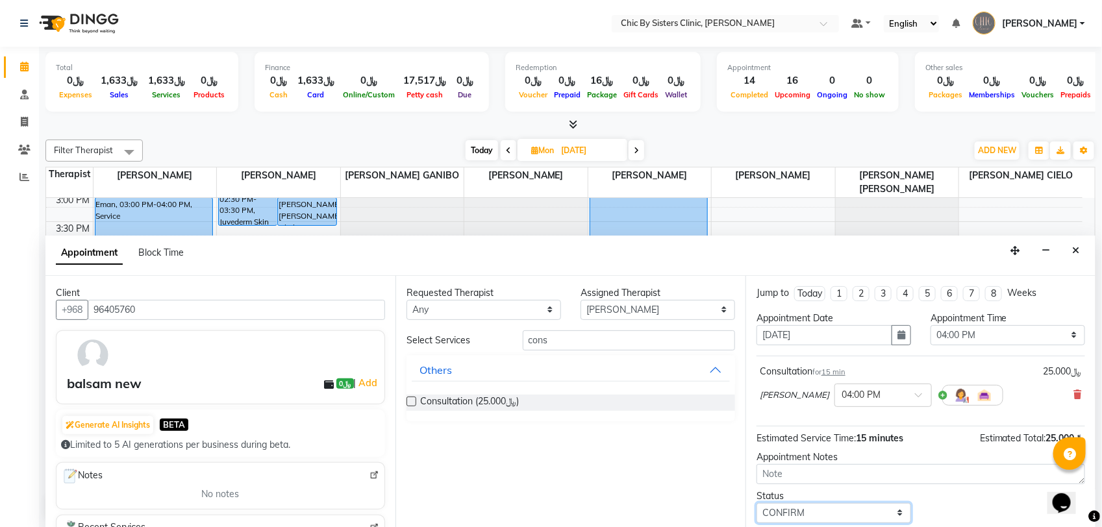
select select "upcoming"
click at [757, 504] on select "Select TENTATIVE CONFIRM UPCOMING" at bounding box center [834, 513] width 155 height 20
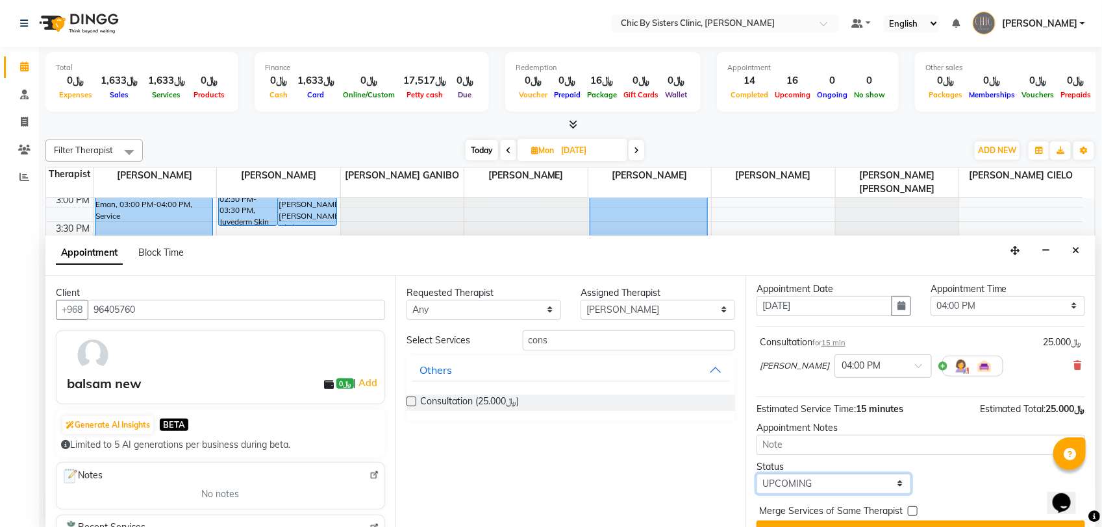
scroll to position [57, 0]
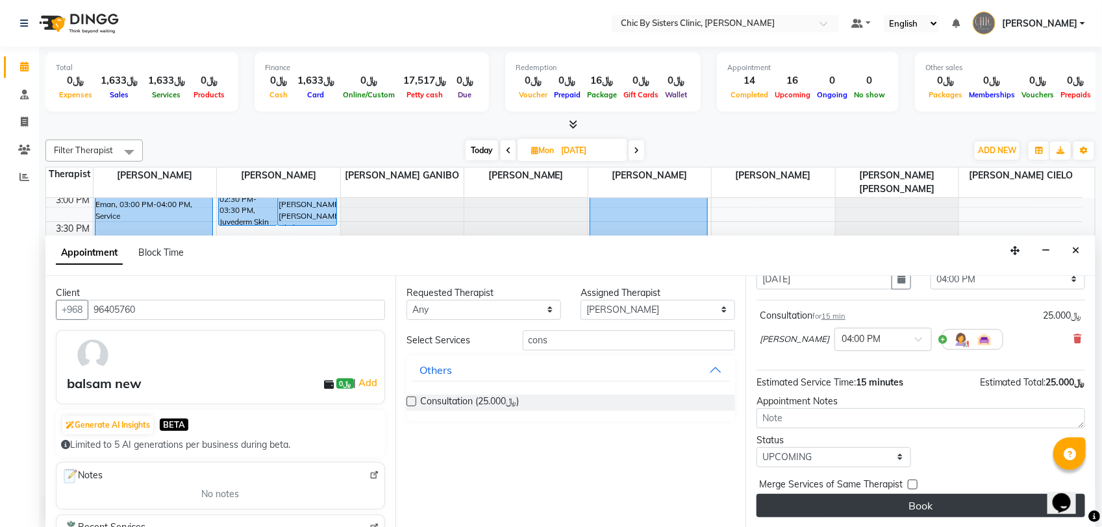
click at [869, 501] on button "Book" at bounding box center [921, 505] width 329 height 23
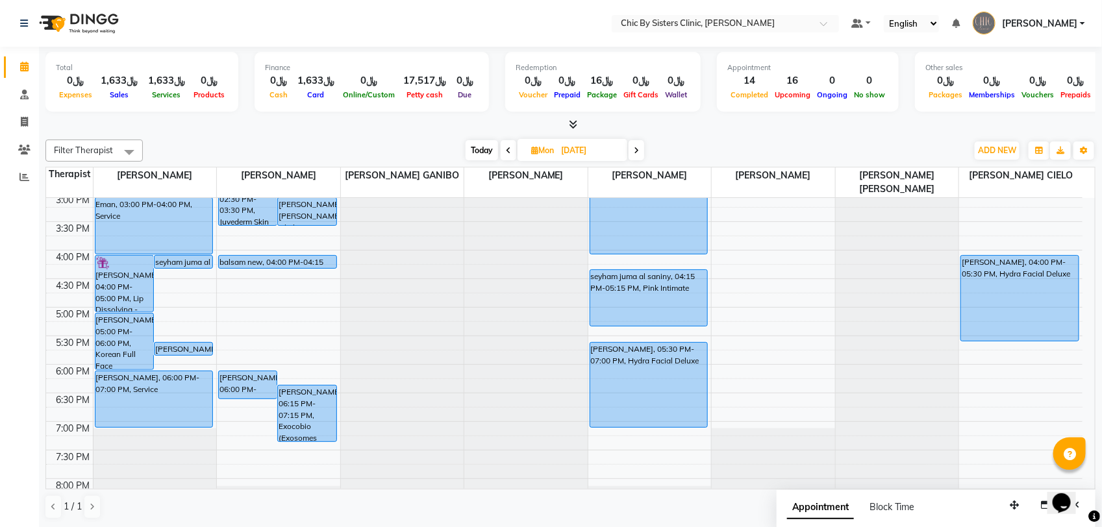
click at [478, 147] on span "Today" at bounding box center [482, 150] width 32 height 20
type input "[DATE]"
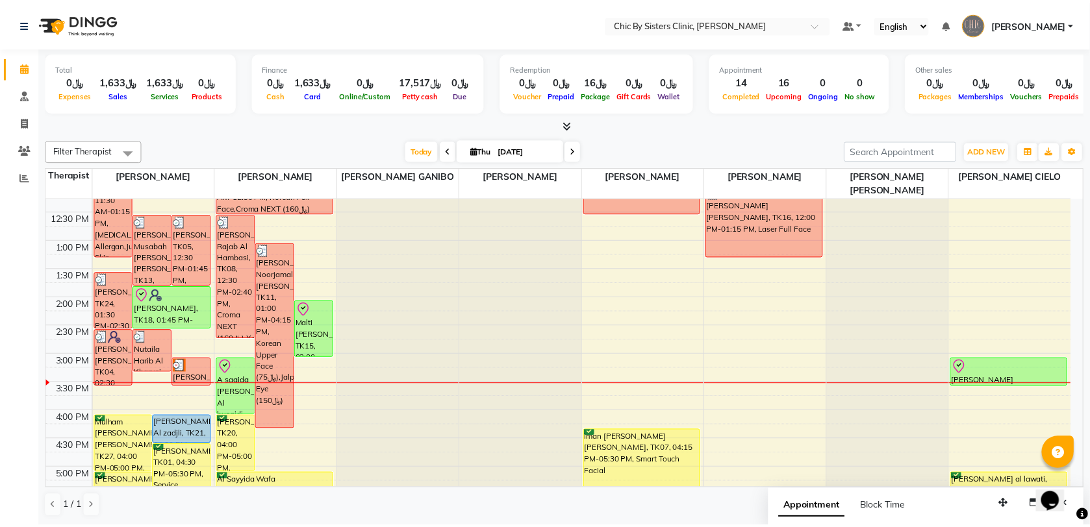
scroll to position [242, 0]
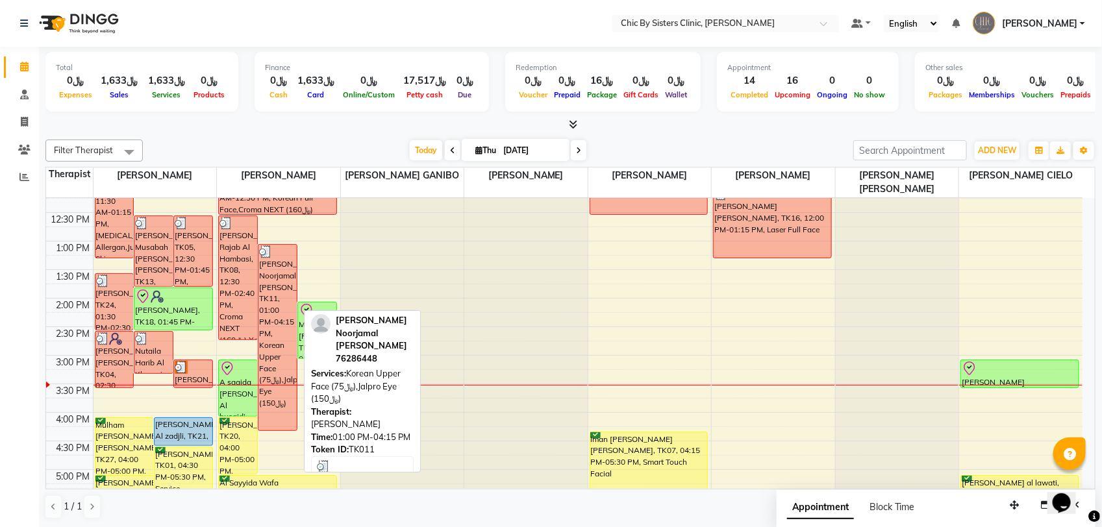
click at [288, 332] on div "[PERSON_NAME] Noorjamal [PERSON_NAME], TK11, 01:00 PM-04:15 PM, Korean Upper Fa…" at bounding box center [277, 338] width 38 height 186
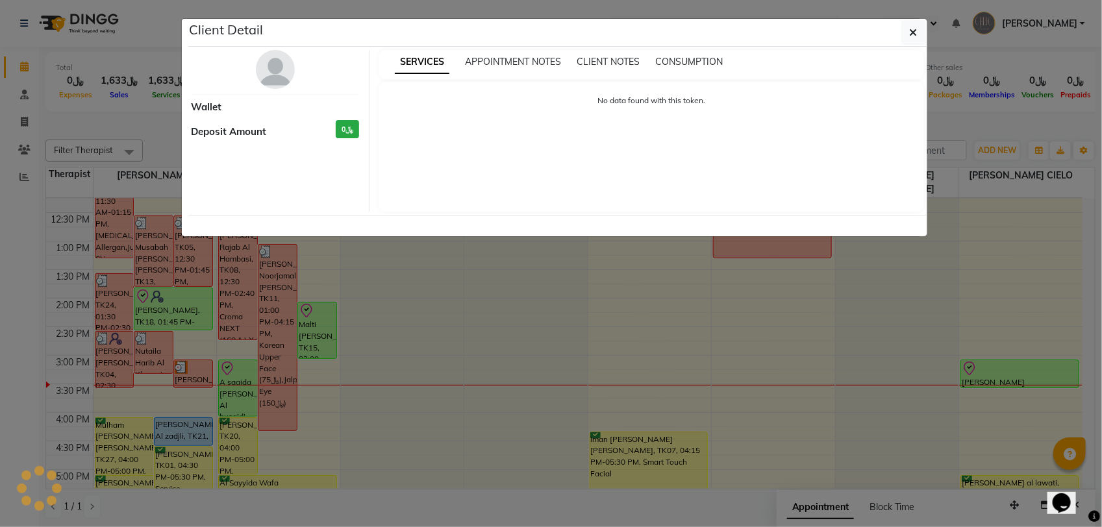
select select "3"
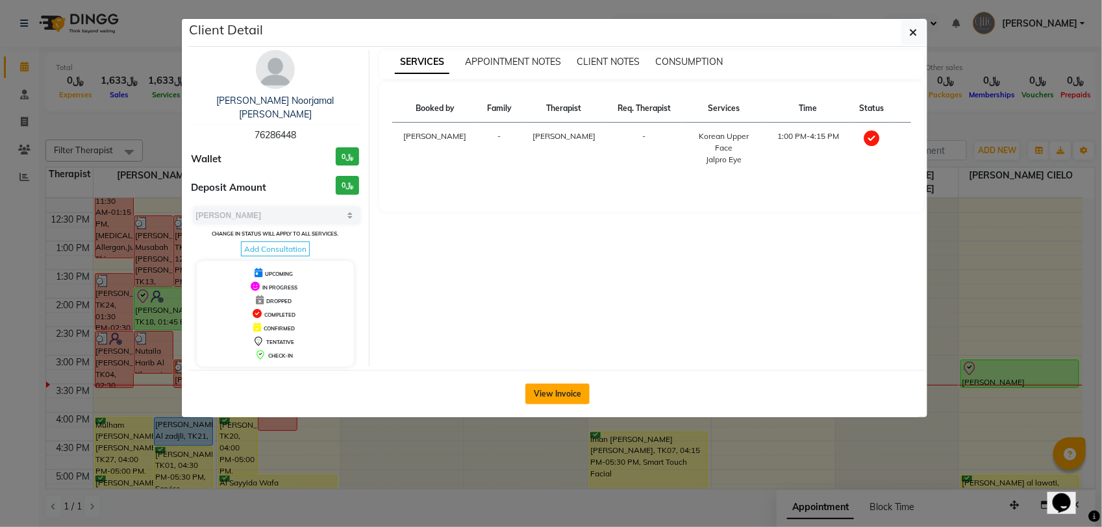
click at [566, 384] on button "View Invoice" at bounding box center [557, 394] width 64 height 21
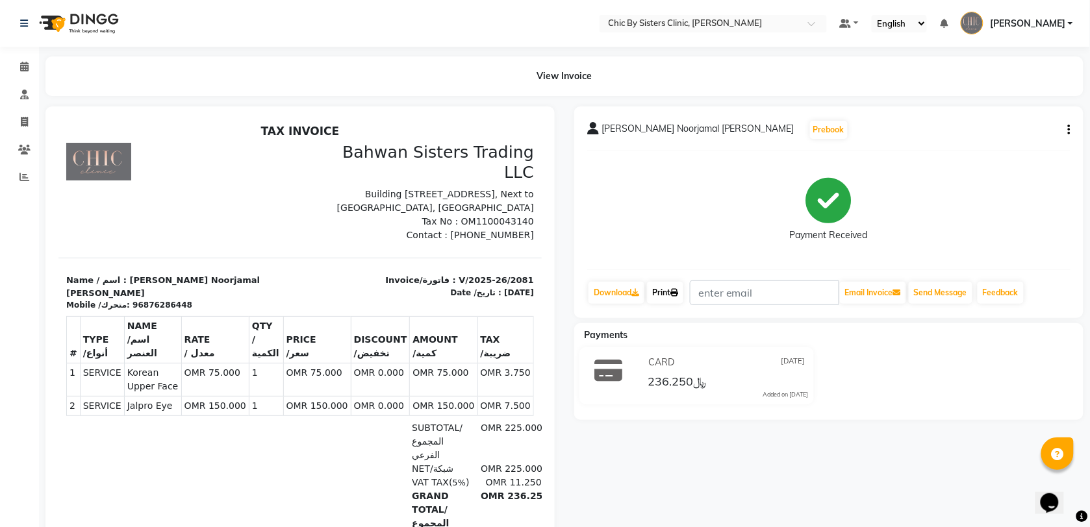
click at [651, 290] on link "Print" at bounding box center [665, 293] width 36 height 22
click at [20, 55] on li "Calendar" at bounding box center [19, 67] width 39 height 28
click at [23, 62] on icon at bounding box center [24, 67] width 8 height 10
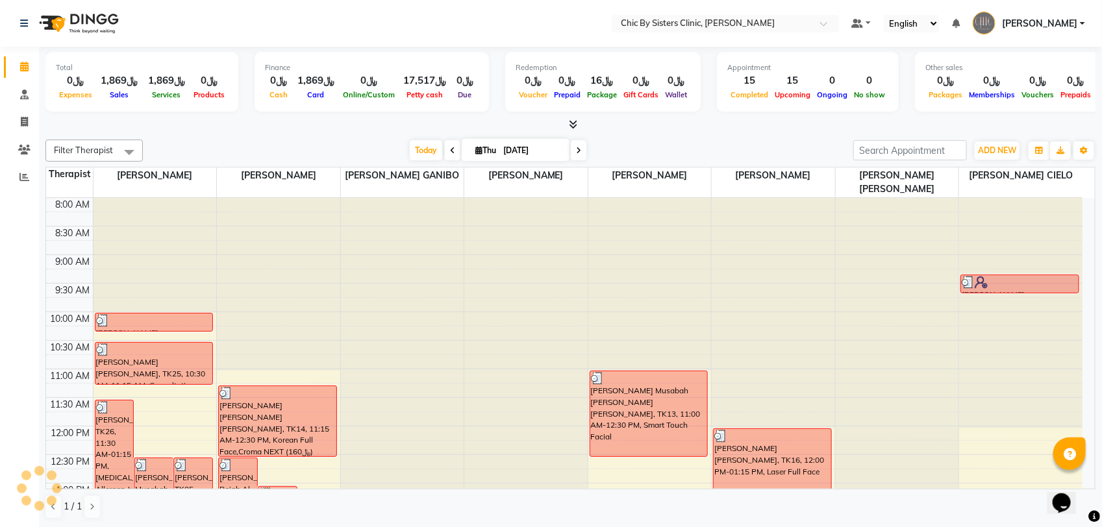
click at [975, 198] on div at bounding box center [1020, 198] width 123 height 0
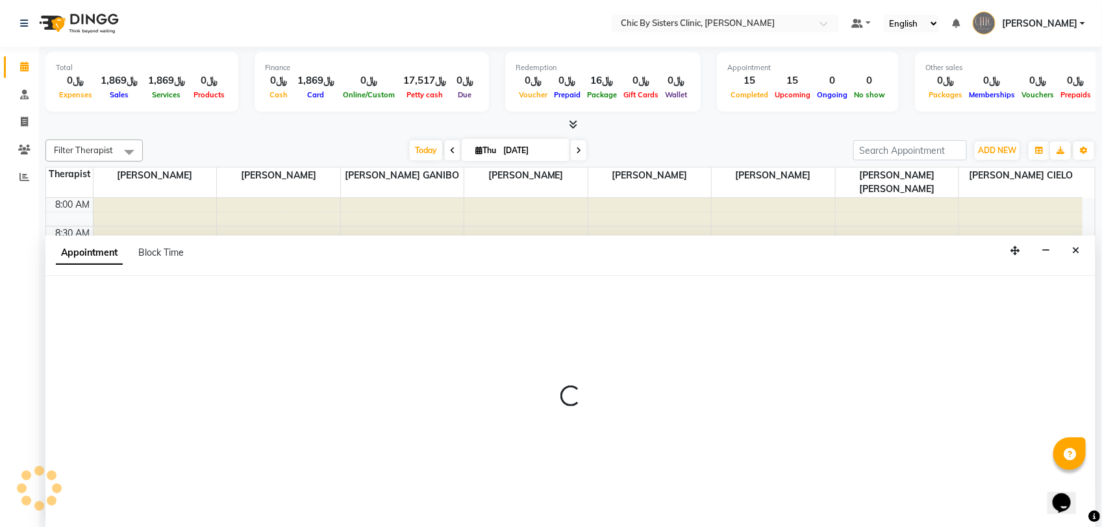
select select "89287"
select select "675"
select select "tentative"
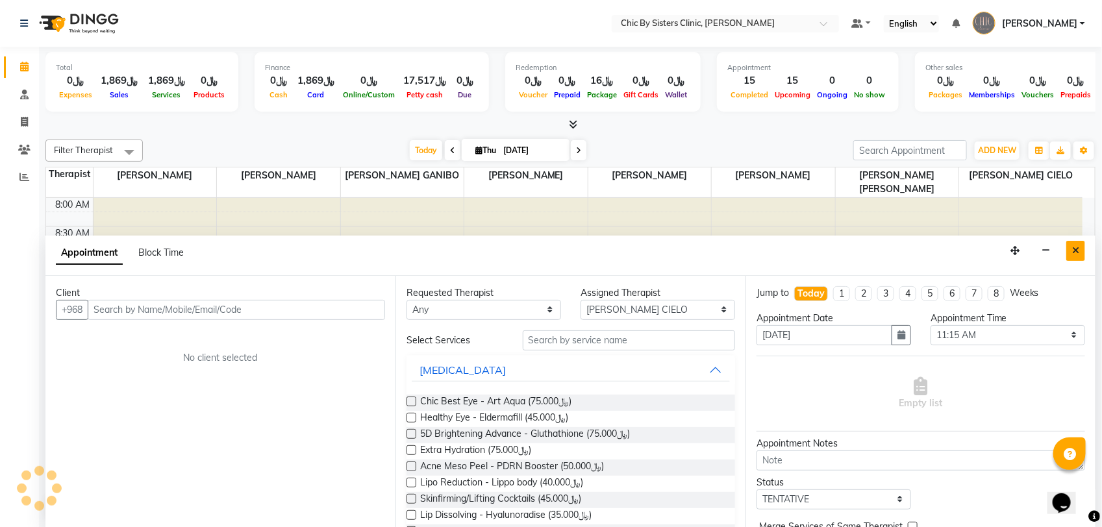
click at [1083, 253] on button "Close" at bounding box center [1075, 251] width 19 height 20
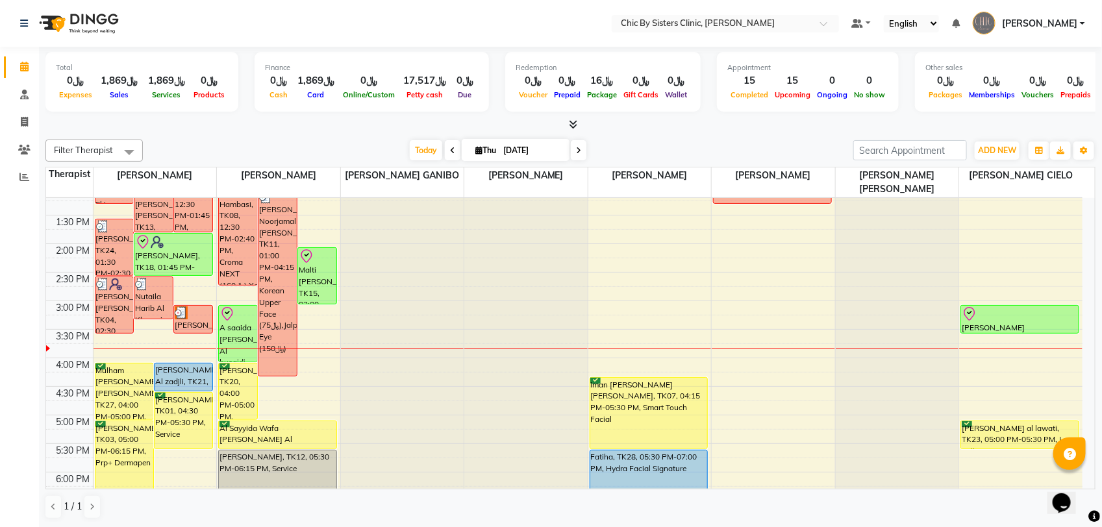
scroll to position [325, 0]
